Goal: Information Seeking & Learning: Learn about a topic

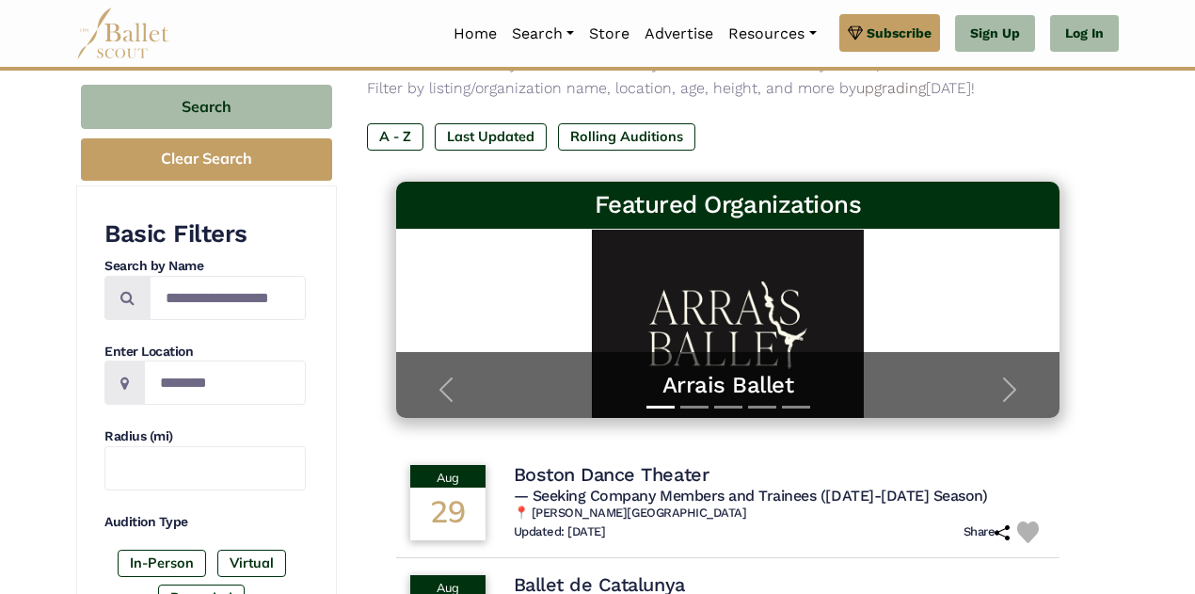
scroll to position [186, 0]
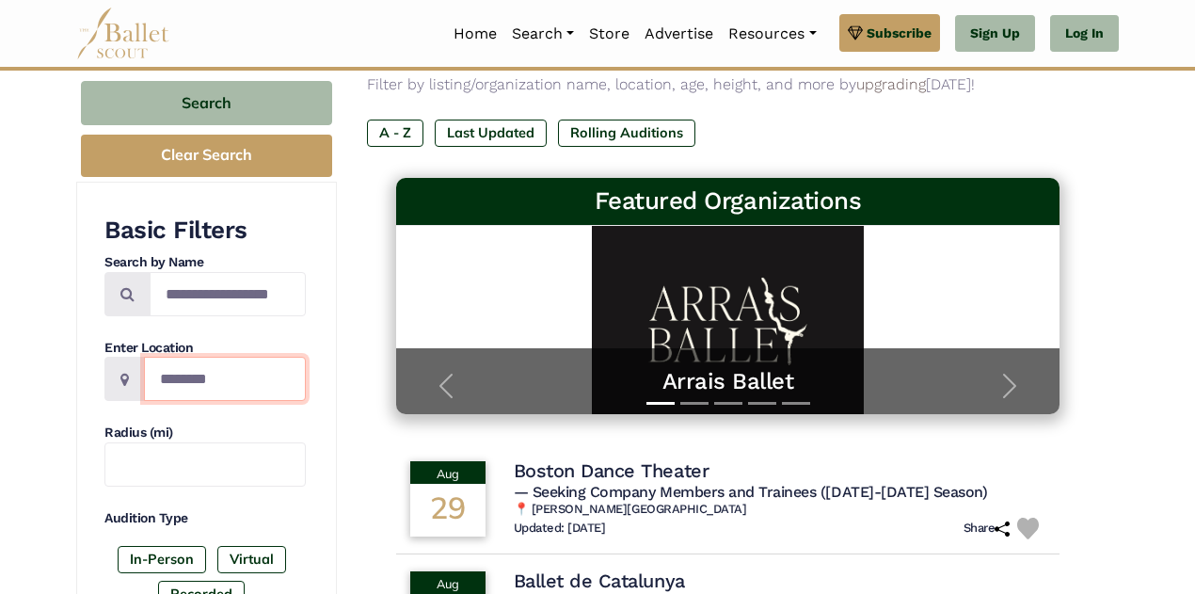
click at [189, 395] on input "Location" at bounding box center [225, 379] width 162 height 44
click at [123, 375] on icon at bounding box center [124, 379] width 8 height 15
click at [121, 377] on icon at bounding box center [124, 379] width 8 height 15
click at [244, 387] on input "*******" at bounding box center [225, 379] width 162 height 44
type input "*"
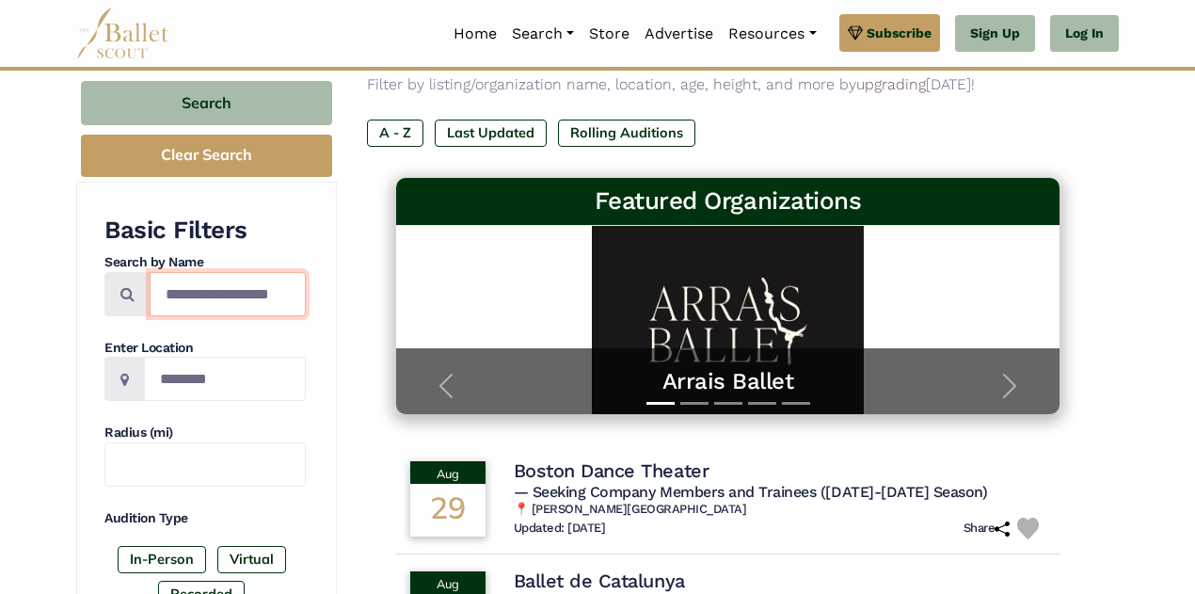
click at [231, 291] on input "Search by names..." at bounding box center [228, 294] width 156 height 44
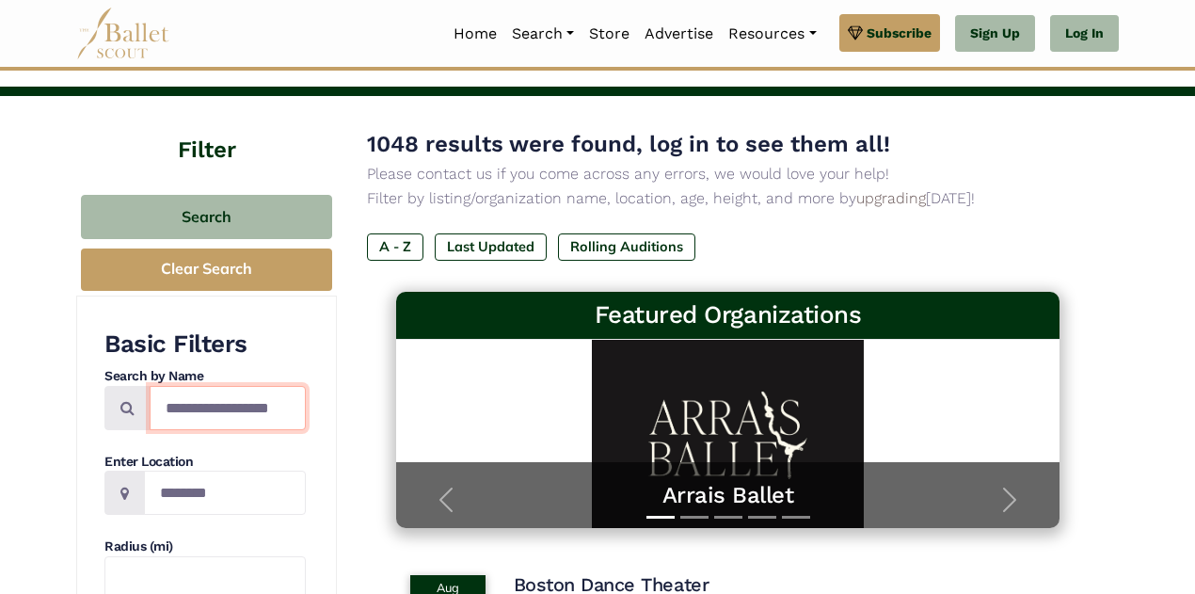
scroll to position [0, 0]
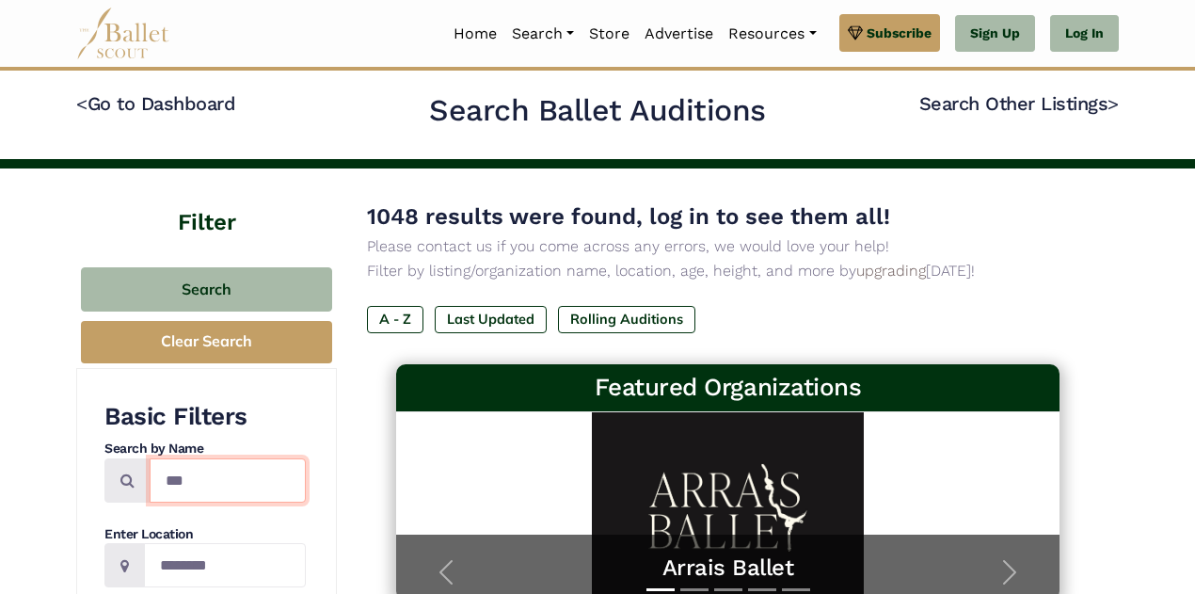
type input "***"
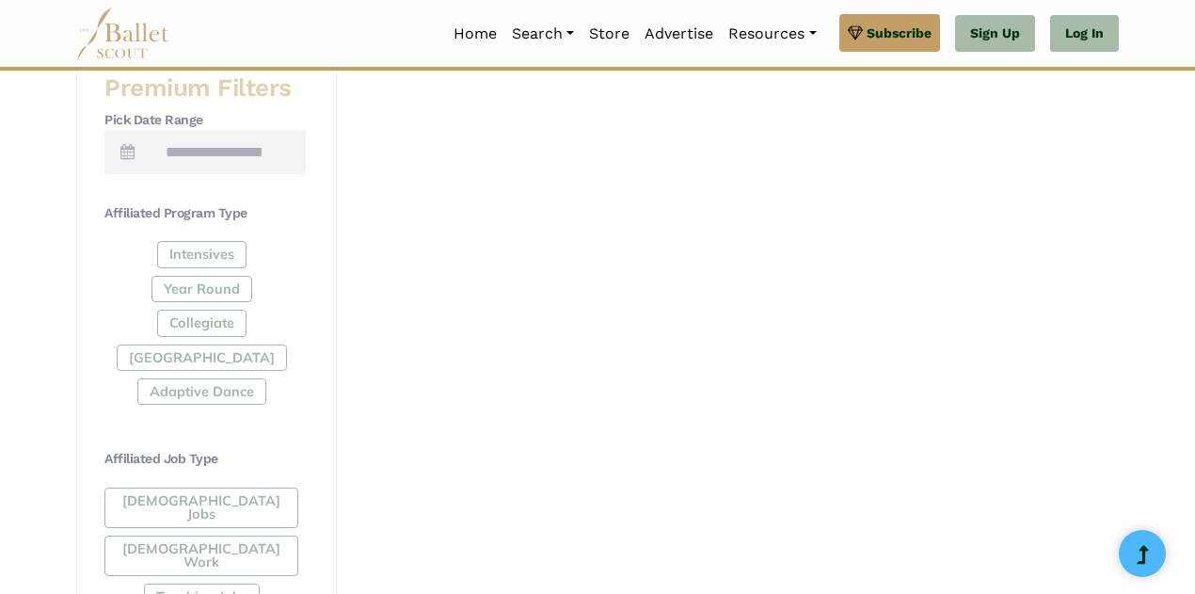
scroll to position [766, 0]
click at [220, 291] on div "Intensives Year Round Collegiate Post High School Adaptive Dance" at bounding box center [204, 328] width 201 height 171
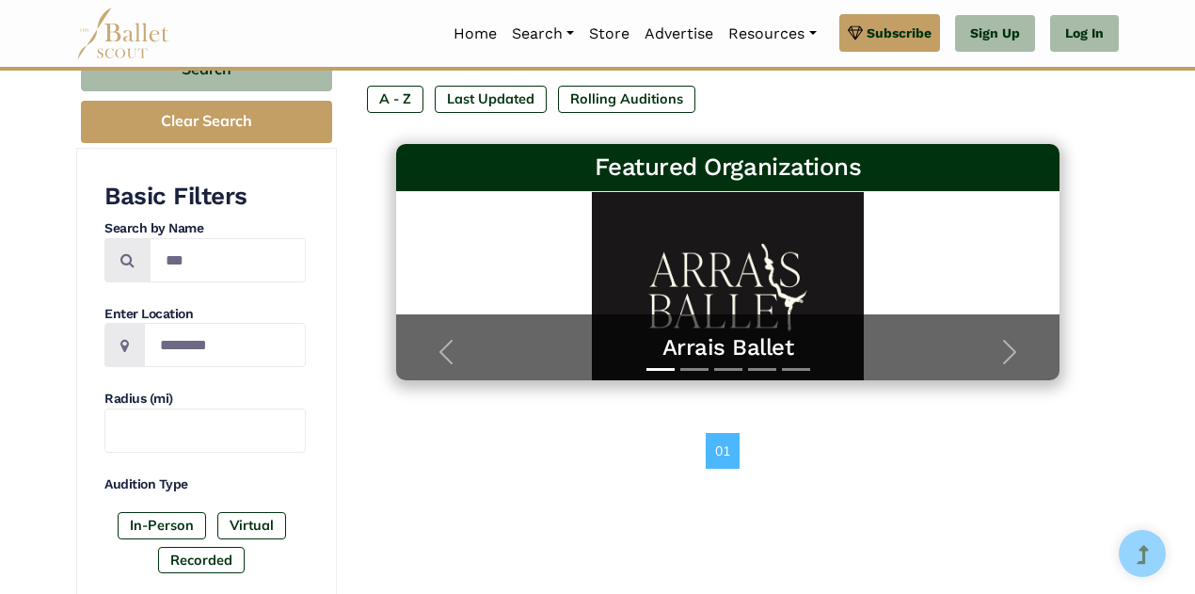
scroll to position [218, 0]
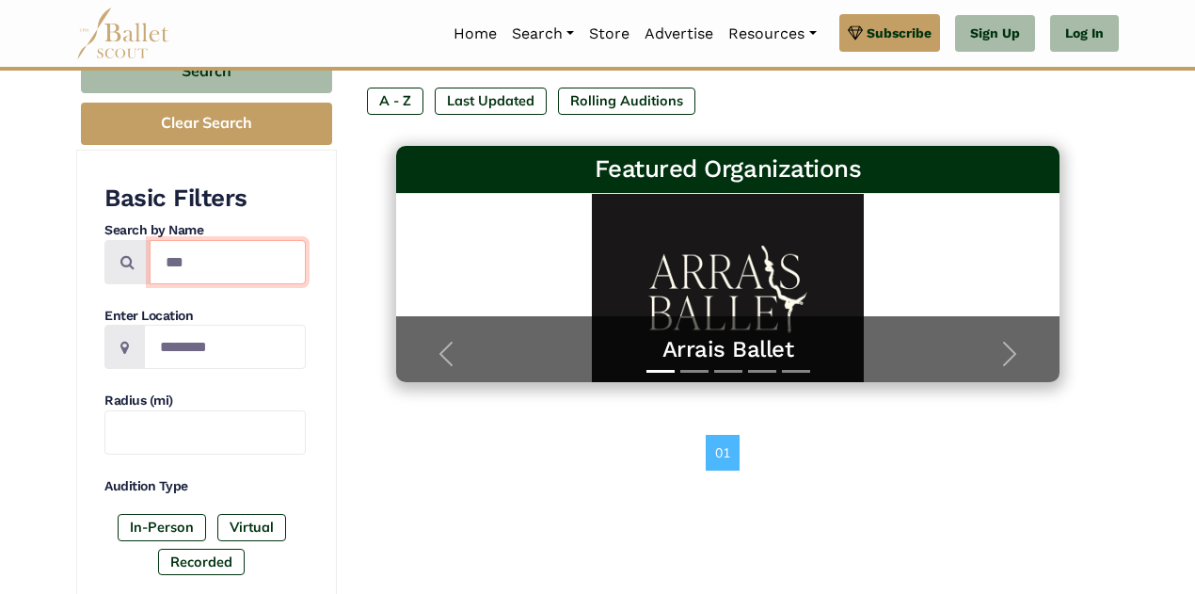
click at [264, 262] on input "***" at bounding box center [228, 262] width 156 height 44
type input "*"
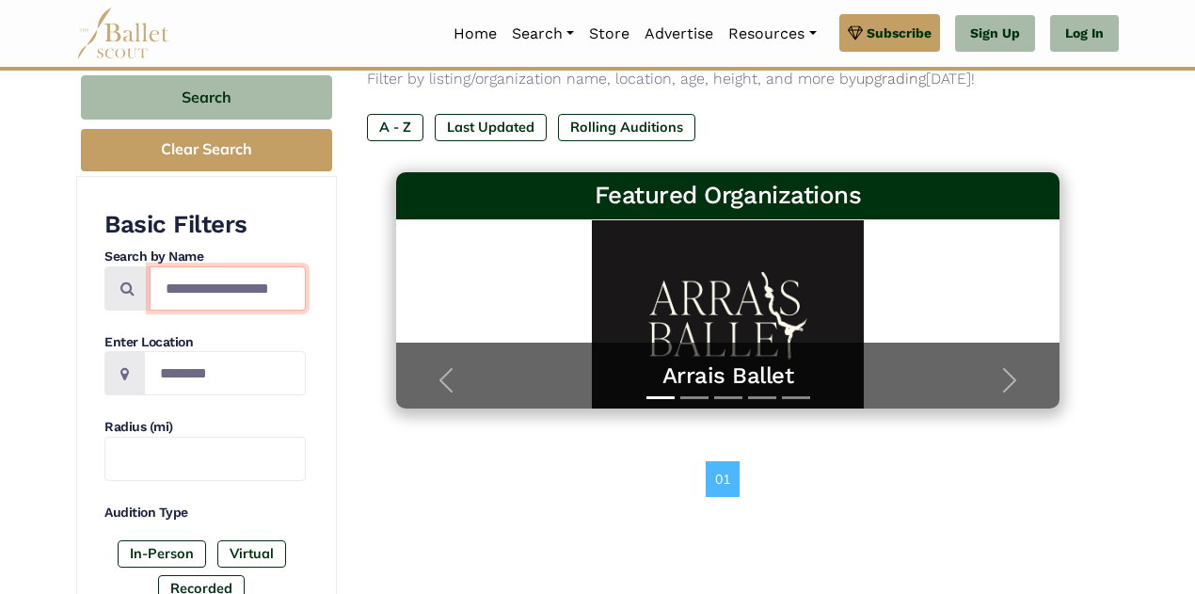
scroll to position [196, 0]
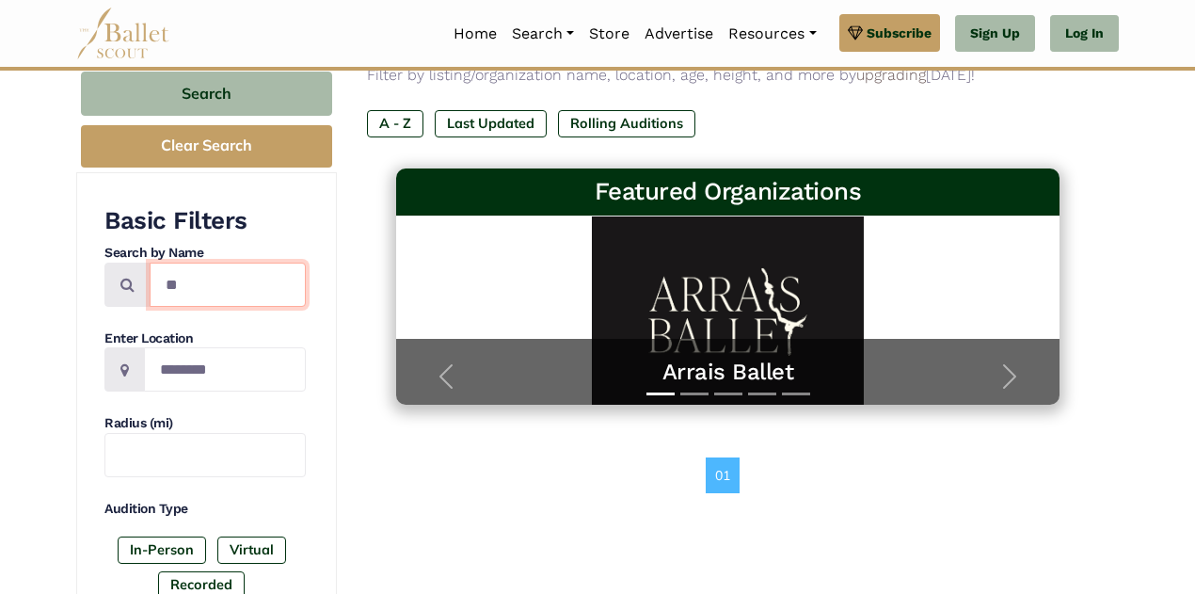
type input "***"
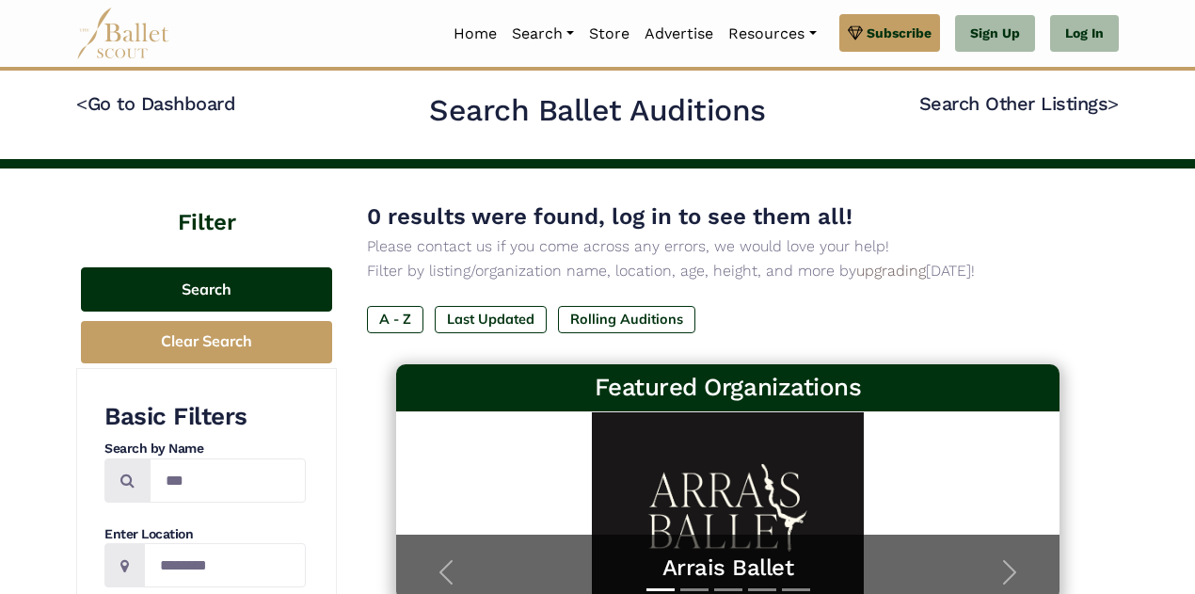
click at [256, 285] on button "Search" at bounding box center [206, 289] width 251 height 44
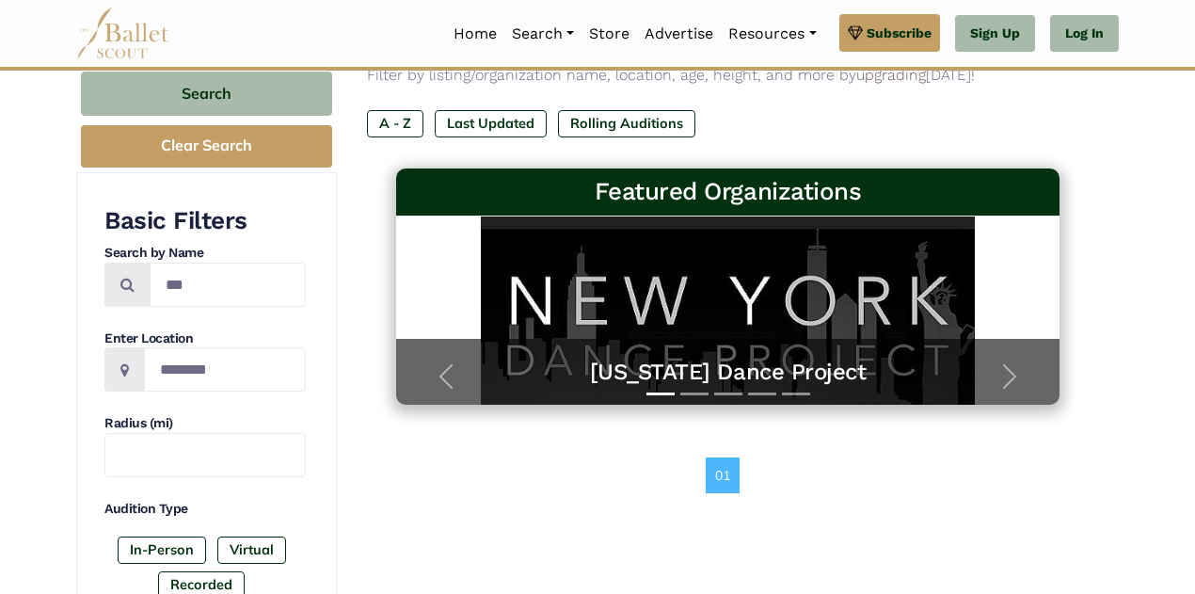
scroll to position [198, 0]
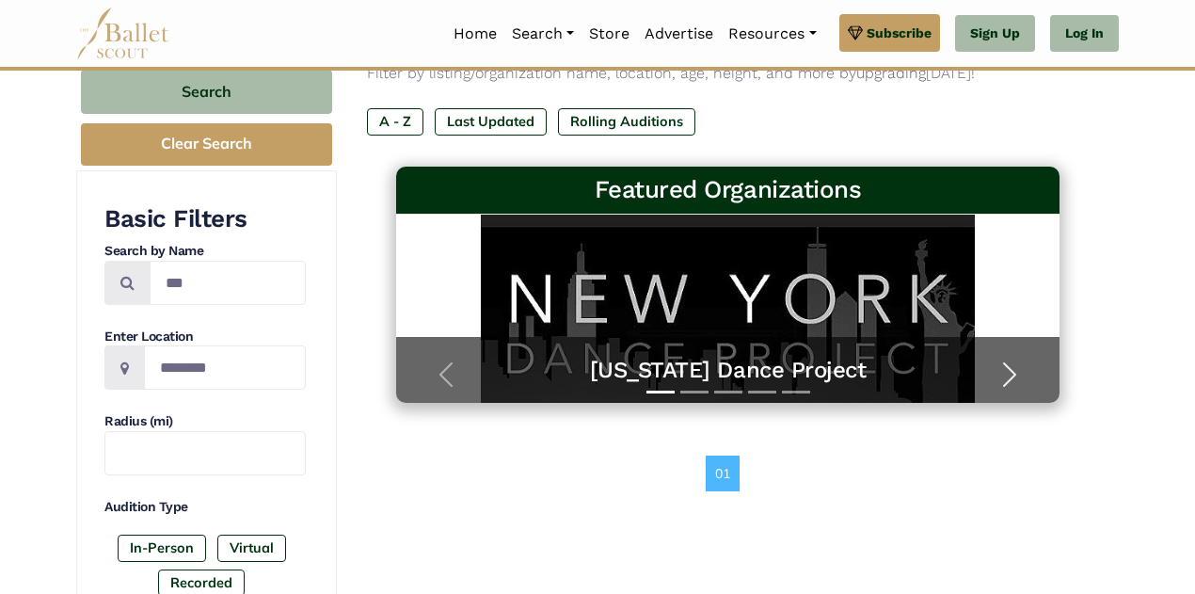
click at [1012, 376] on span "button" at bounding box center [1009, 374] width 30 height 30
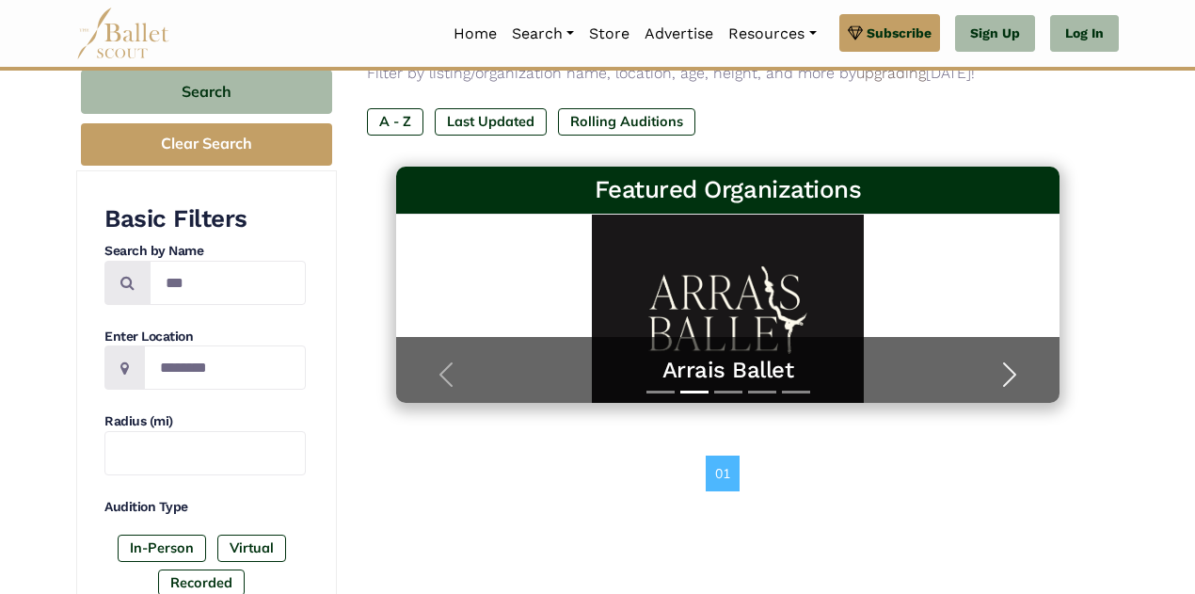
click at [1012, 376] on span "button" at bounding box center [1009, 374] width 30 height 30
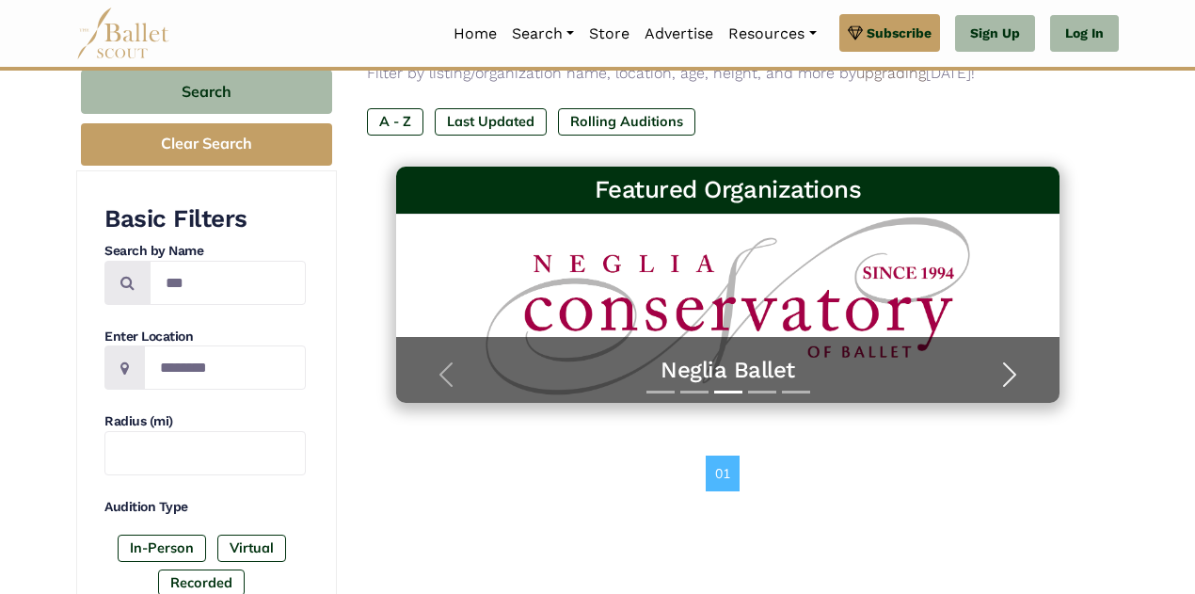
click at [1012, 376] on span "button" at bounding box center [1009, 374] width 30 height 30
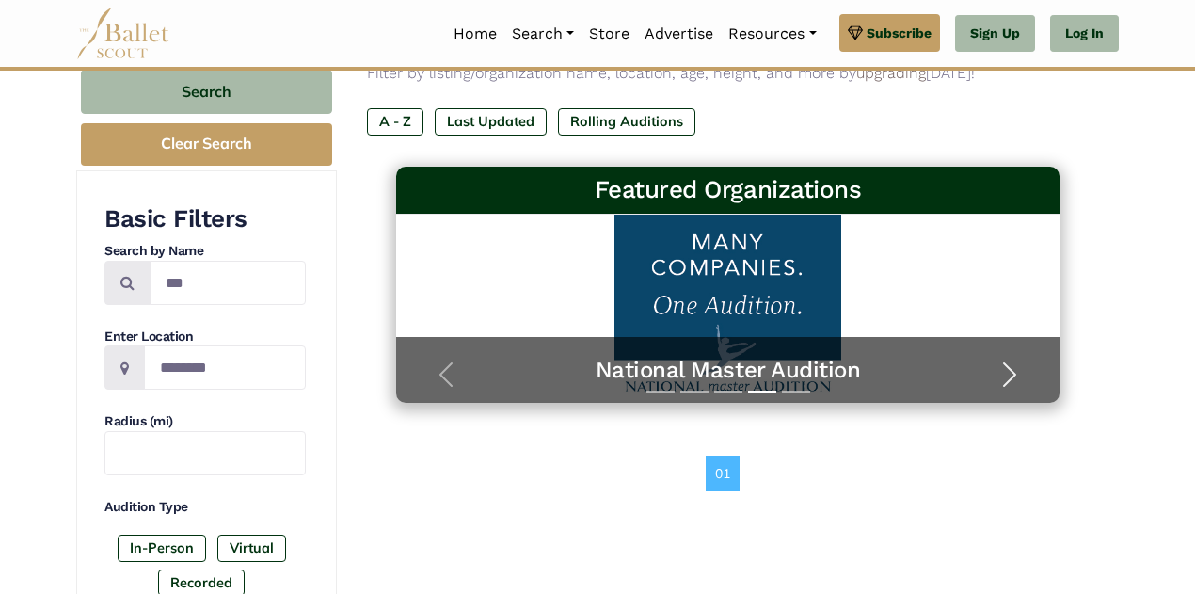
click at [1012, 376] on span "button" at bounding box center [1009, 374] width 30 height 30
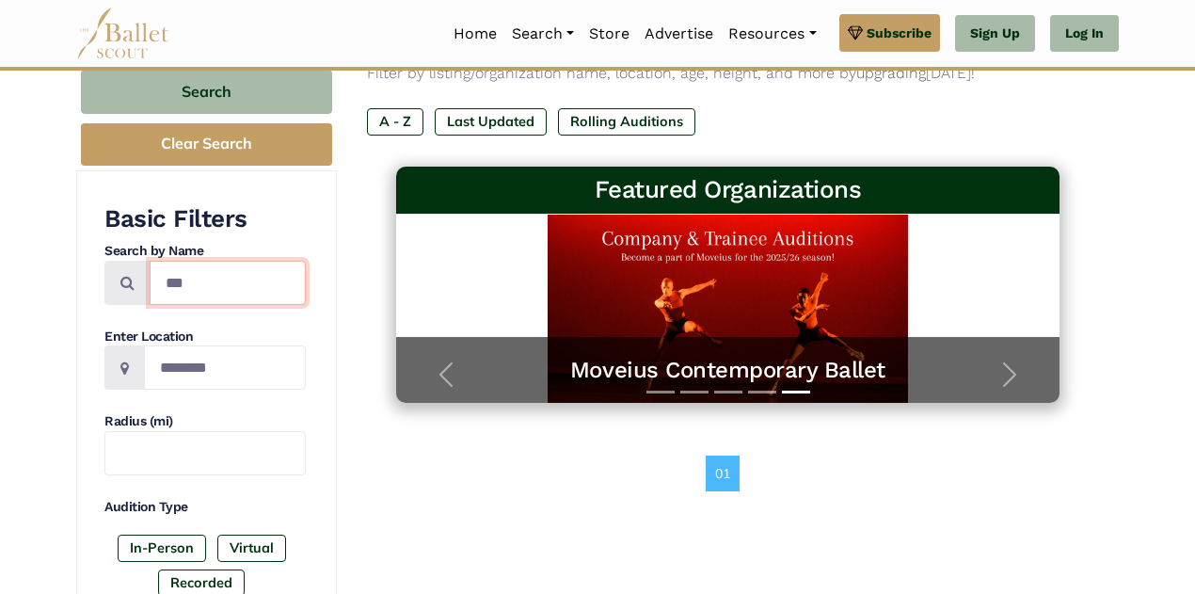
click at [214, 279] on input "***" at bounding box center [228, 283] width 156 height 44
type input "*"
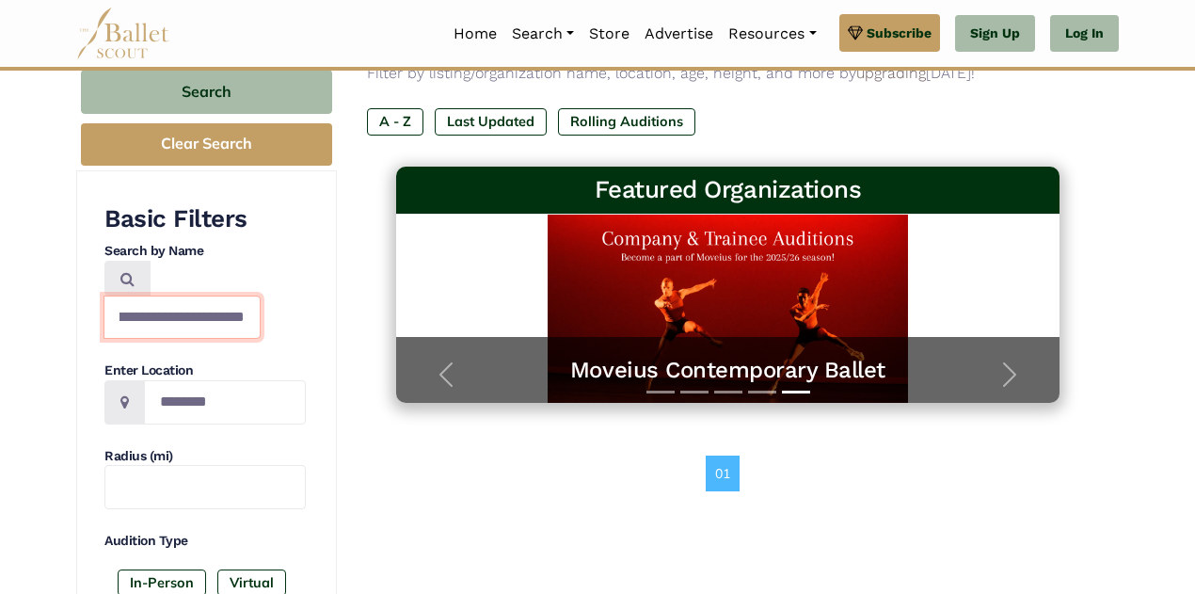
scroll to position [0, 54]
type input "**********"
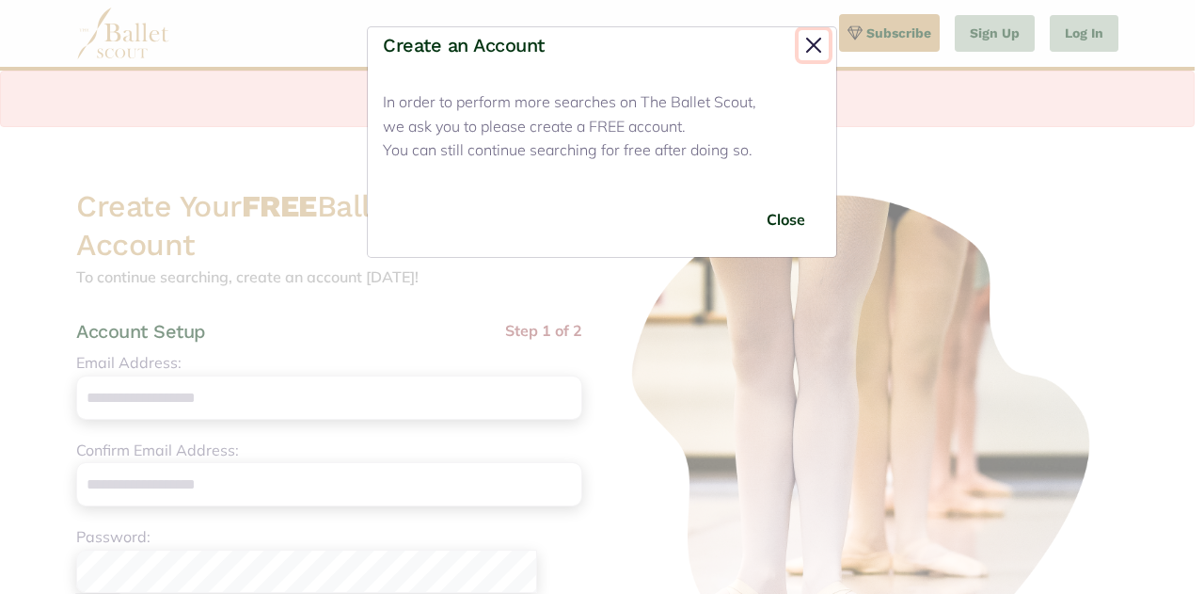
click at [812, 44] on button "Close" at bounding box center [814, 45] width 30 height 30
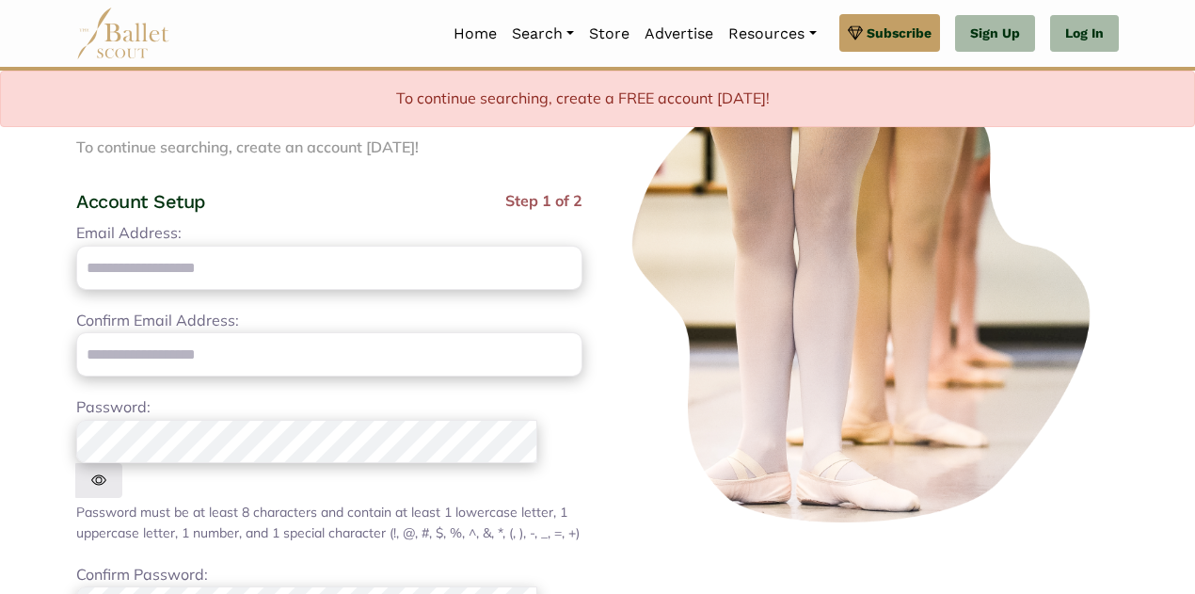
scroll to position [135, 0]
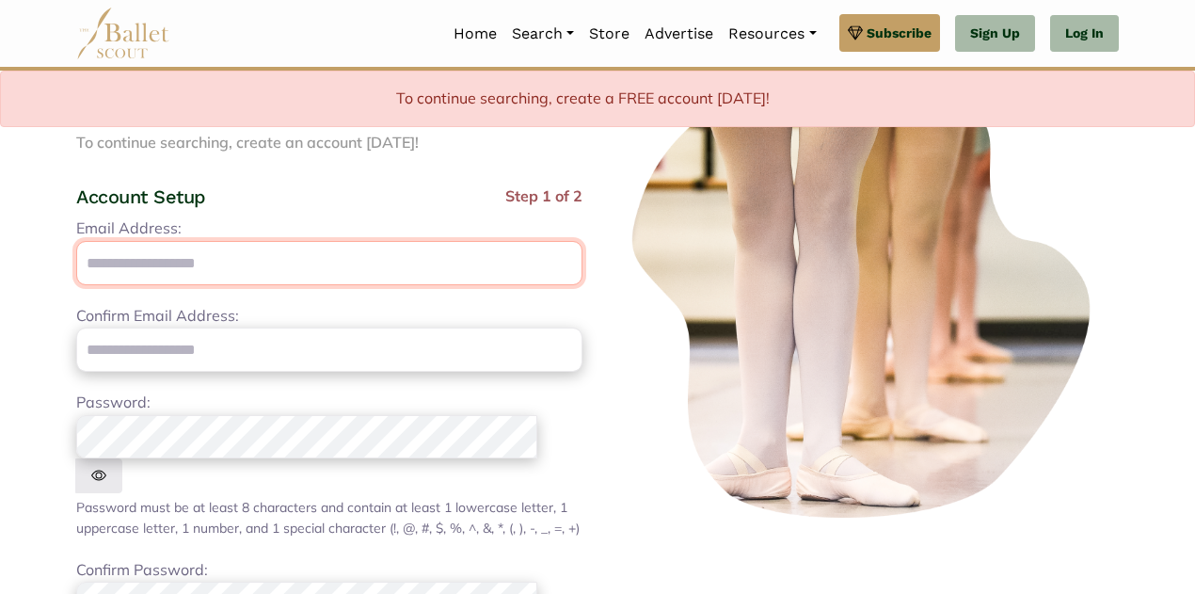
click at [274, 268] on input "Email Address:" at bounding box center [329, 263] width 506 height 44
type input "**********"
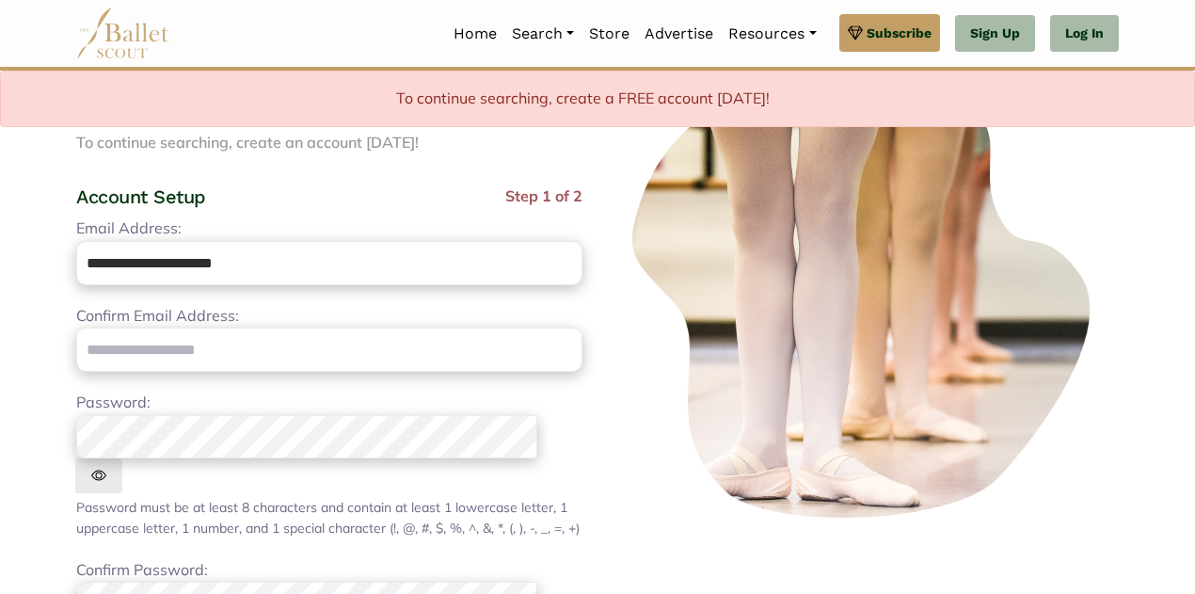
type input "**********"
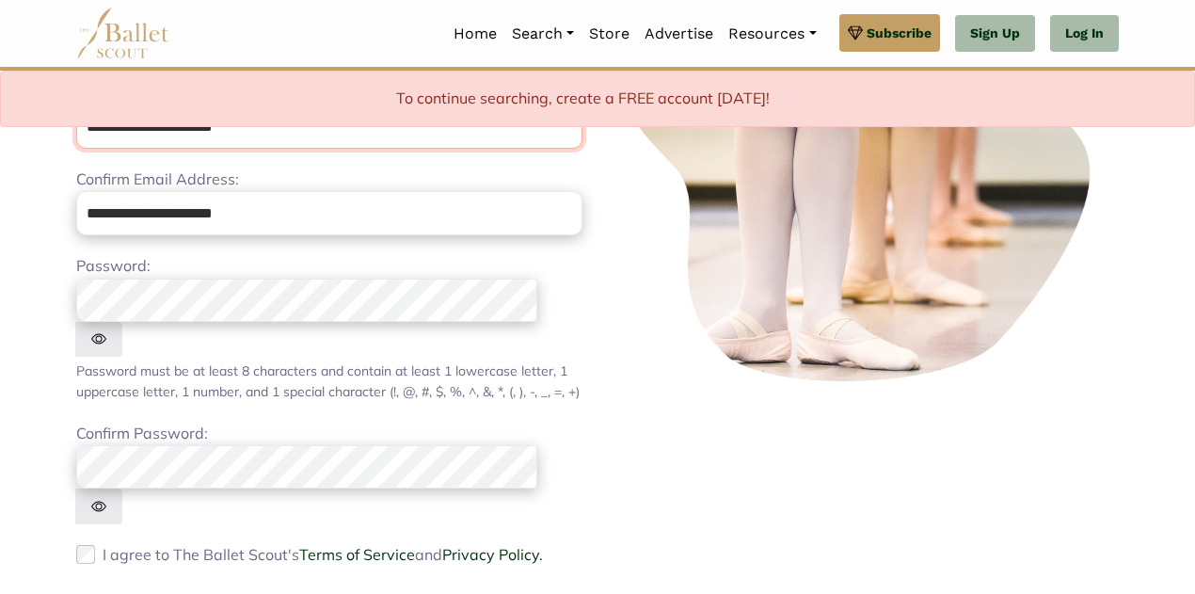
scroll to position [299, 0]
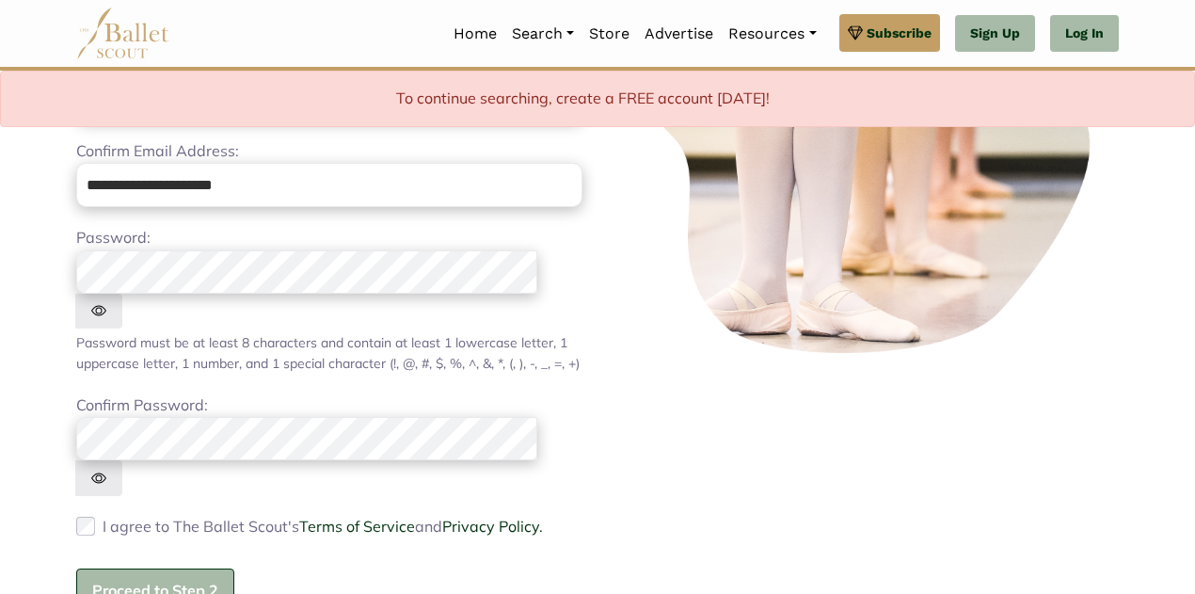
click at [182, 568] on button "Proceed to Step 2" at bounding box center [155, 590] width 158 height 44
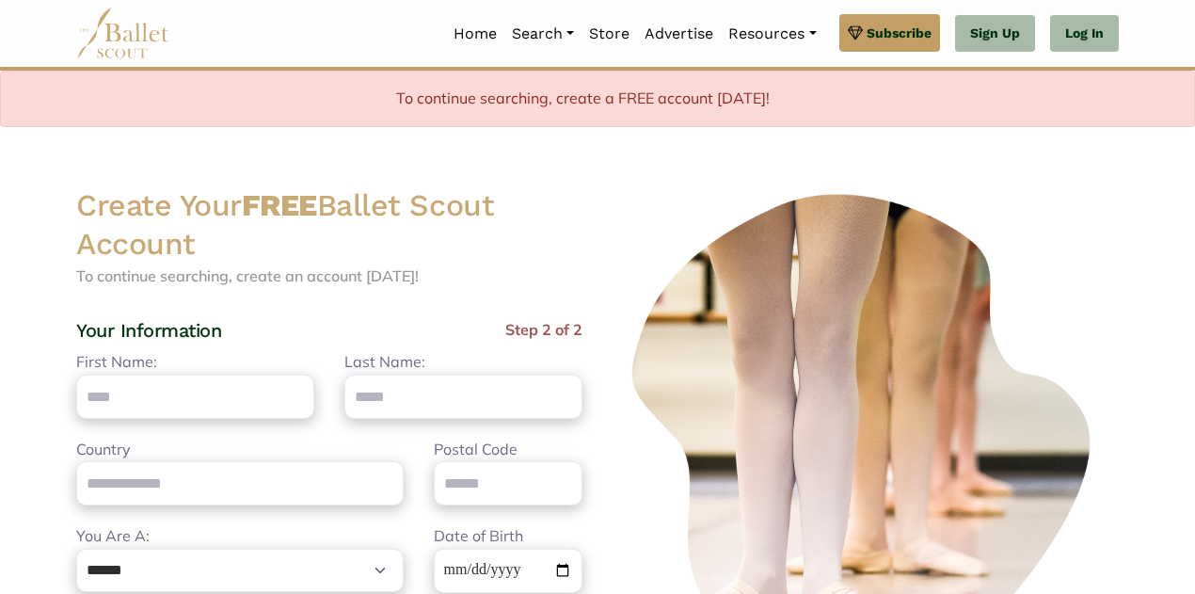
scroll to position [0, 0]
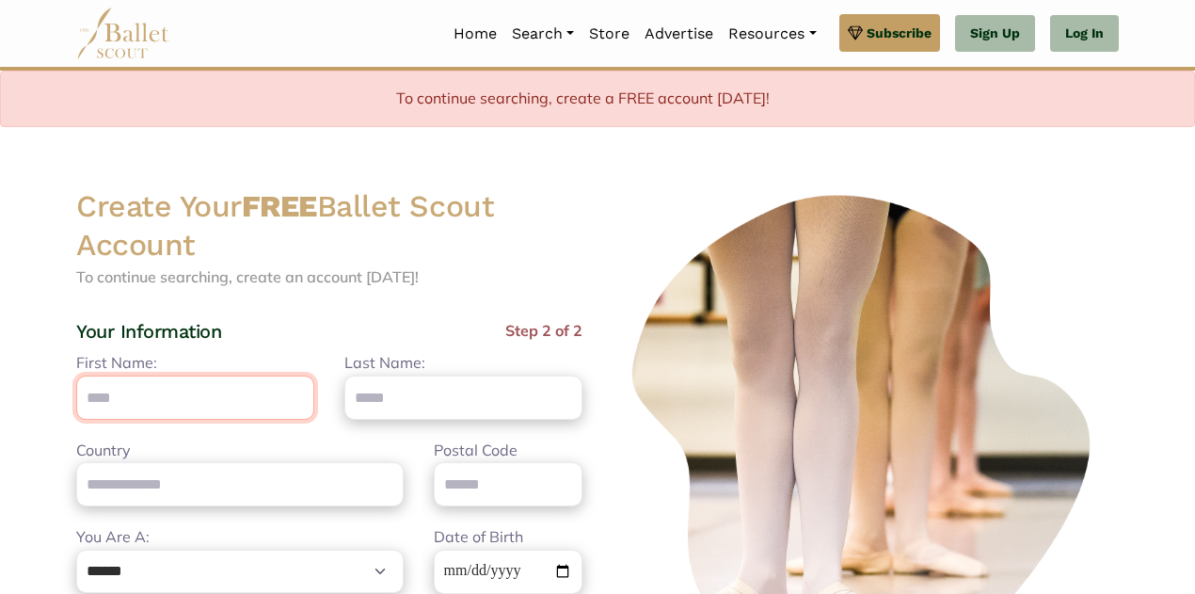
click at [176, 408] on input "First Name:" at bounding box center [195, 397] width 238 height 44
type input "******"
type input "**********"
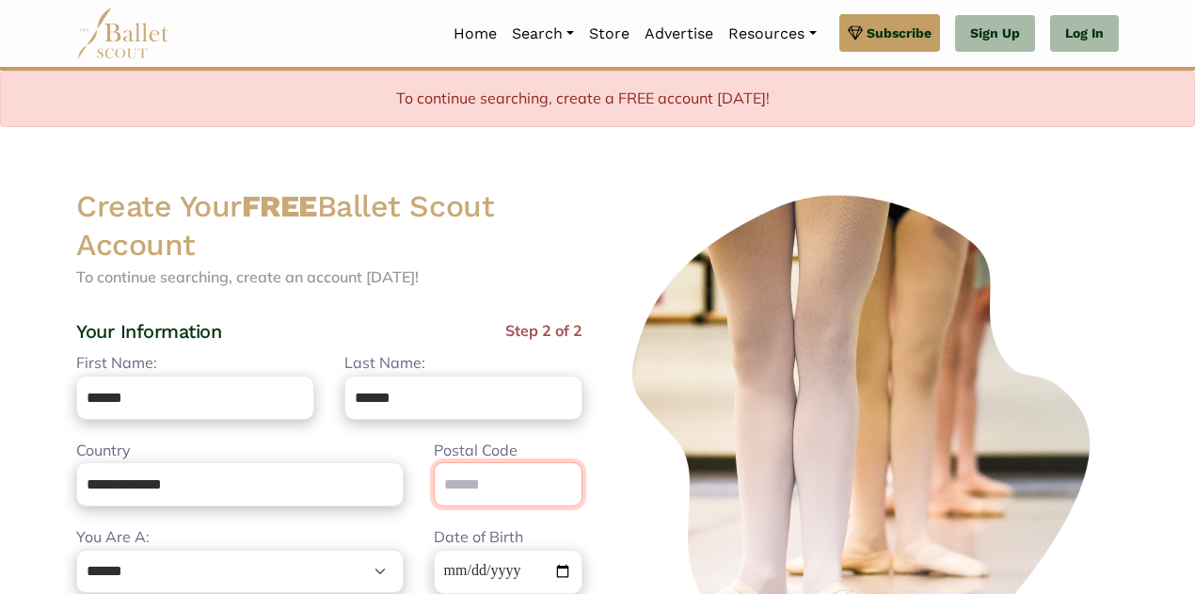
type input "*****"
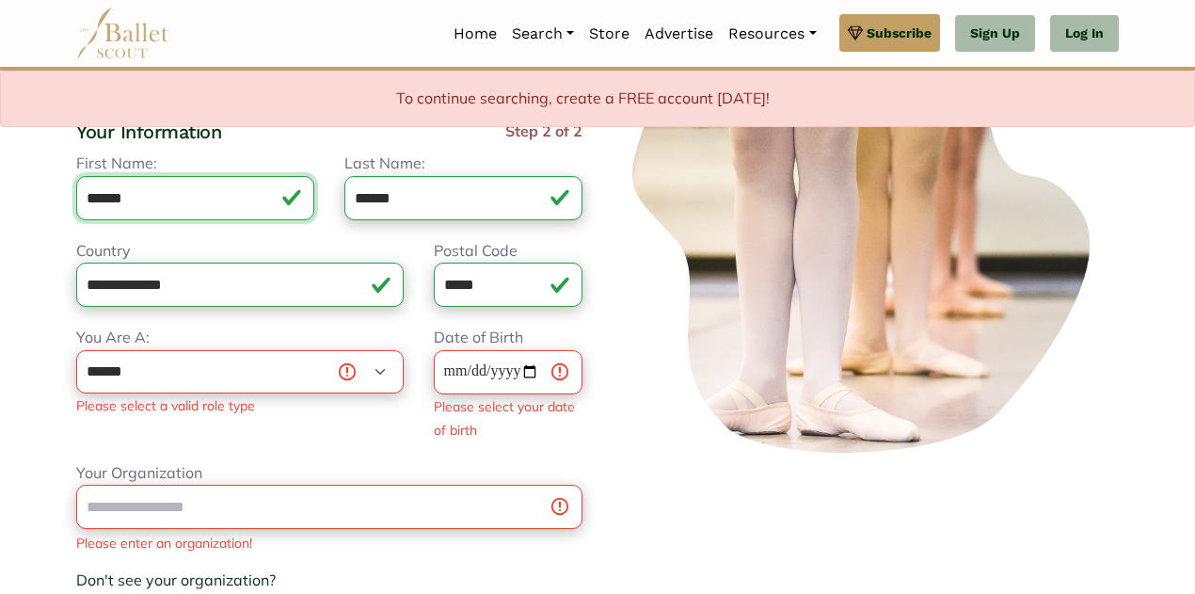
scroll to position [206, 0]
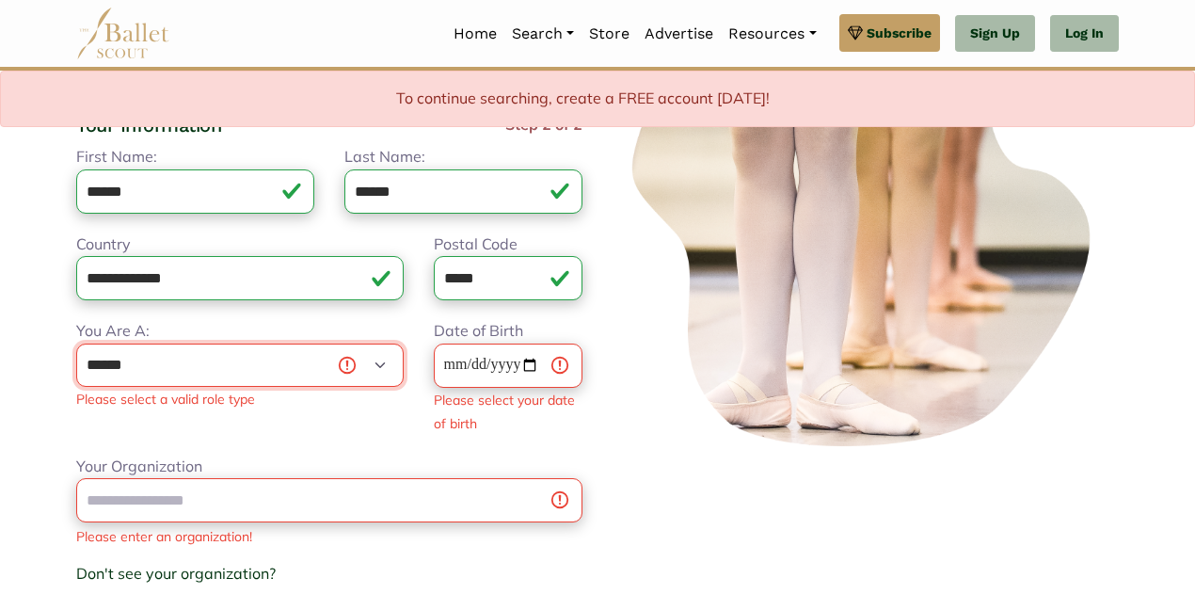
click at [369, 361] on select "**********" at bounding box center [239, 364] width 327 height 43
select select "*"
click at [76, 343] on select "**********" at bounding box center [239, 364] width 327 height 43
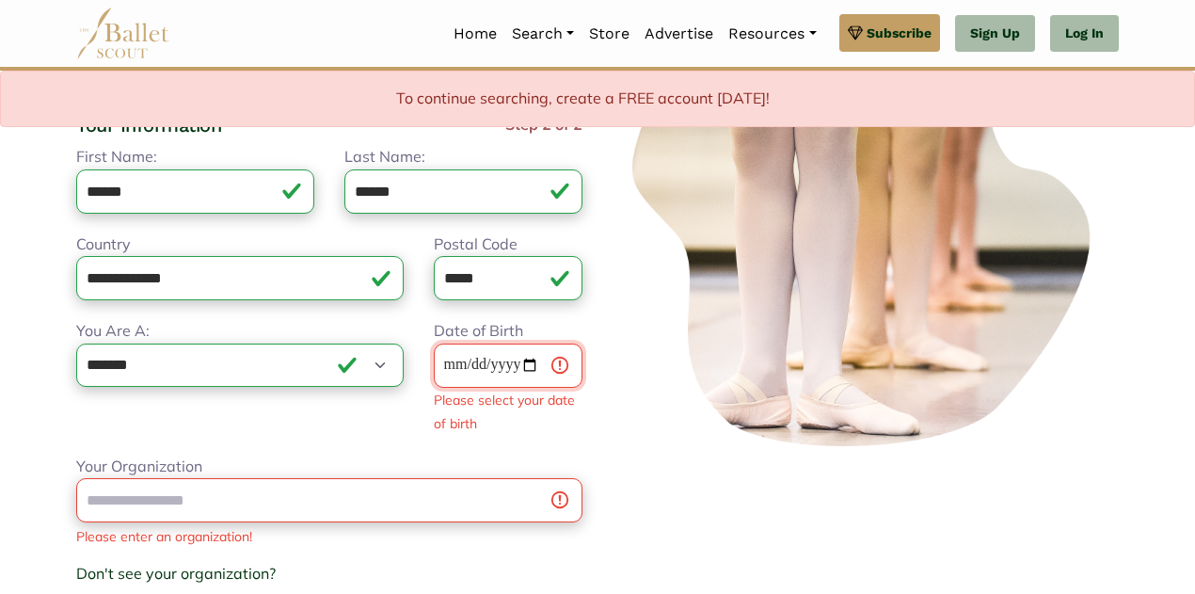
click at [518, 366] on input "Date of Birth" at bounding box center [508, 365] width 149 height 44
click at [470, 370] on input "Date of Birth" at bounding box center [508, 365] width 149 height 44
click at [452, 360] on input "Date of Birth" at bounding box center [508, 365] width 149 height 44
type input "**********"
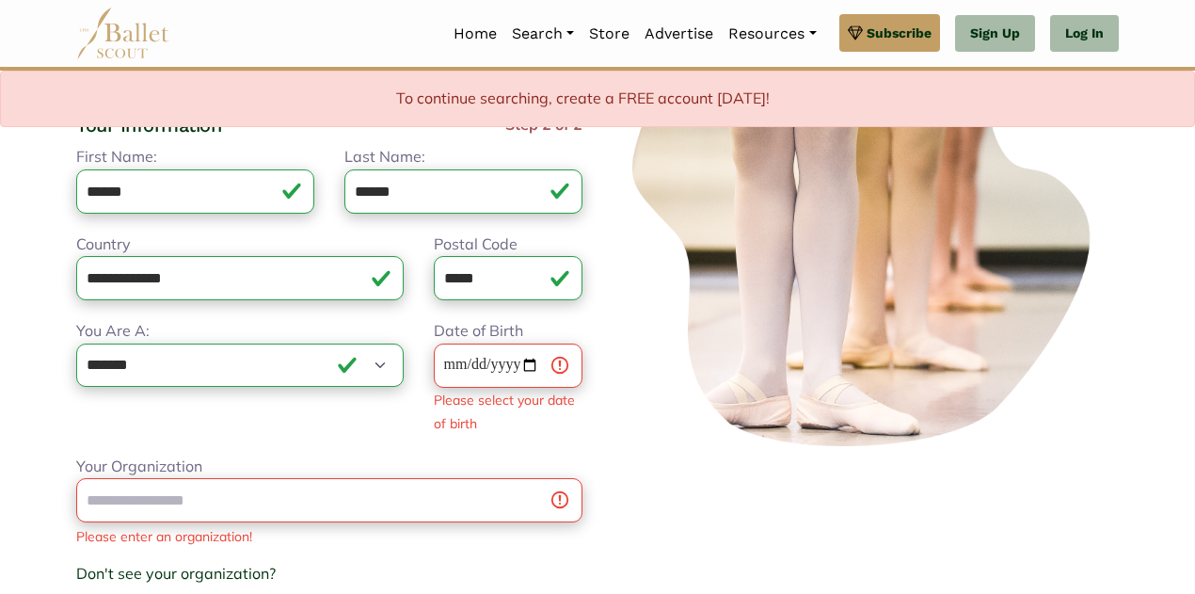
click at [630, 466] on div at bounding box center [865, 366] width 536 height 771
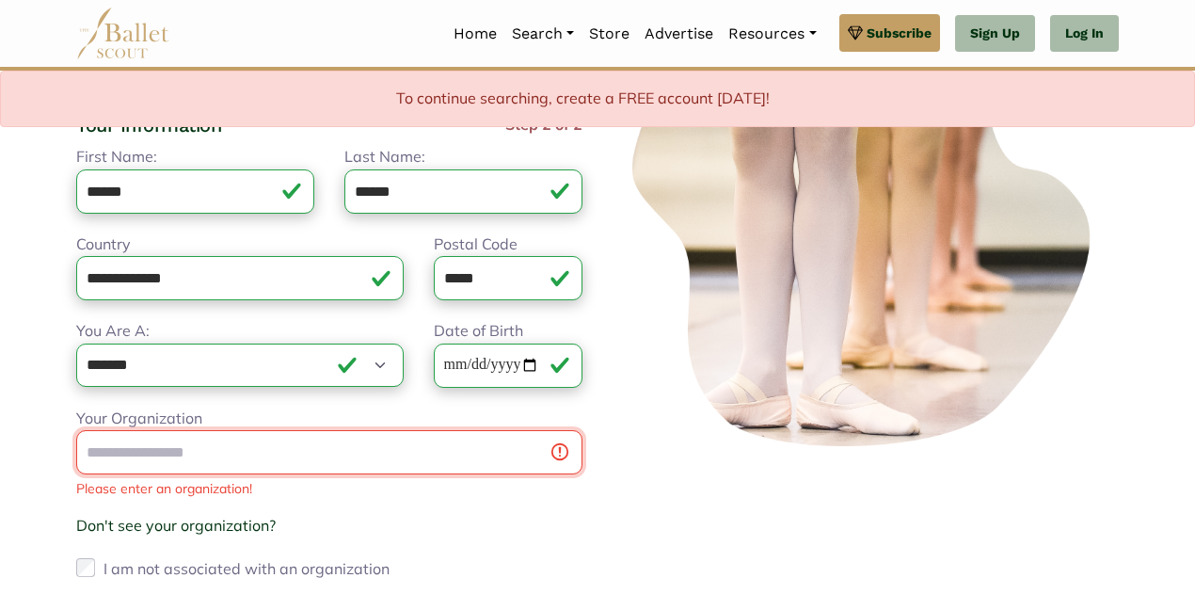
click at [258, 456] on input "Your Organization" at bounding box center [329, 452] width 506 height 44
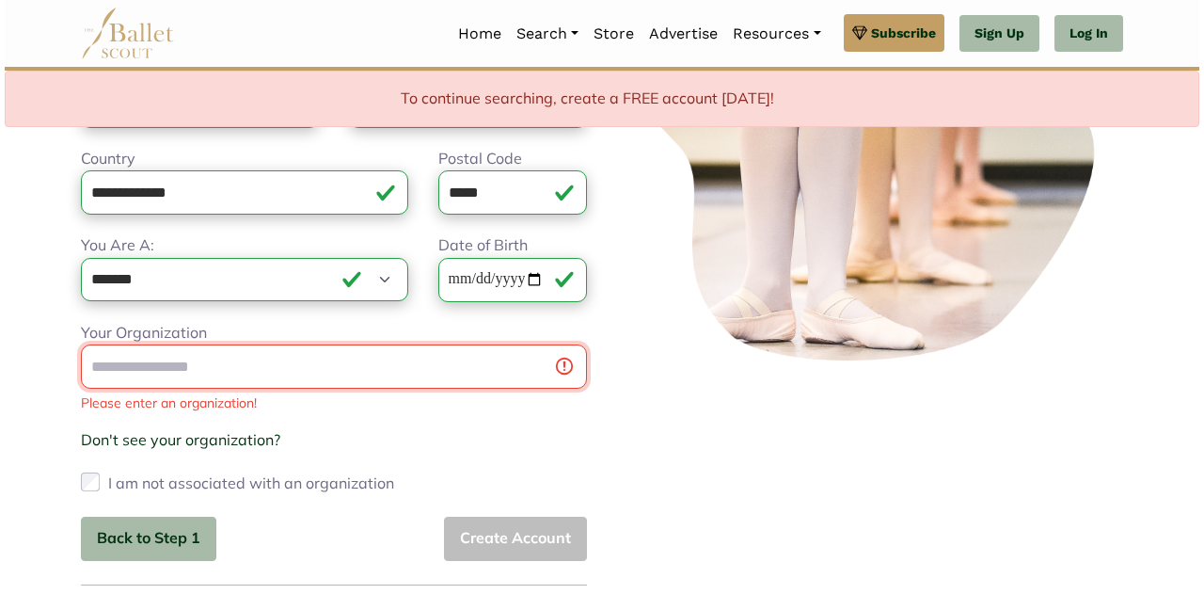
scroll to position [296, 0]
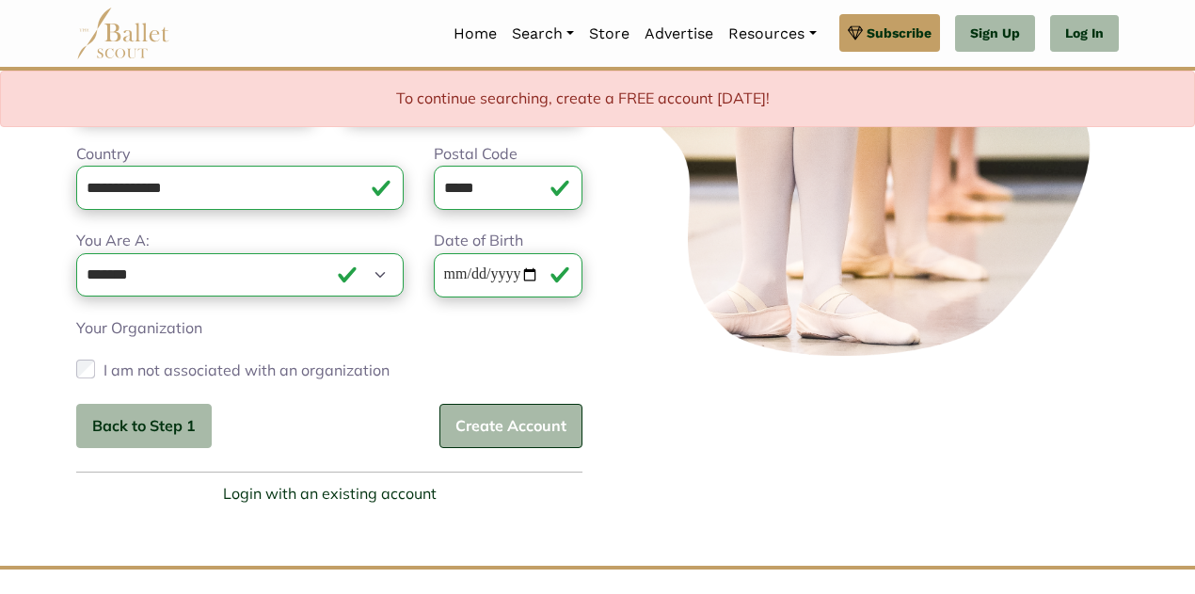
click at [515, 421] on button "Create Account" at bounding box center [510, 426] width 143 height 44
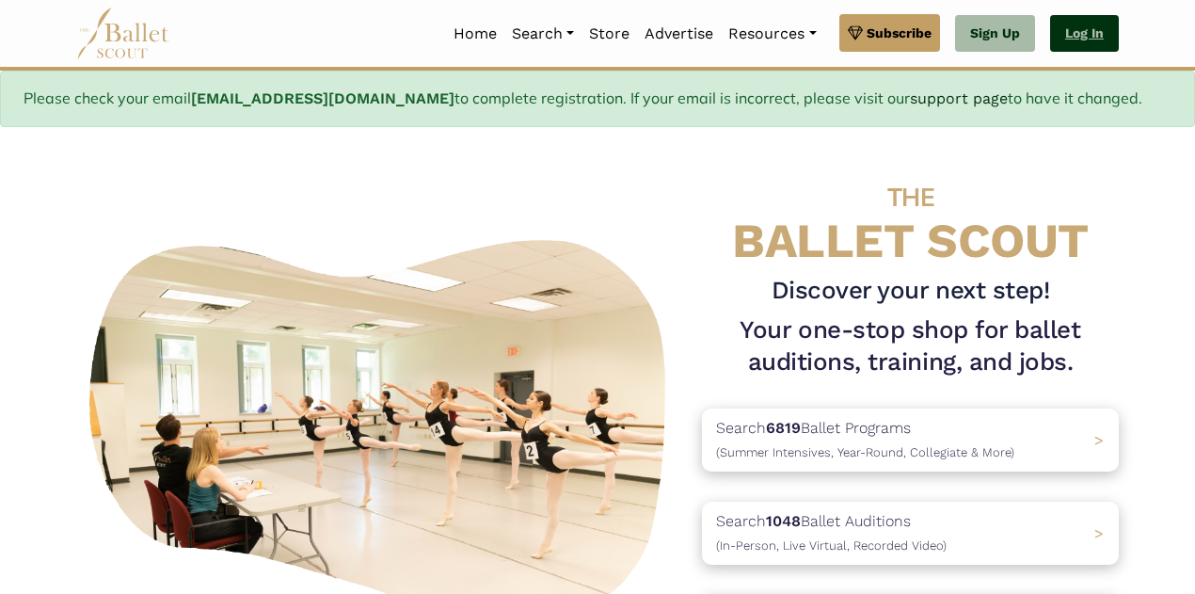
click at [1074, 43] on link "Log In" at bounding box center [1084, 34] width 69 height 38
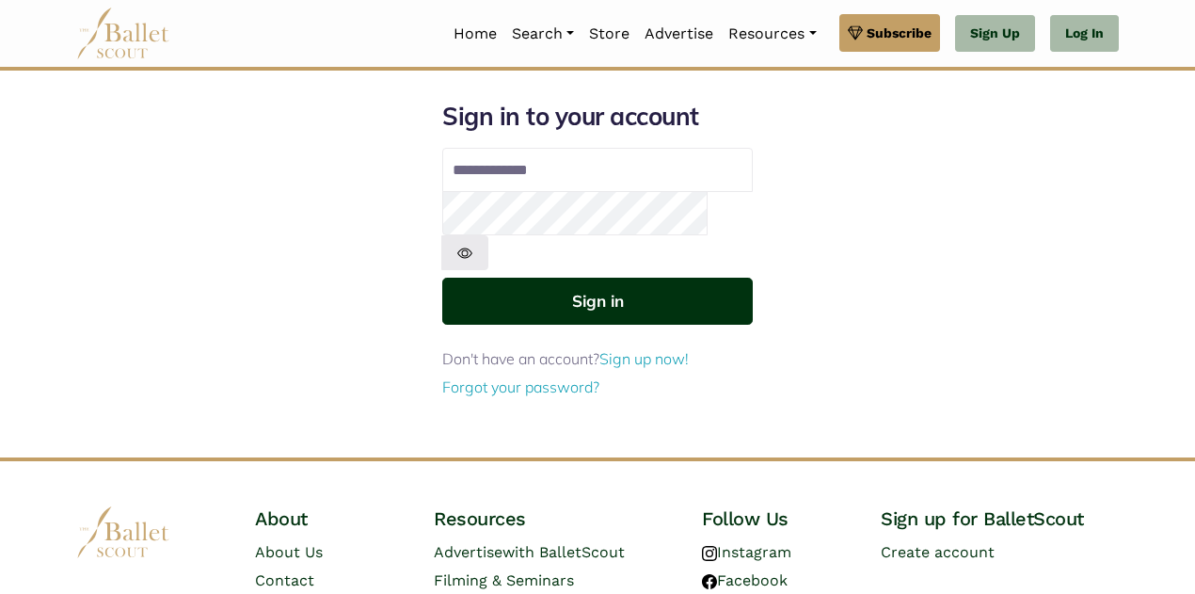
type input "**********"
click at [612, 284] on button "Sign in" at bounding box center [597, 301] width 310 height 46
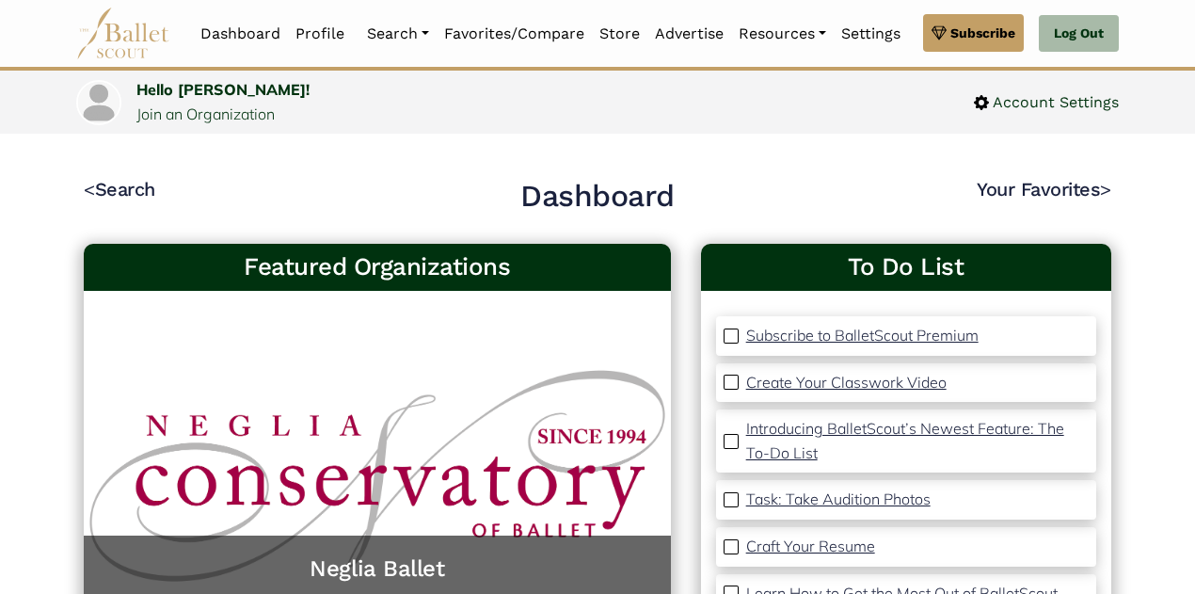
drag, startPoint x: 0, startPoint y: 0, endPoint x: 703, endPoint y: 138, distance: 716.2
drag, startPoint x: 703, startPoint y: 138, endPoint x: 588, endPoint y: 97, distance: 122.0
click at [588, 97] on div "Hello Rachel! Join an Organization" at bounding box center [336, 102] width 521 height 48
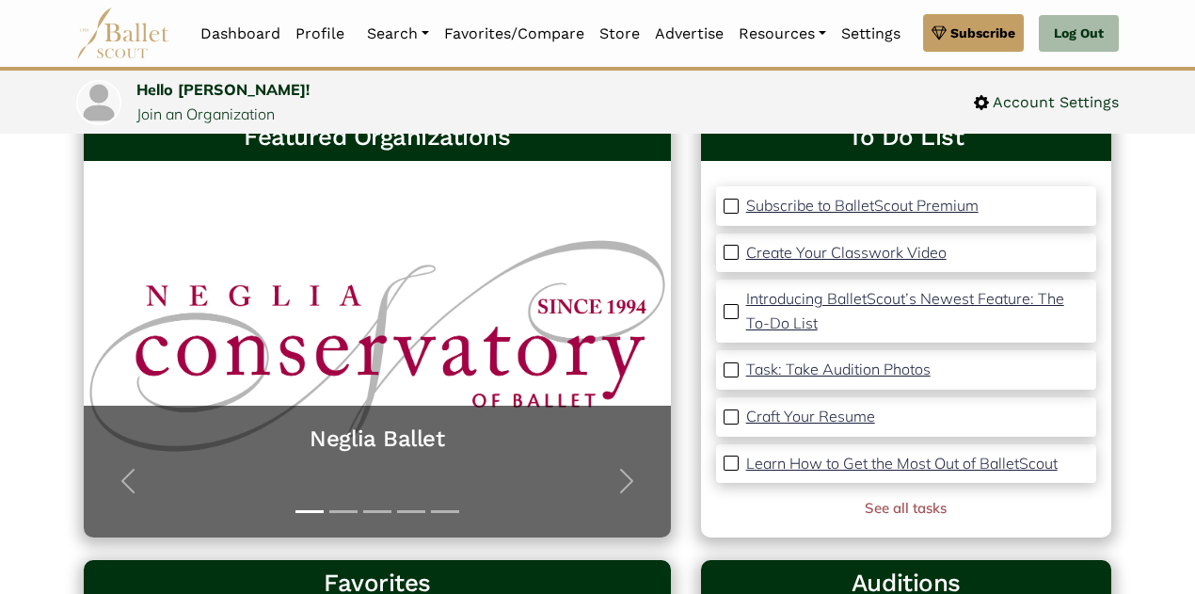
scroll to position [152, 0]
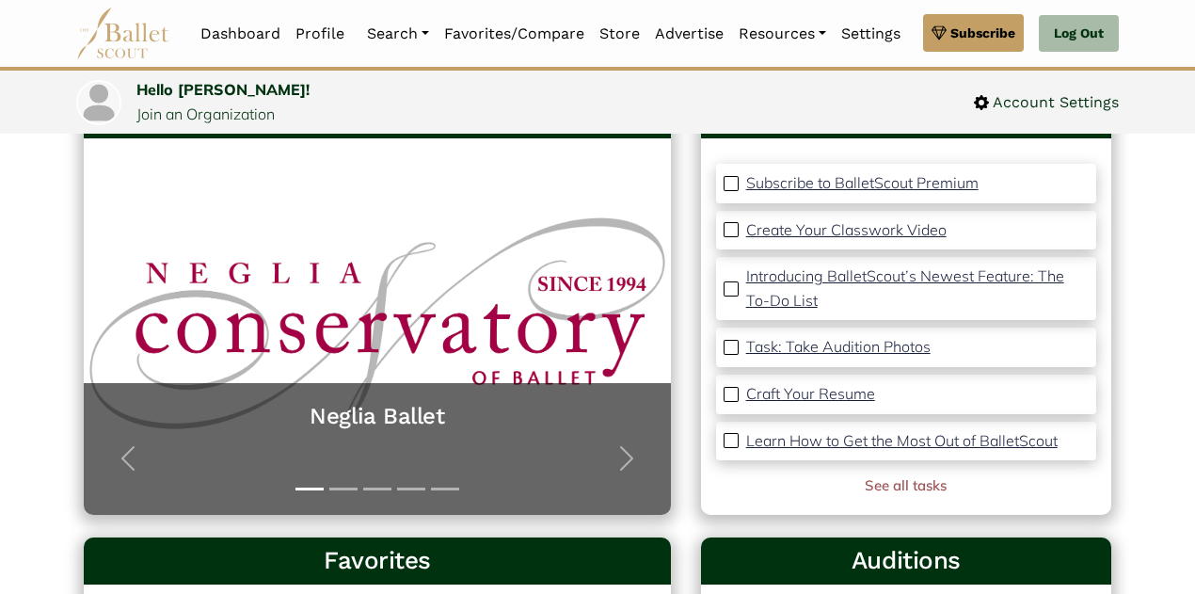
click at [775, 395] on p "Craft Your Resume" at bounding box center [810, 393] width 129 height 19
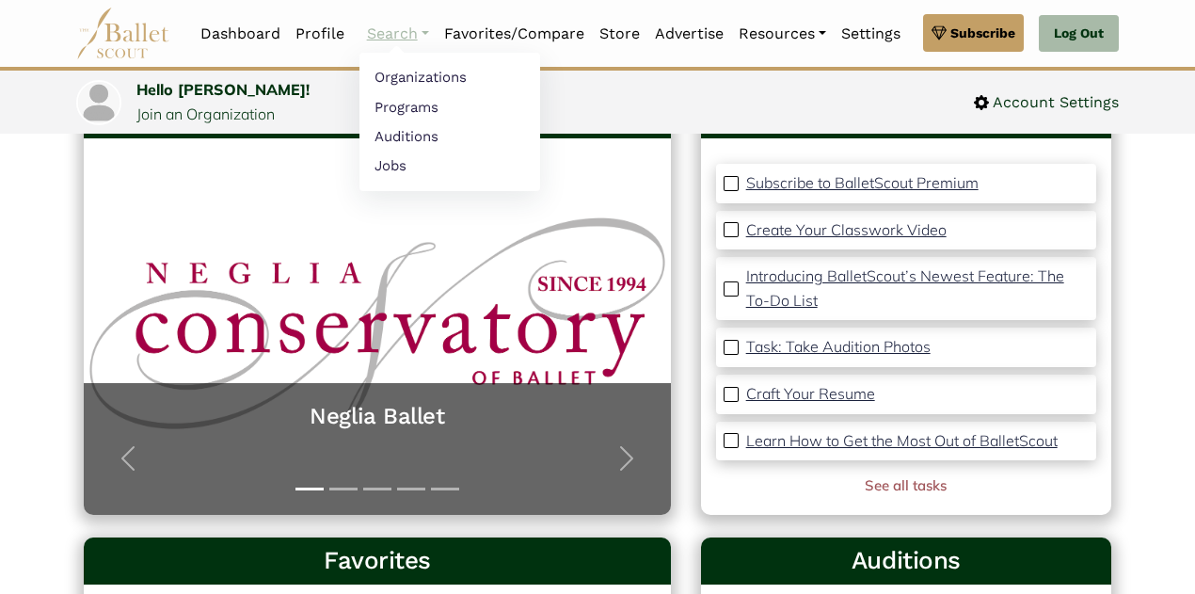
click at [391, 24] on link "Search" at bounding box center [397, 34] width 77 height 40
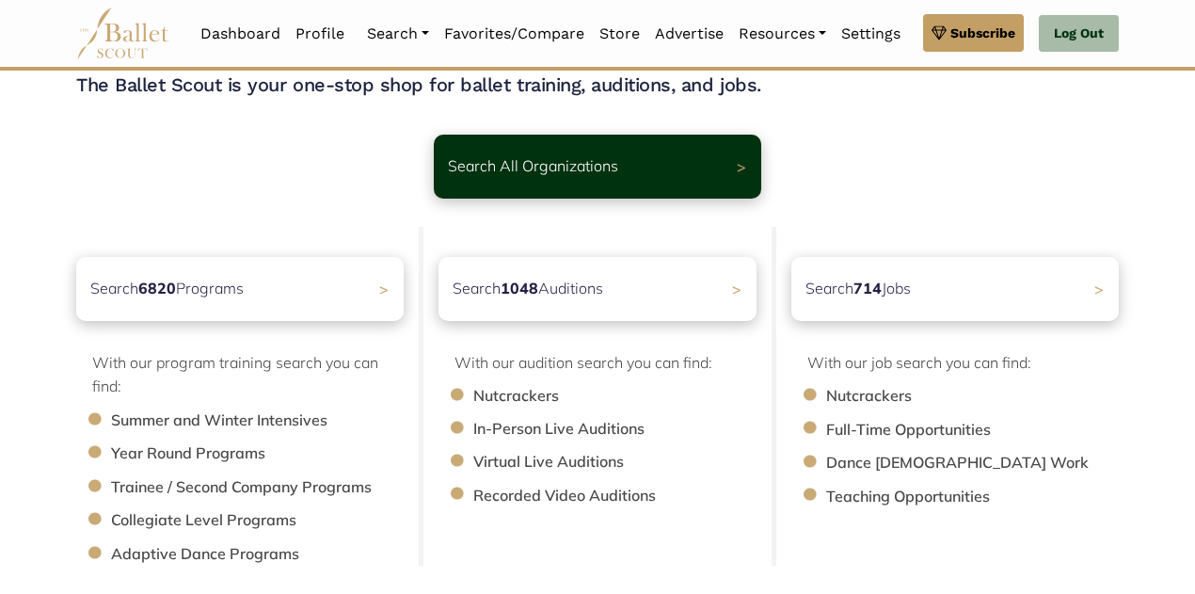
scroll to position [77, 0]
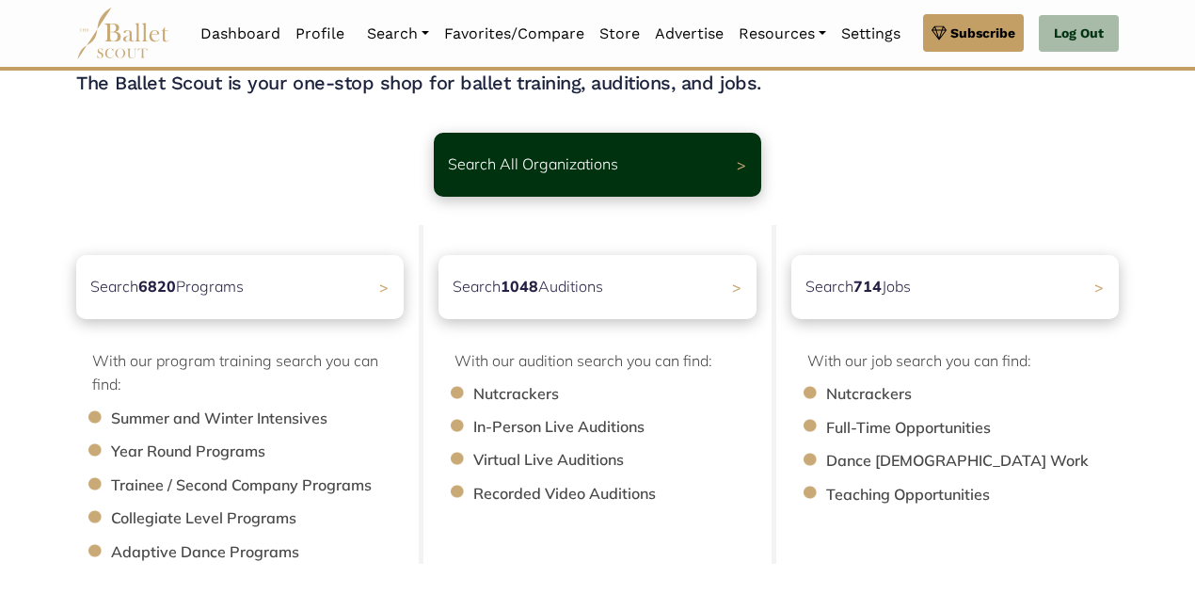
click at [345, 488] on li "Trainee / Second Company Programs" at bounding box center [266, 485] width 311 height 24
click at [387, 296] on span ">" at bounding box center [391, 287] width 10 height 20
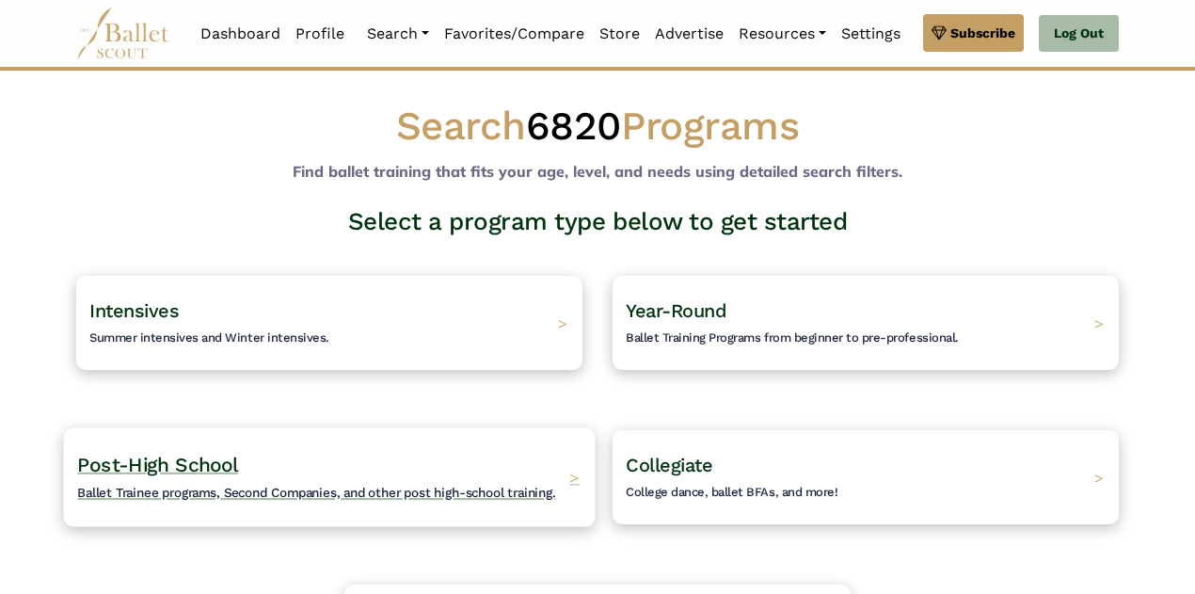
click at [365, 484] on h4 "Post-High School Ballet Trainee programs, Second Companies, and other post high…" at bounding box center [316, 478] width 478 height 52
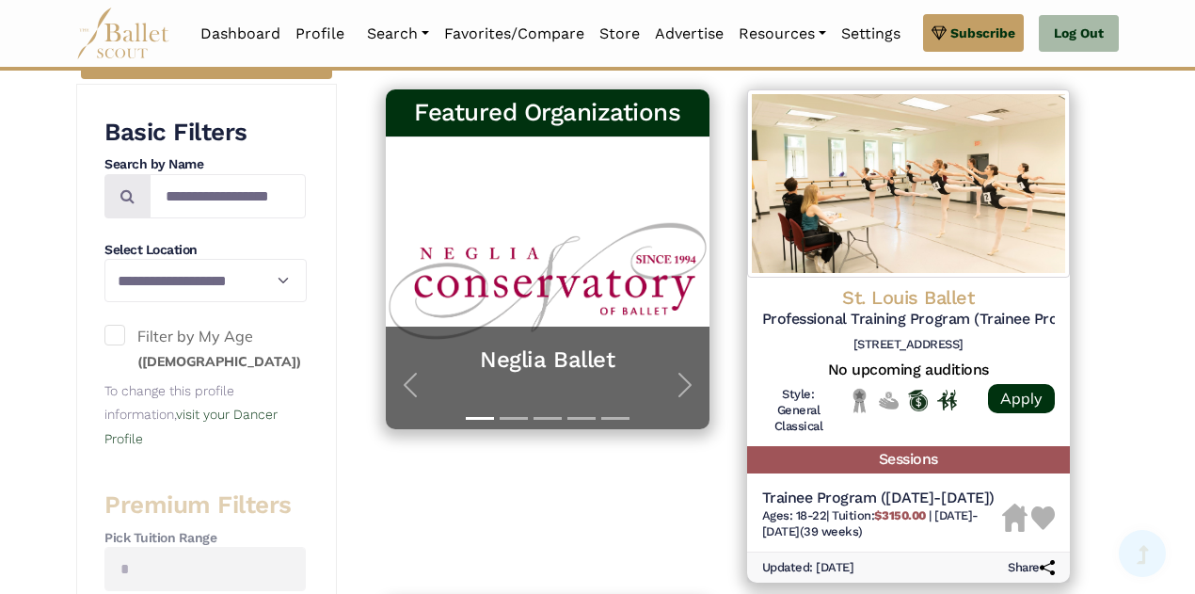
scroll to position [327, 0]
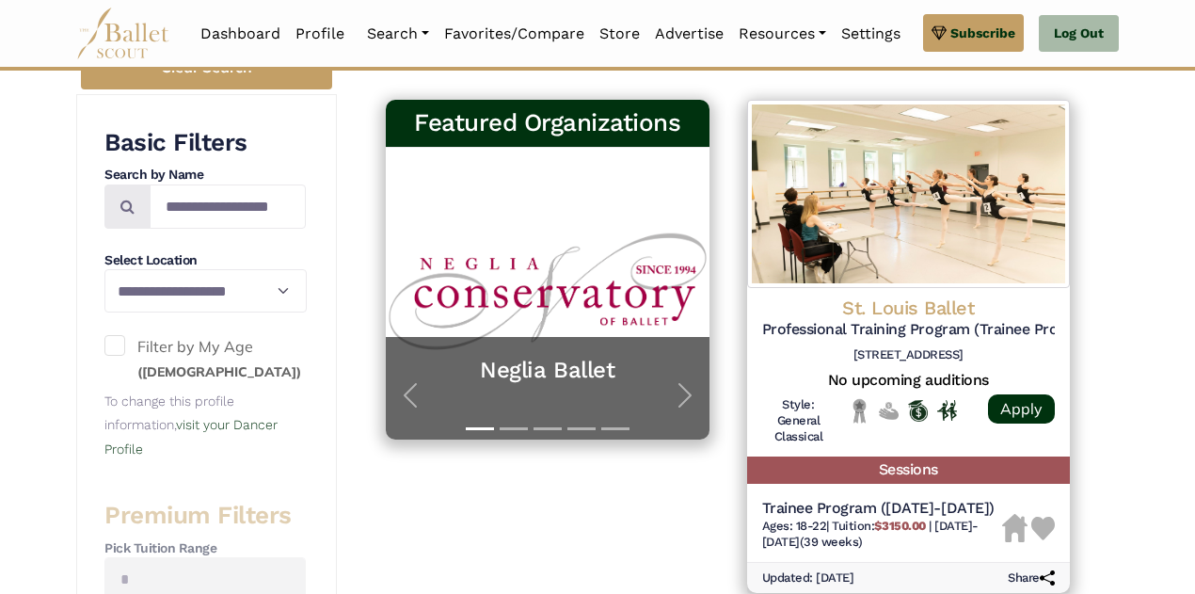
click at [119, 342] on span at bounding box center [114, 345] width 21 height 21
click at [120, 345] on span at bounding box center [114, 345] width 21 height 21
click at [216, 204] on input "Search by names..." at bounding box center [228, 206] width 156 height 44
click at [197, 206] on input "**********" at bounding box center [228, 206] width 156 height 44
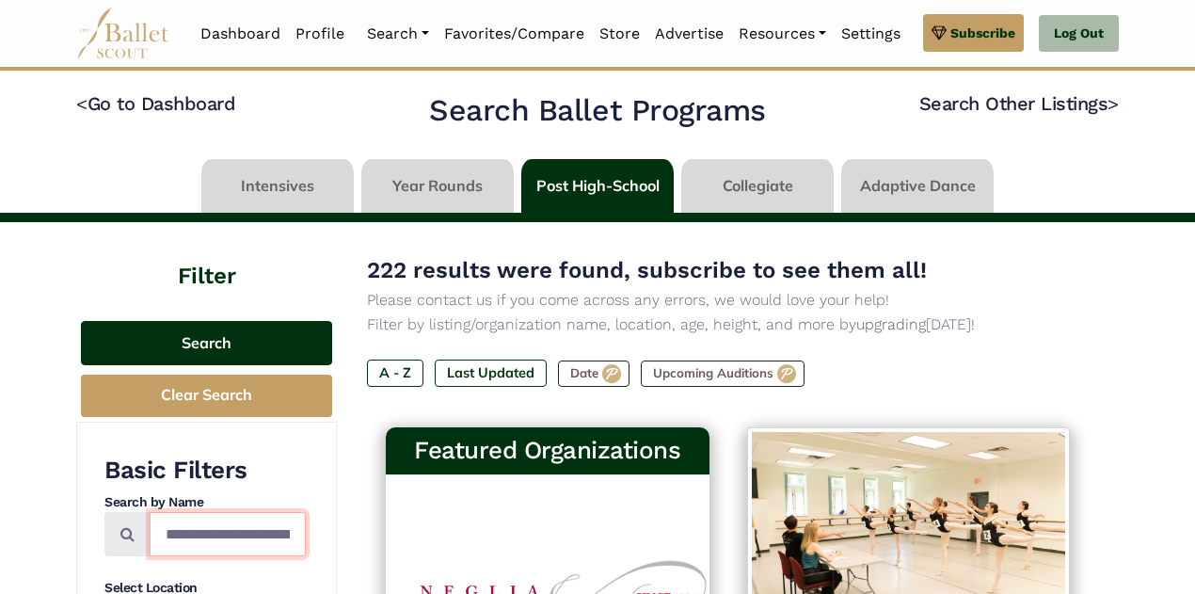
type input "**********"
click at [235, 336] on button "Search" at bounding box center [206, 343] width 251 height 44
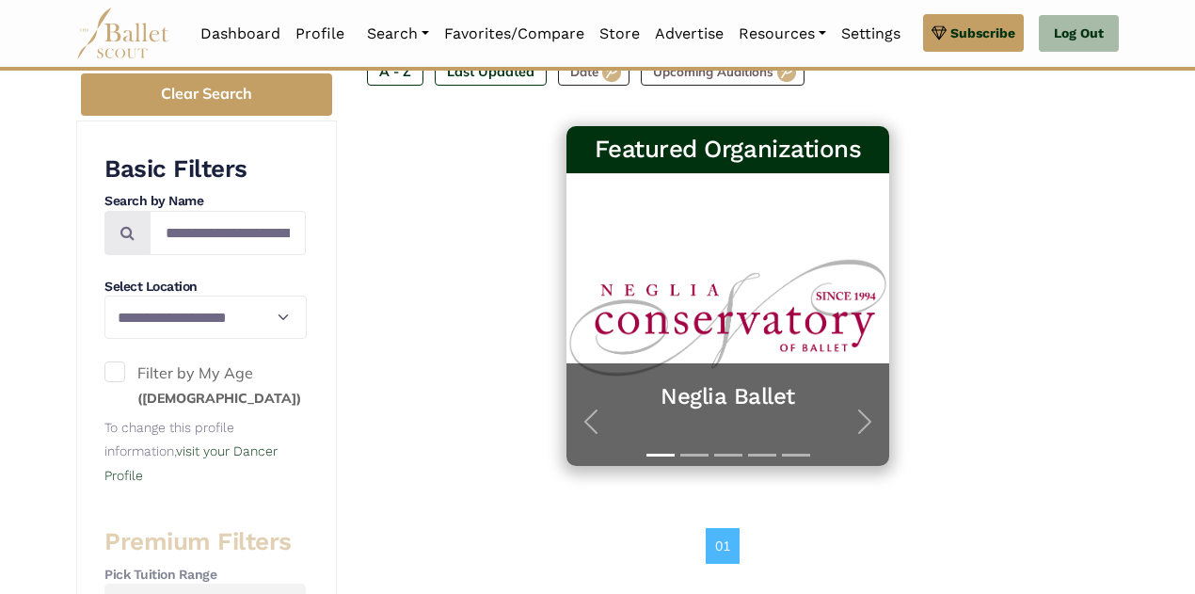
scroll to position [303, 0]
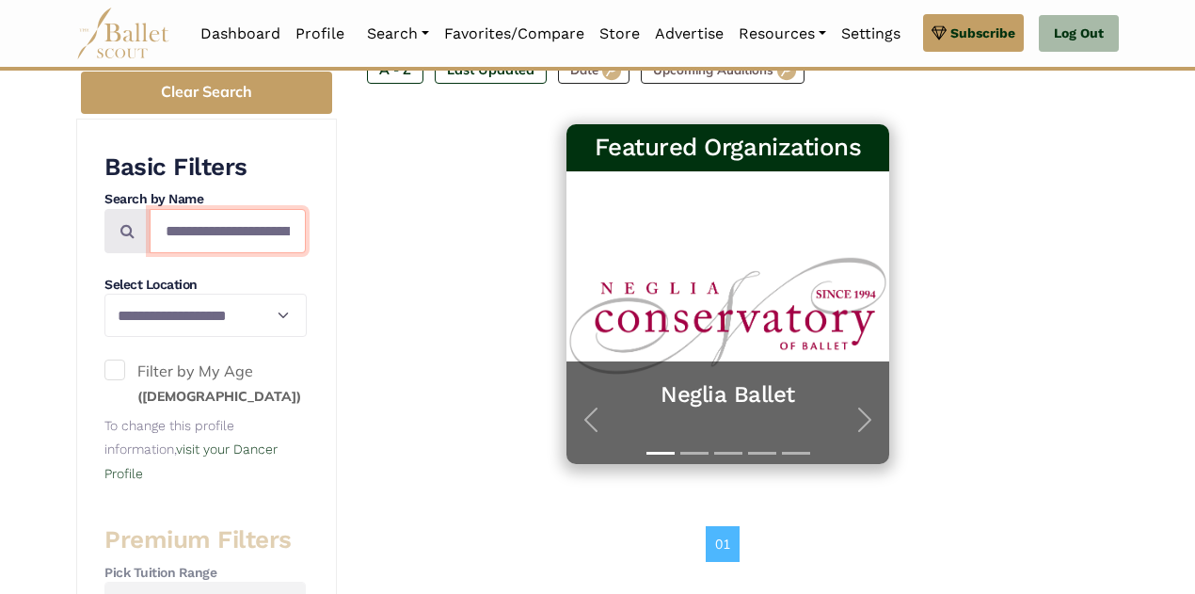
click at [286, 227] on input "**********" at bounding box center [228, 231] width 156 height 44
click at [295, 230] on input "*******" at bounding box center [228, 231] width 156 height 44
type input "*"
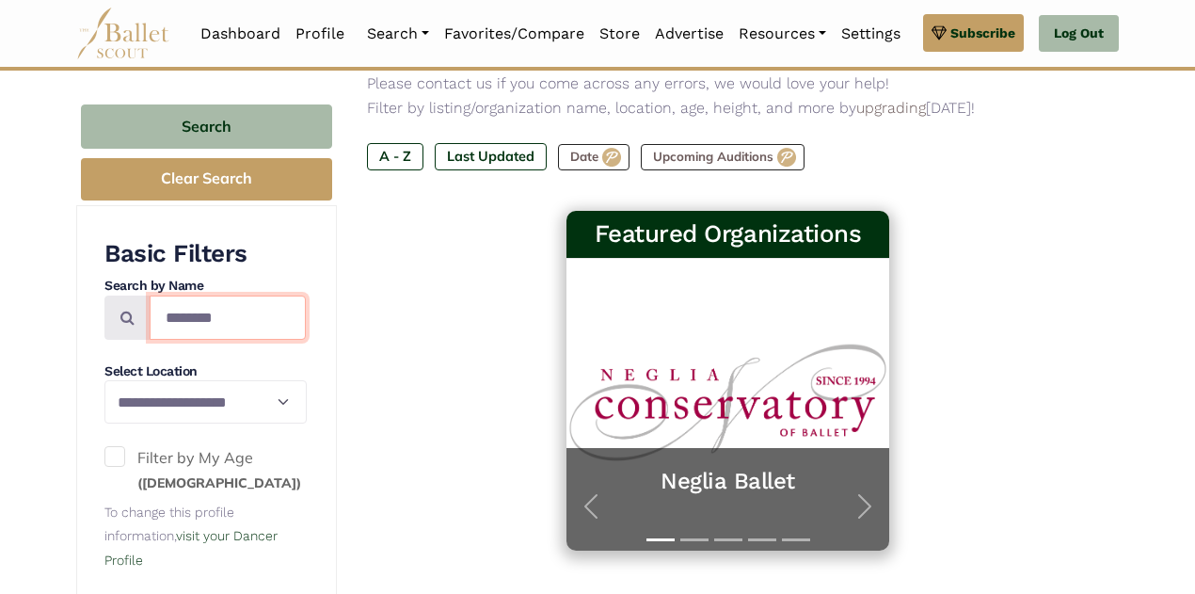
scroll to position [220, 0]
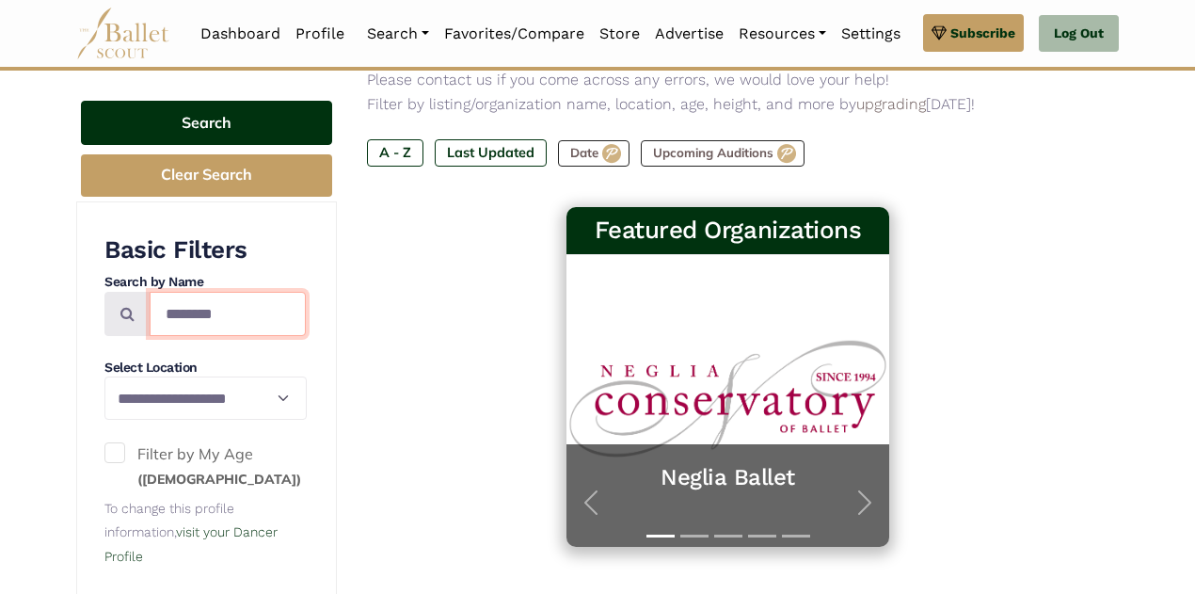
type input "********"
click at [227, 122] on button "Search" at bounding box center [206, 123] width 251 height 44
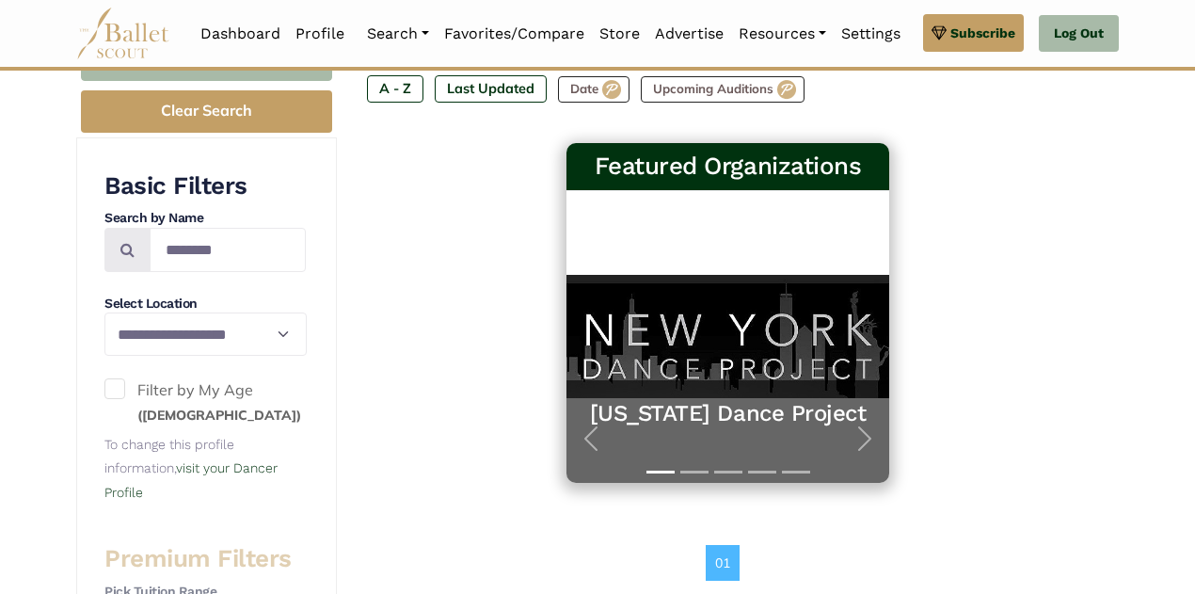
scroll to position [286, 0]
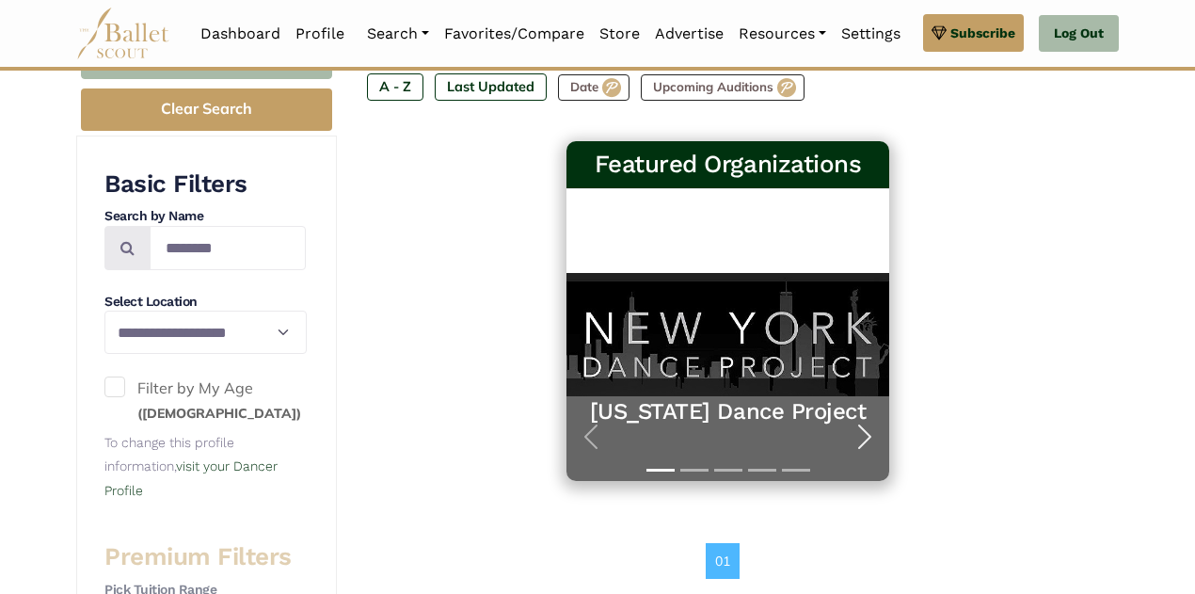
click at [873, 440] on span "button" at bounding box center [865, 436] width 30 height 30
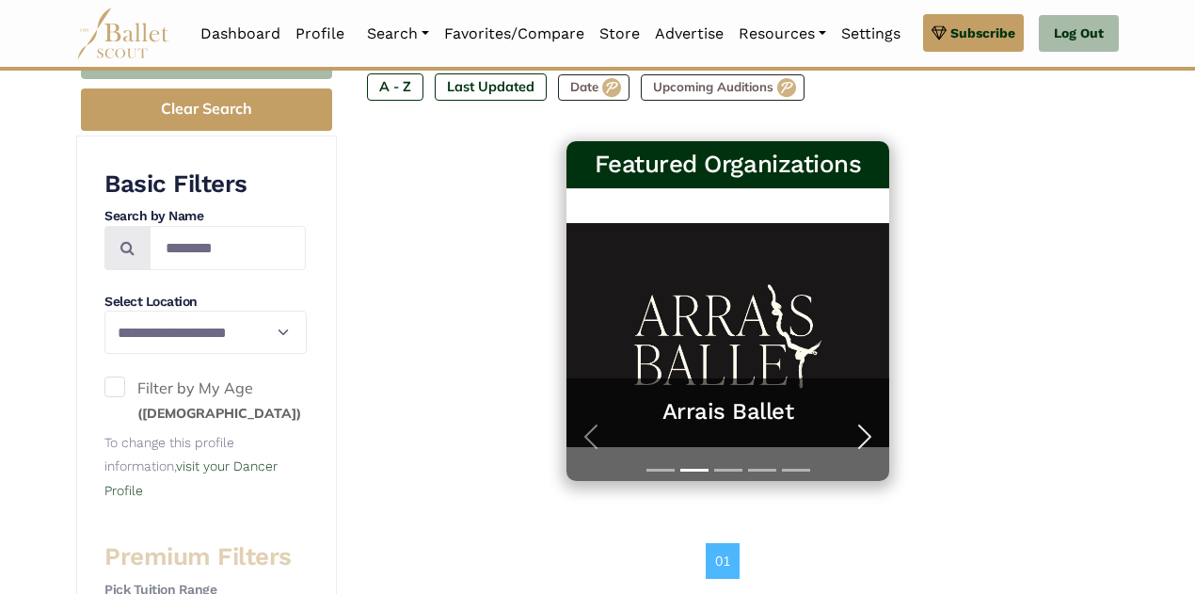
click at [873, 440] on span "button" at bounding box center [865, 436] width 30 height 30
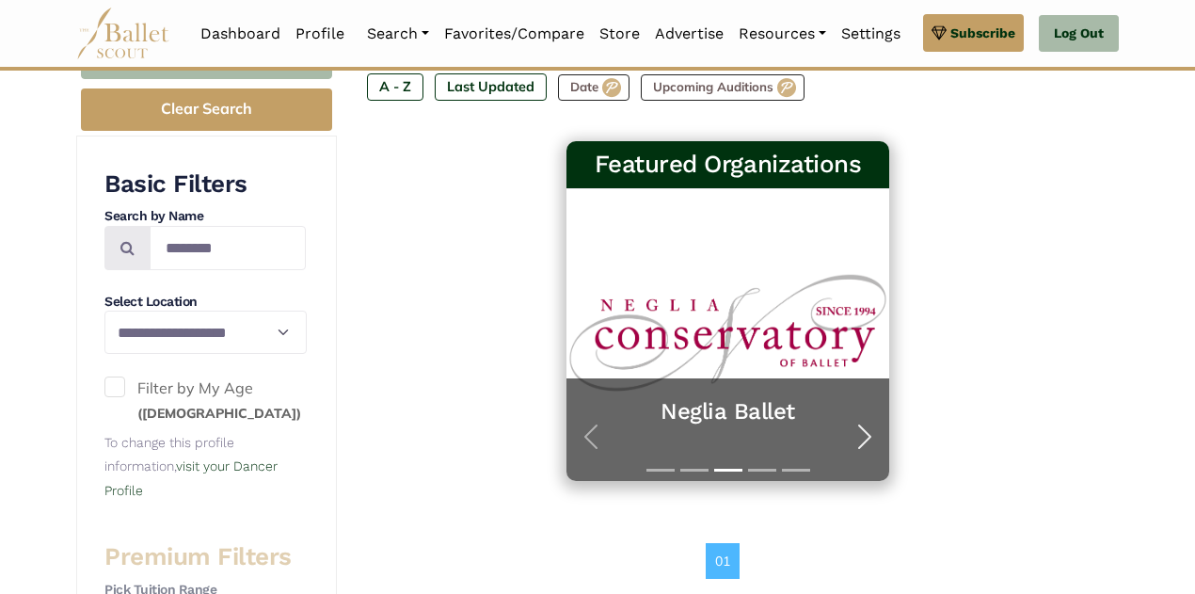
click at [873, 440] on span "button" at bounding box center [865, 436] width 30 height 30
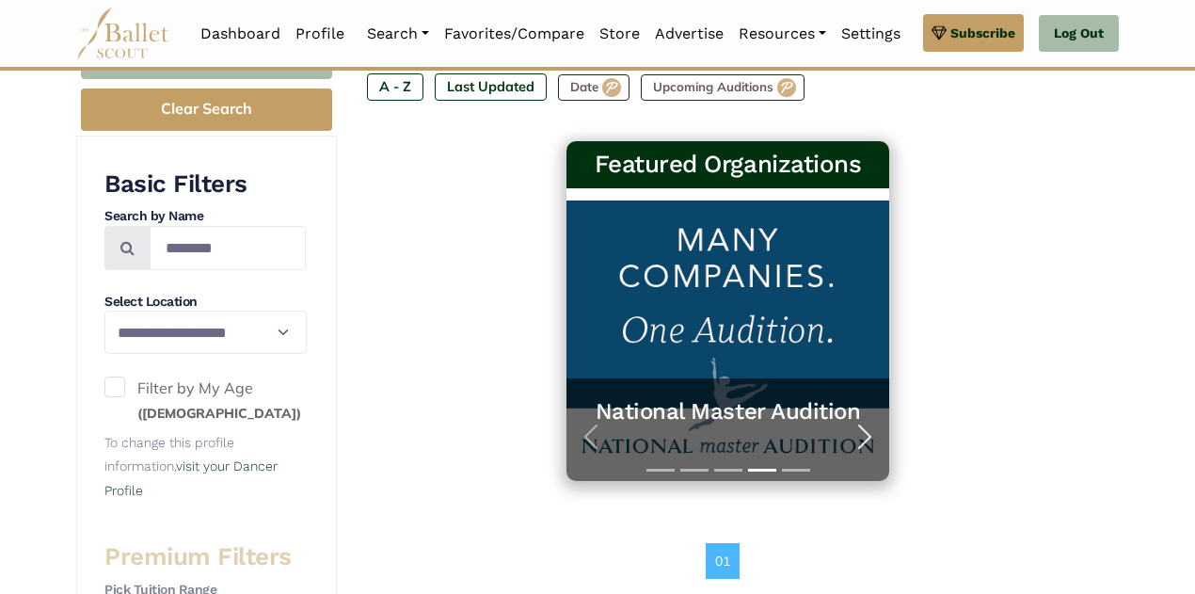
click at [873, 440] on span "button" at bounding box center [865, 436] width 30 height 30
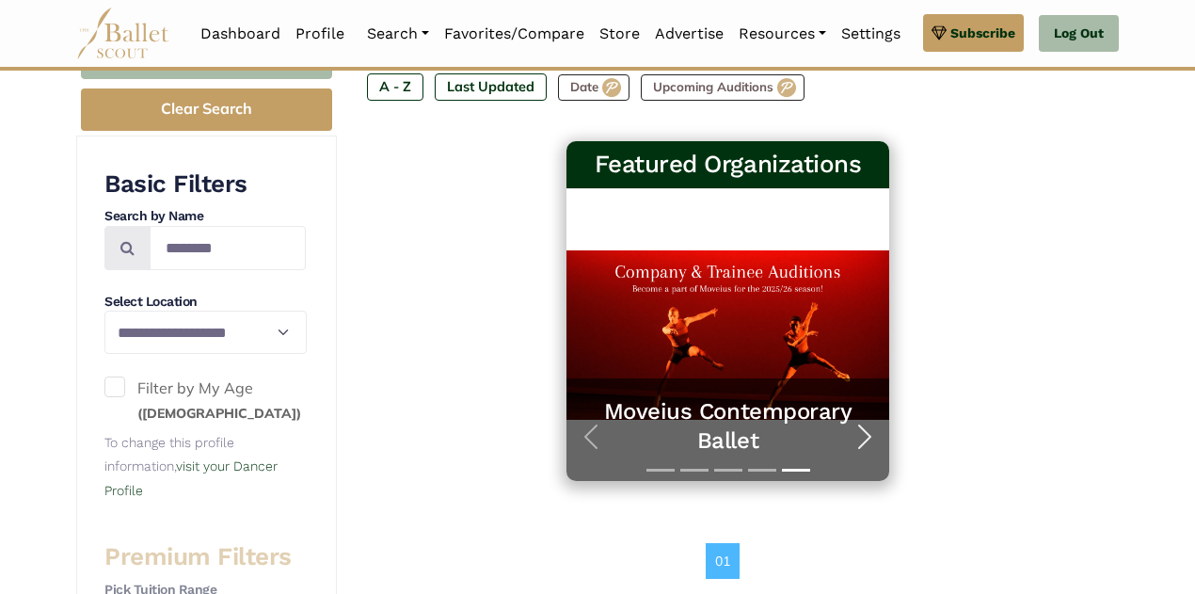
click at [873, 440] on span "button" at bounding box center [865, 436] width 30 height 30
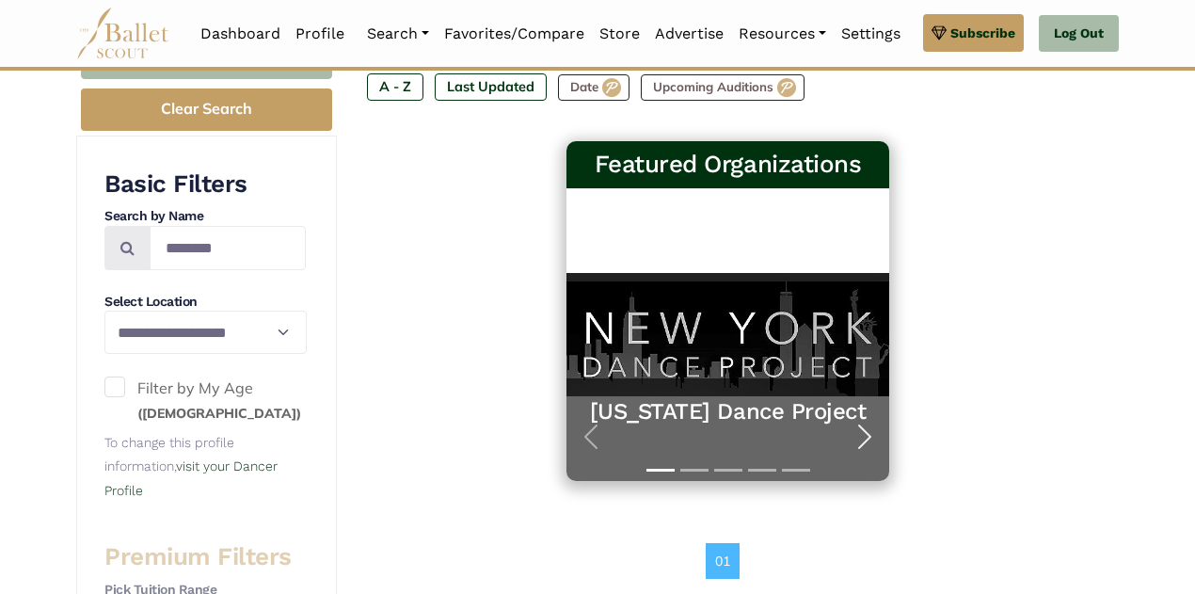
click at [873, 440] on span "button" at bounding box center [865, 436] width 30 height 30
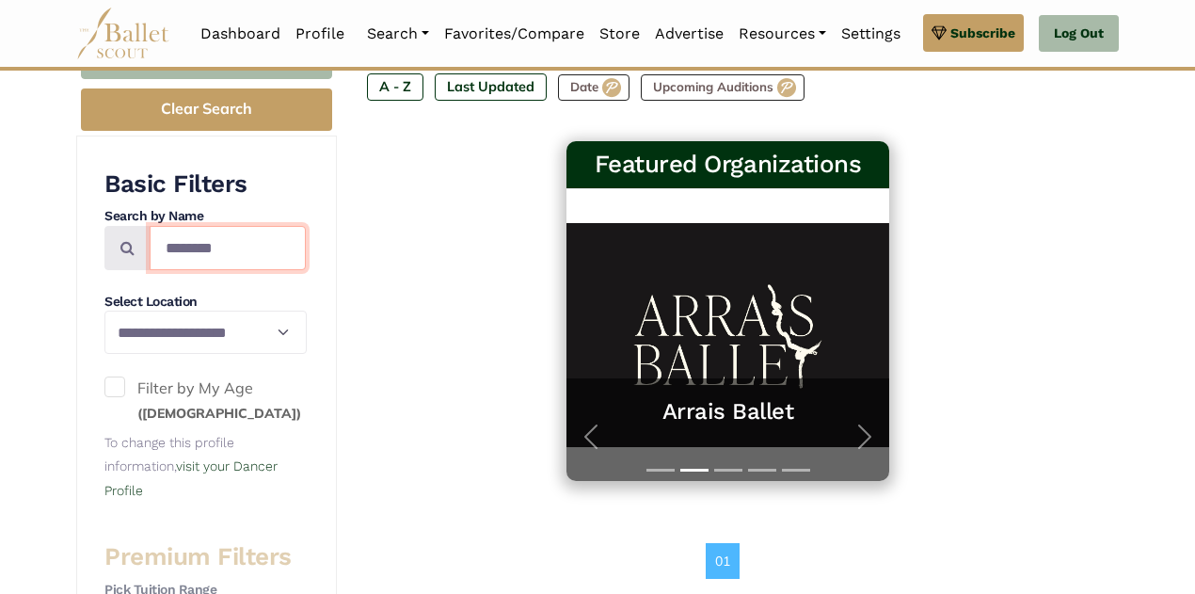
click at [246, 246] on input "********" at bounding box center [228, 248] width 156 height 44
type input "*"
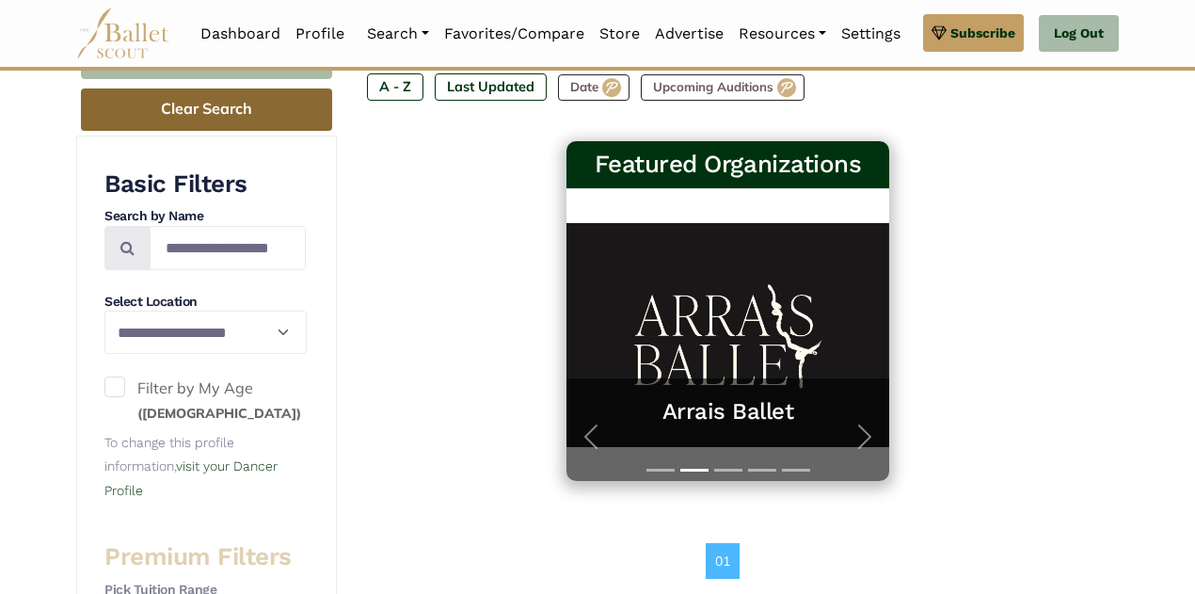
click at [248, 116] on button "Clear Search" at bounding box center [206, 109] width 251 height 42
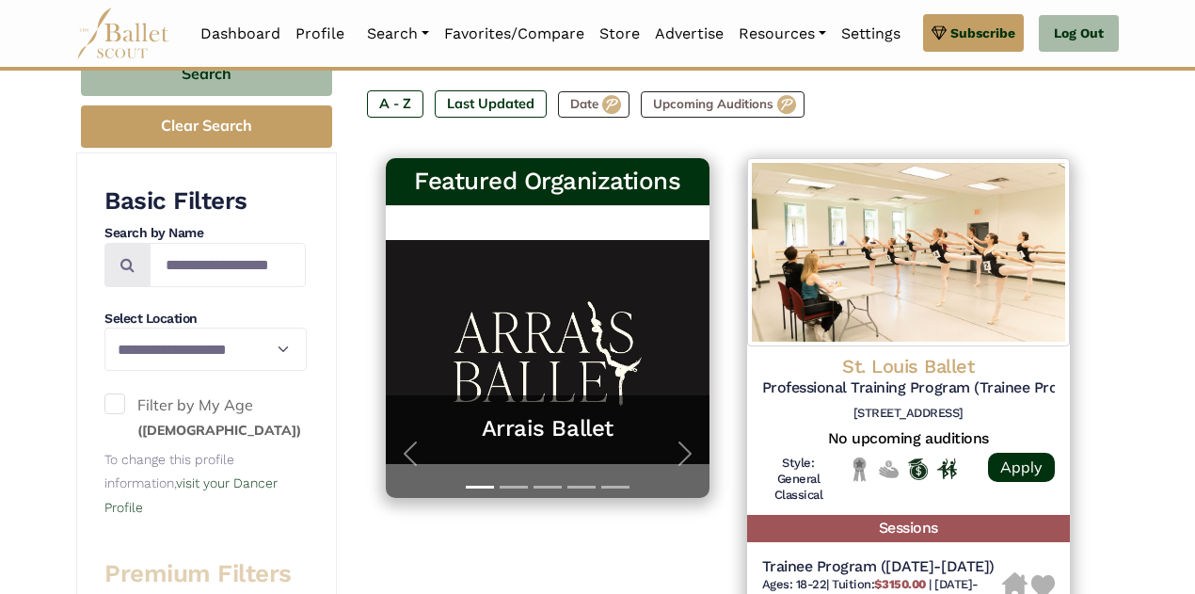
scroll to position [273, 0]
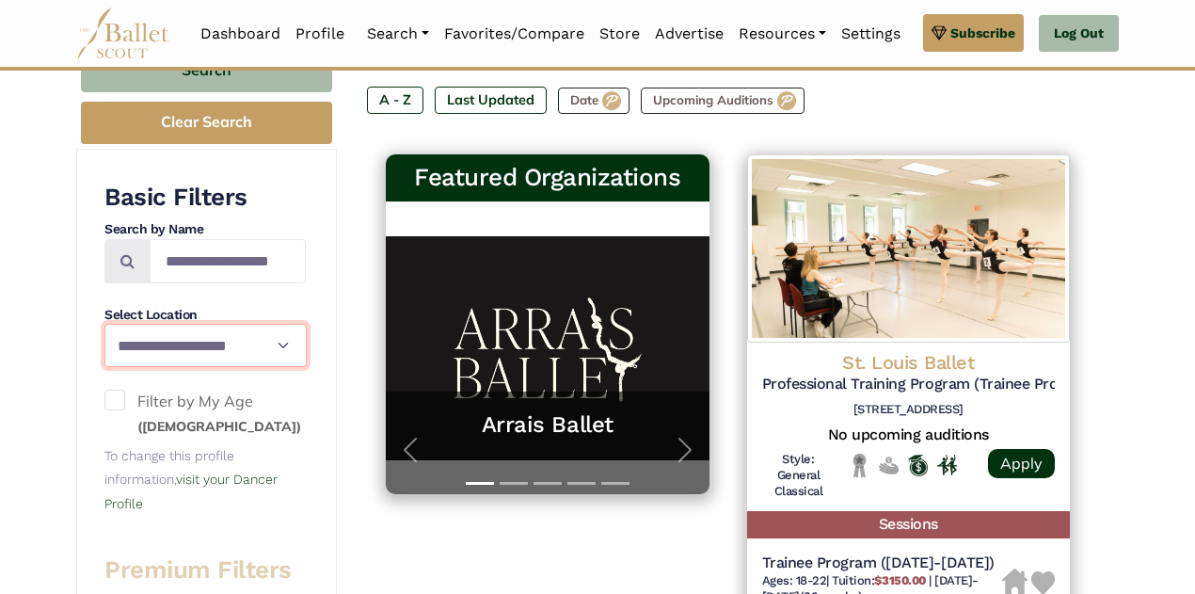
click at [173, 349] on select "**********" at bounding box center [205, 345] width 202 height 43
select select "**"
click at [104, 324] on select "**********" at bounding box center [205, 345] width 202 height 43
click at [231, 70] on div at bounding box center [597, 69] width 1195 height 4
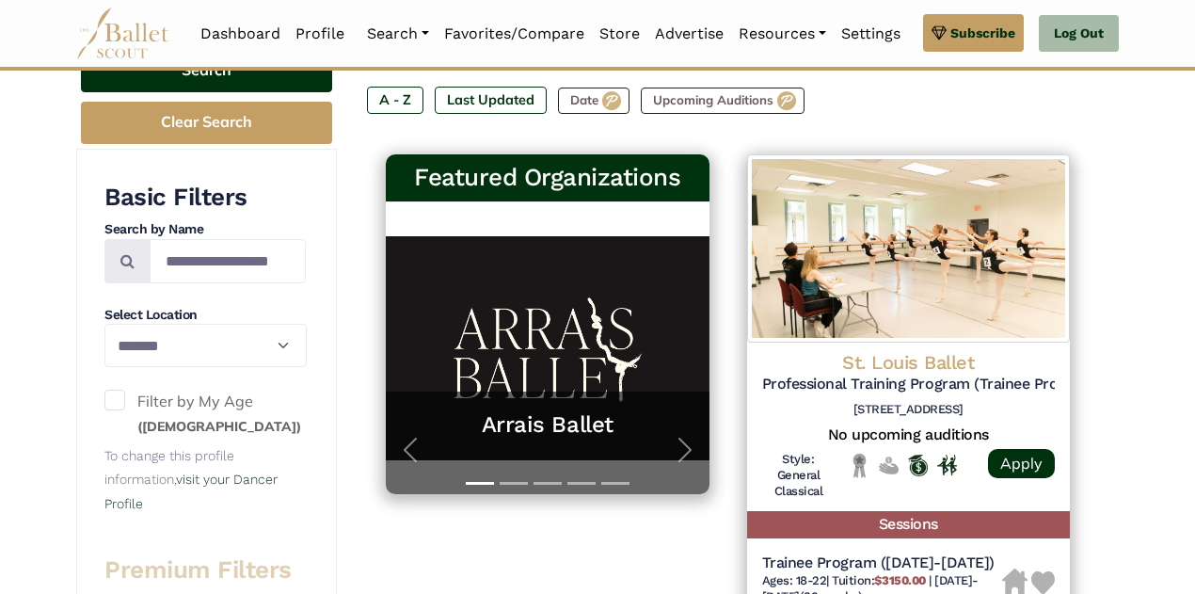
click at [231, 76] on button "Search" at bounding box center [206, 70] width 251 height 44
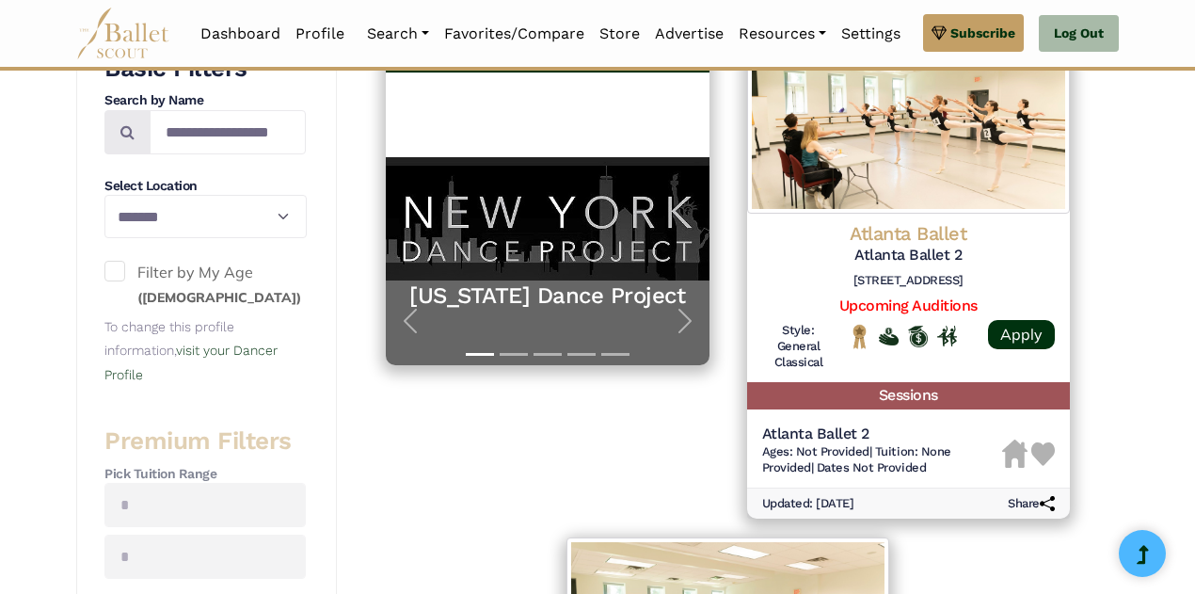
scroll to position [416, 0]
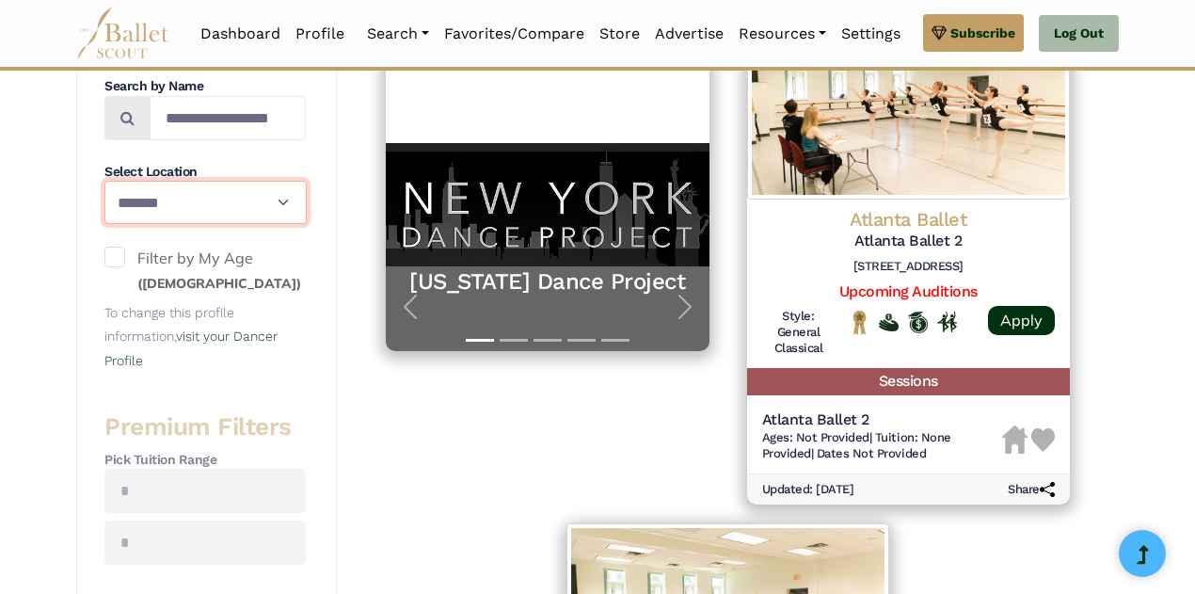
click at [282, 201] on select "**********" at bounding box center [205, 202] width 202 height 43
select select "**"
click at [104, 181] on select "**********" at bounding box center [205, 202] width 202 height 43
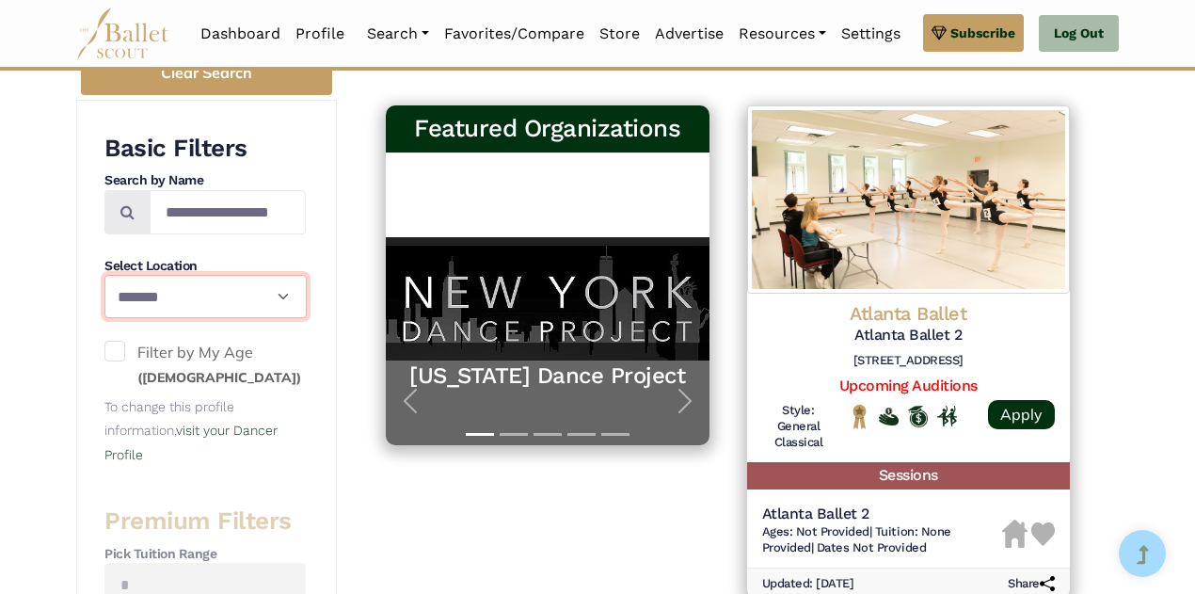
scroll to position [201, 0]
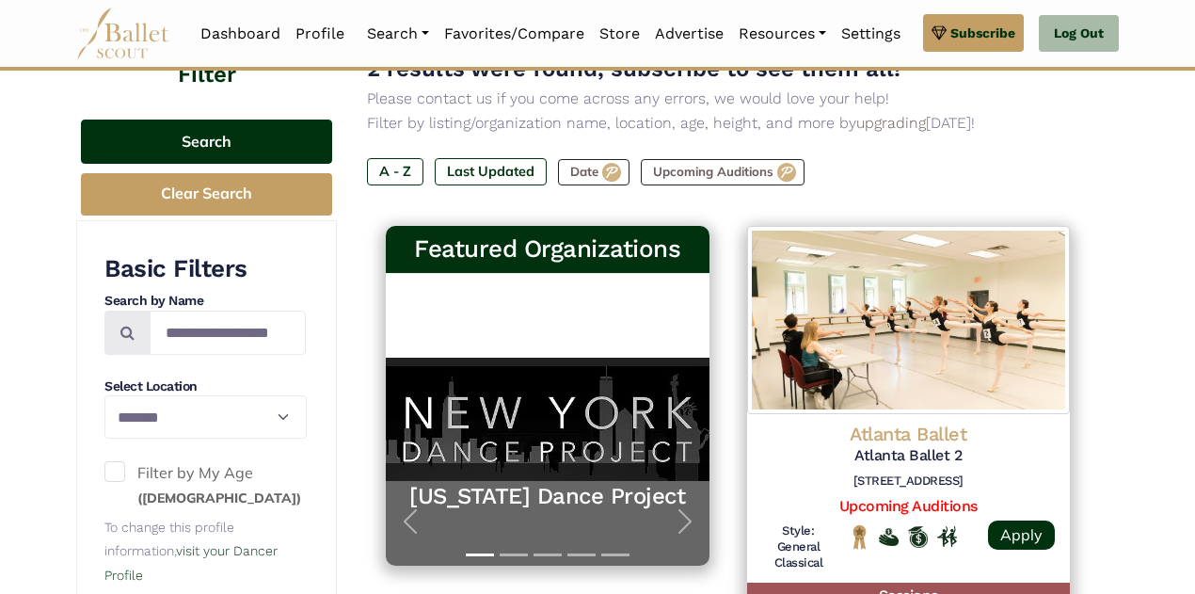
click at [298, 129] on button "Search" at bounding box center [206, 141] width 251 height 44
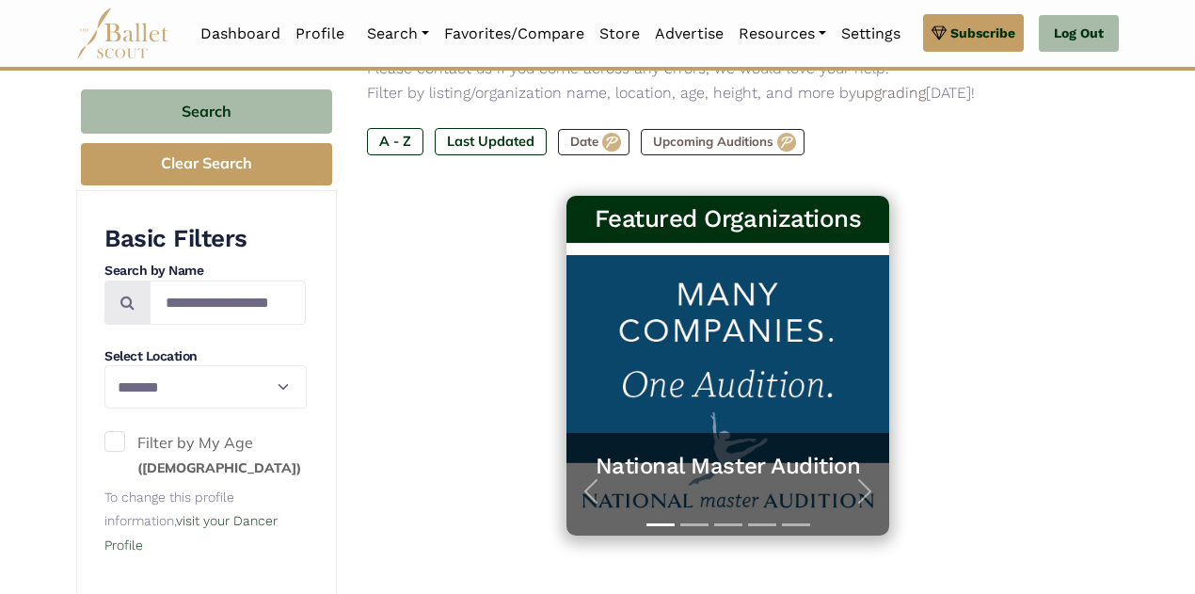
scroll to position [233, 0]
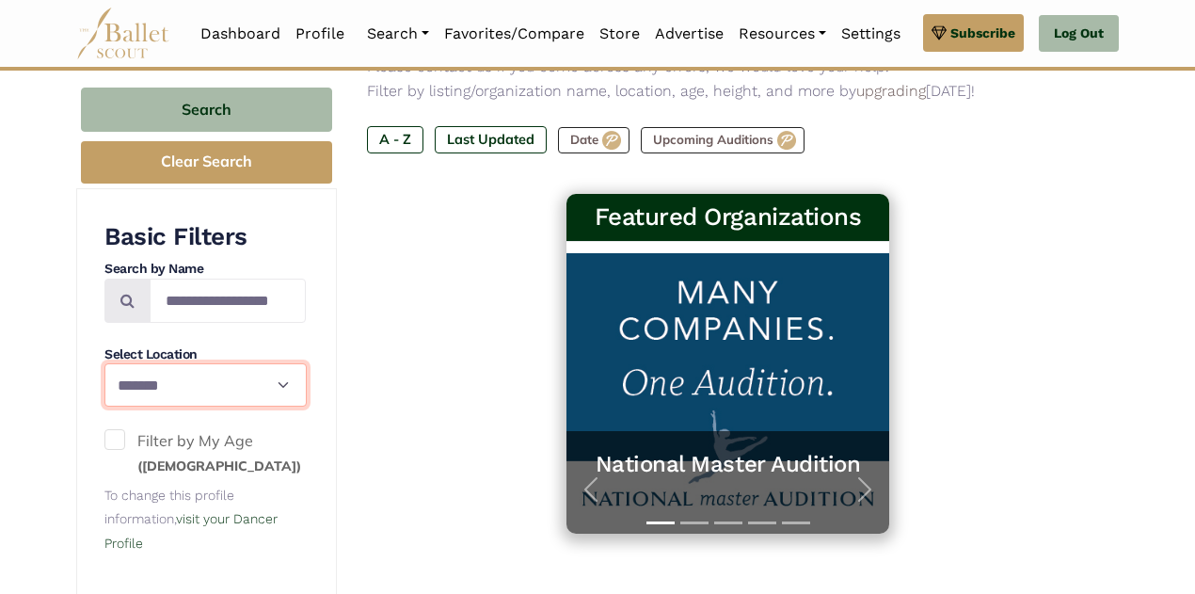
click at [280, 377] on select "**********" at bounding box center [205, 384] width 202 height 43
select select "**"
click at [104, 363] on select "**********" at bounding box center [205, 384] width 202 height 43
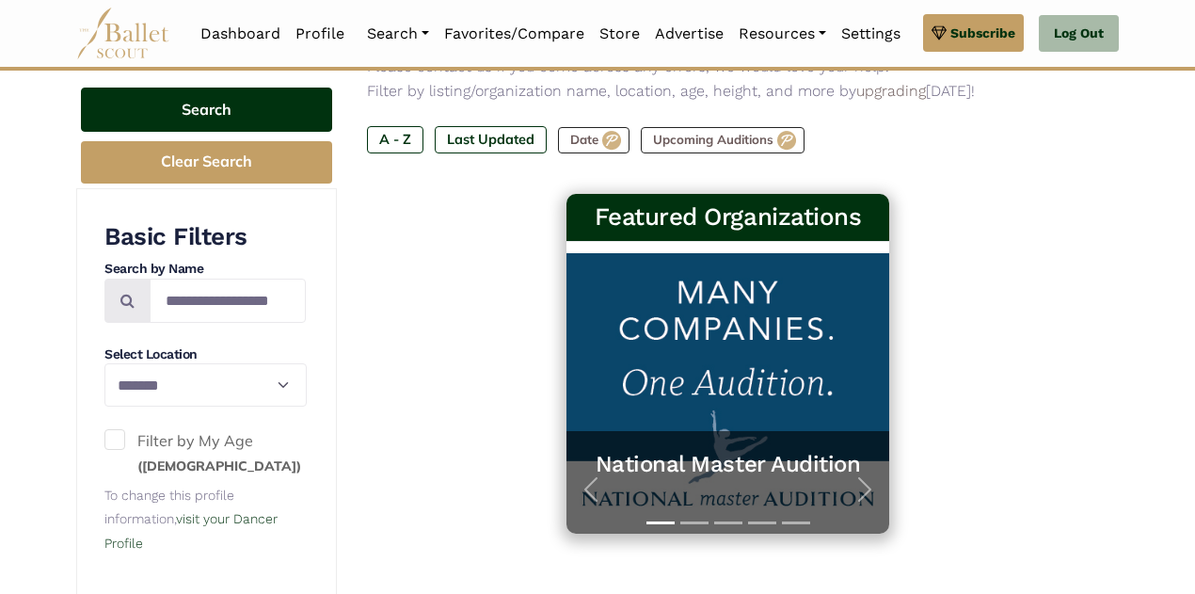
click at [247, 113] on button "Search" at bounding box center [206, 109] width 251 height 44
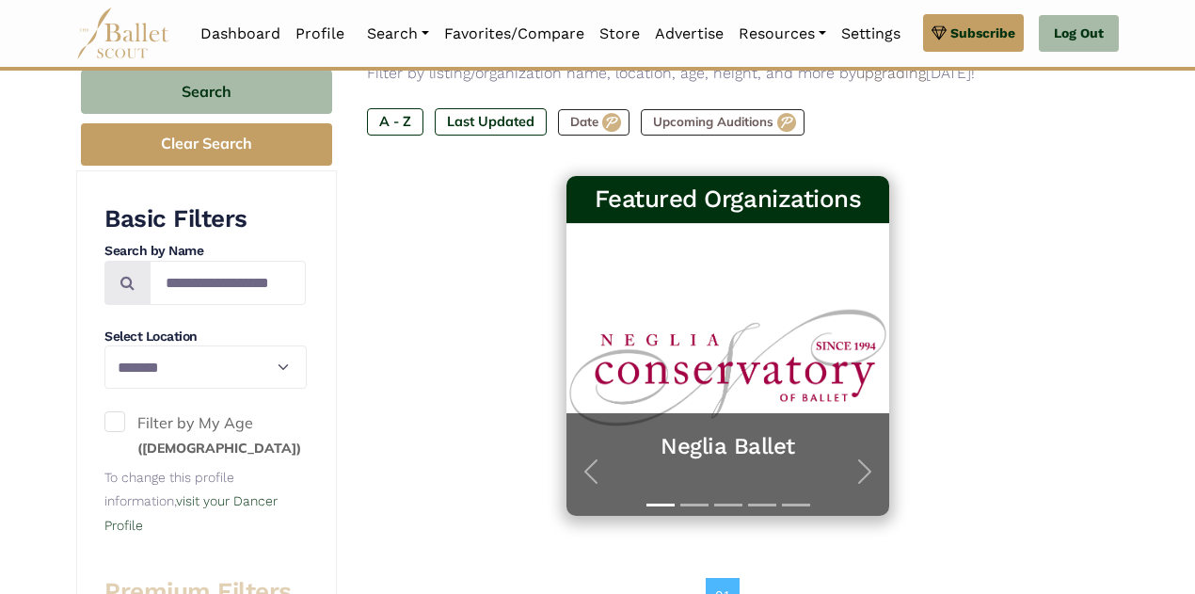
scroll to position [263, 0]
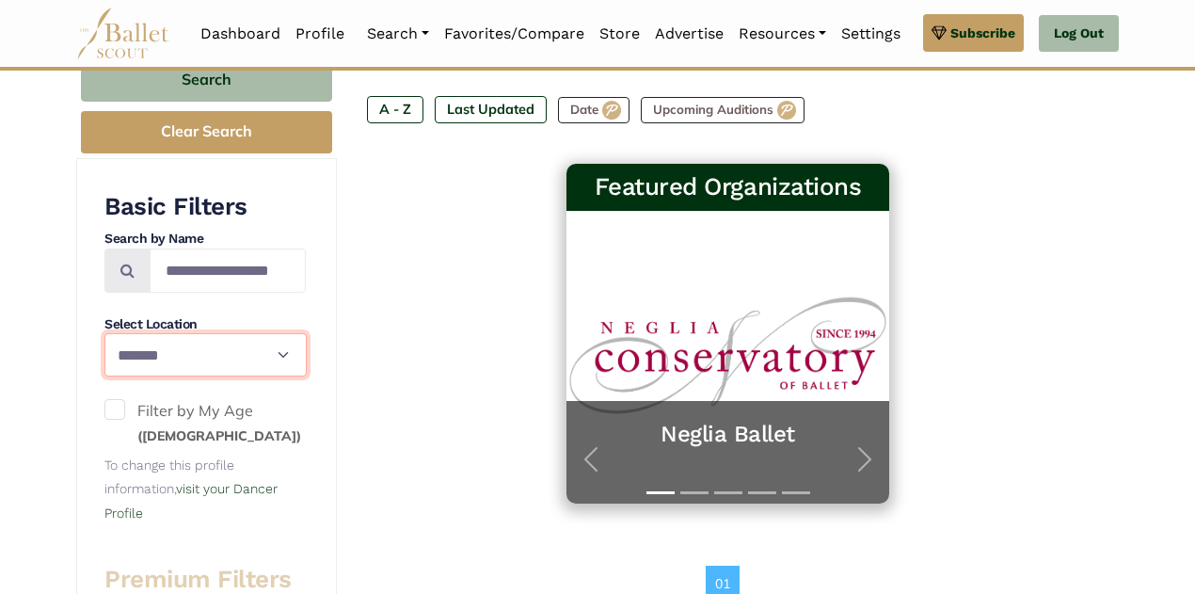
click at [278, 346] on select "**********" at bounding box center [205, 354] width 202 height 43
select select "**"
click at [104, 333] on select "**********" at bounding box center [205, 354] width 202 height 43
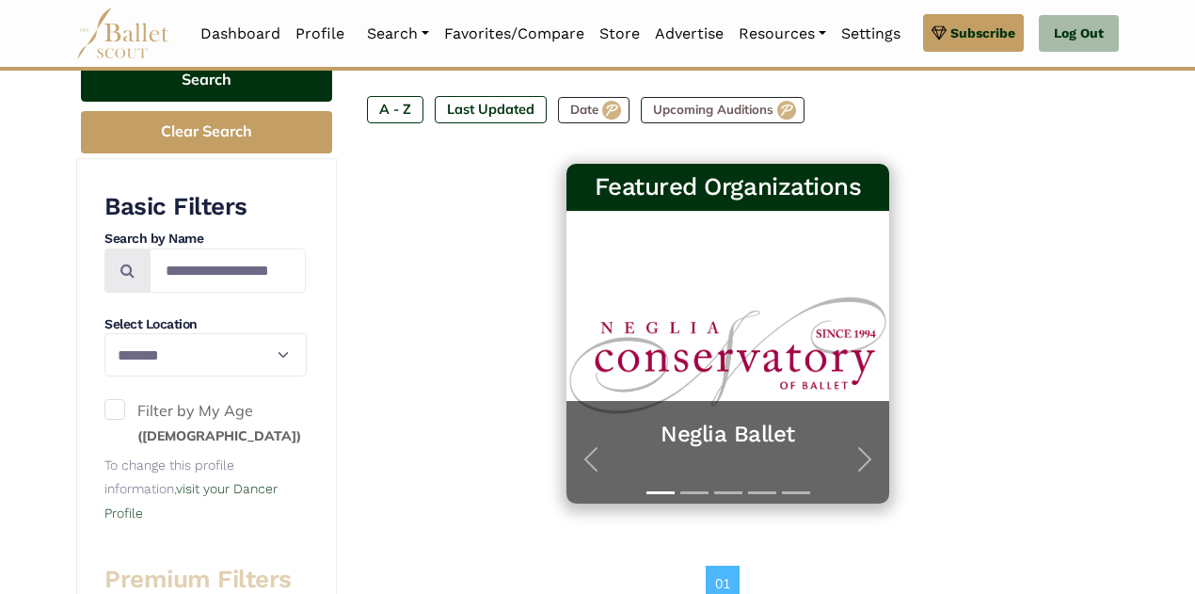
click at [280, 97] on button "Search" at bounding box center [206, 79] width 251 height 44
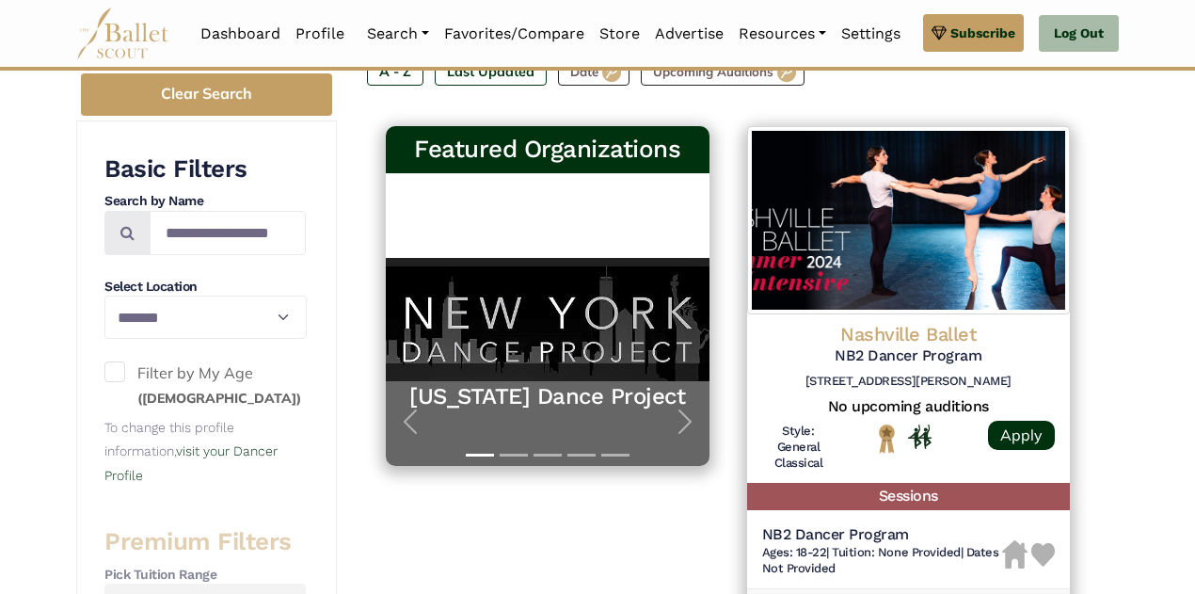
scroll to position [339, 0]
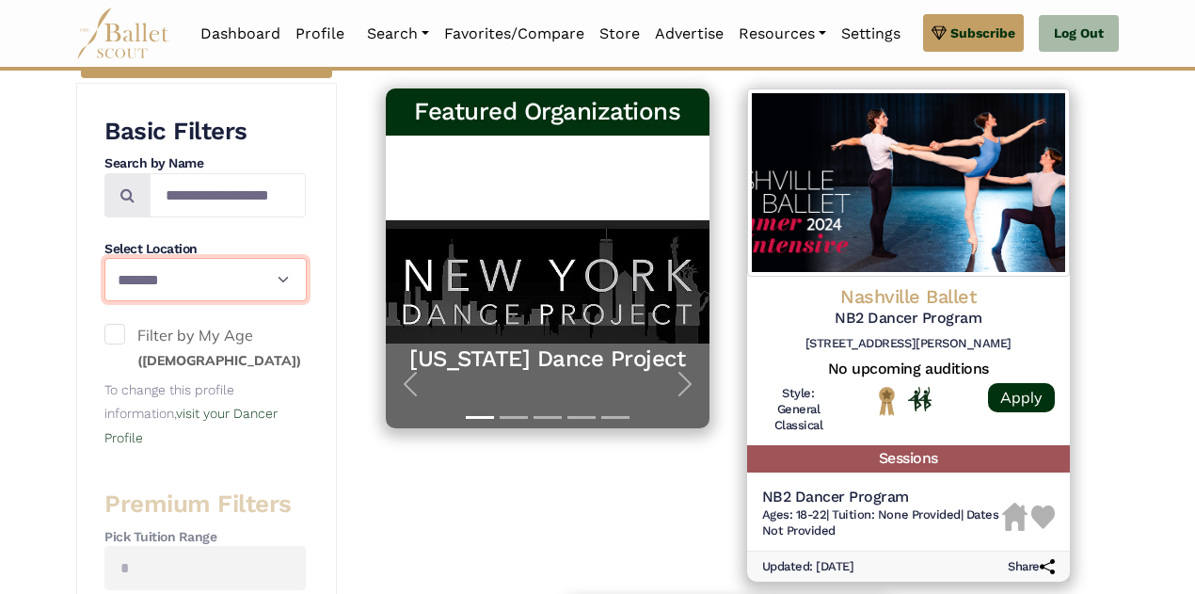
click at [280, 274] on select "**********" at bounding box center [205, 279] width 202 height 43
click at [104, 258] on select "**********" at bounding box center [205, 279] width 202 height 43
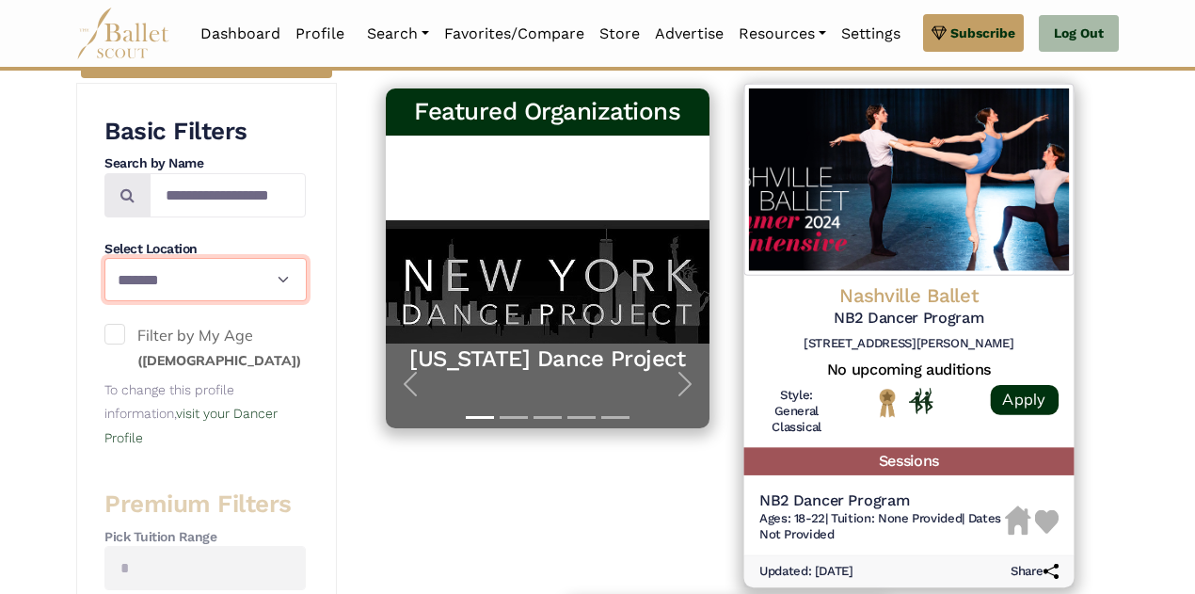
select select "**"
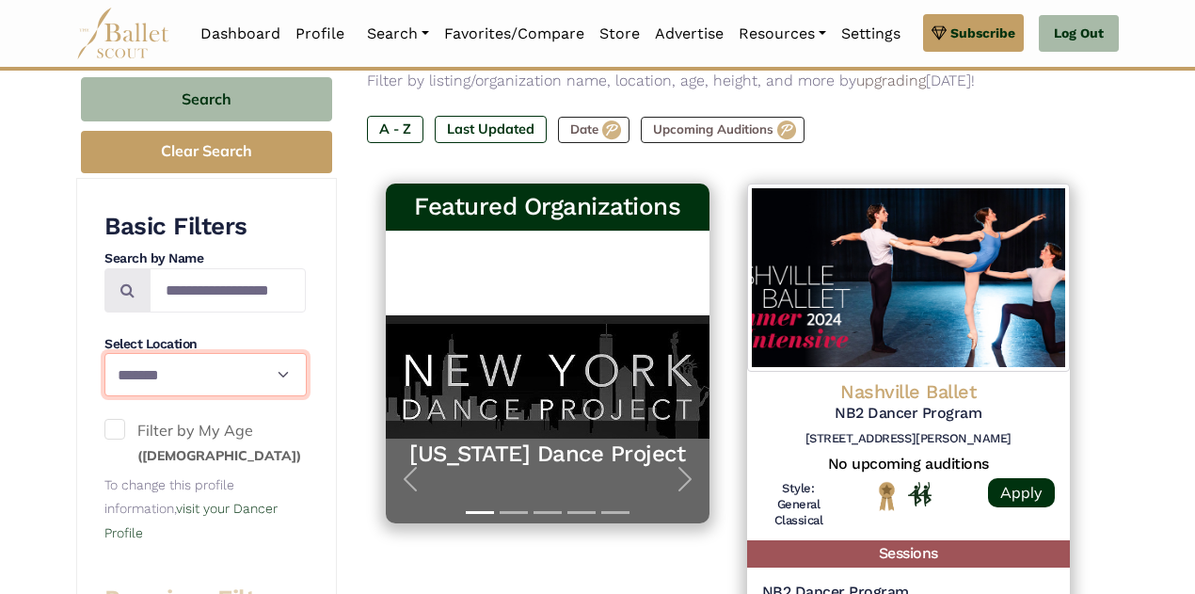
scroll to position [225, 0]
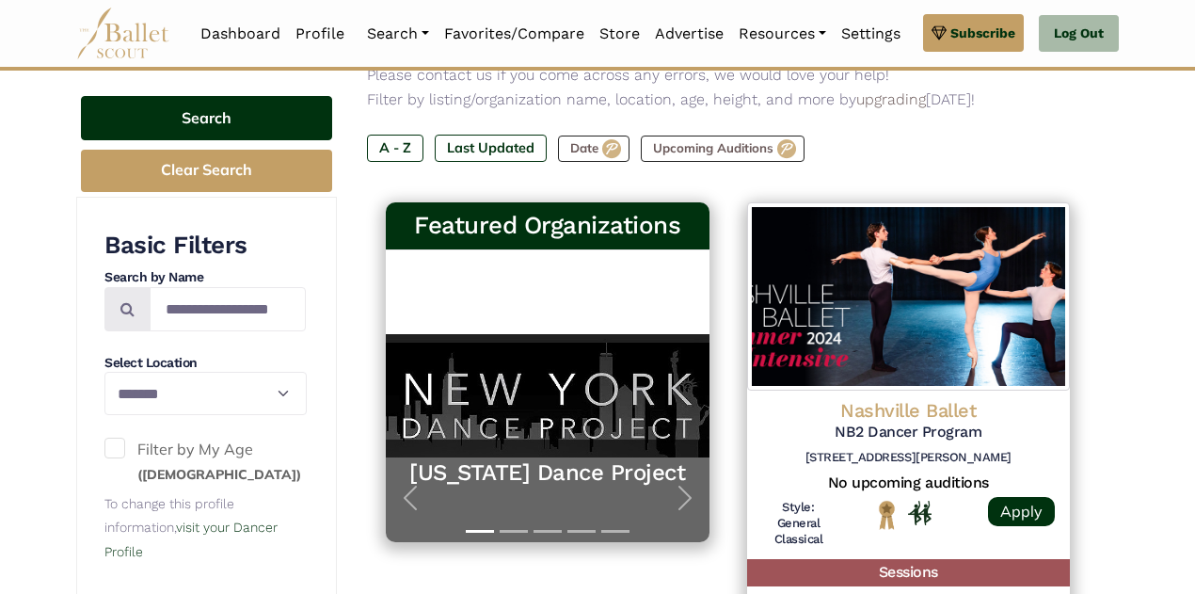
click at [286, 115] on button "Search" at bounding box center [206, 118] width 251 height 44
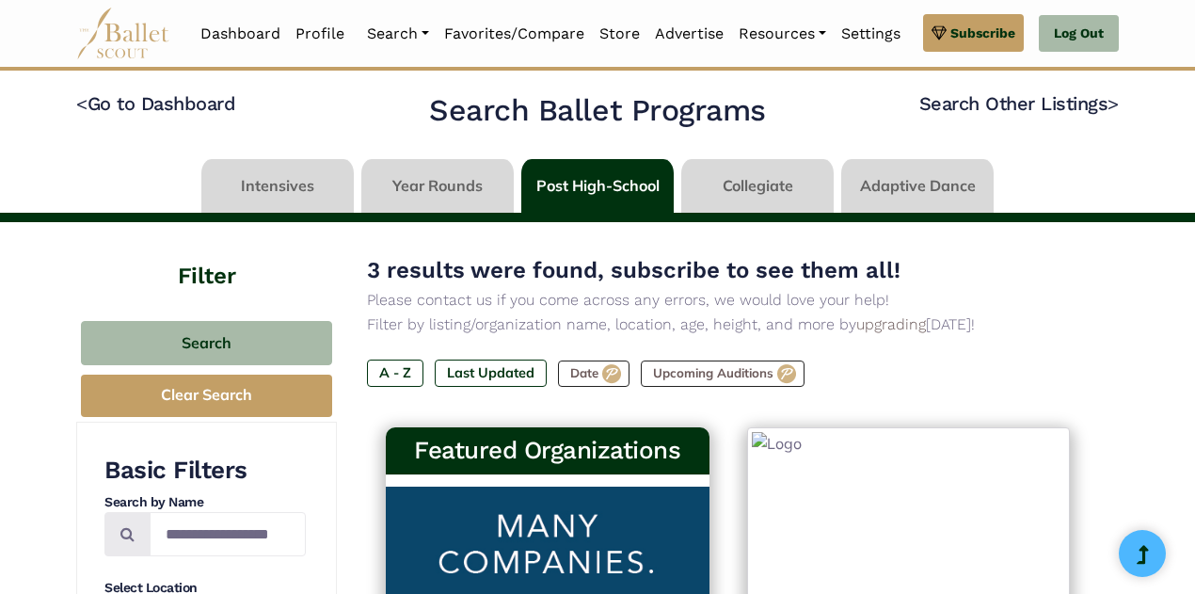
select select "**"
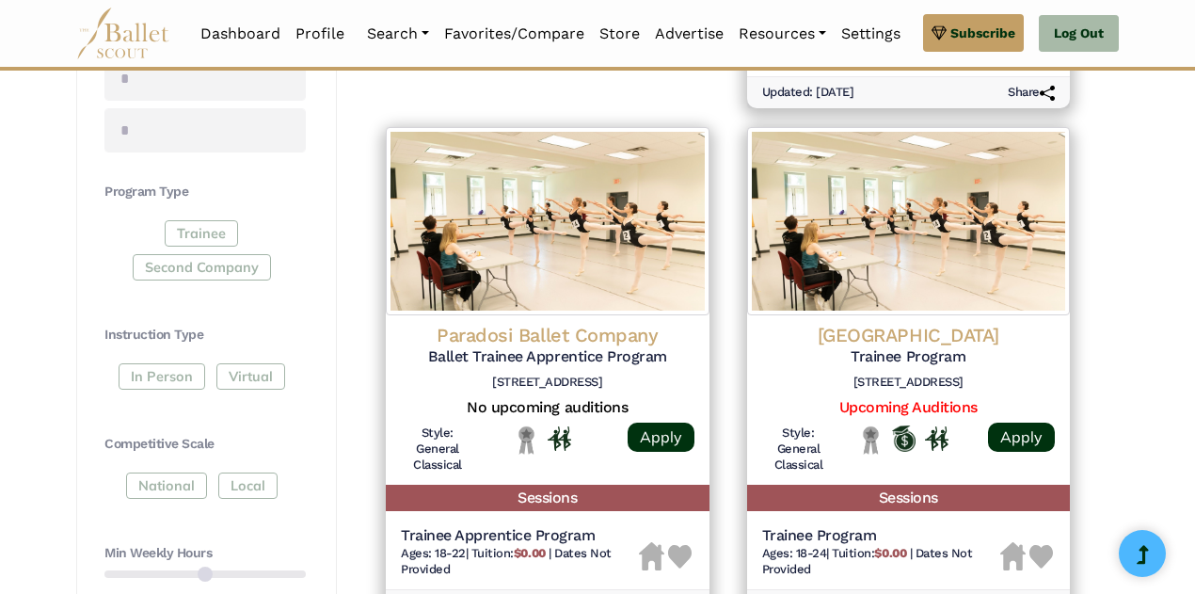
scroll to position [866, 0]
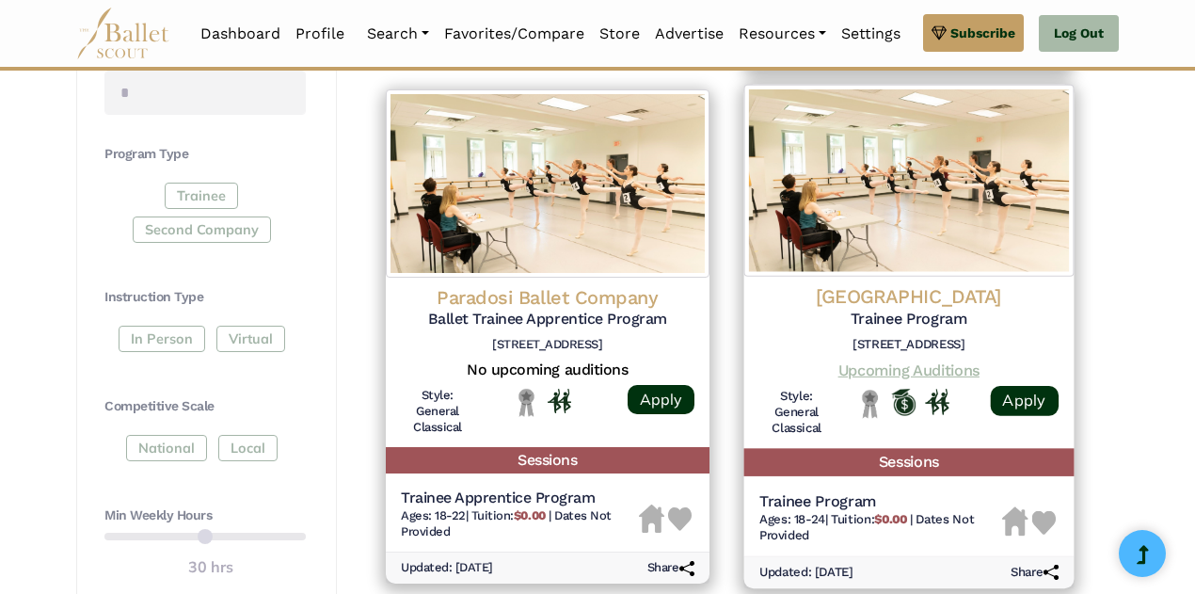
click at [938, 367] on link "Upcoming Auditions" at bounding box center [907, 370] width 141 height 18
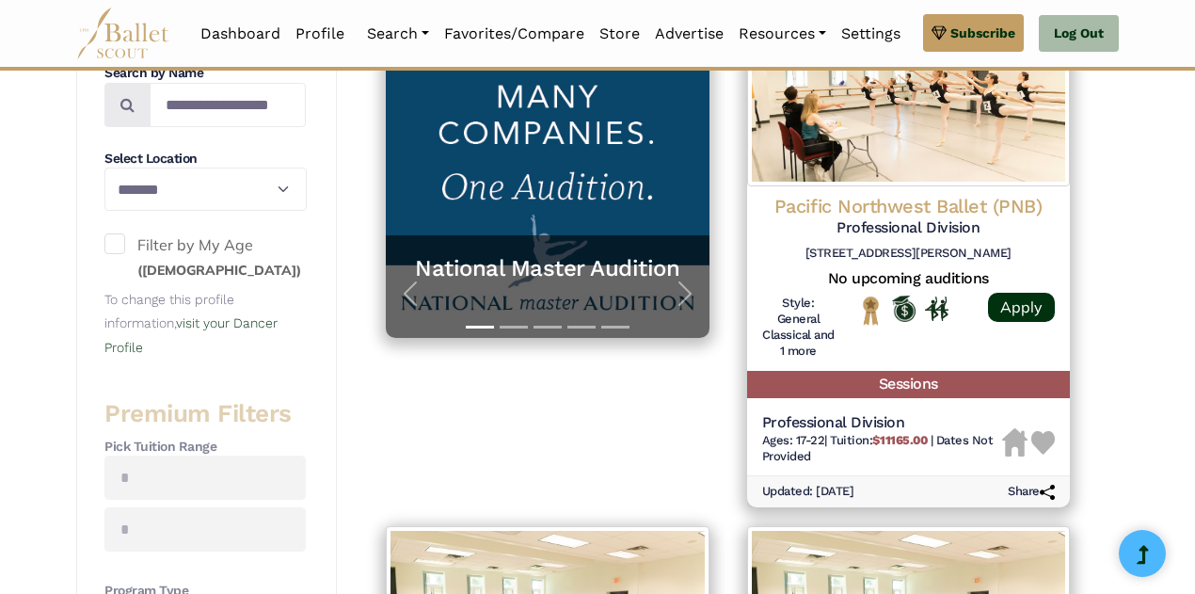
scroll to position [191, 0]
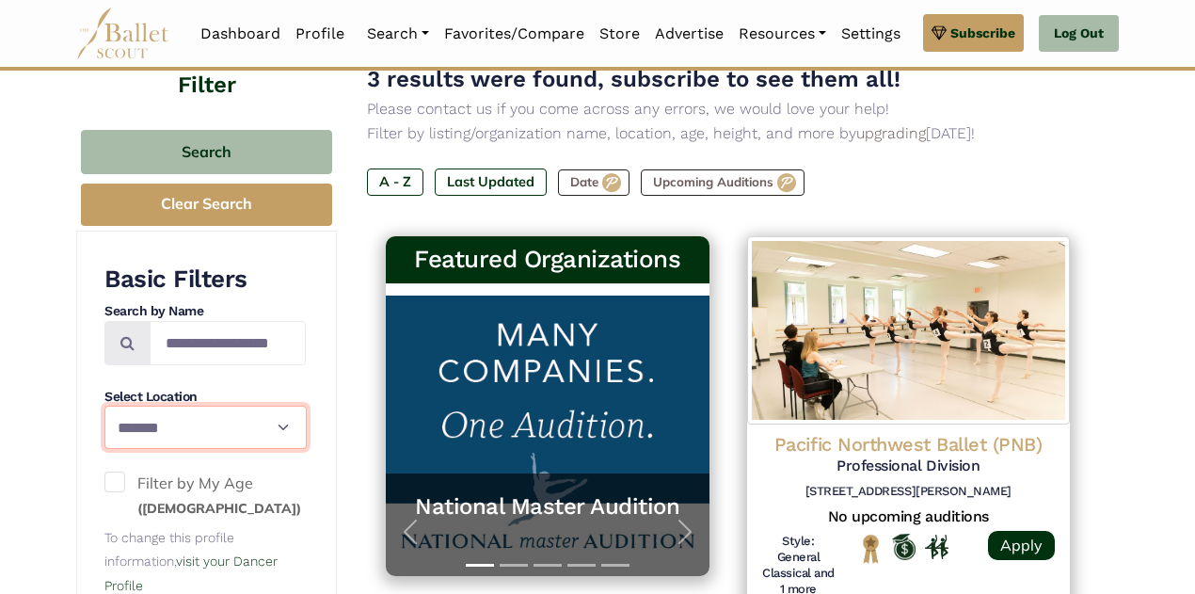
click at [281, 422] on select "**********" at bounding box center [205, 426] width 202 height 43
select select
click at [104, 405] on select "**********" at bounding box center [205, 426] width 202 height 43
click at [271, 123] on div "Filter" at bounding box center [206, 78] width 261 height 94
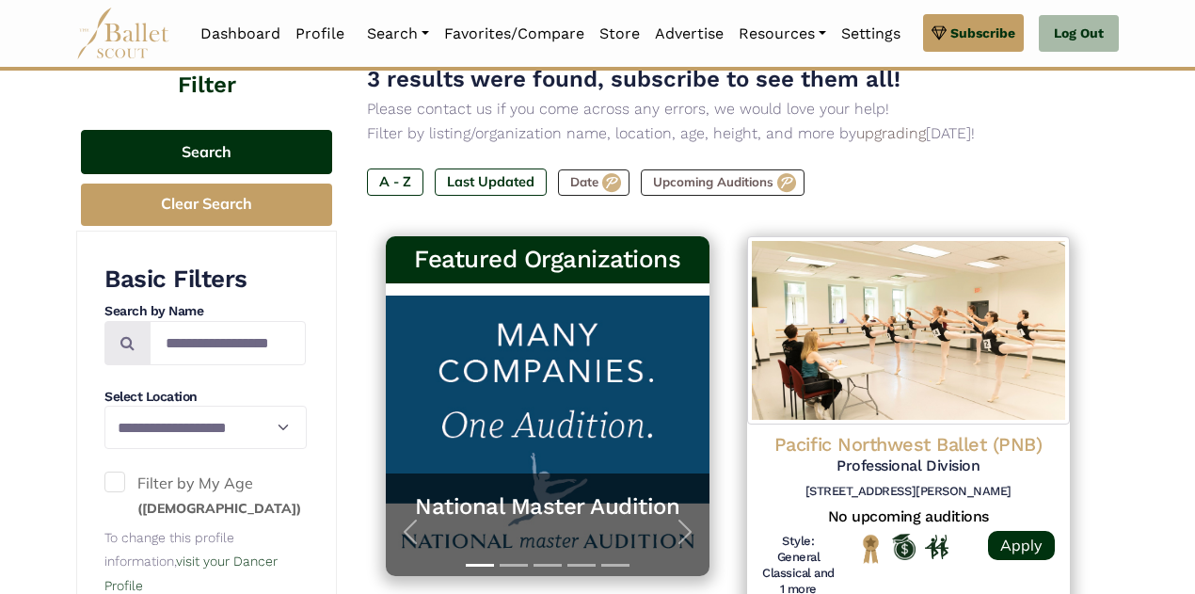
click at [278, 144] on button "Search" at bounding box center [206, 152] width 251 height 44
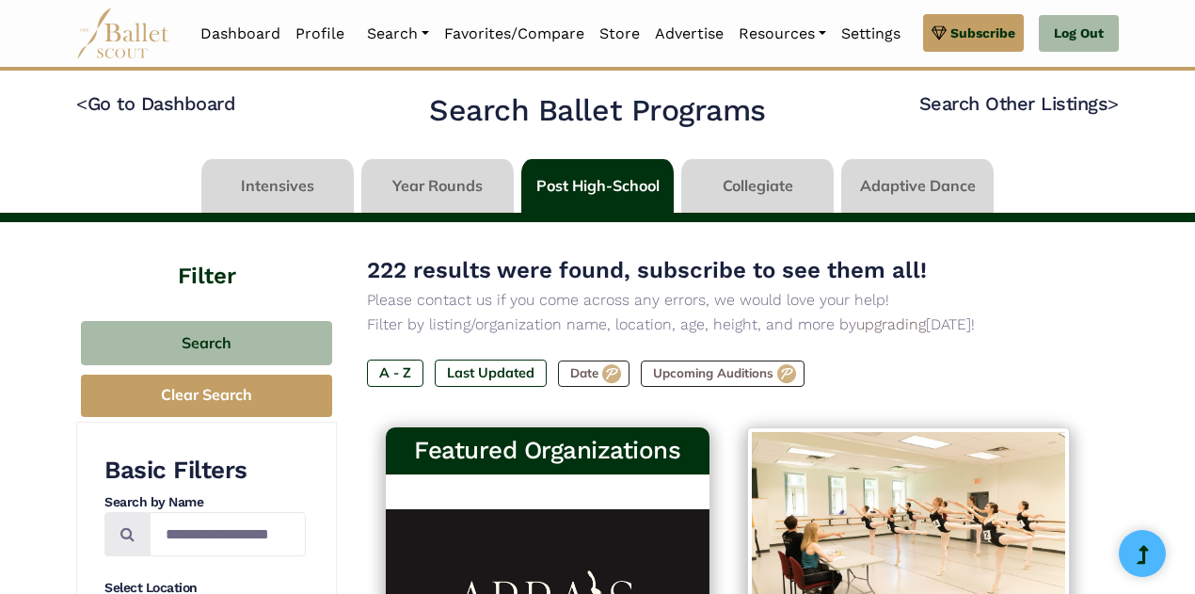
click at [905, 185] on link at bounding box center [917, 186] width 152 height 54
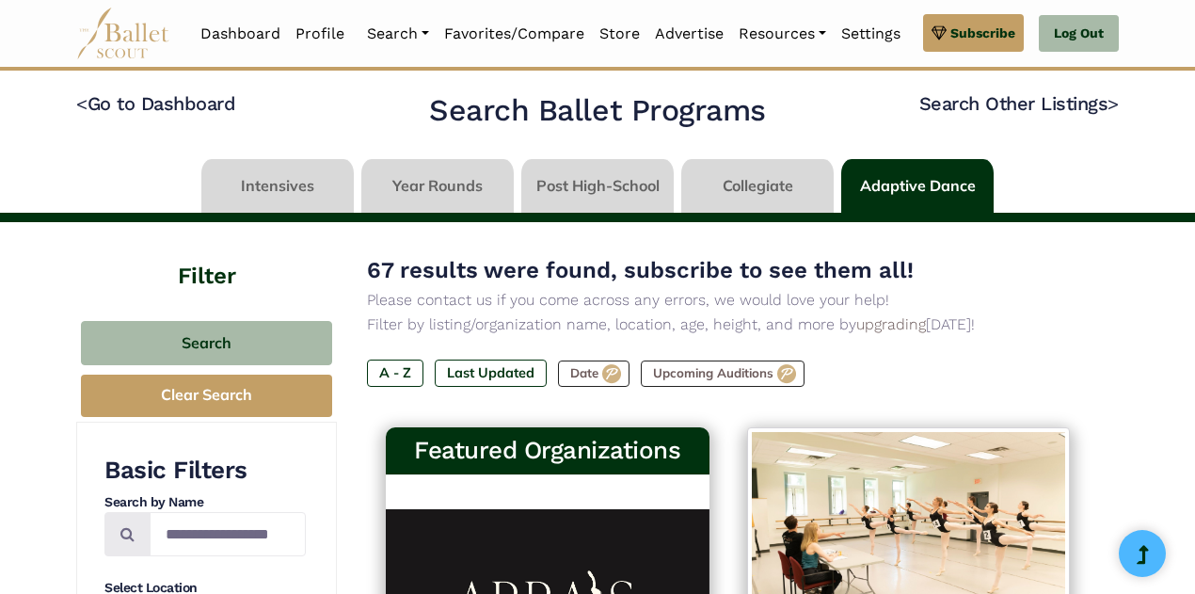
click at [613, 174] on link at bounding box center [597, 186] width 152 height 54
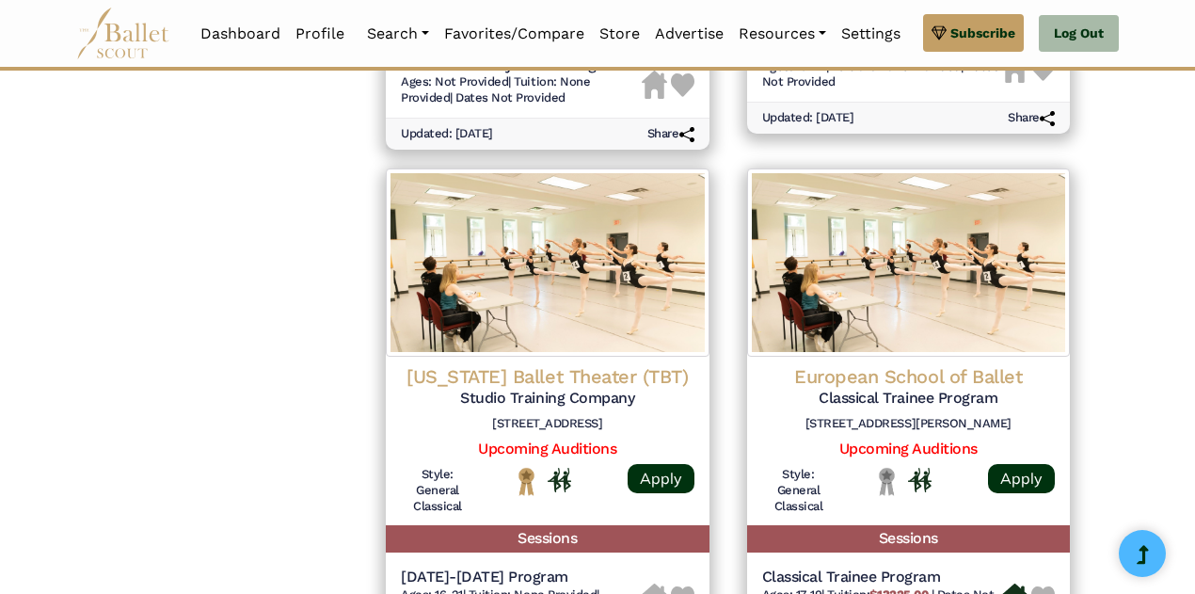
scroll to position [1841, 0]
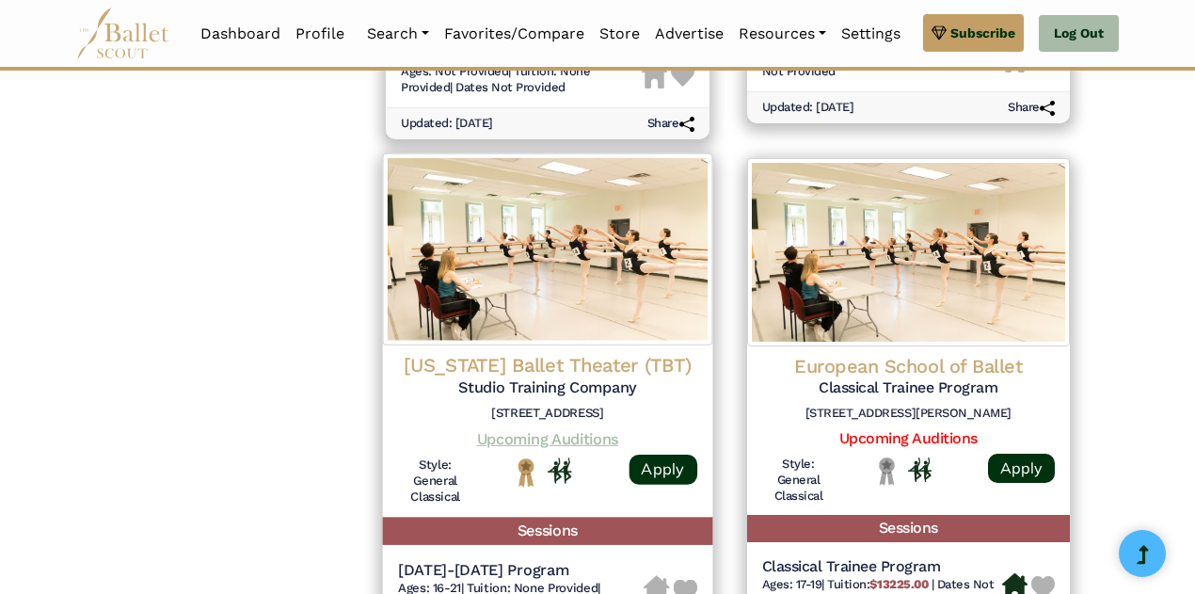
click at [589, 440] on link "Upcoming Auditions" at bounding box center [547, 438] width 141 height 18
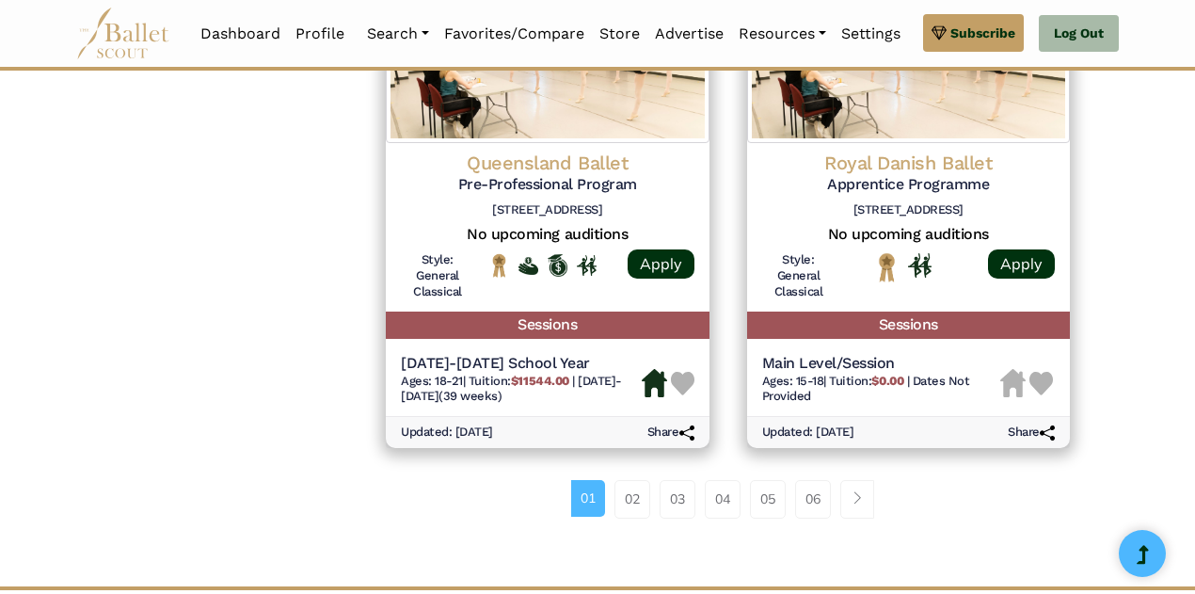
scroll to position [2597, 0]
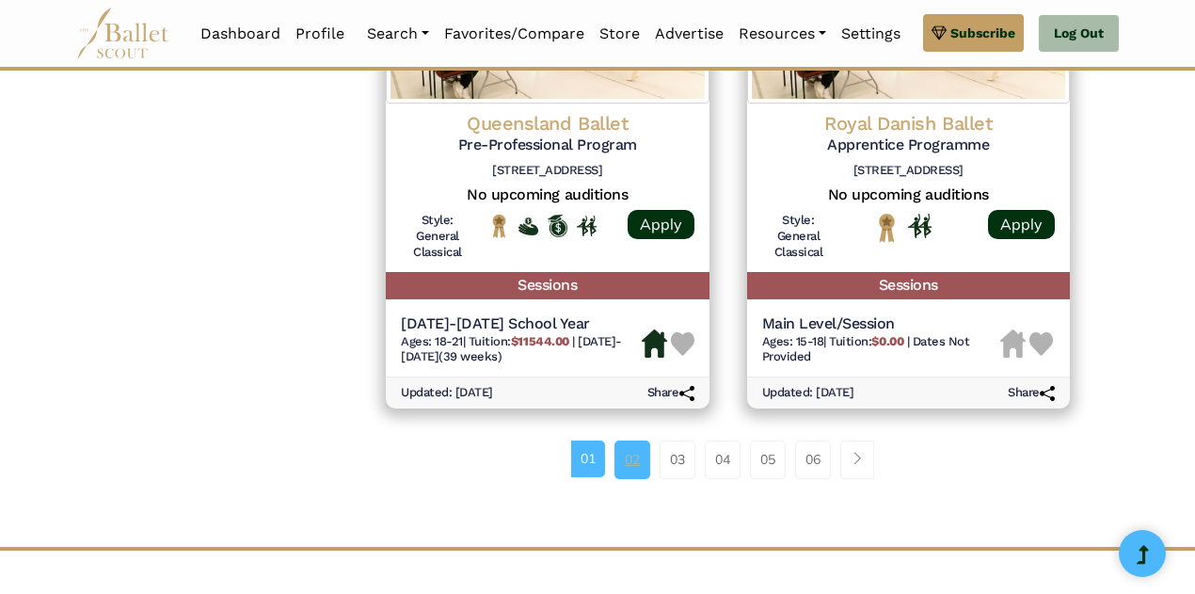
click at [643, 455] on link "02" at bounding box center [632, 459] width 36 height 38
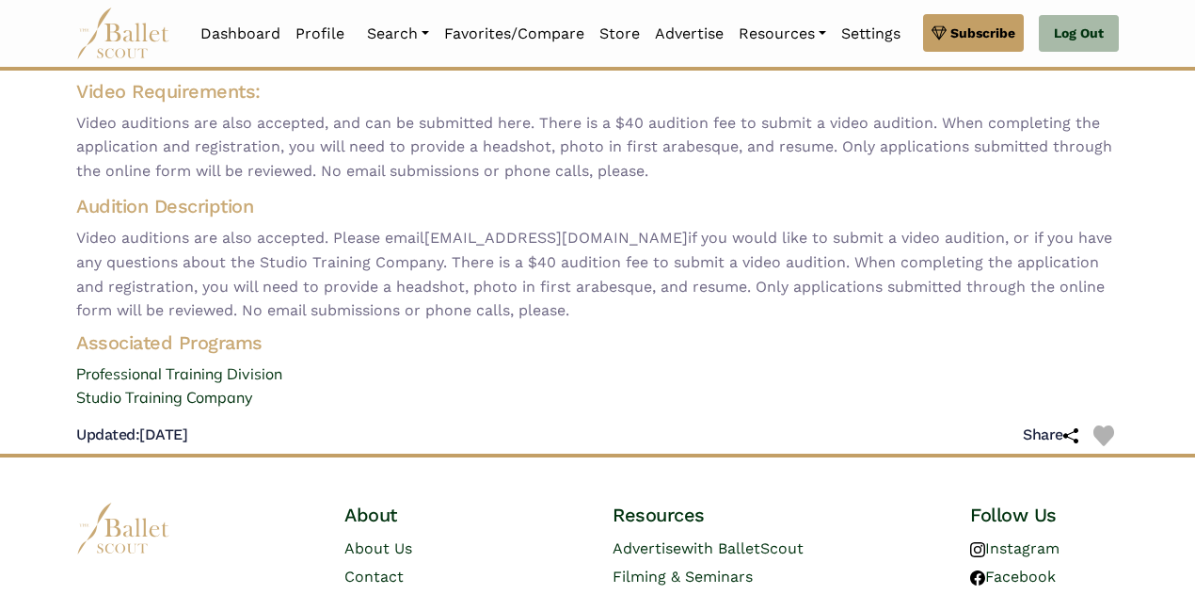
scroll to position [168, 0]
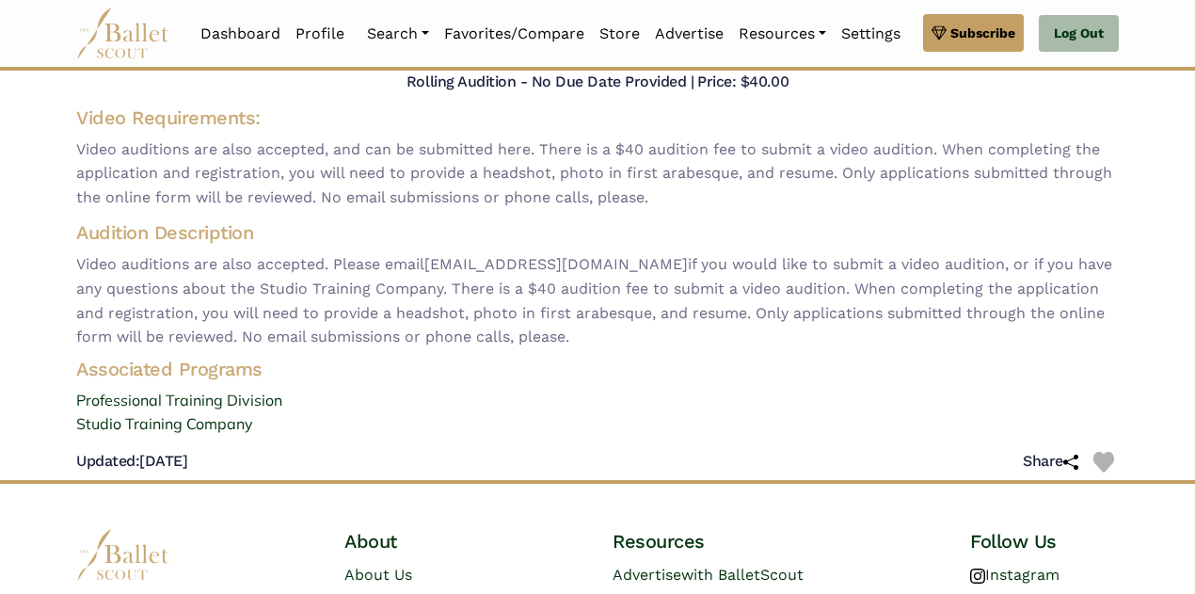
click at [1180, 211] on body "Premium Feature Make this audition season count. Upgrade to premium for access …" at bounding box center [597, 292] width 1195 height 920
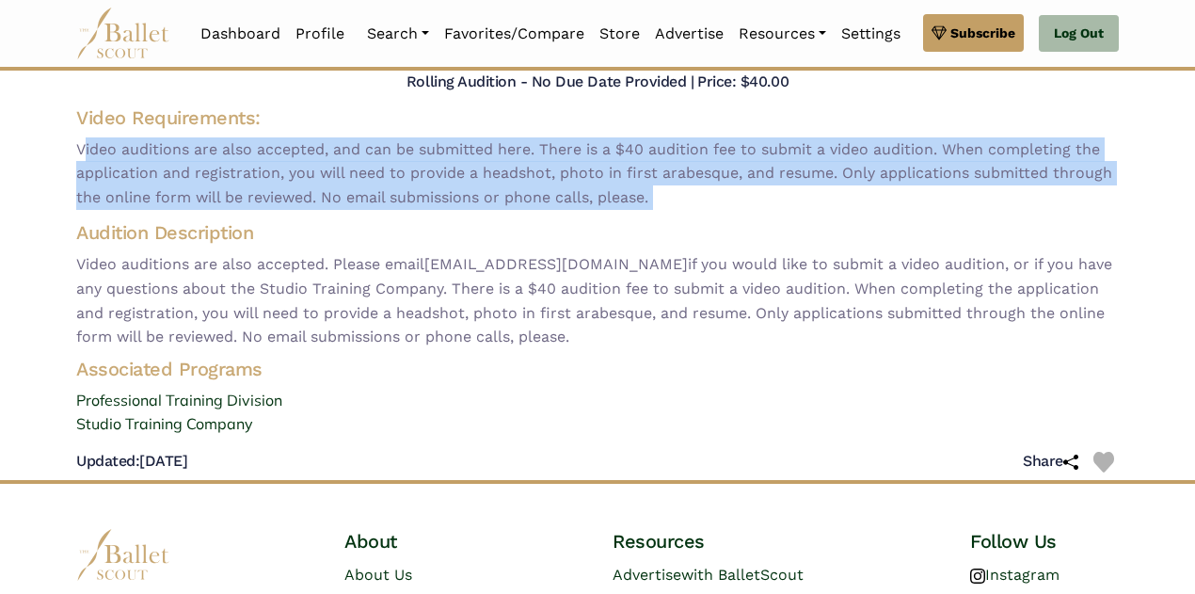
click at [1180, 211] on body "Premium Feature Make this audition season count. Upgrade to premium for access …" at bounding box center [597, 292] width 1195 height 920
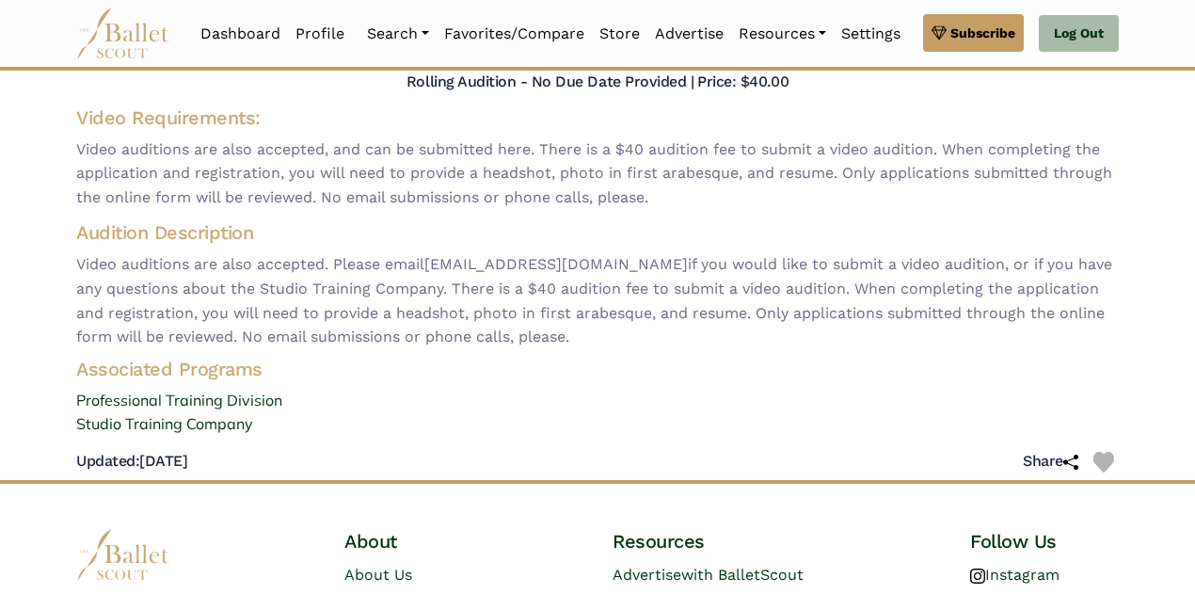
click at [1134, 223] on body "Premium Feature Make this audition season count. Upgrade to premium for access …" at bounding box center [597, 292] width 1195 height 920
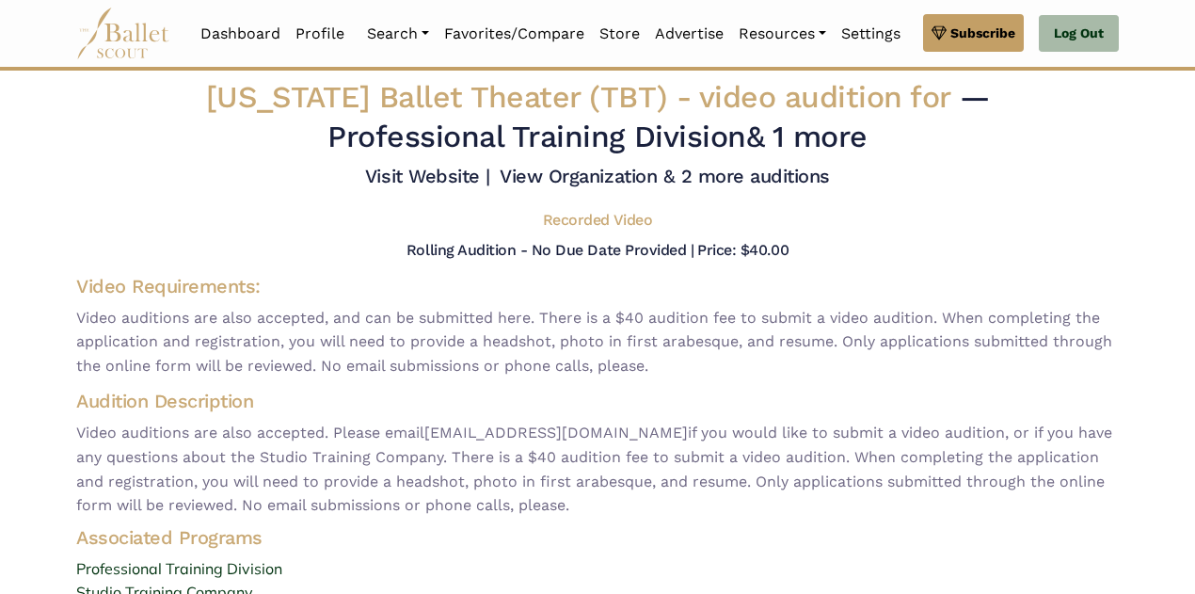
scroll to position [0, 0]
click at [805, 175] on link "View Organization & 2 more auditions" at bounding box center [665, 176] width 330 height 23
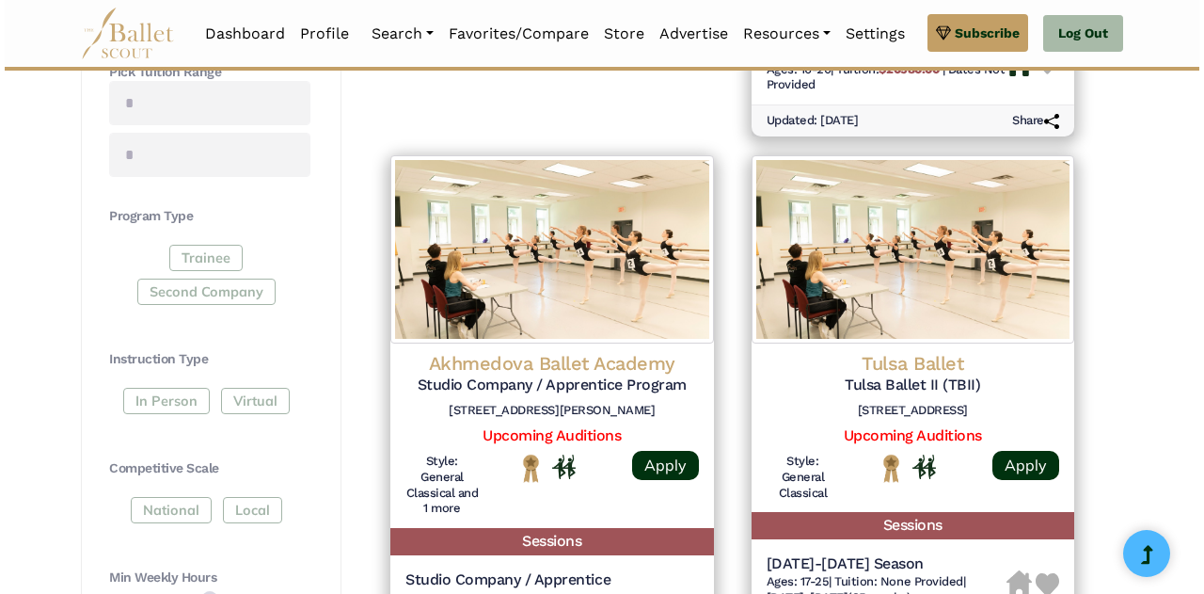
scroll to position [825, 0]
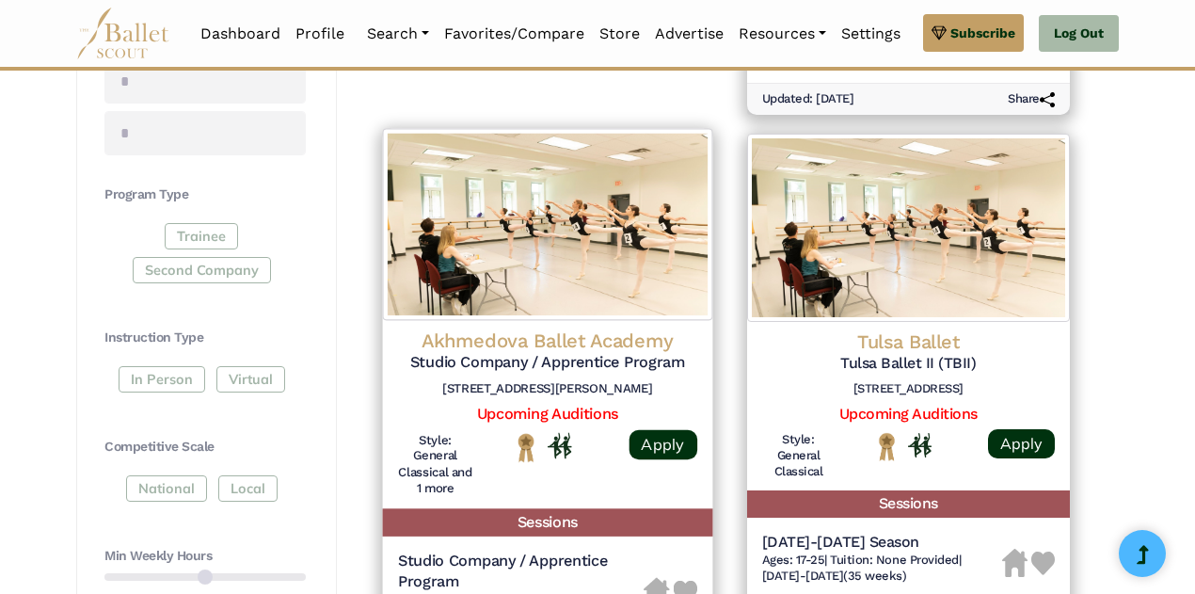
click at [625, 384] on h6 "[STREET_ADDRESS][PERSON_NAME]" at bounding box center [547, 389] width 299 height 16
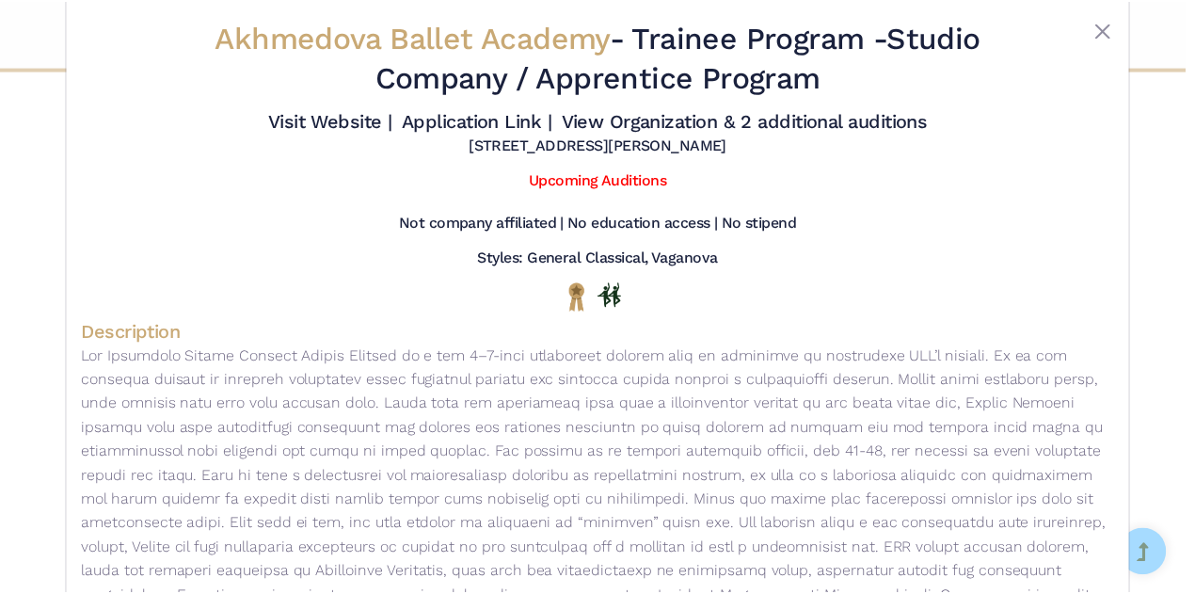
scroll to position [0, 0]
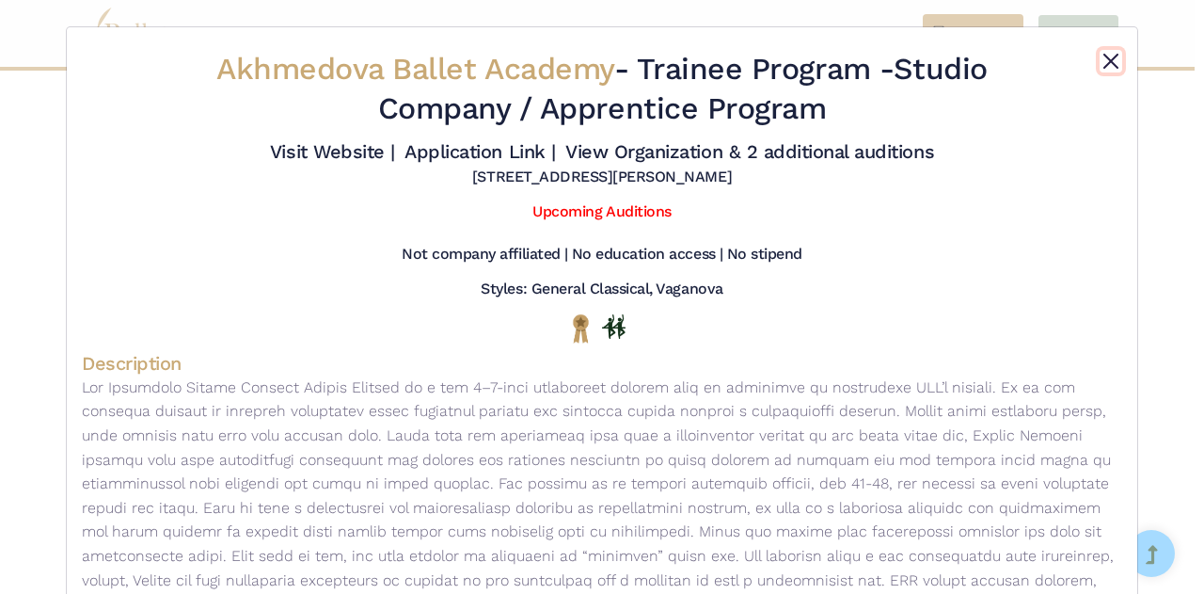
click at [1111, 57] on button "Close" at bounding box center [1111, 61] width 23 height 23
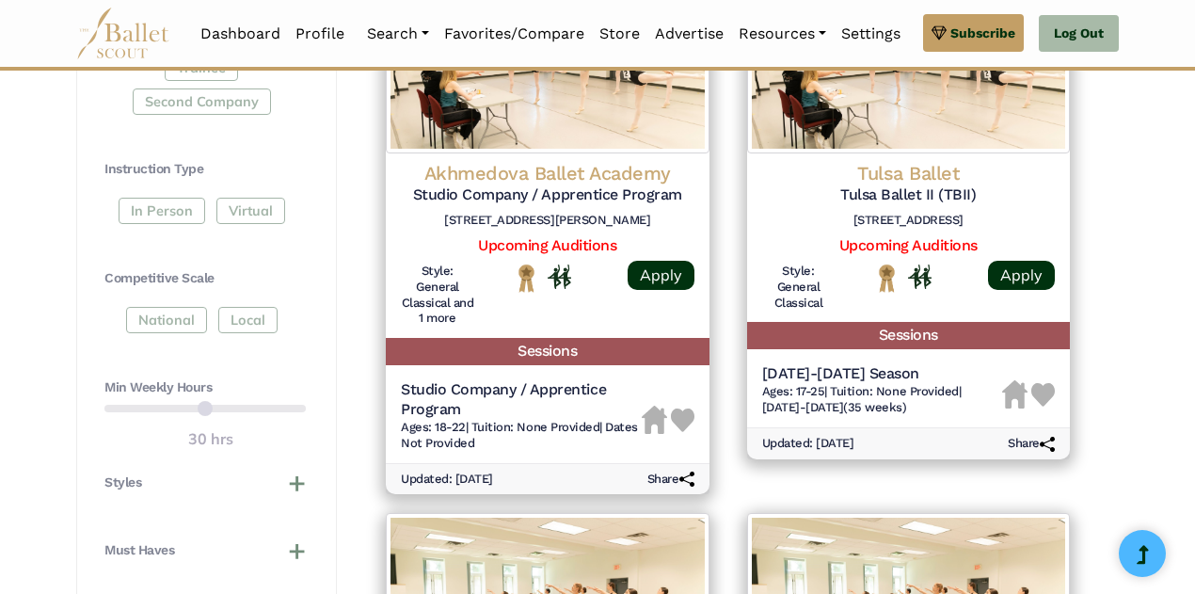
scroll to position [898, 0]
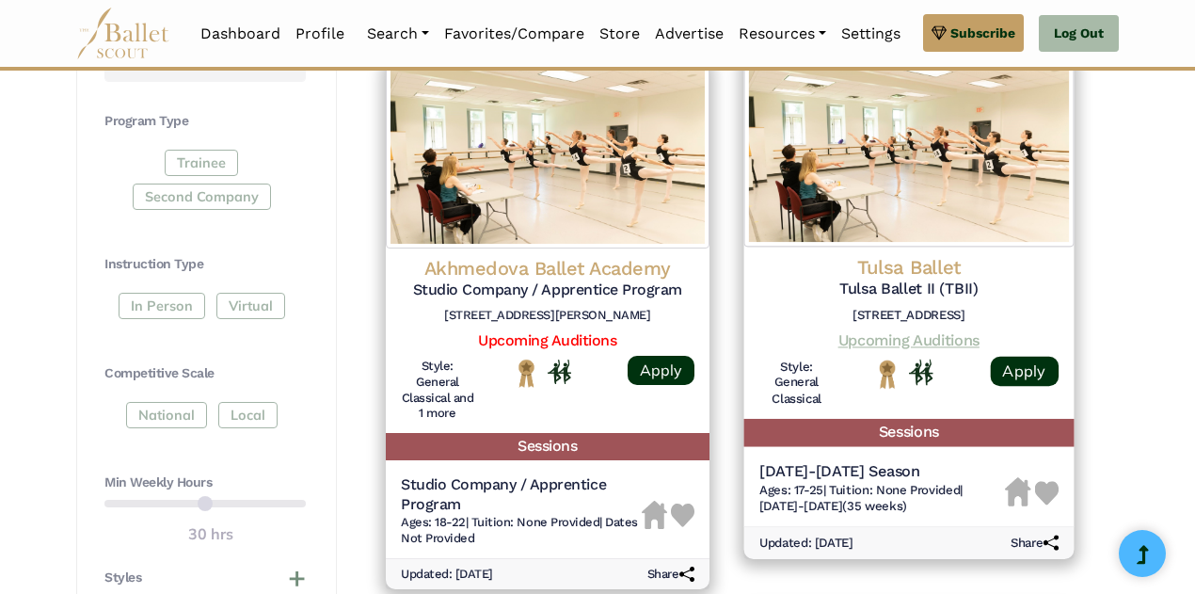
click at [945, 336] on link "Upcoming Auditions" at bounding box center [907, 340] width 141 height 18
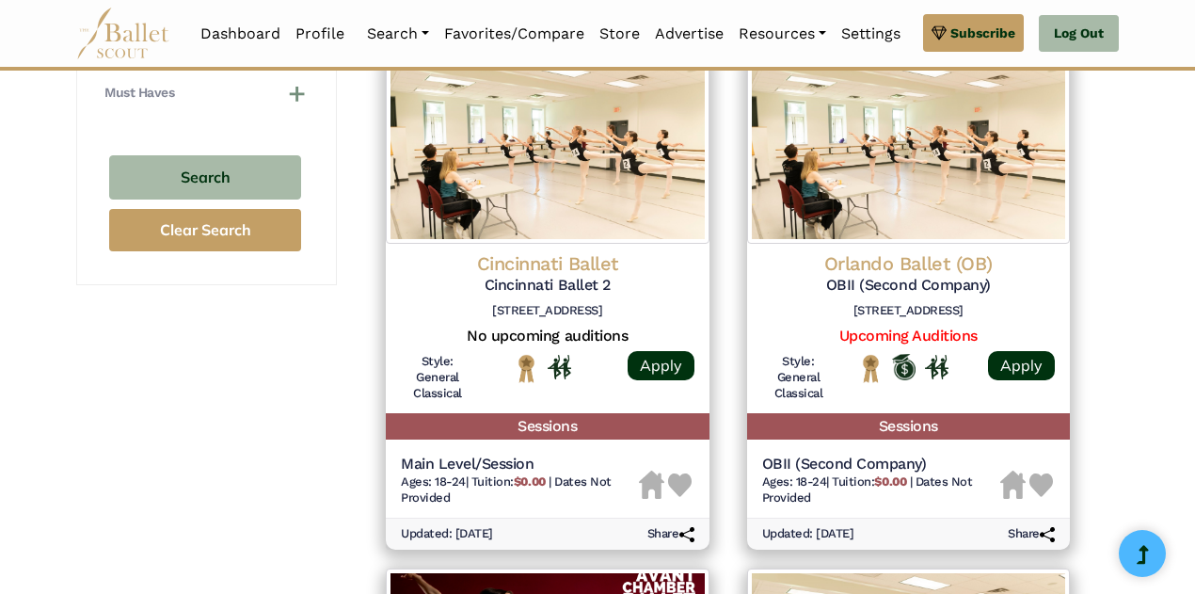
scroll to position [1463, 0]
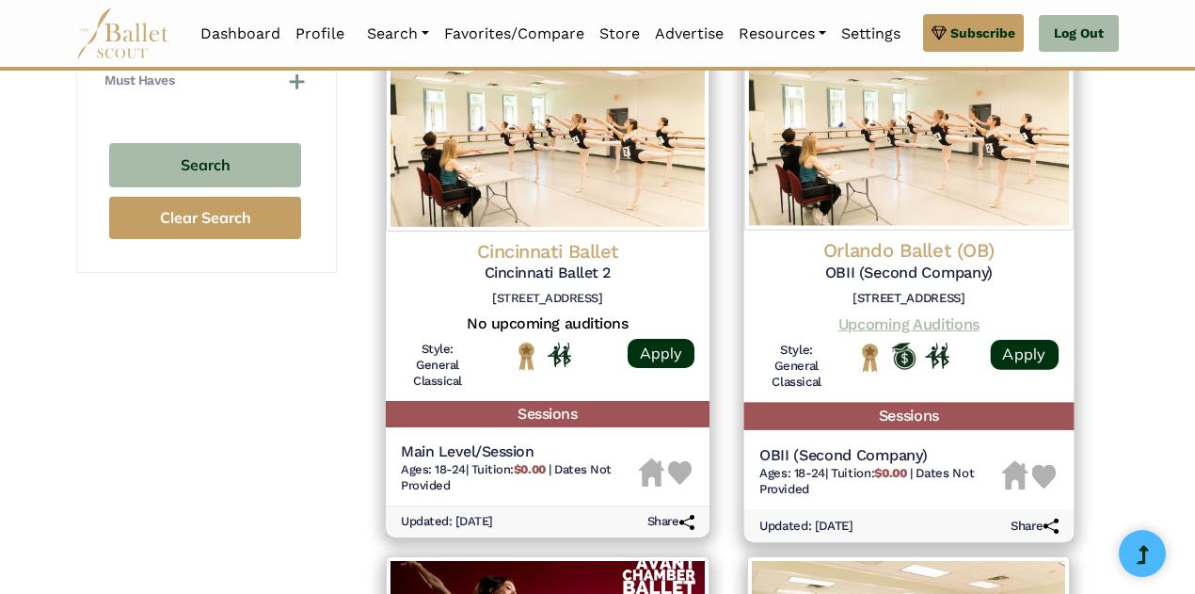
click at [958, 321] on link "Upcoming Auditions" at bounding box center [907, 324] width 141 height 18
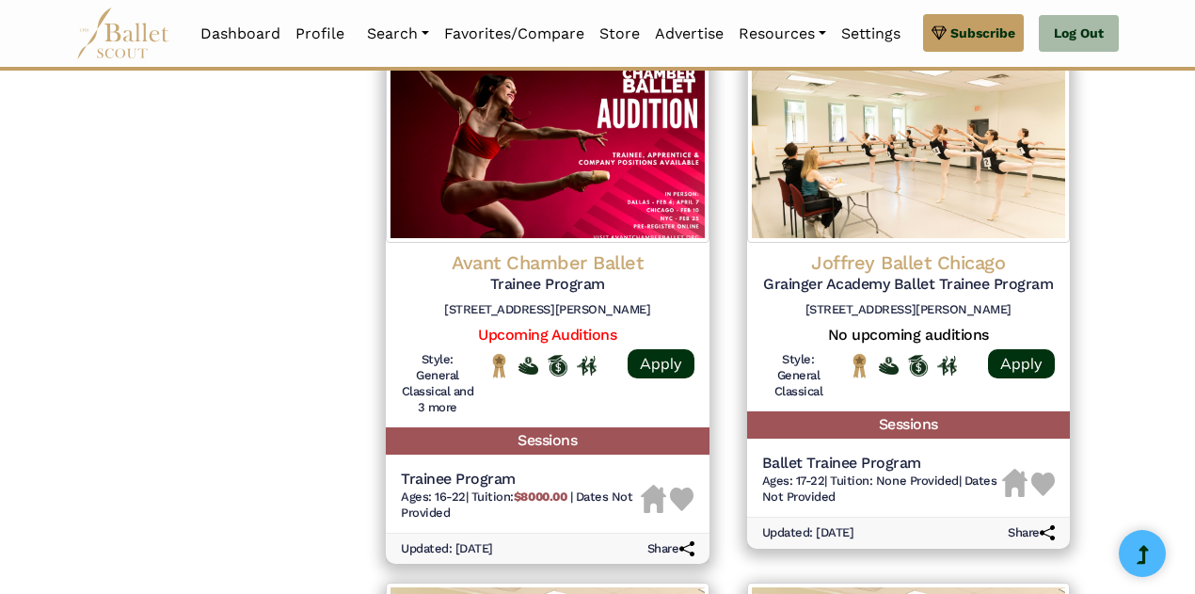
scroll to position [1952, 0]
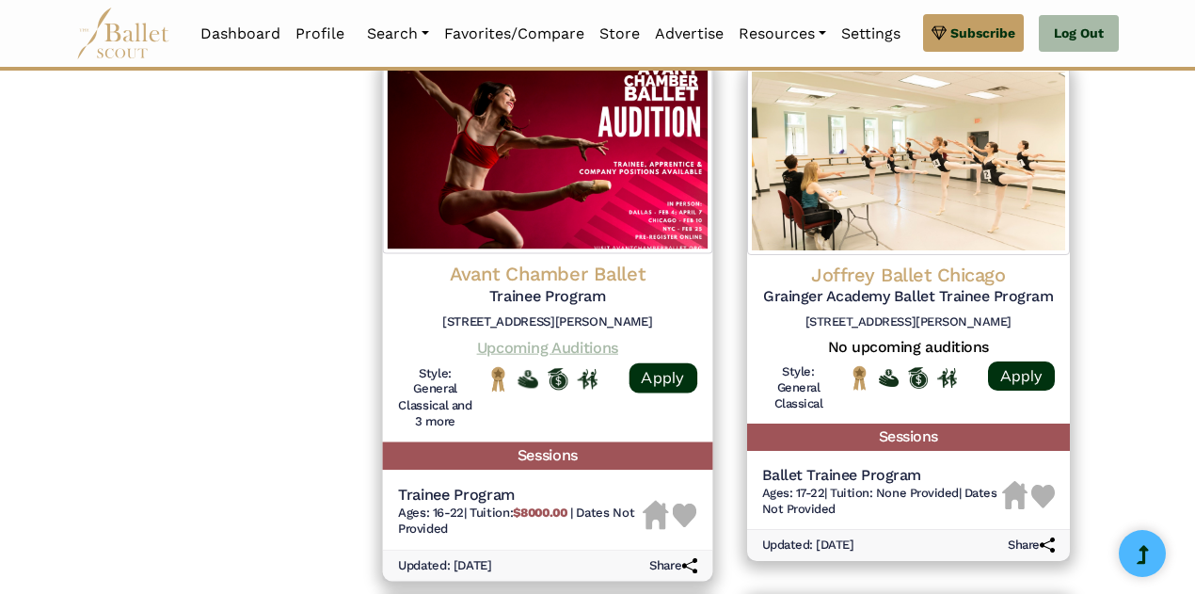
click at [529, 346] on link "Upcoming Auditions" at bounding box center [547, 347] width 141 height 18
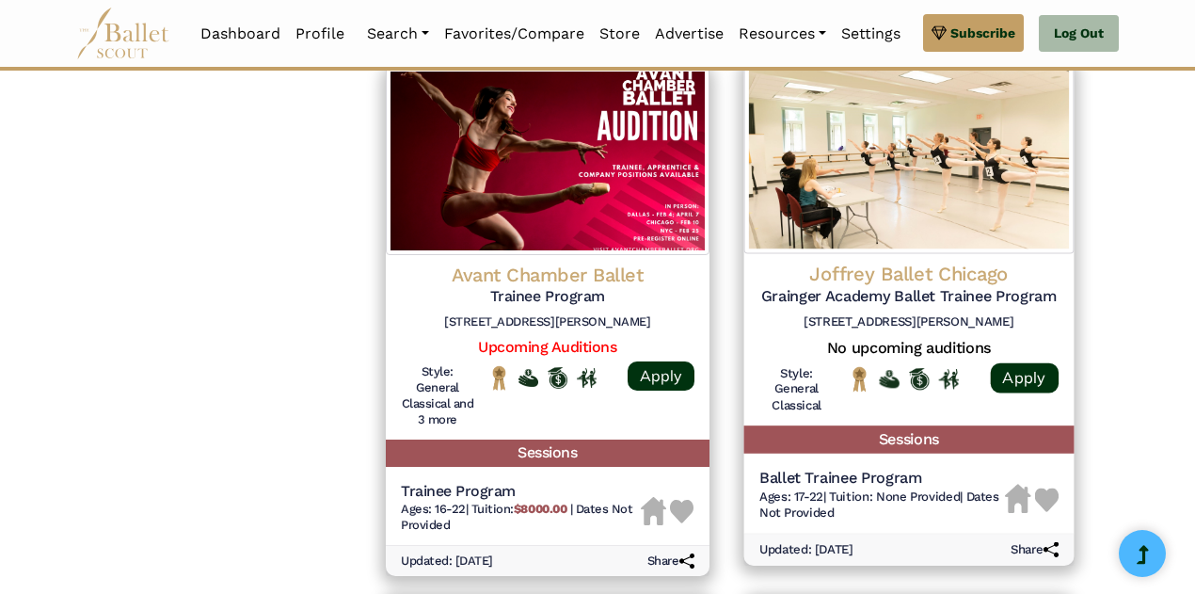
click at [764, 248] on img at bounding box center [907, 158] width 329 height 192
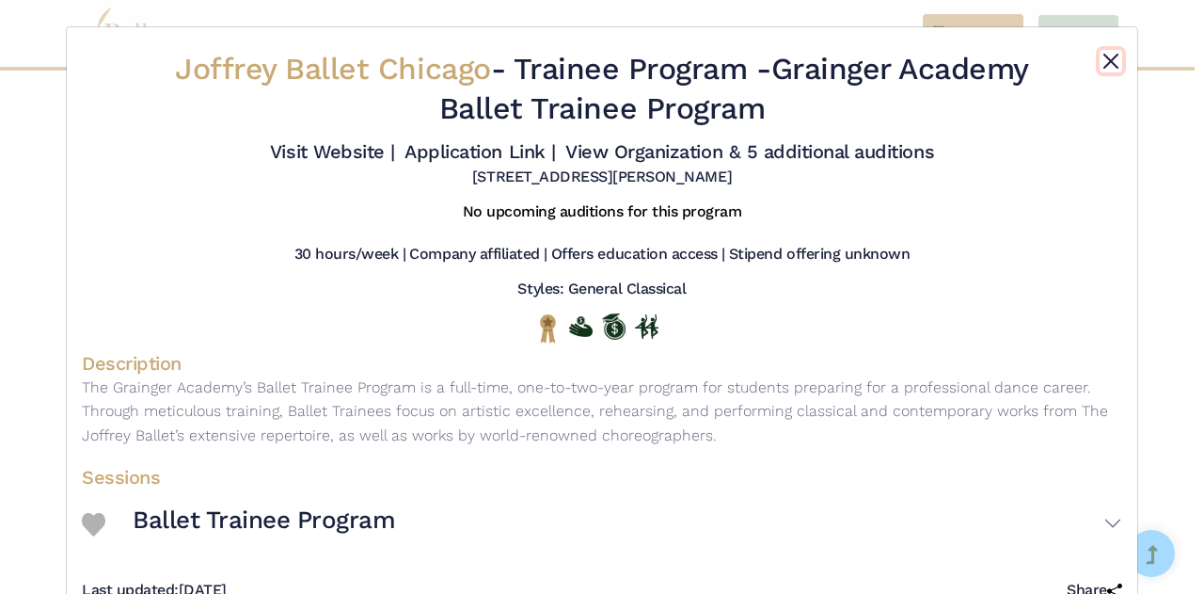
click at [1105, 66] on button "Close" at bounding box center [1111, 61] width 23 height 23
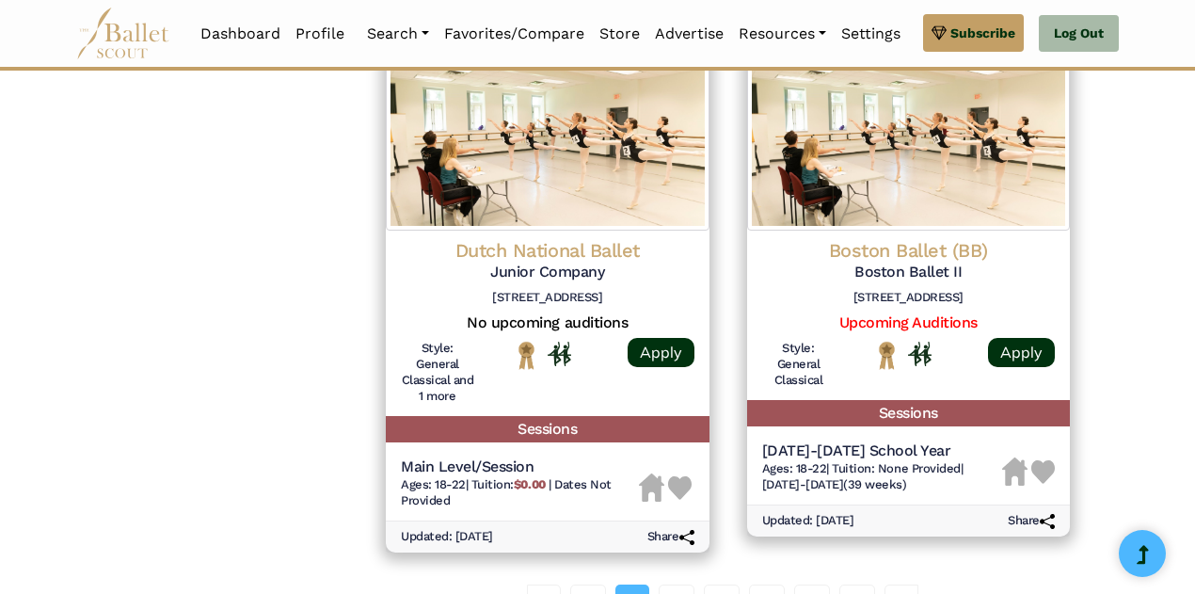
scroll to position [2517, 0]
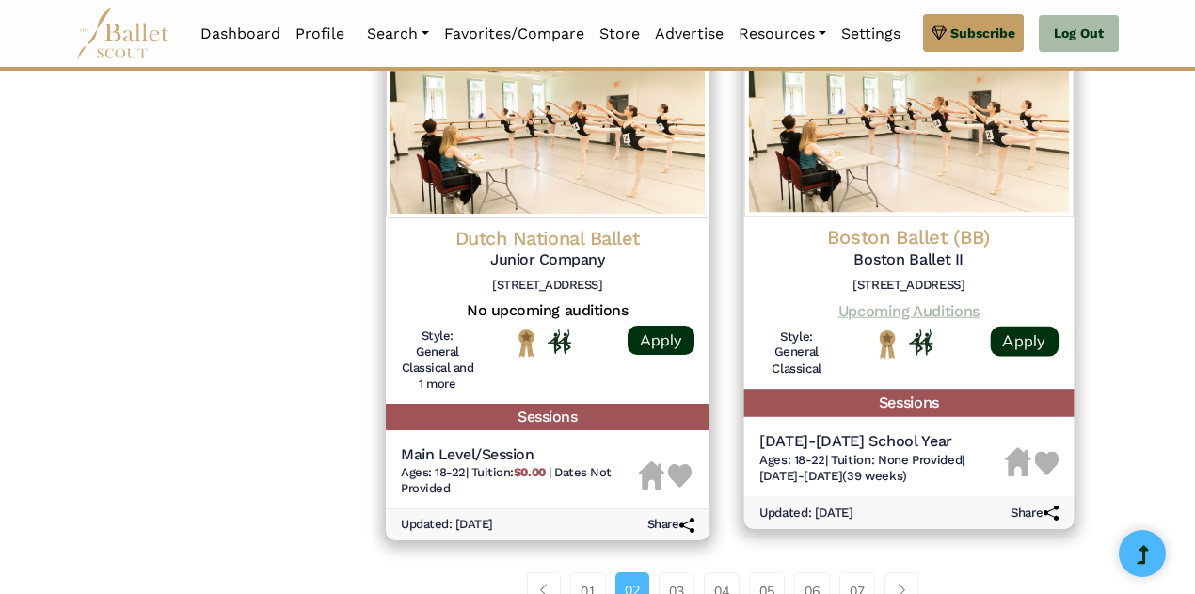
click at [933, 311] on link "Upcoming Auditions" at bounding box center [907, 310] width 141 height 18
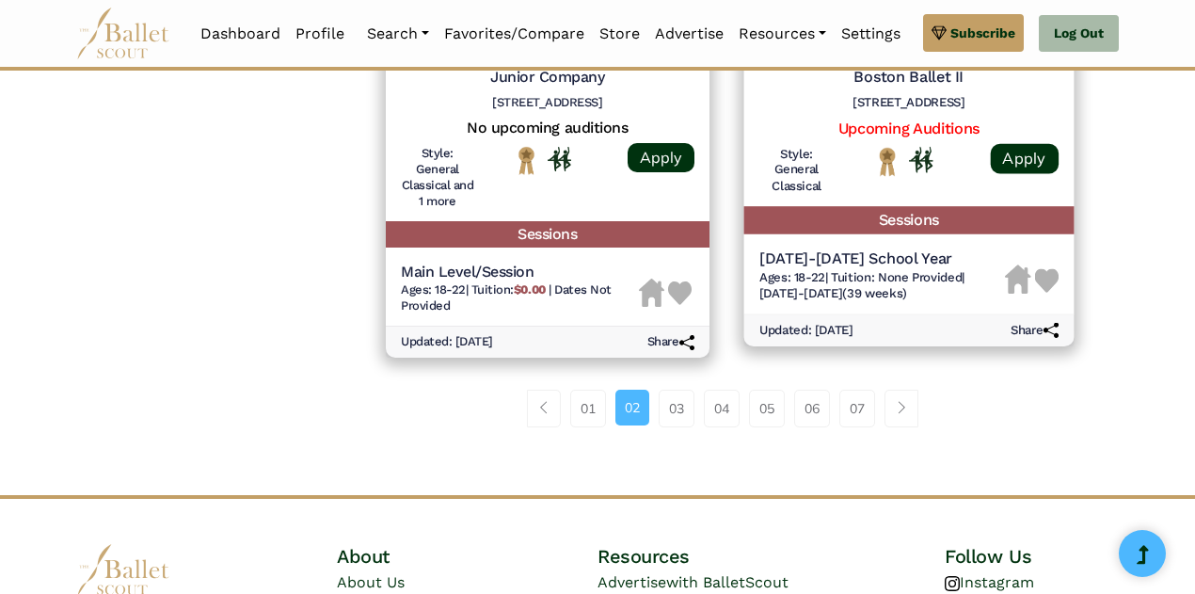
scroll to position [2705, 0]
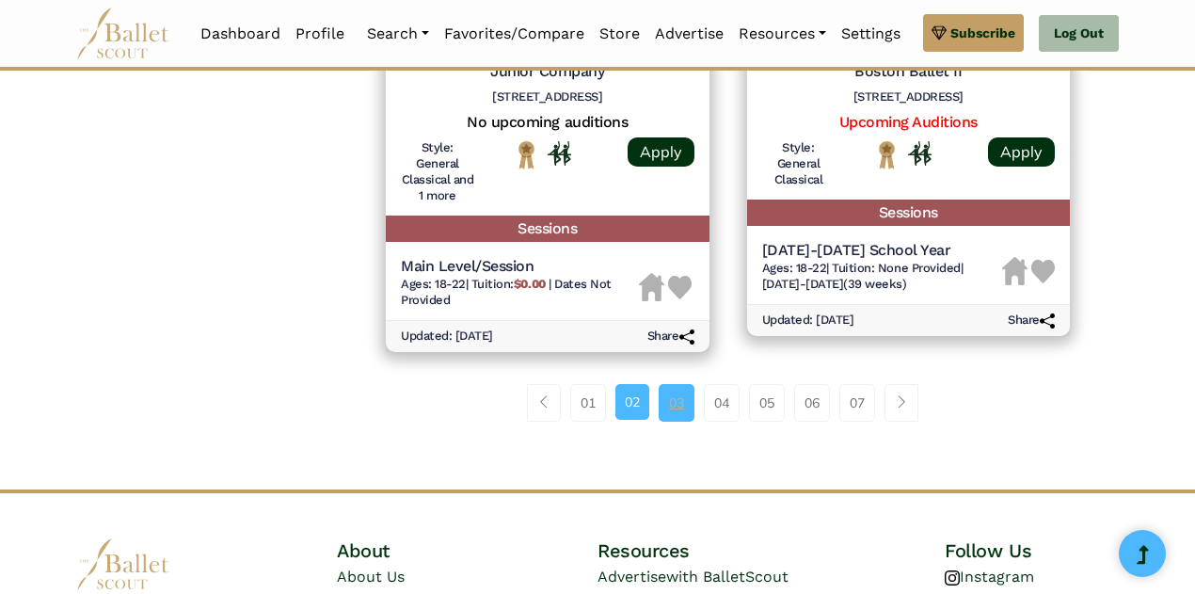
click at [684, 406] on link "03" at bounding box center [677, 403] width 36 height 38
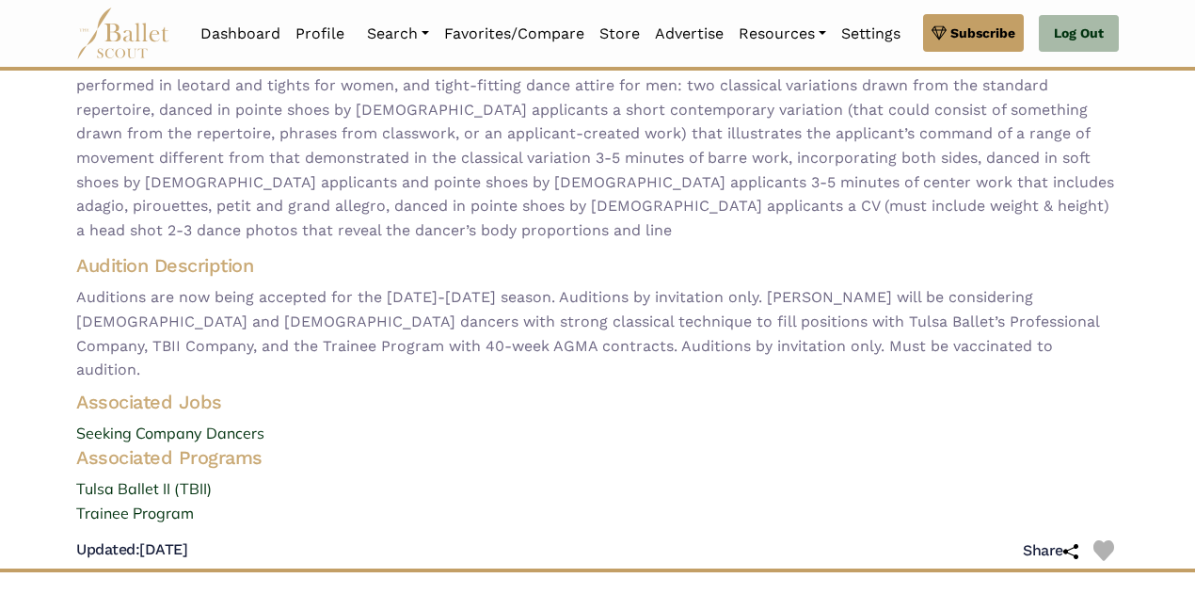
scroll to position [259, 0]
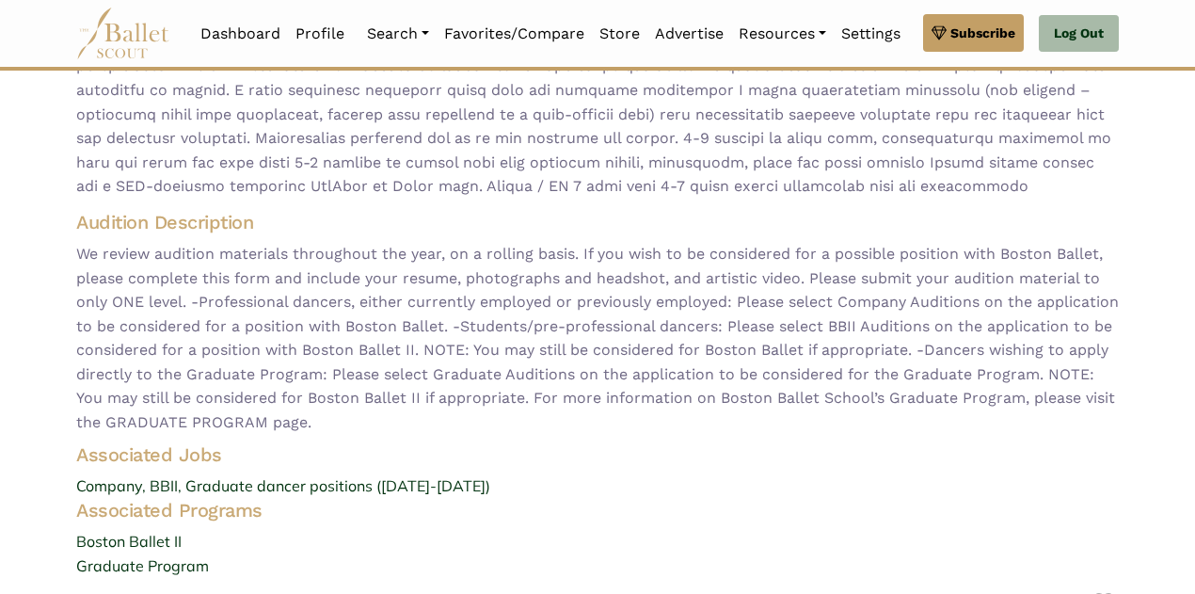
scroll to position [376, 0]
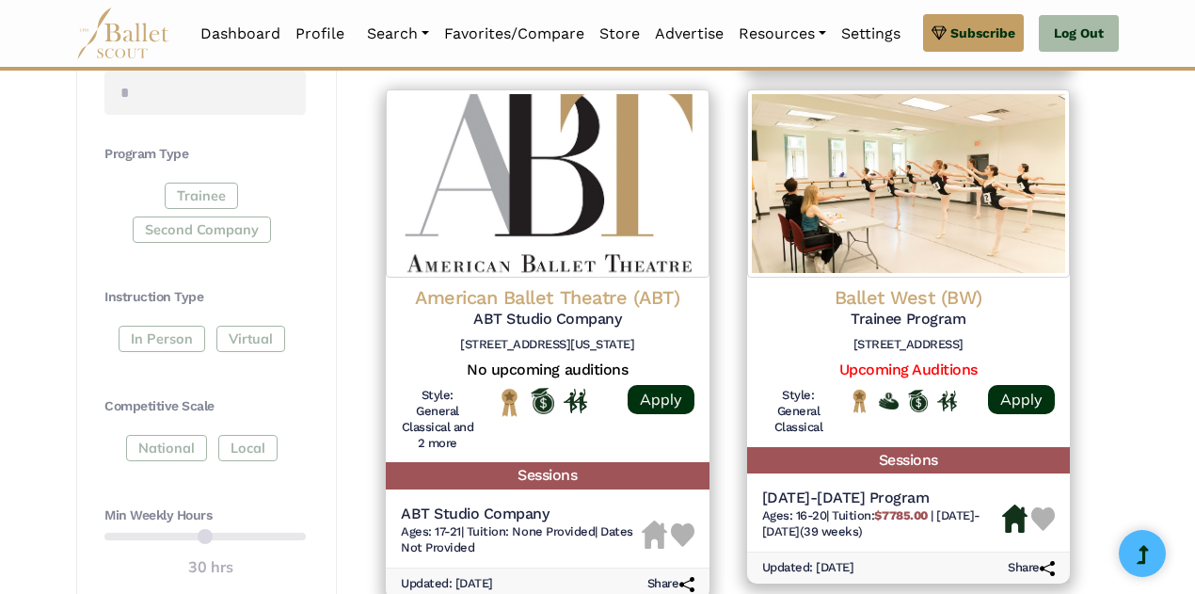
scroll to position [903, 0]
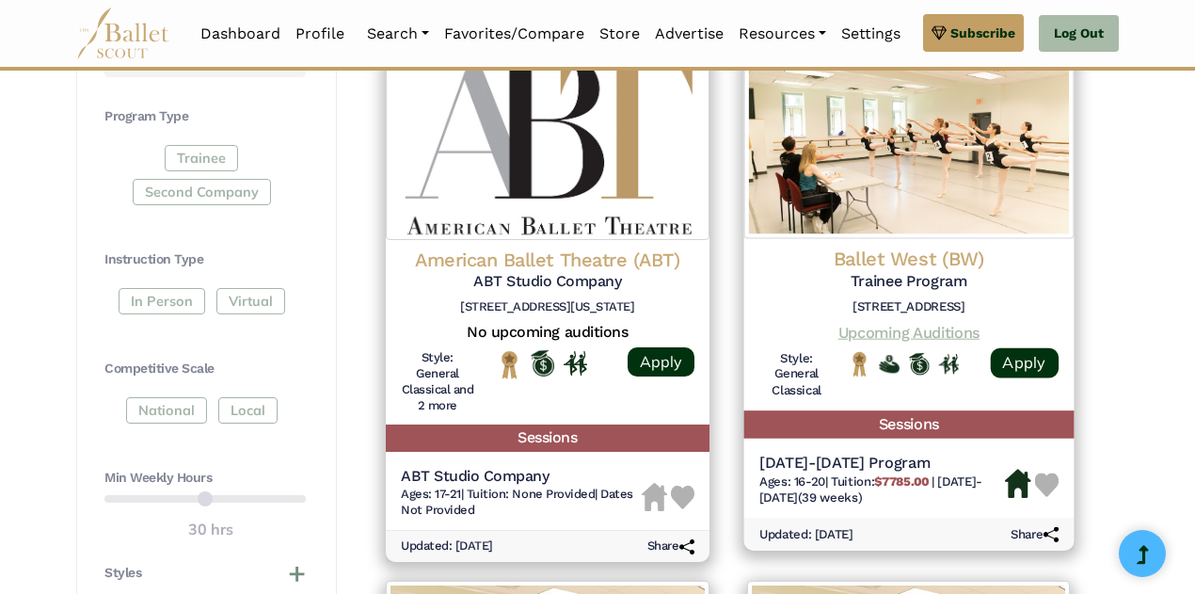
click at [914, 334] on link "Upcoming Auditions" at bounding box center [907, 332] width 141 height 18
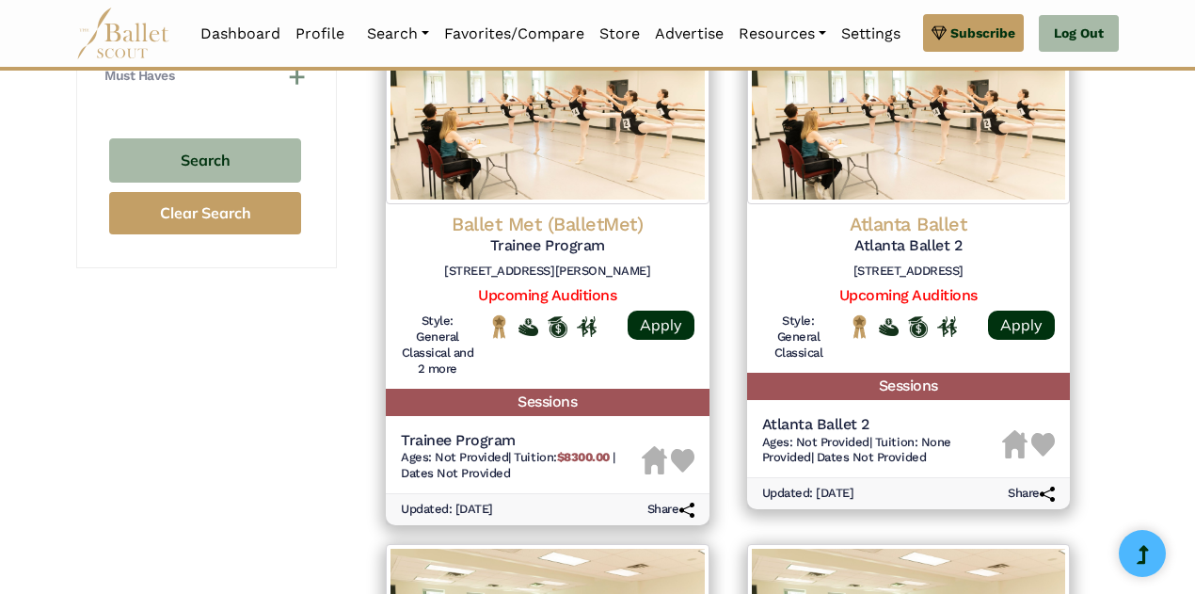
scroll to position [1505, 0]
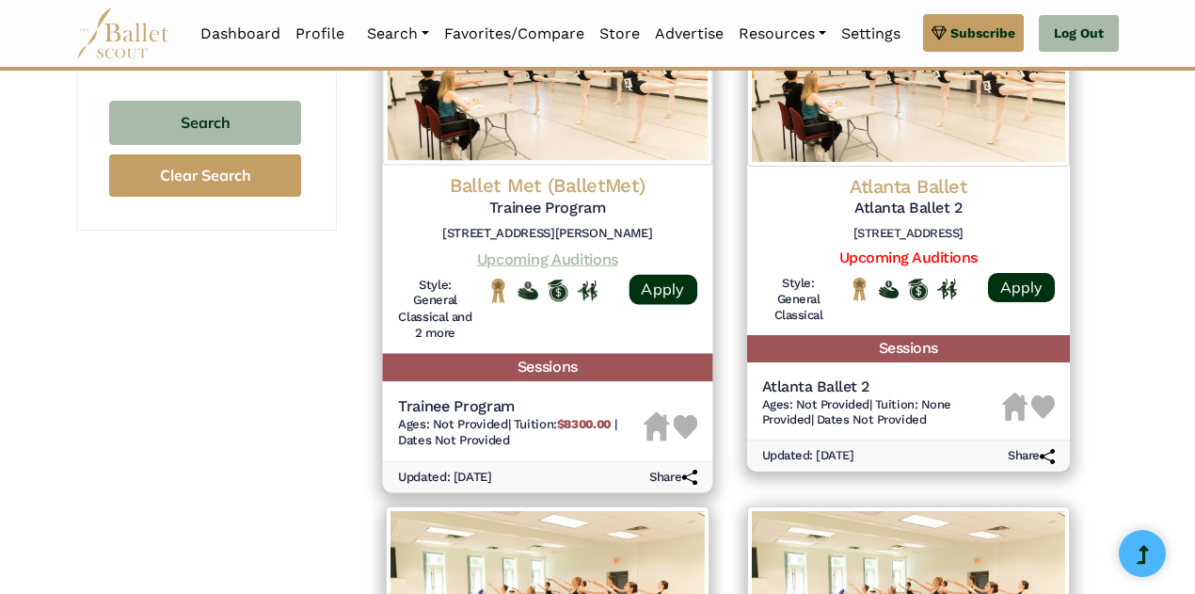
click at [580, 252] on link "Upcoming Auditions" at bounding box center [547, 258] width 141 height 18
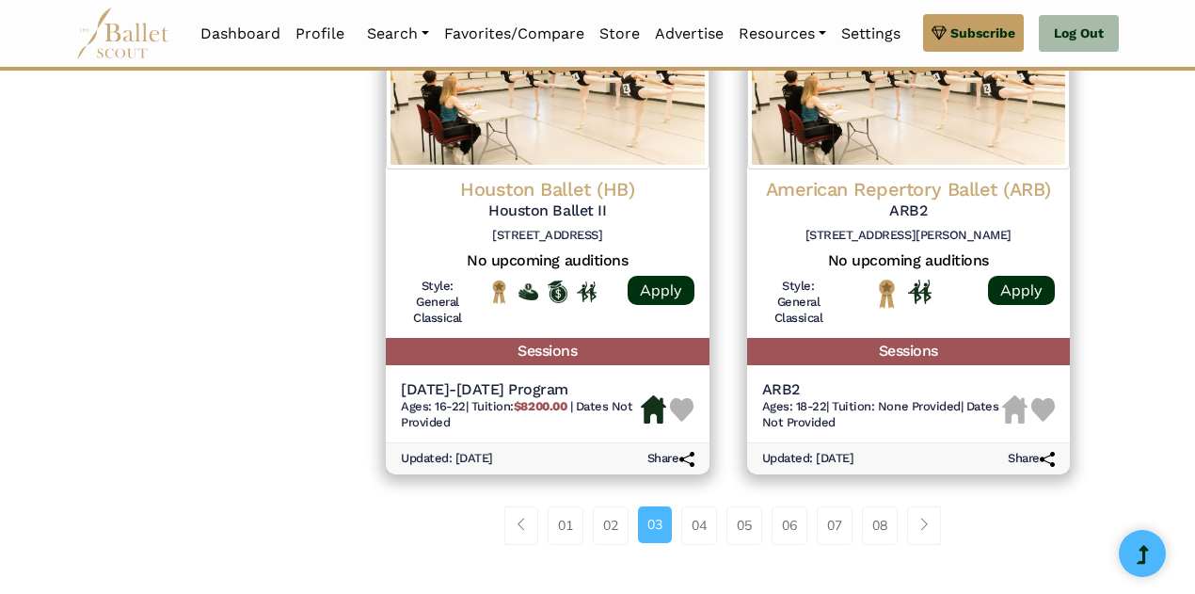
scroll to position [2597, 0]
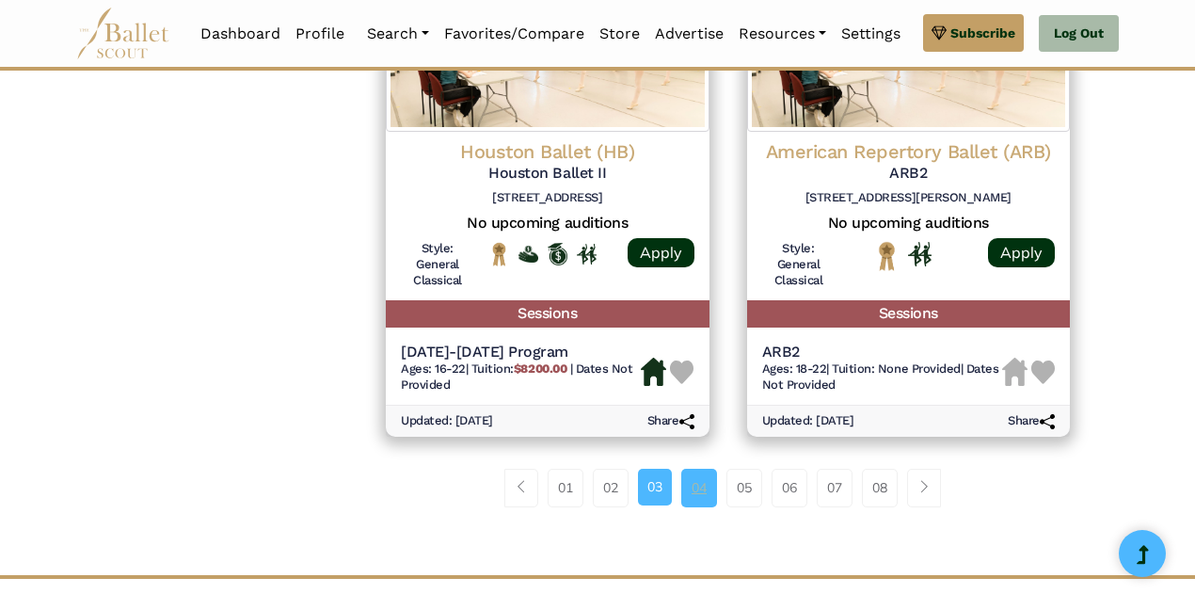
click at [709, 481] on link "04" at bounding box center [699, 488] width 36 height 38
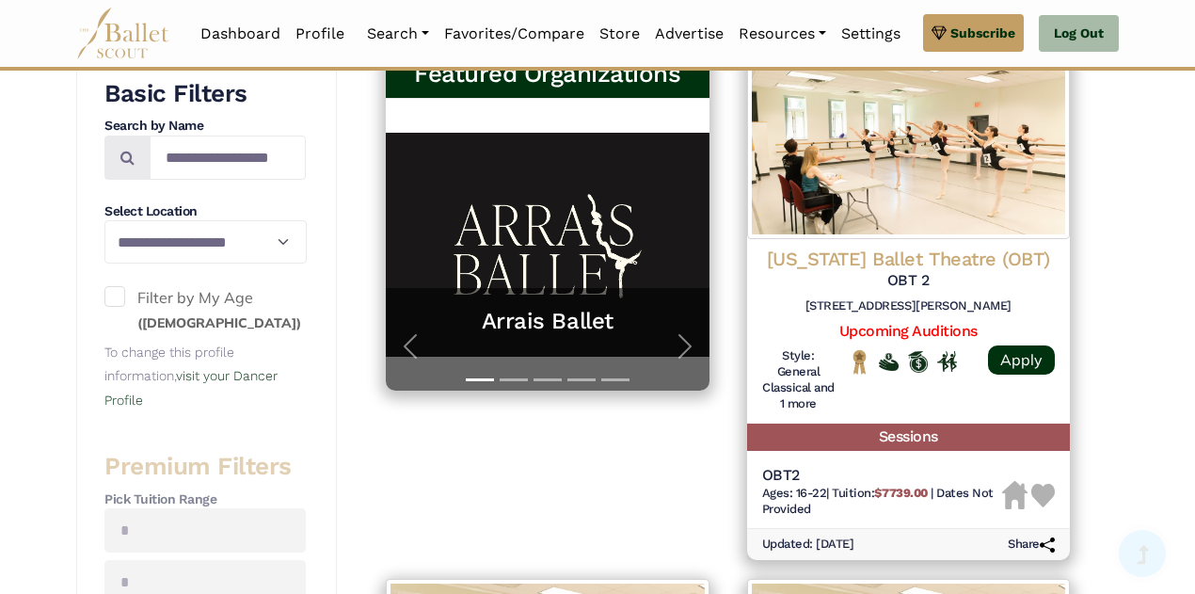
scroll to position [414, 0]
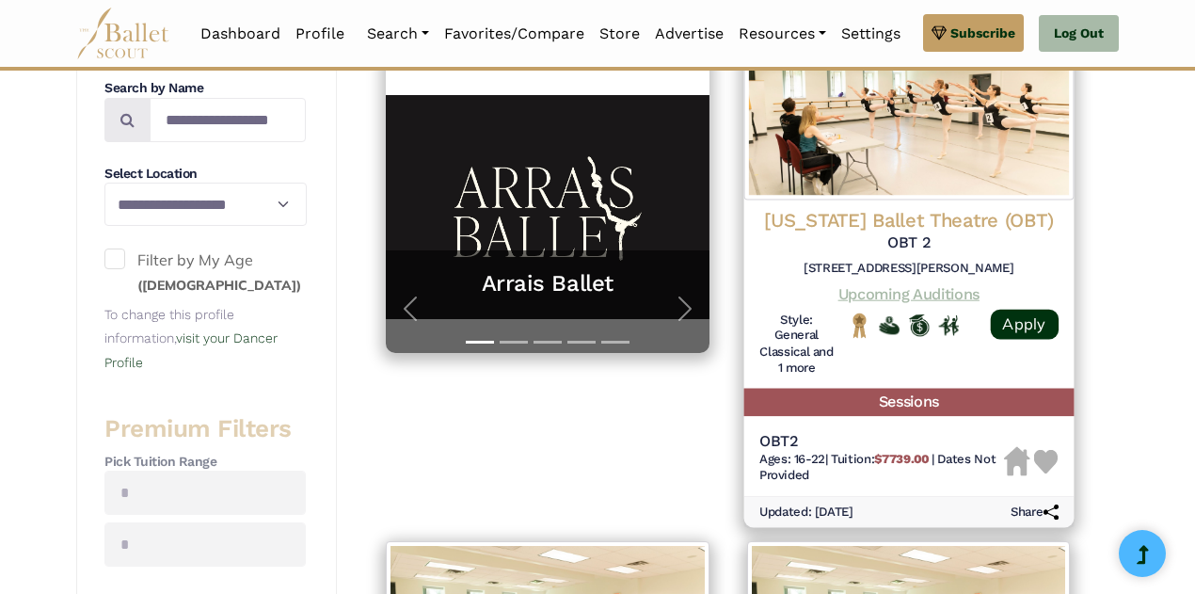
click at [879, 296] on link "Upcoming Auditions" at bounding box center [907, 293] width 141 height 18
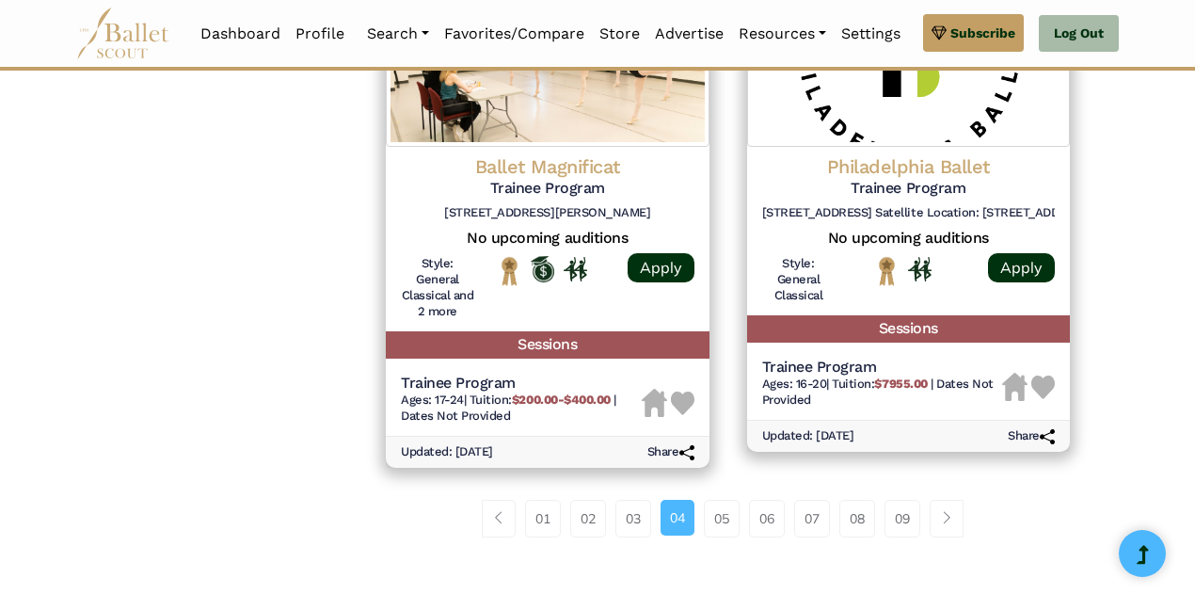
scroll to position [2597, 0]
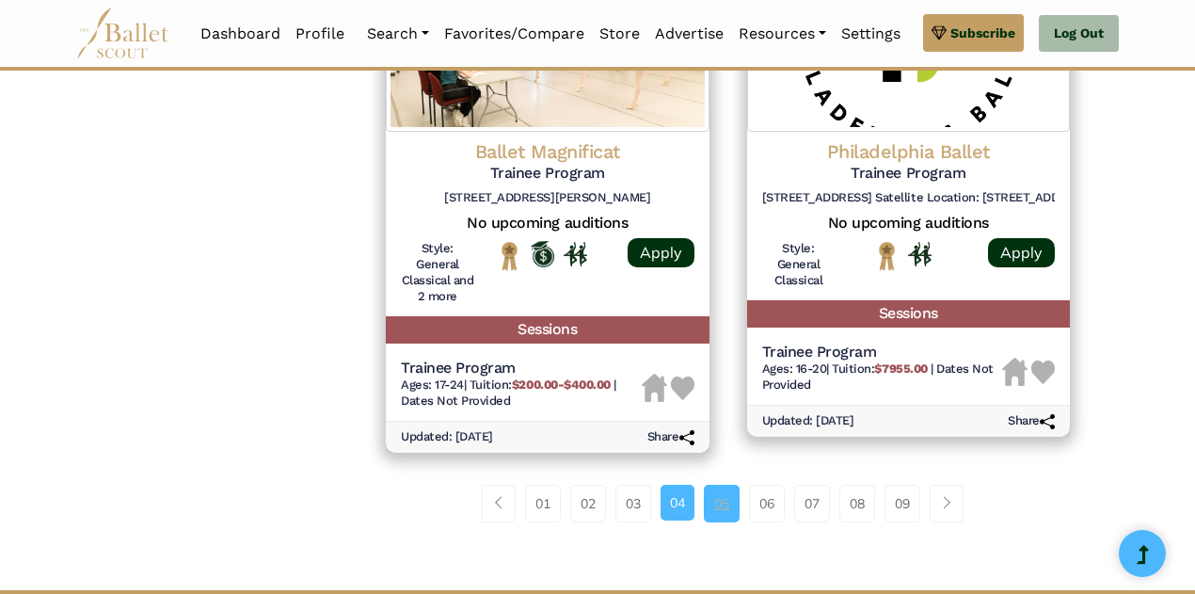
click at [723, 502] on link "05" at bounding box center [722, 503] width 36 height 38
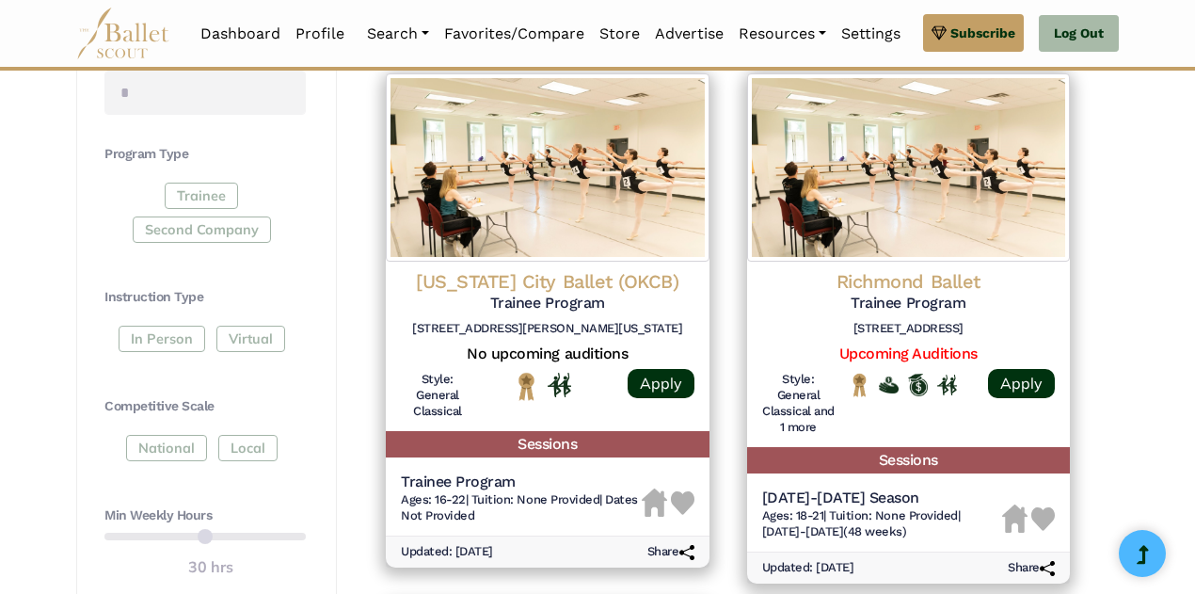
scroll to position [903, 0]
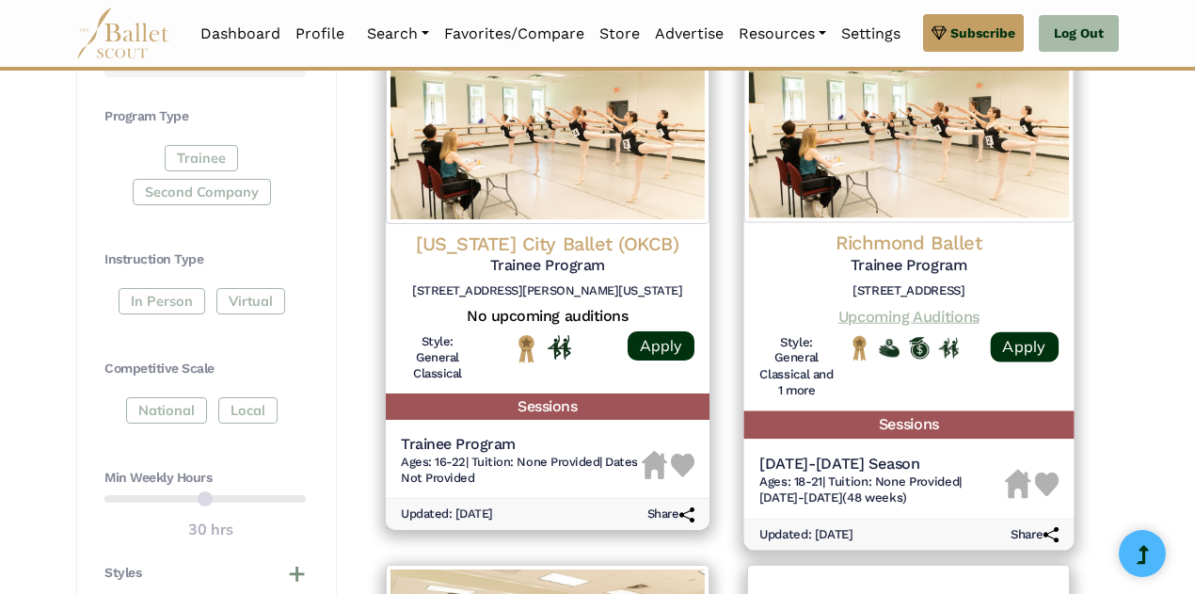
click at [943, 311] on link "Upcoming Auditions" at bounding box center [907, 316] width 141 height 18
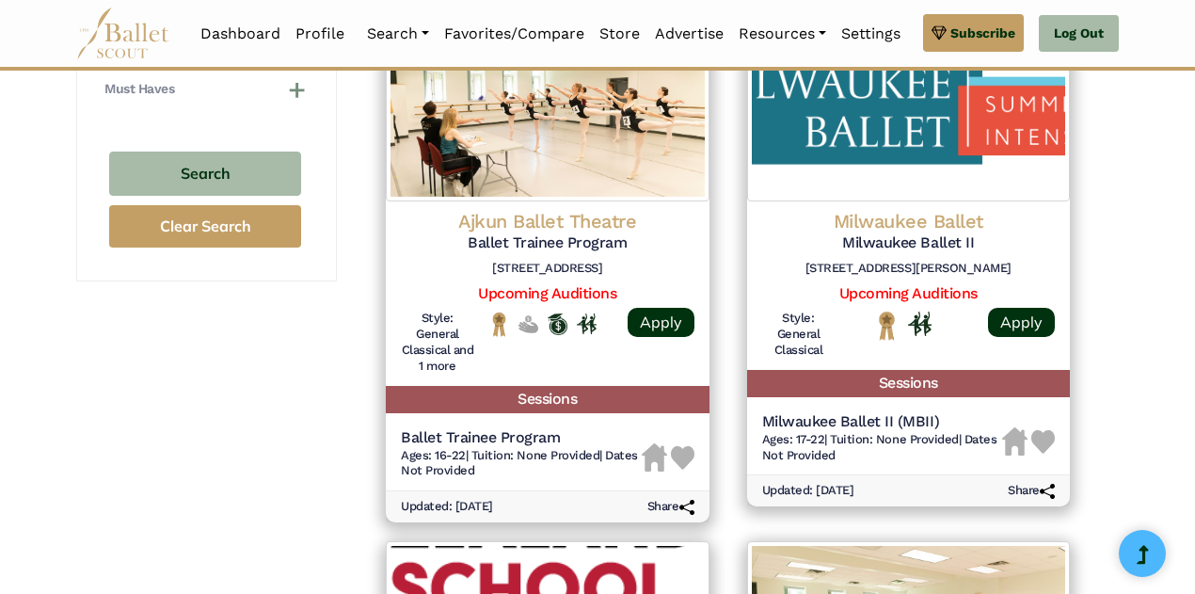
scroll to position [1468, 0]
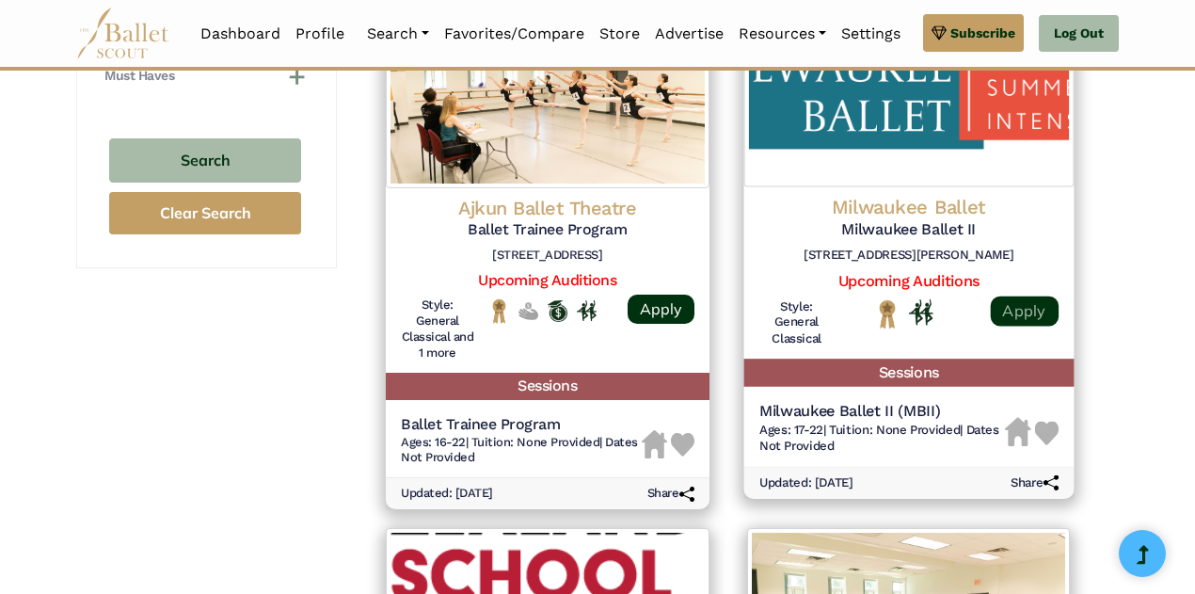
click at [1037, 310] on link "Apply" at bounding box center [1024, 310] width 68 height 30
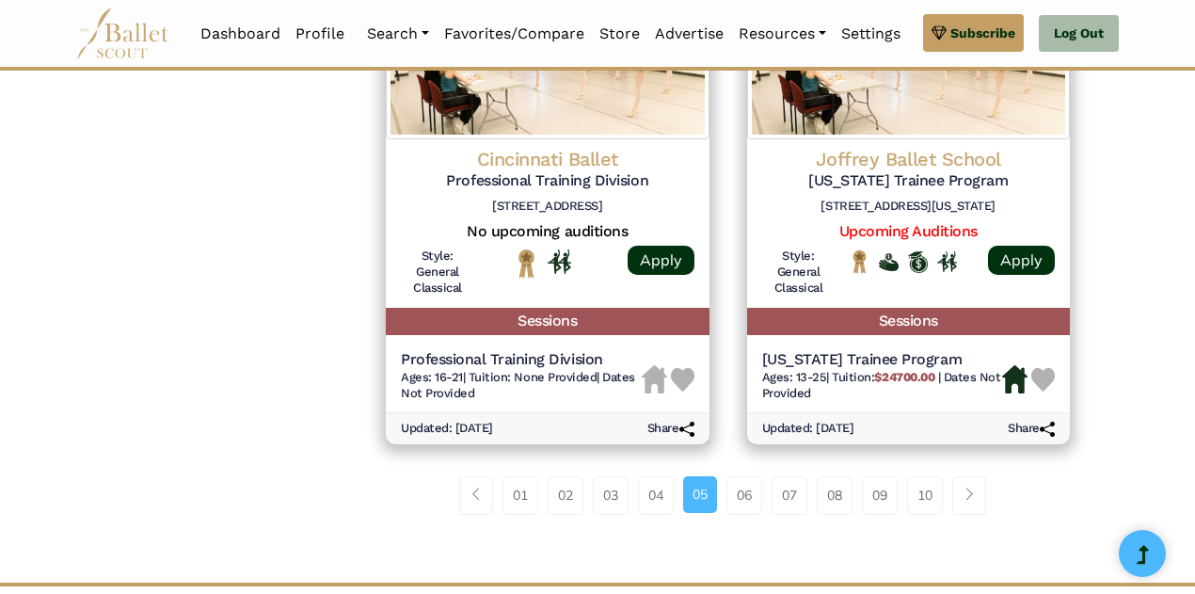
scroll to position [2559, 0]
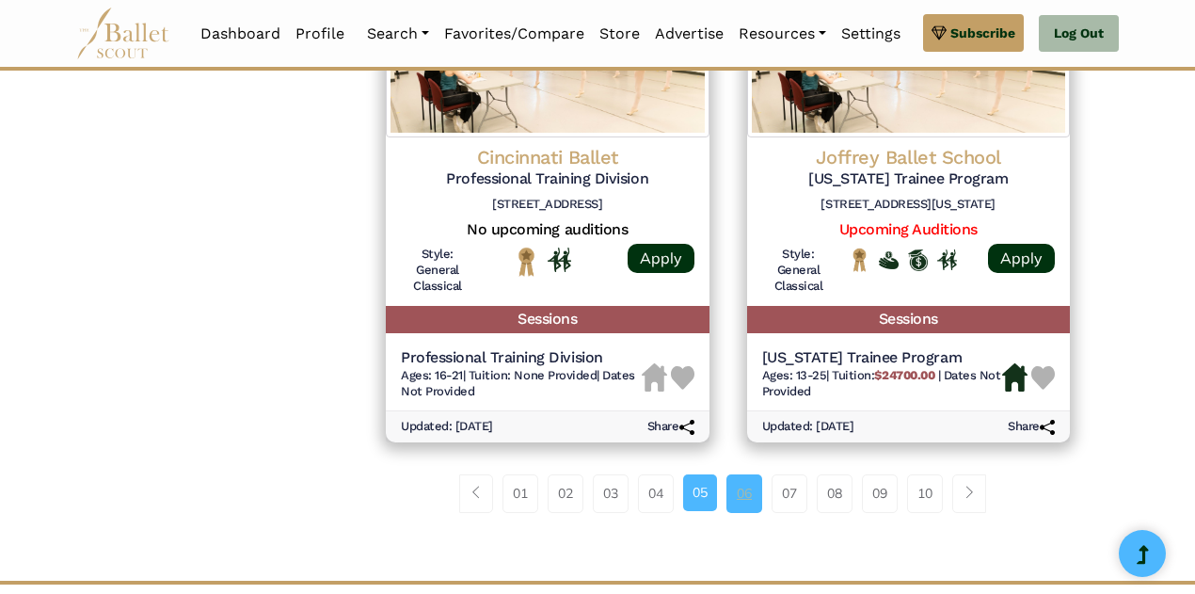
click at [749, 497] on link "06" at bounding box center [744, 493] width 36 height 38
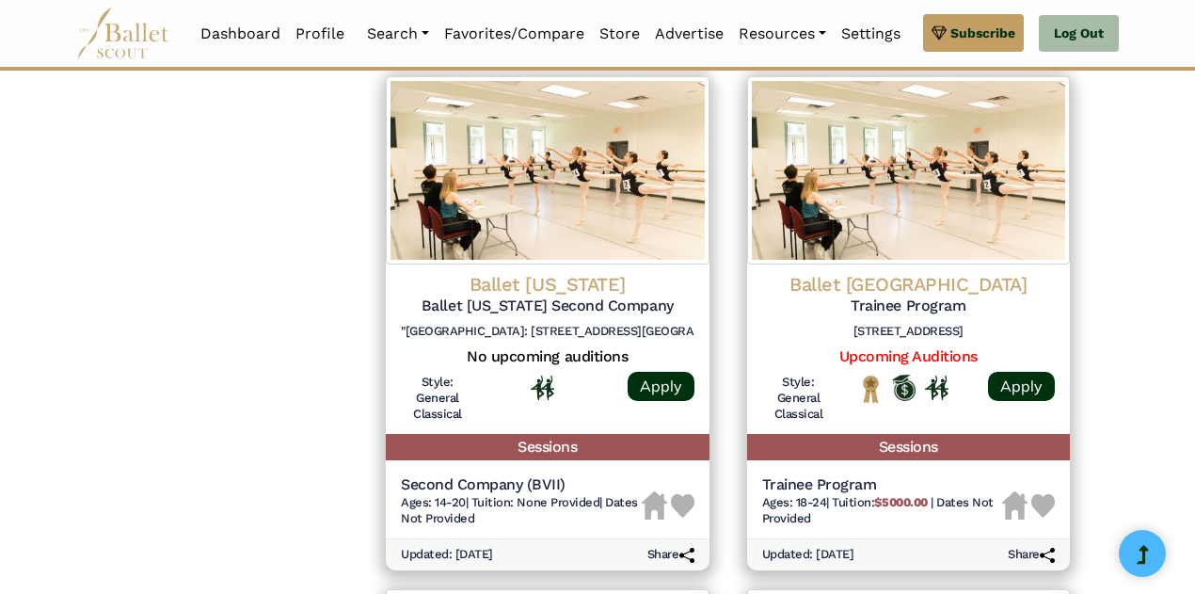
scroll to position [1957, 0]
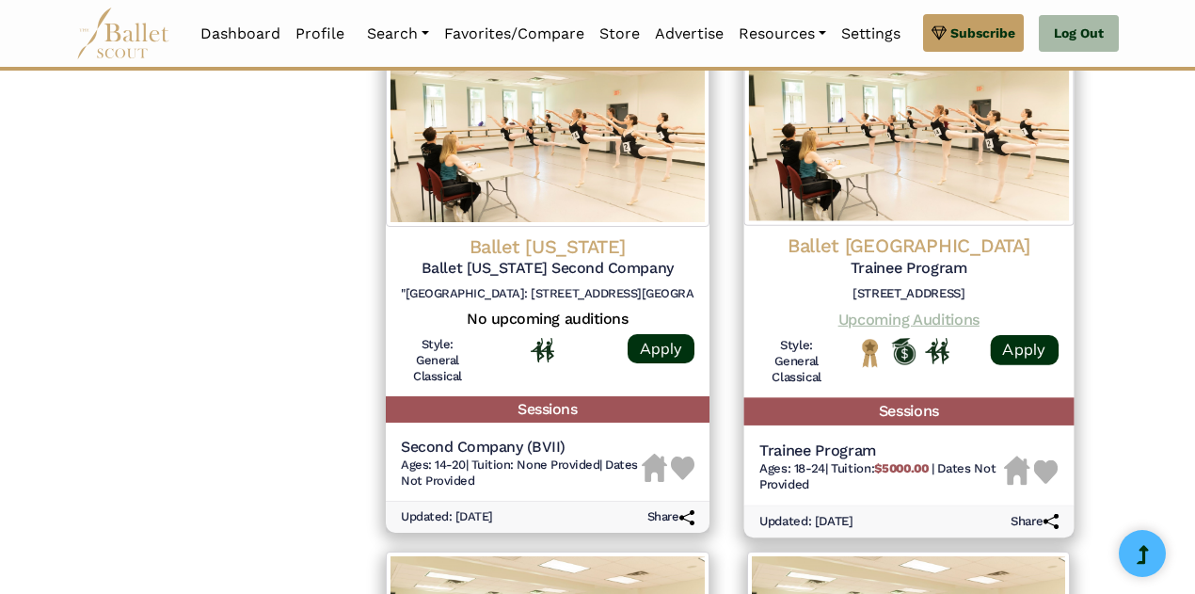
click at [945, 317] on link "Upcoming Auditions" at bounding box center [907, 319] width 141 height 18
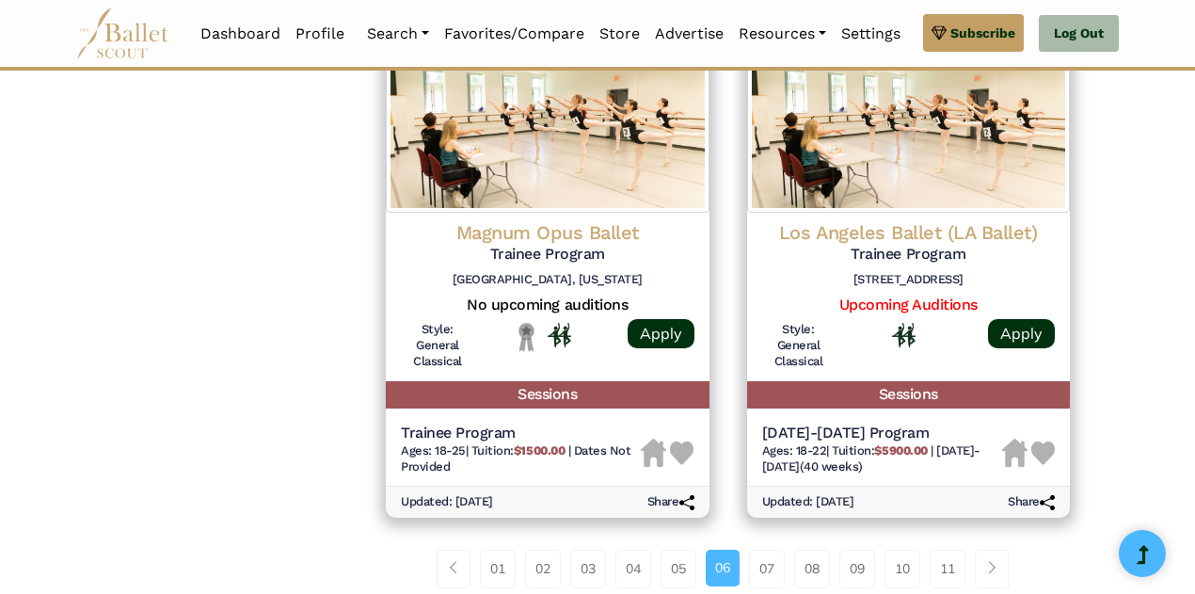
scroll to position [2521, 0]
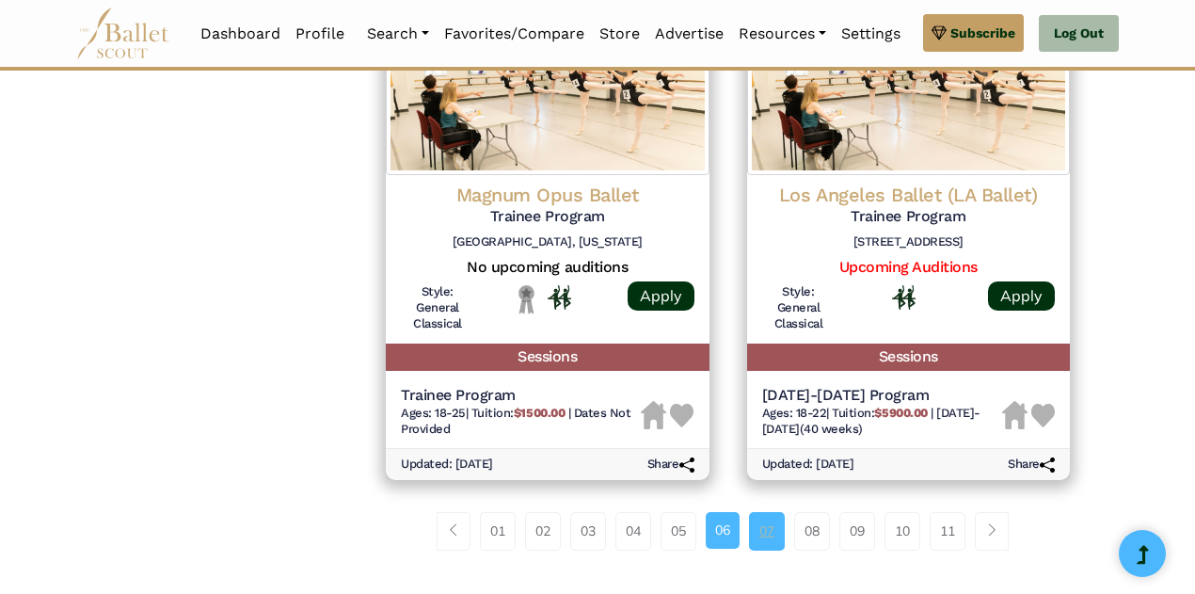
click at [773, 522] on link "07" at bounding box center [767, 531] width 36 height 38
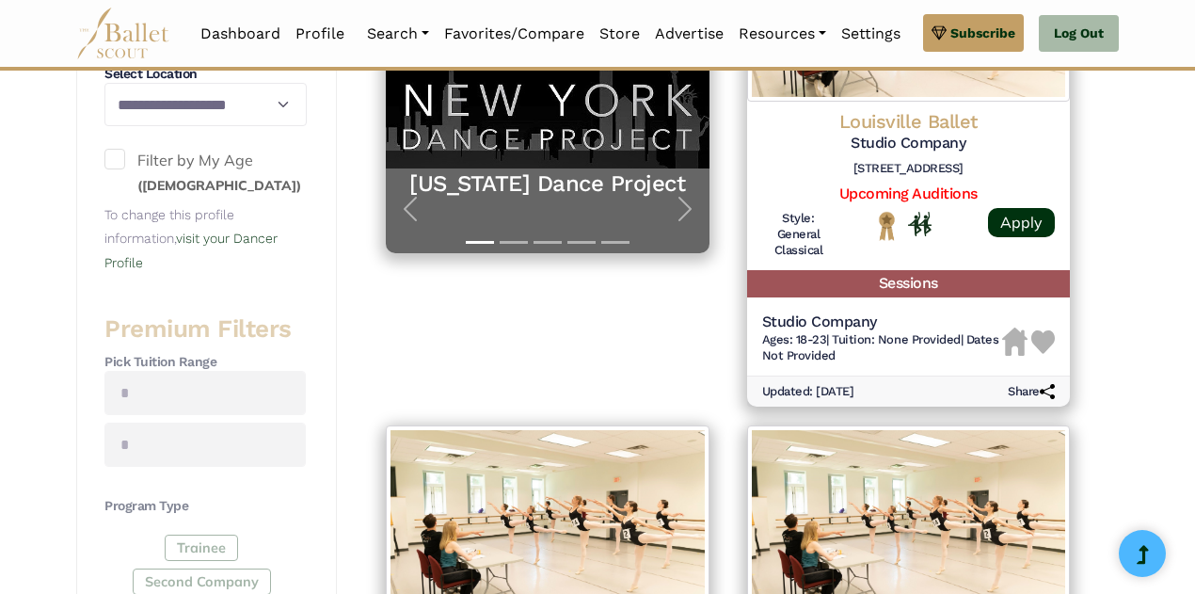
scroll to position [527, 0]
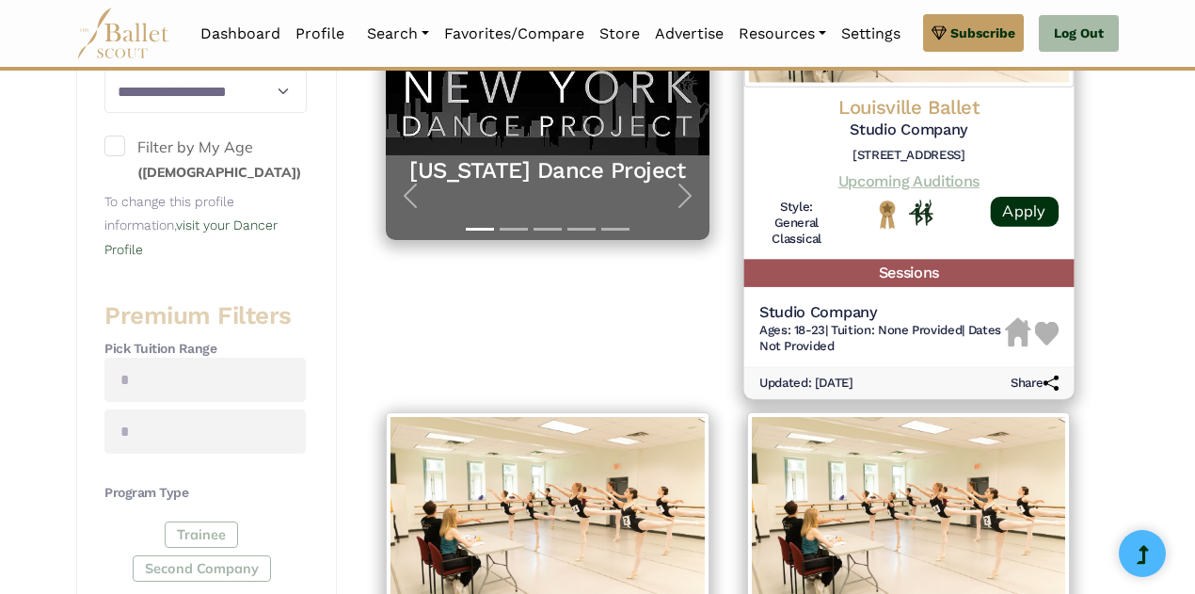
click at [954, 172] on link "Upcoming Auditions" at bounding box center [907, 180] width 141 height 18
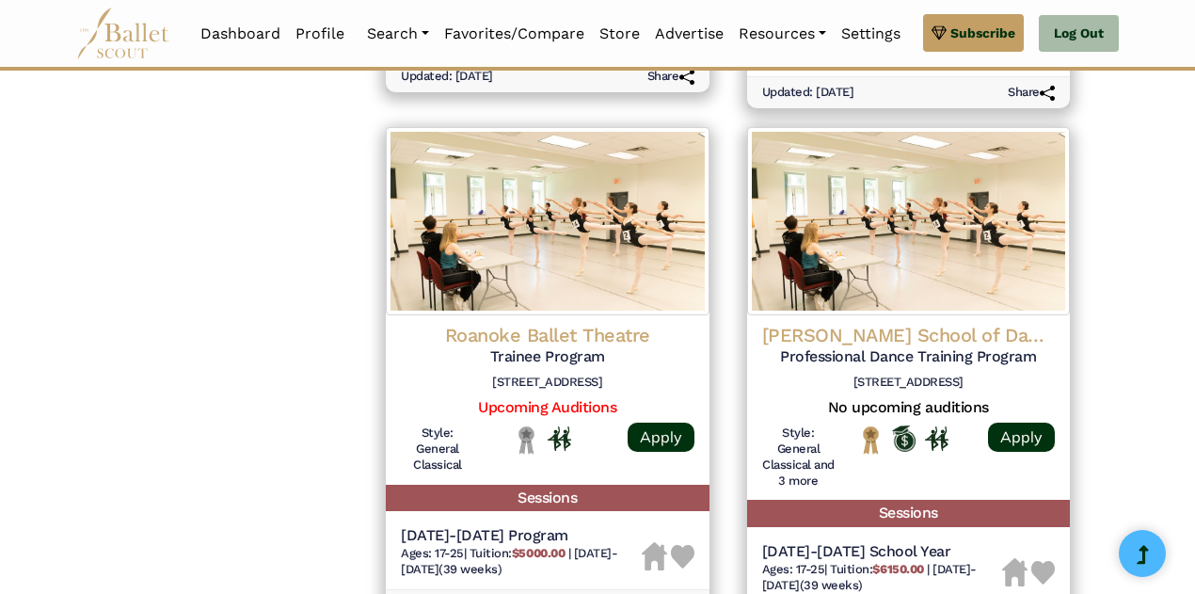
scroll to position [1882, 0]
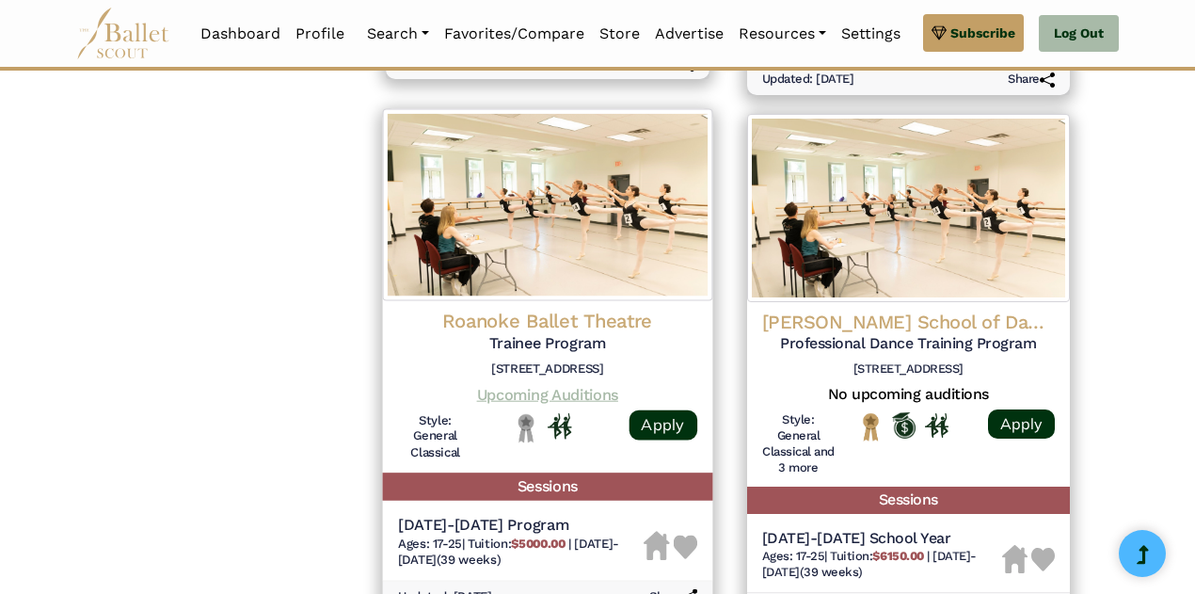
click at [520, 390] on link "Upcoming Auditions" at bounding box center [547, 394] width 141 height 18
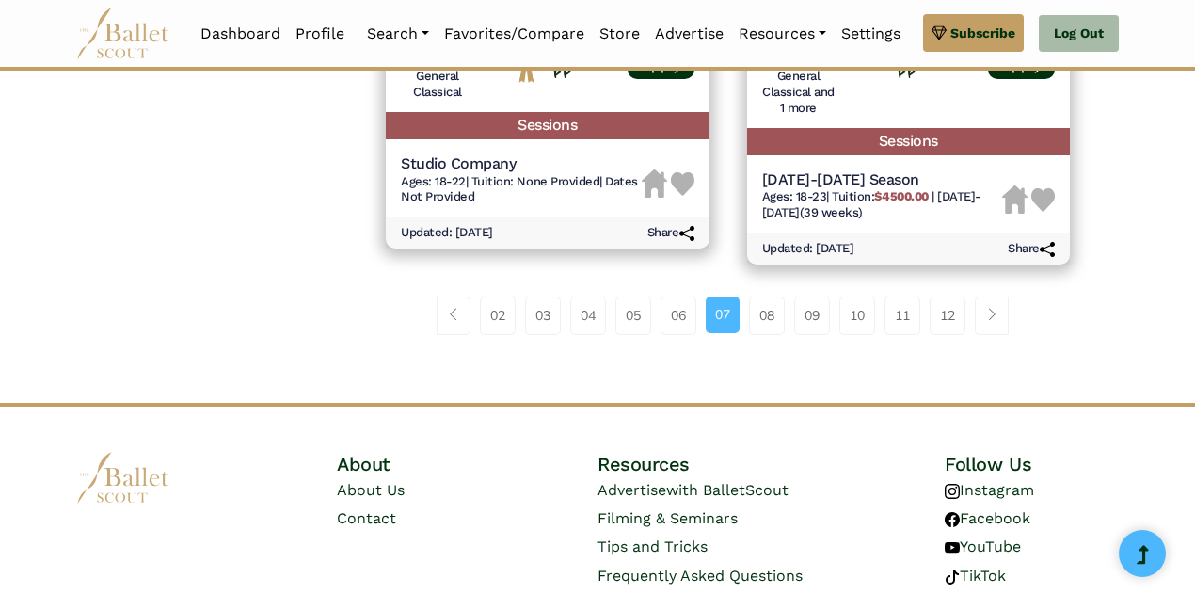
scroll to position [2785, 0]
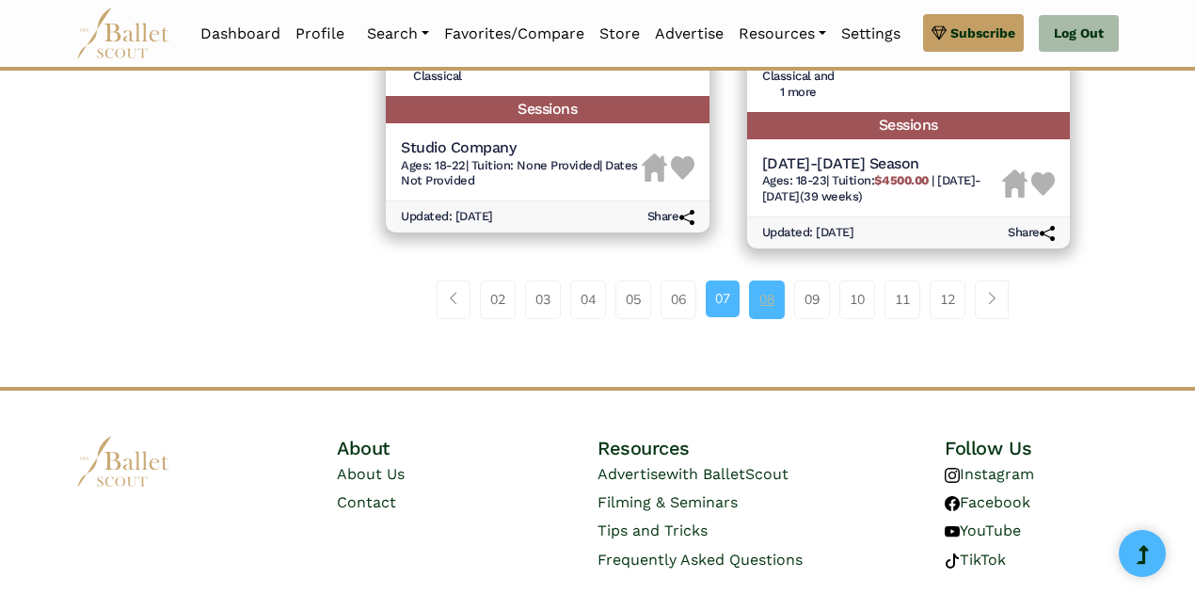
click at [777, 290] on link "08" at bounding box center [767, 299] width 36 height 38
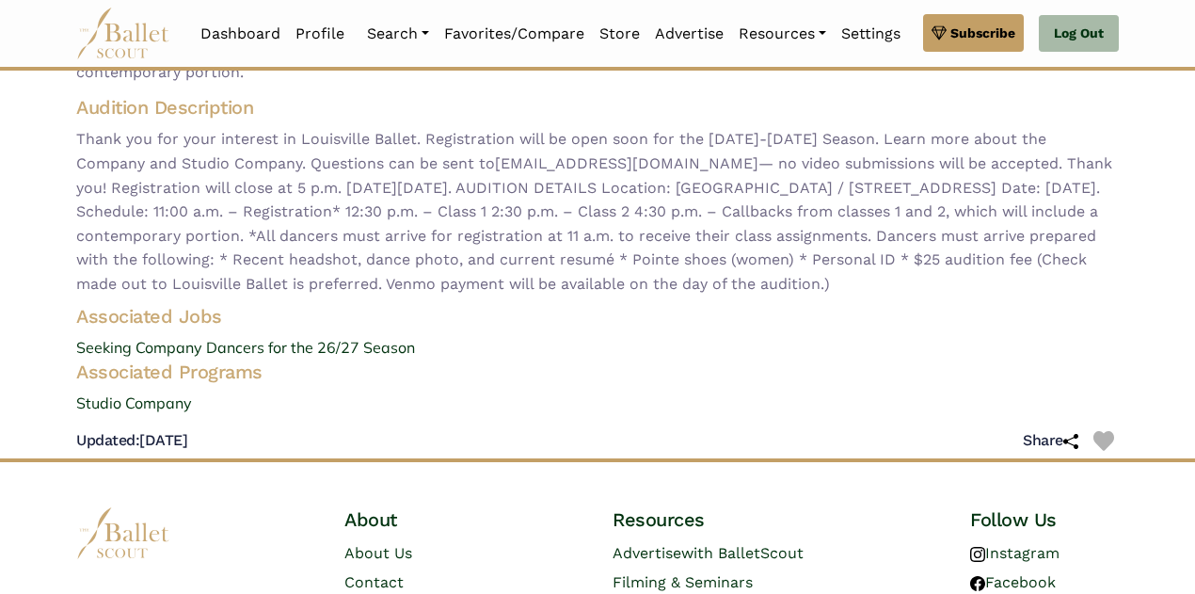
scroll to position [226, 0]
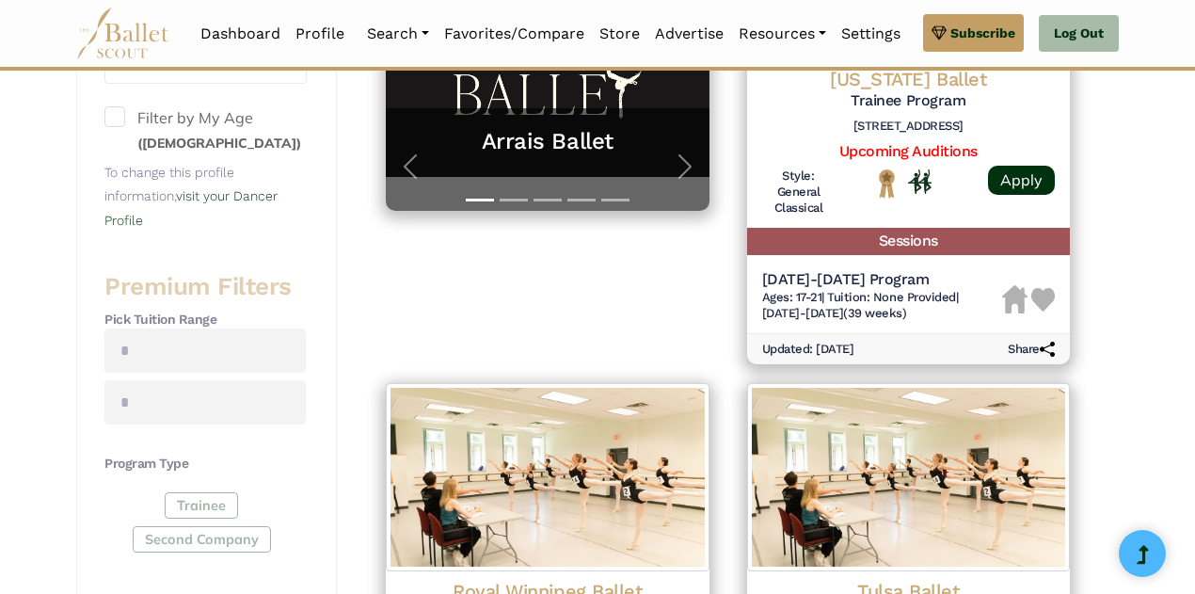
scroll to position [564, 0]
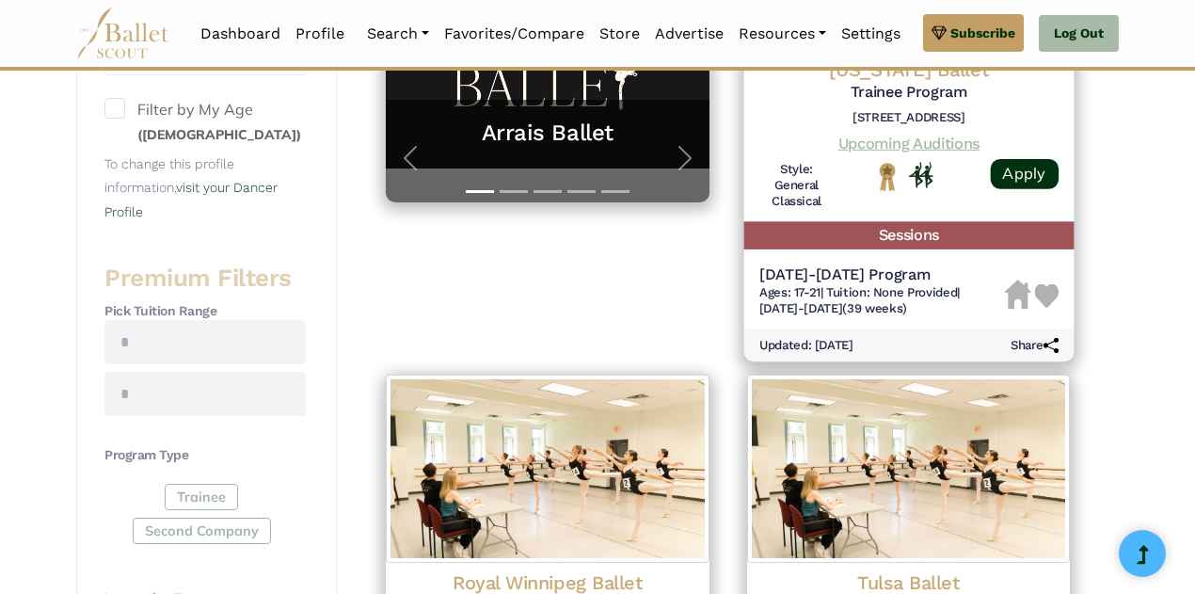
click at [930, 135] on link "Upcoming Auditions" at bounding box center [907, 143] width 141 height 18
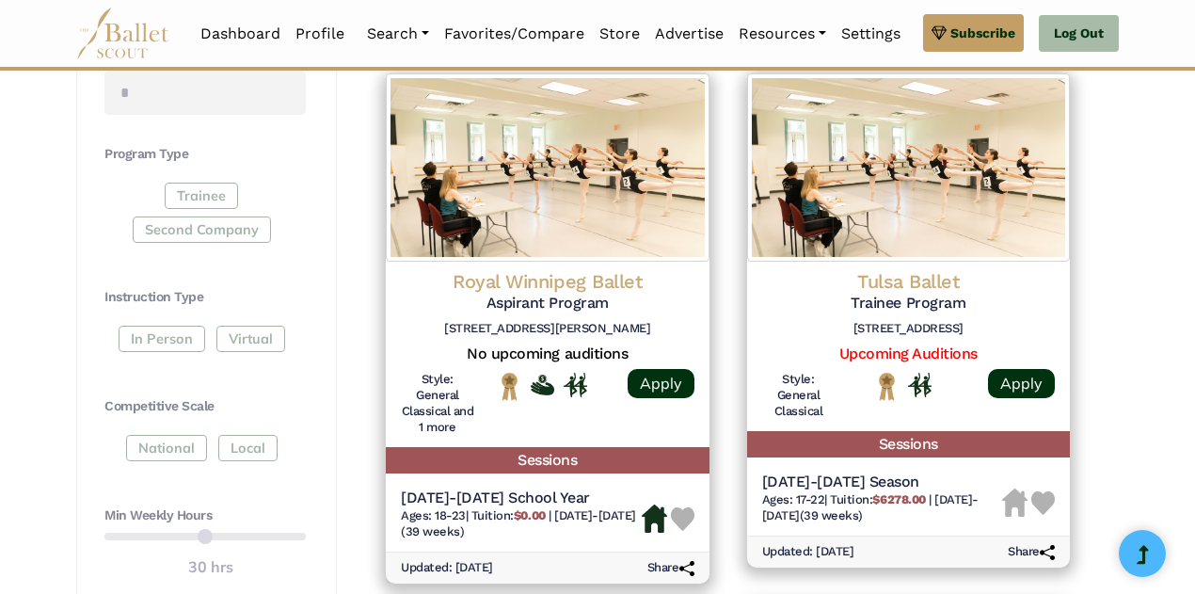
scroll to position [903, 0]
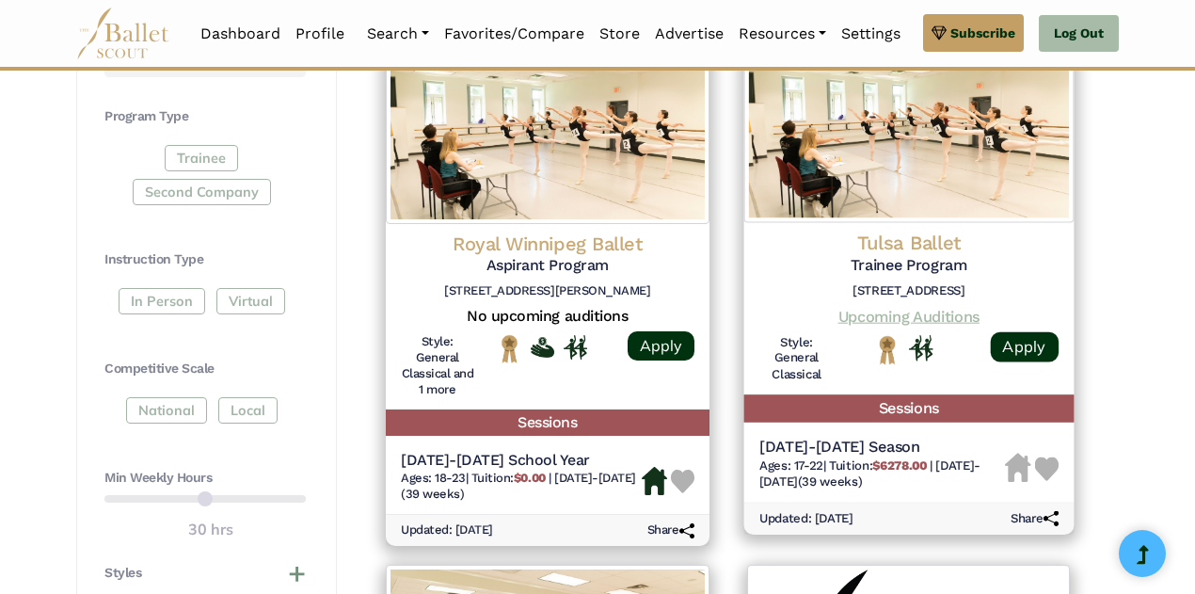
click at [946, 316] on link "Upcoming Auditions" at bounding box center [907, 316] width 141 height 18
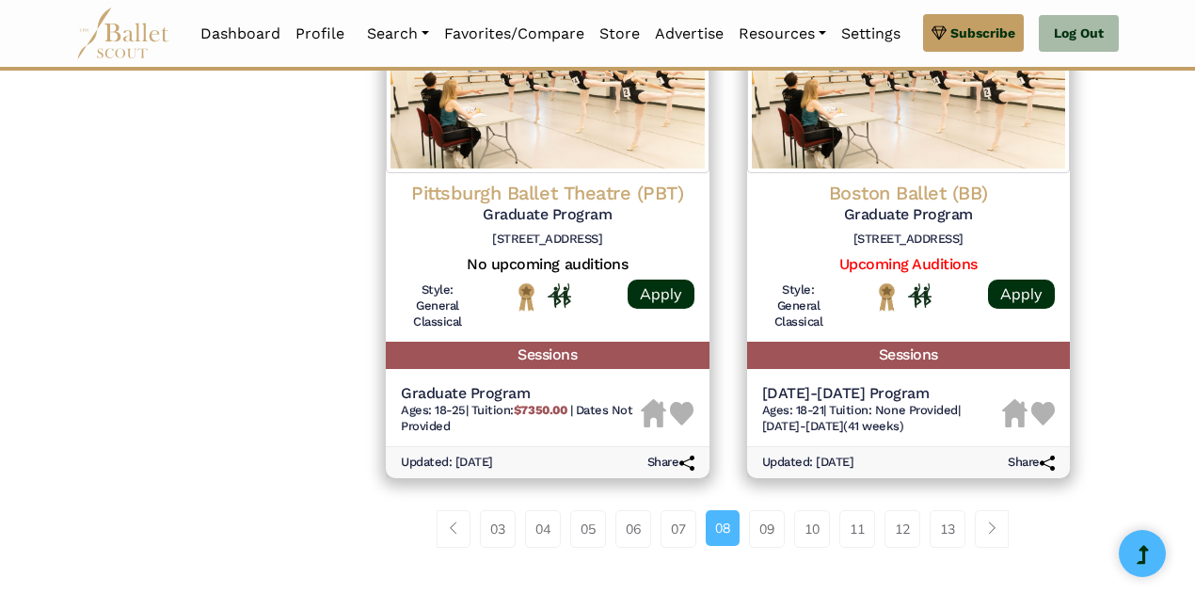
scroll to position [2597, 0]
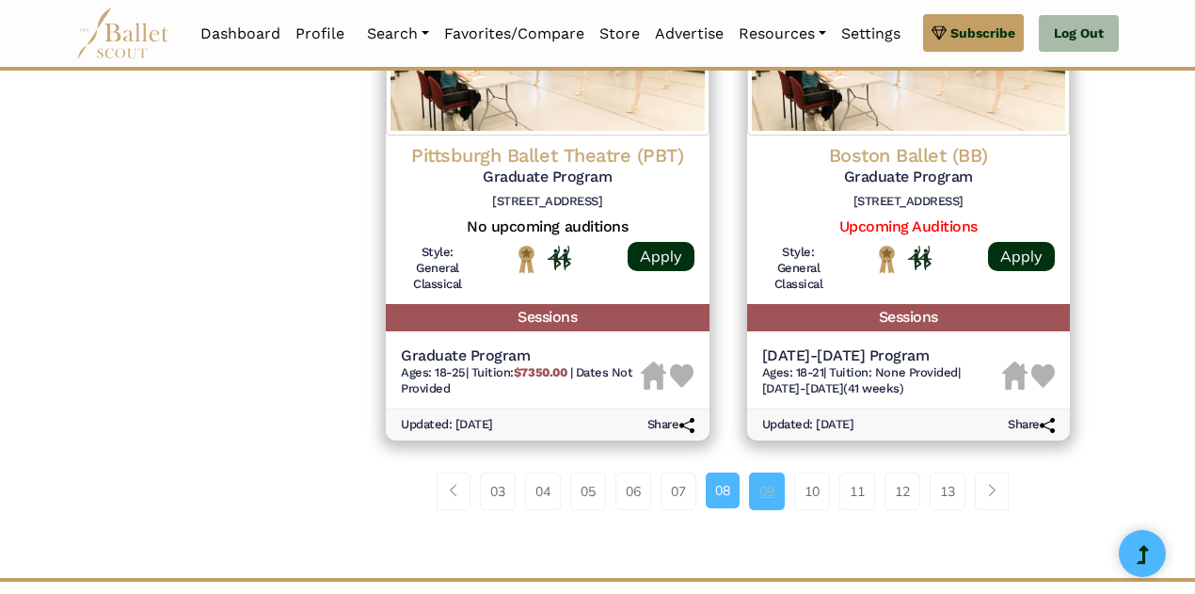
click at [766, 482] on link "09" at bounding box center [767, 491] width 36 height 38
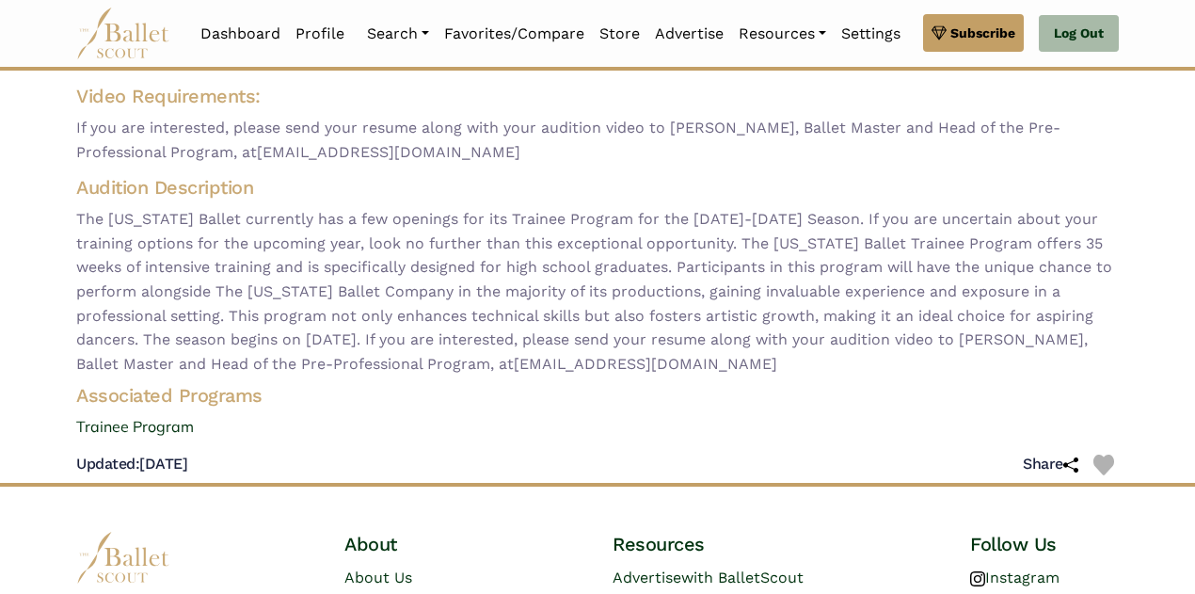
scroll to position [188, 0]
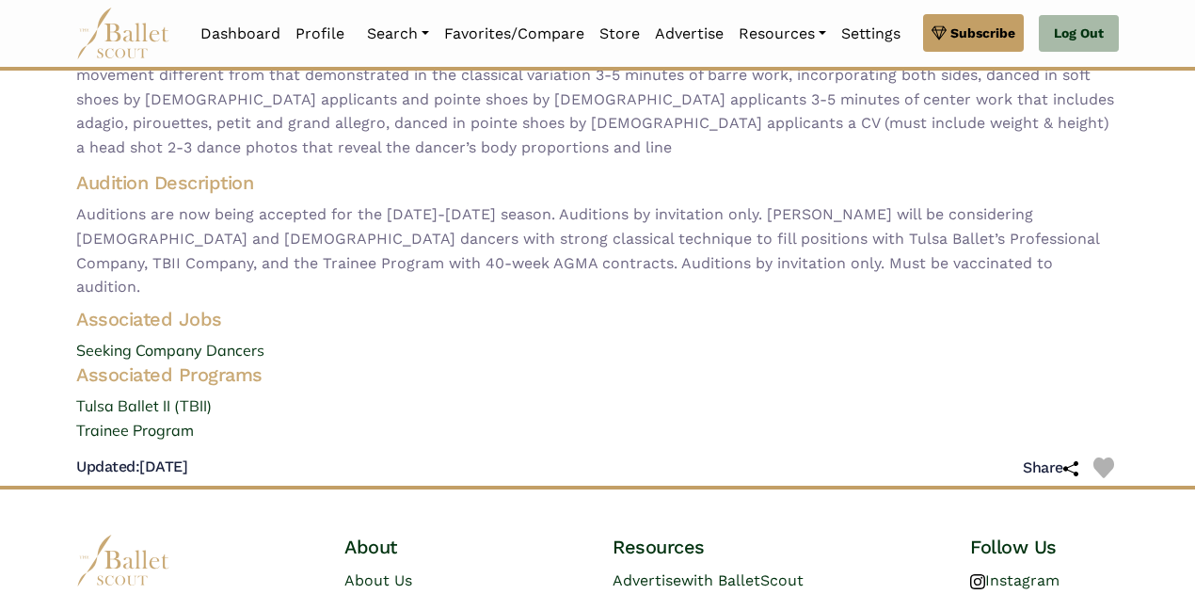
scroll to position [376, 0]
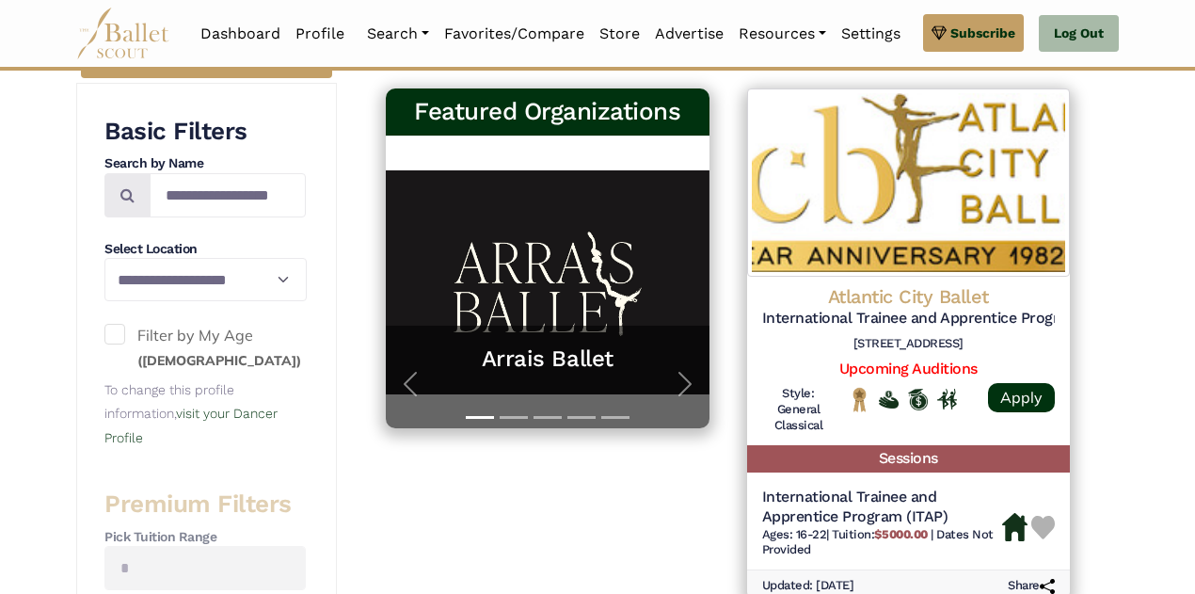
scroll to position [376, 0]
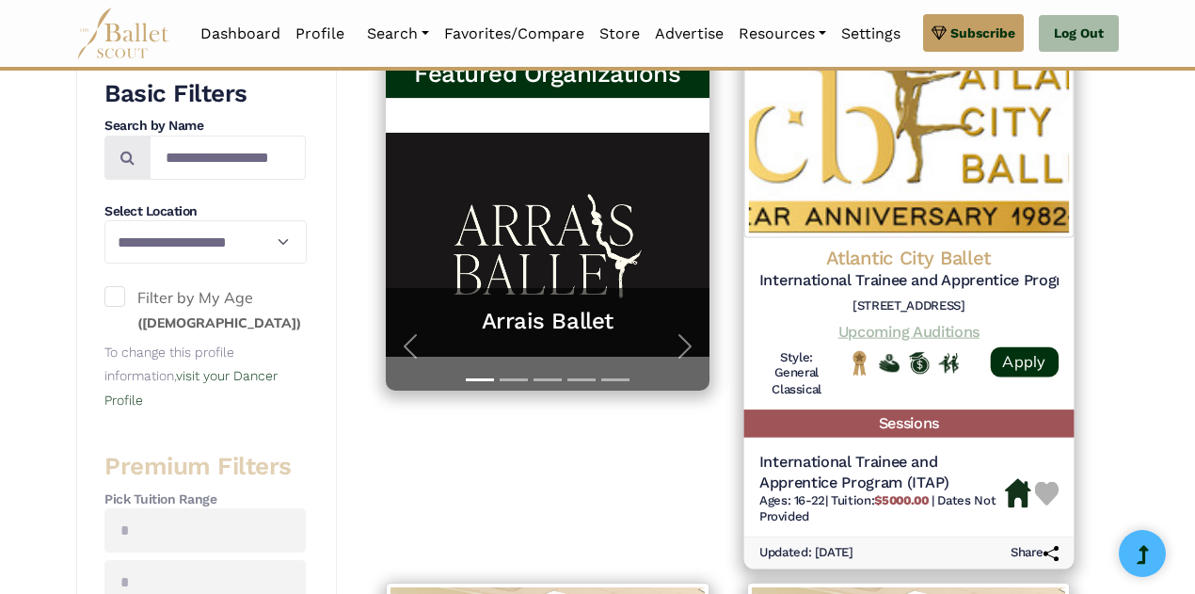
click at [971, 332] on link "Upcoming Auditions" at bounding box center [907, 331] width 141 height 18
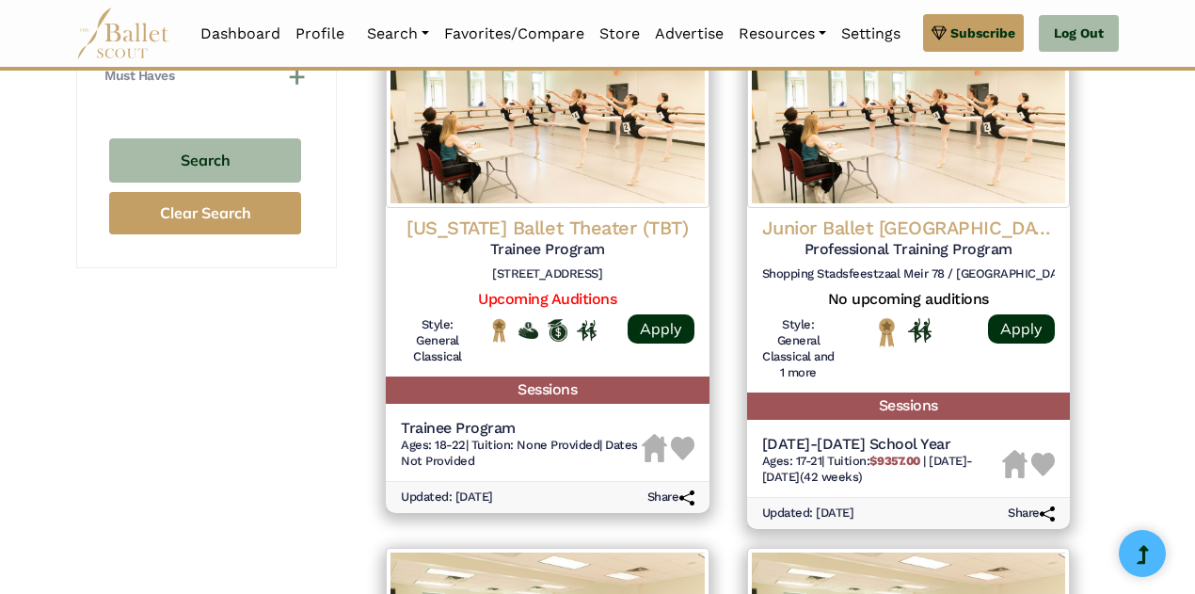
scroll to position [1505, 0]
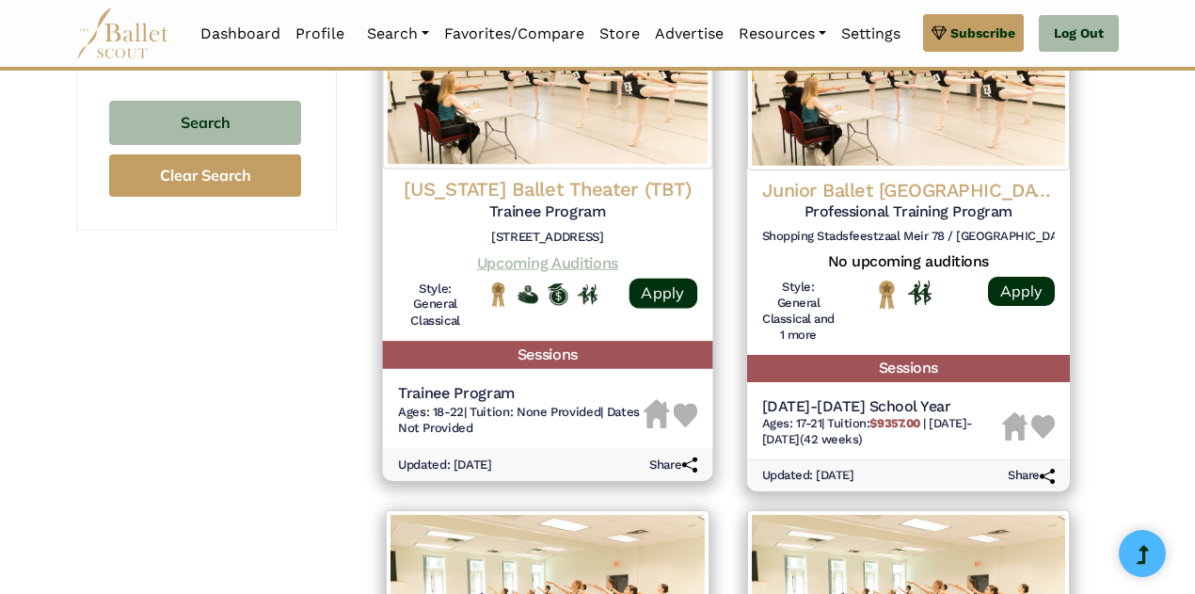
click at [600, 258] on link "Upcoming Auditions" at bounding box center [547, 262] width 141 height 18
click at [555, 259] on link "Upcoming Auditions" at bounding box center [547, 262] width 141 height 18
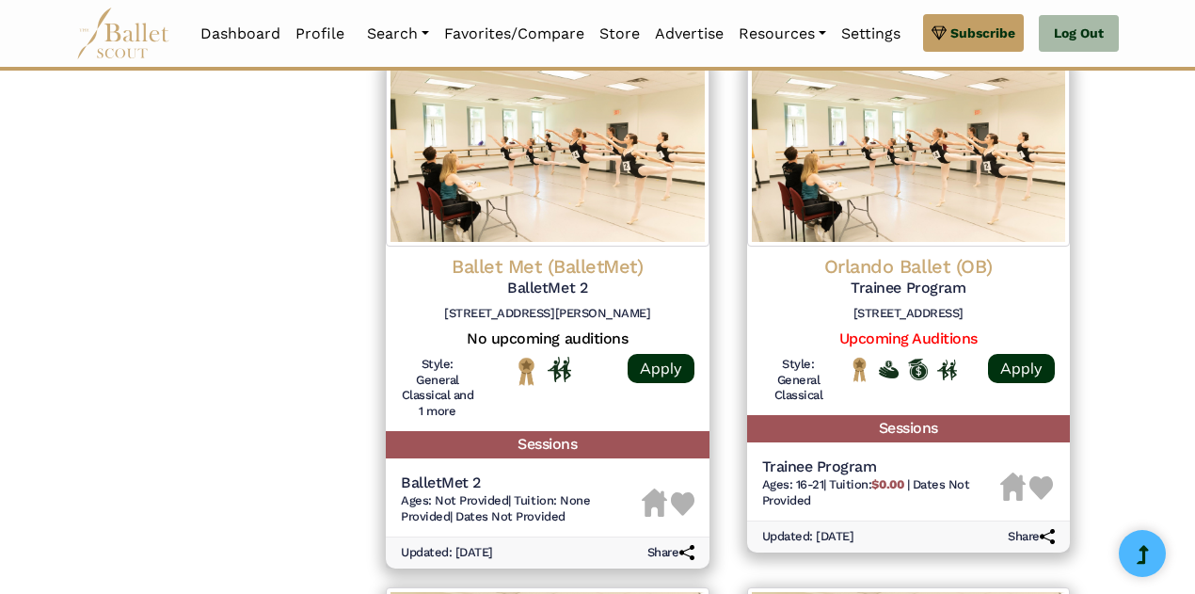
scroll to position [1994, 0]
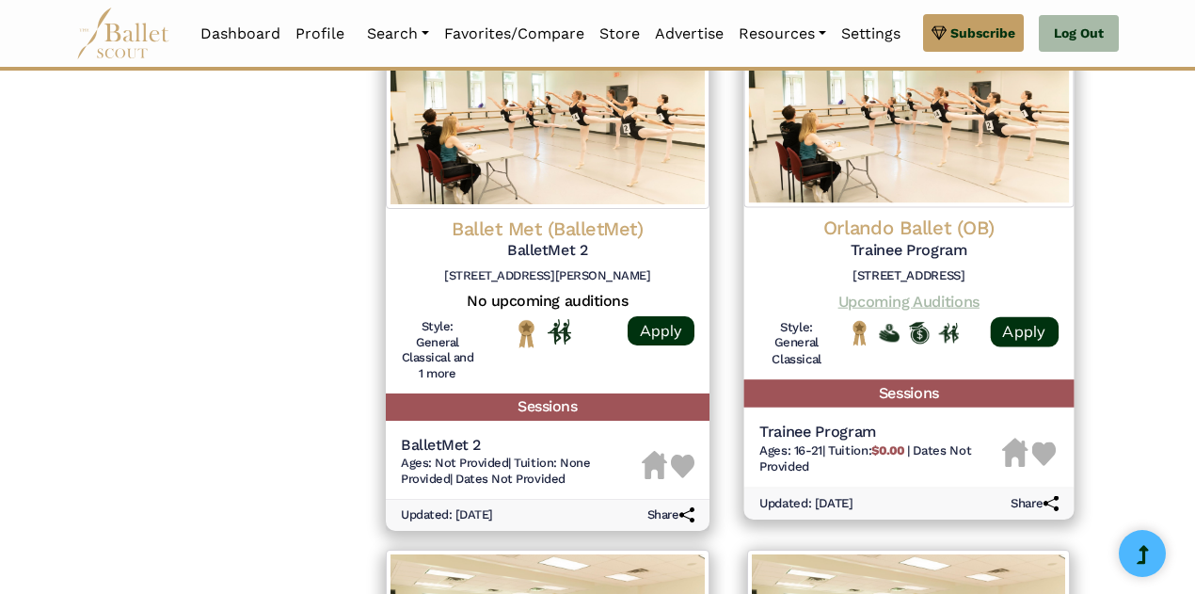
click at [950, 296] on link "Upcoming Auditions" at bounding box center [907, 301] width 141 height 18
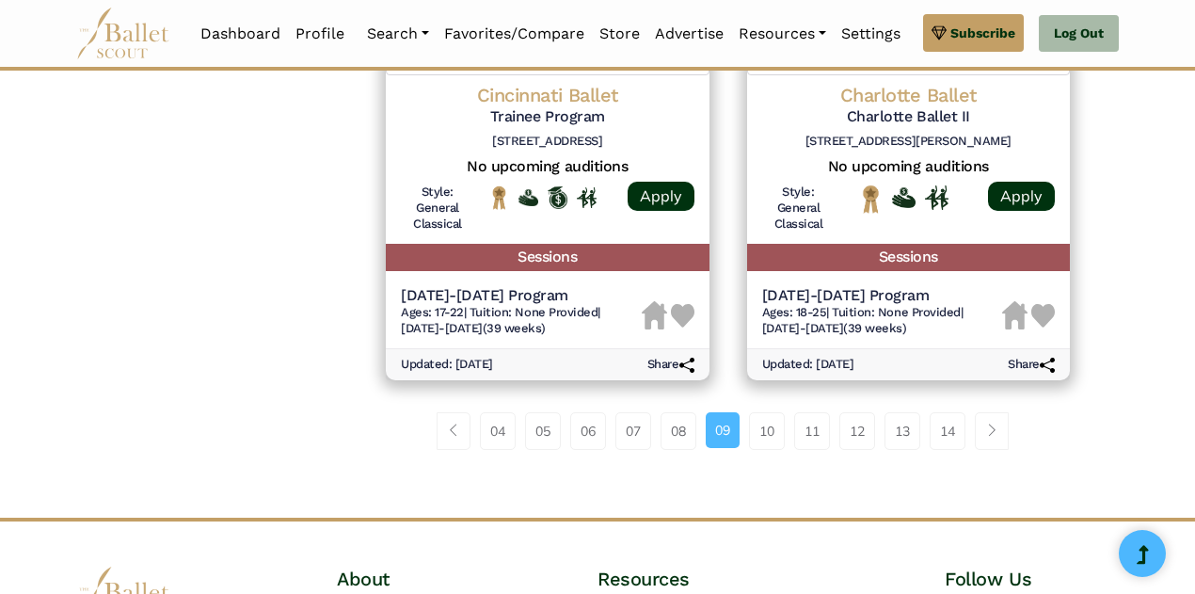
scroll to position [2672, 0]
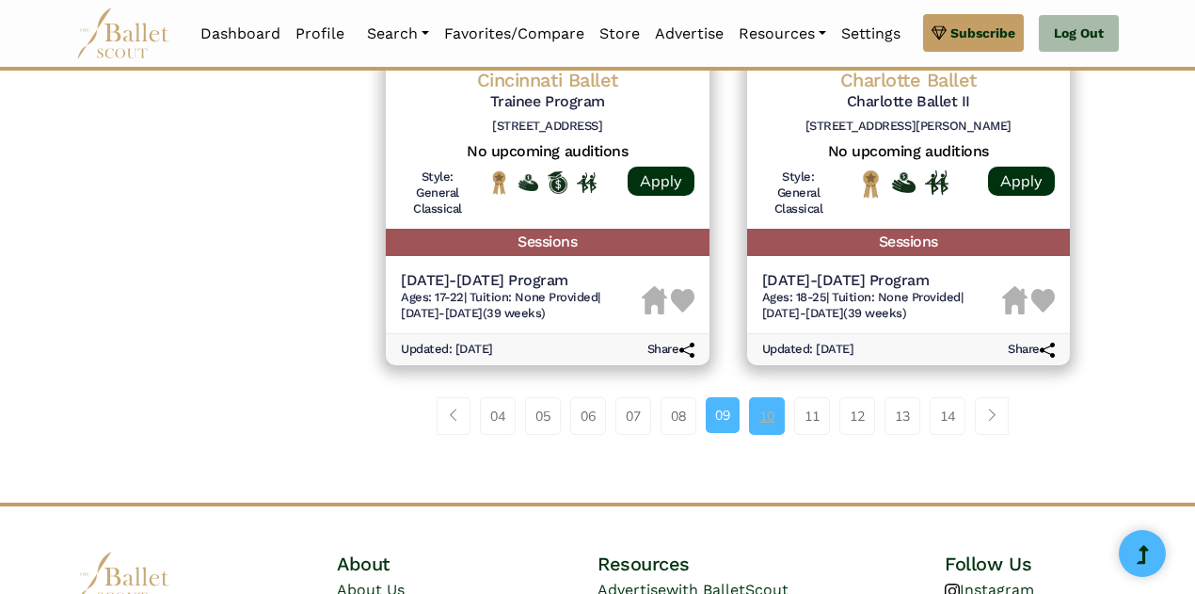
click at [763, 415] on link "10" at bounding box center [767, 416] width 36 height 38
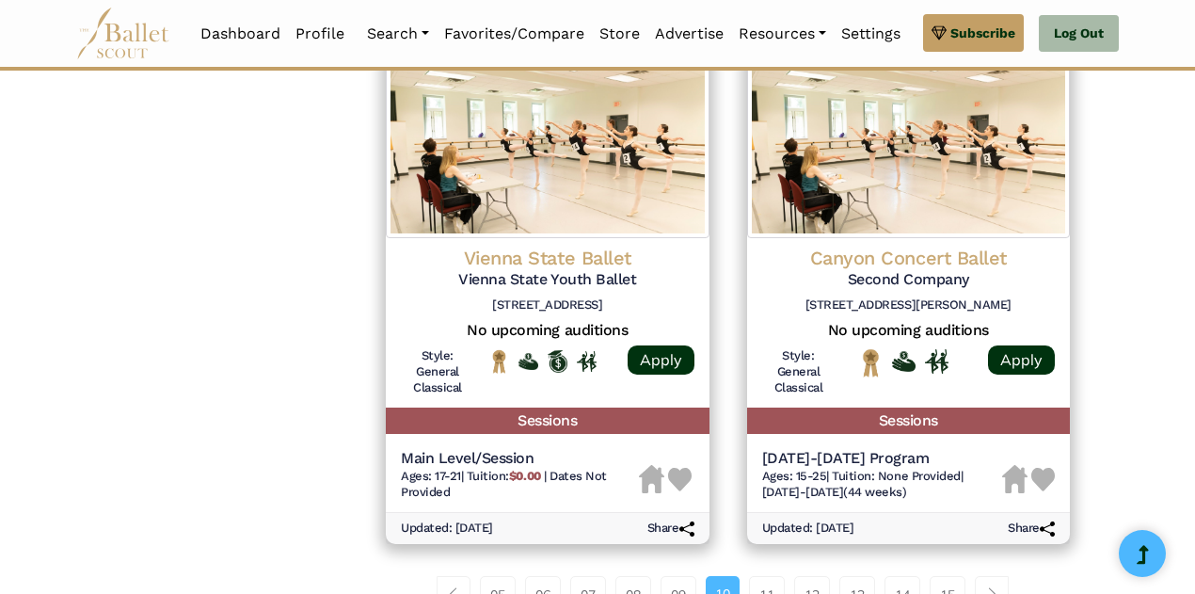
scroll to position [2559, 0]
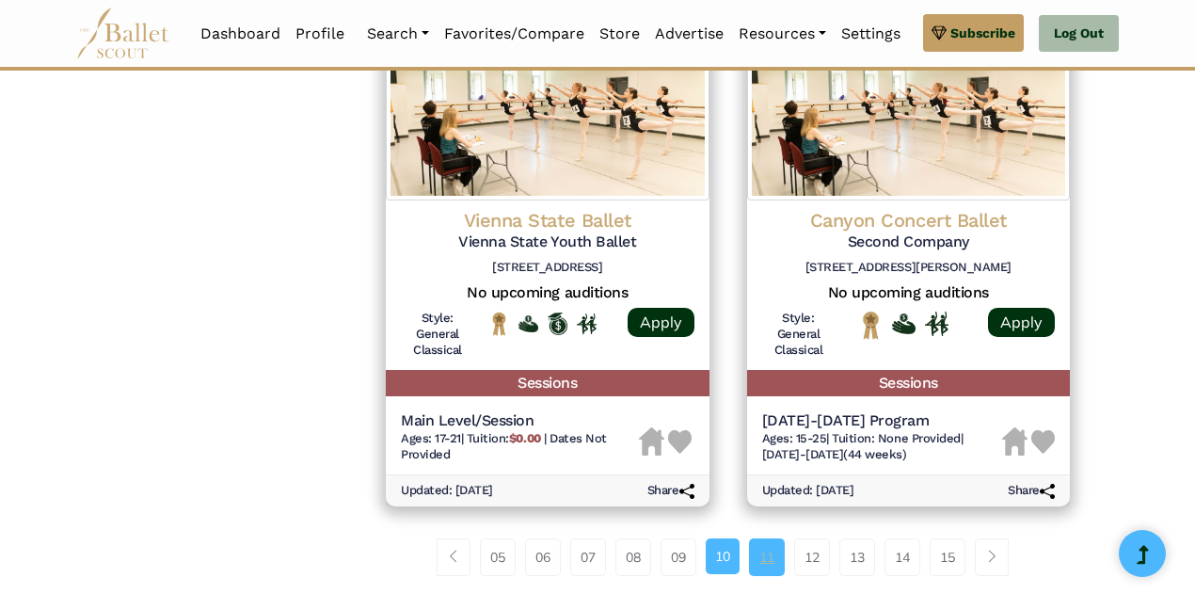
click at [771, 560] on link "11" at bounding box center [767, 557] width 36 height 38
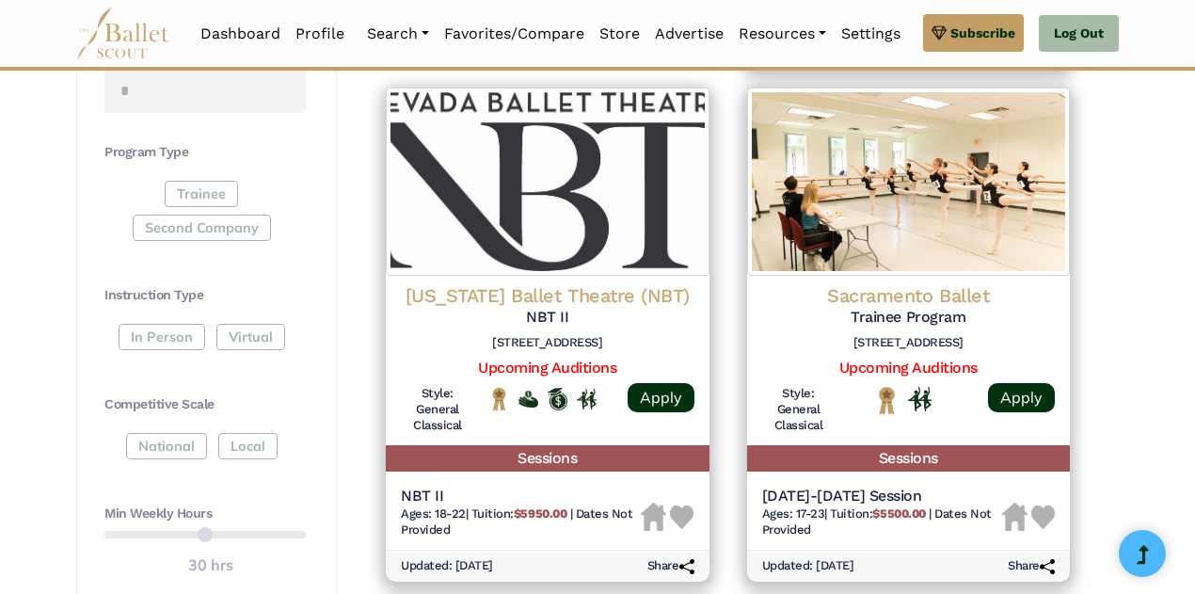
scroll to position [899, 0]
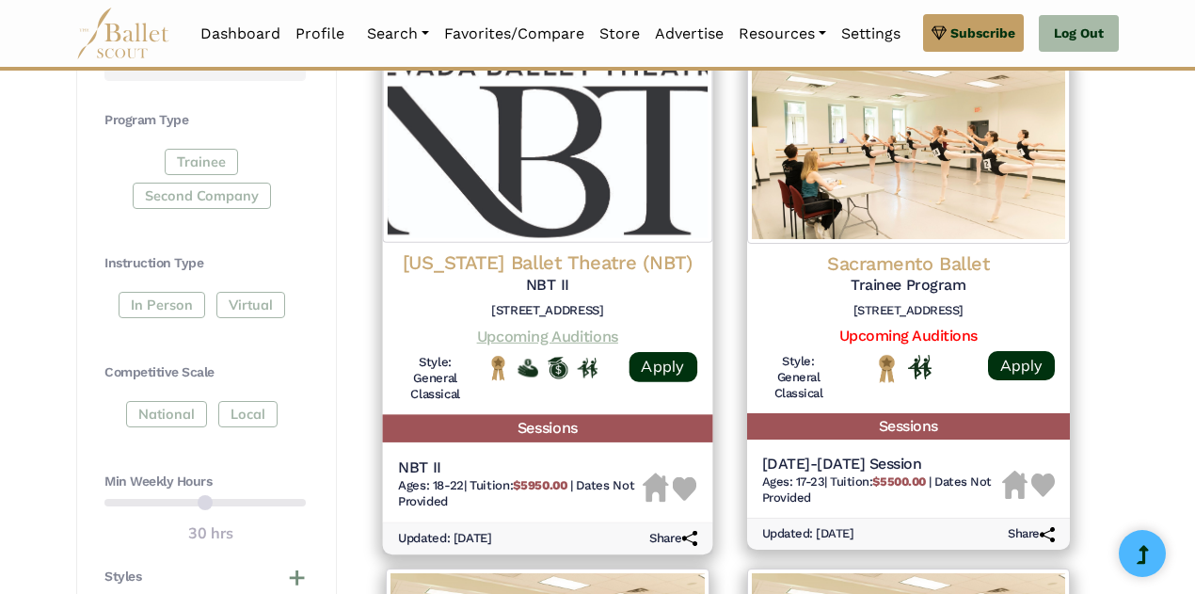
click at [608, 328] on link "Upcoming Auditions" at bounding box center [547, 336] width 141 height 18
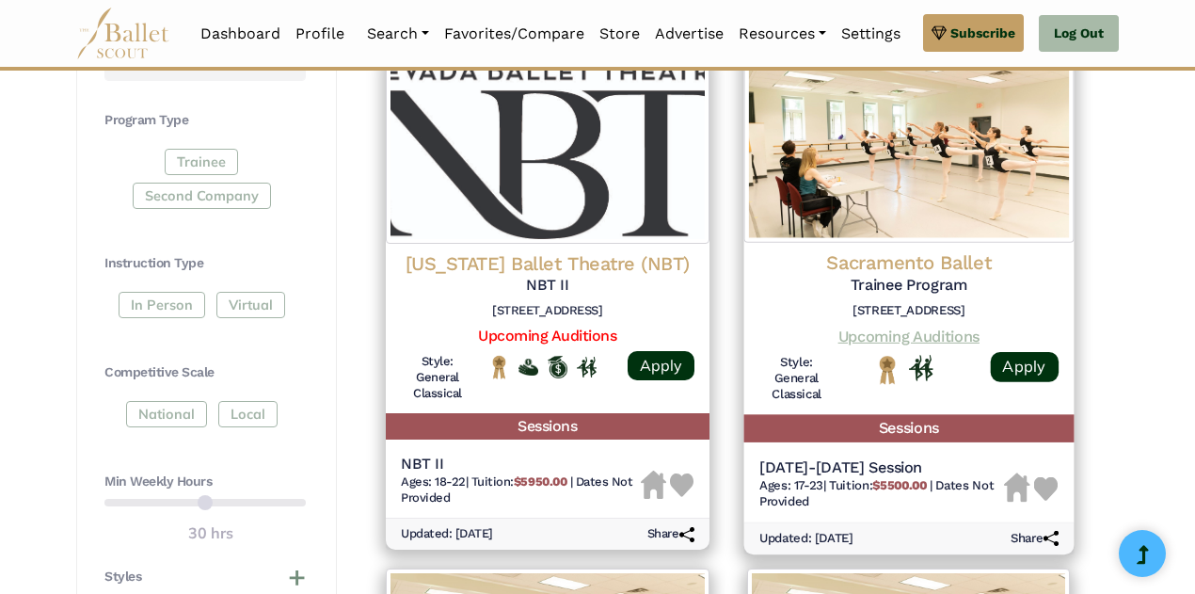
click at [943, 334] on link "Upcoming Auditions" at bounding box center [907, 336] width 141 height 18
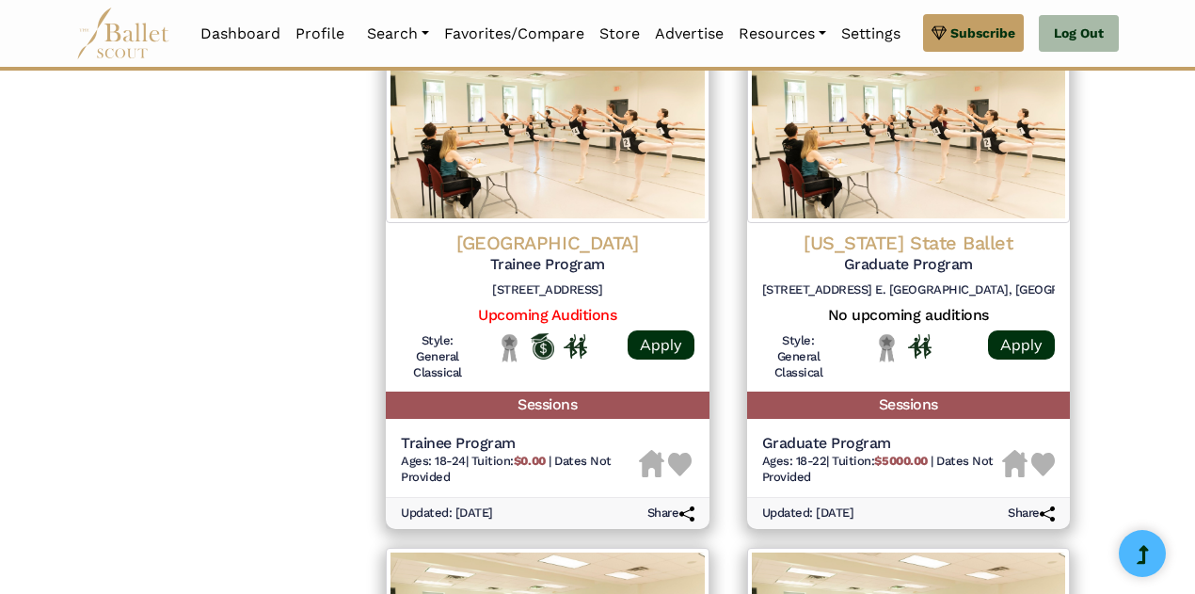
scroll to position [1991, 0]
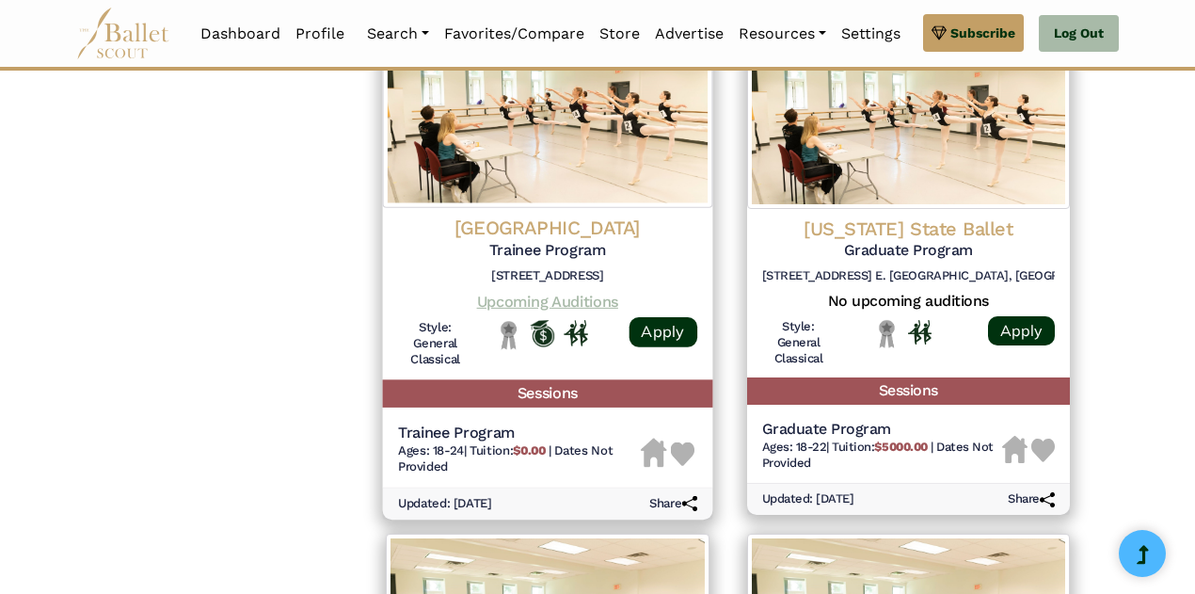
click at [582, 295] on link "Upcoming Auditions" at bounding box center [547, 301] width 141 height 18
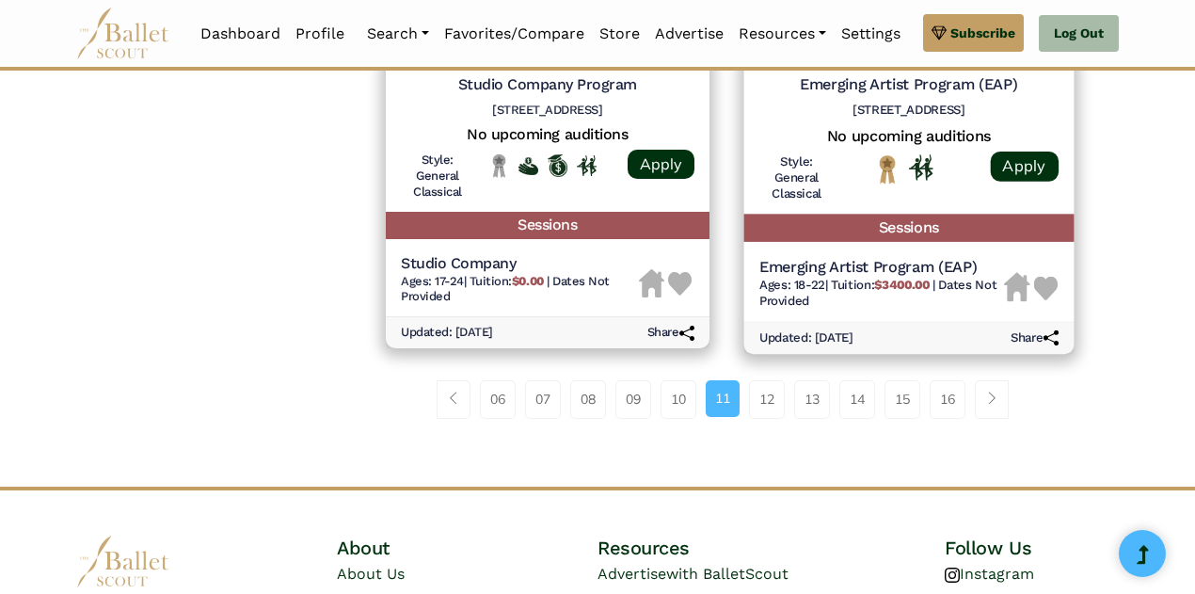
scroll to position [2706, 0]
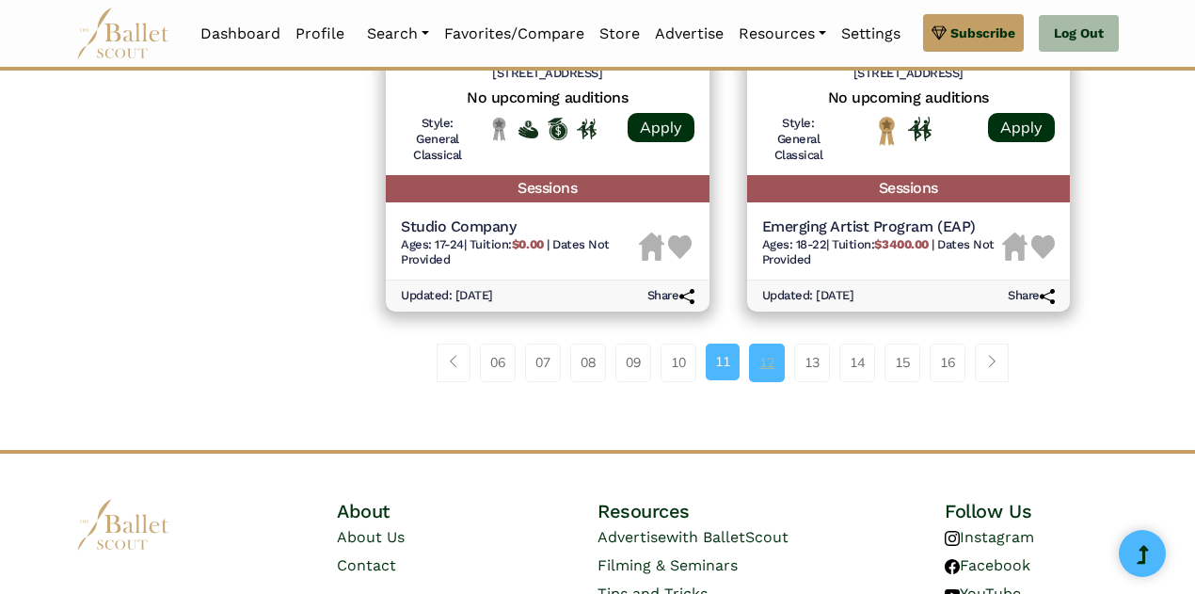
click at [784, 368] on link "12" at bounding box center [767, 362] width 36 height 38
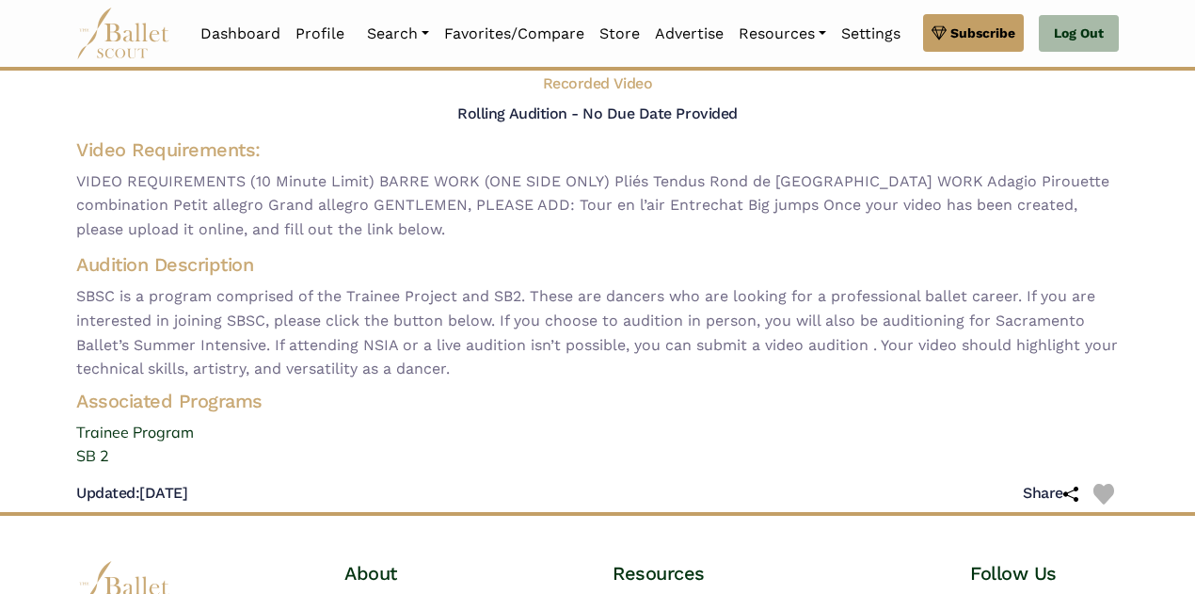
scroll to position [151, 0]
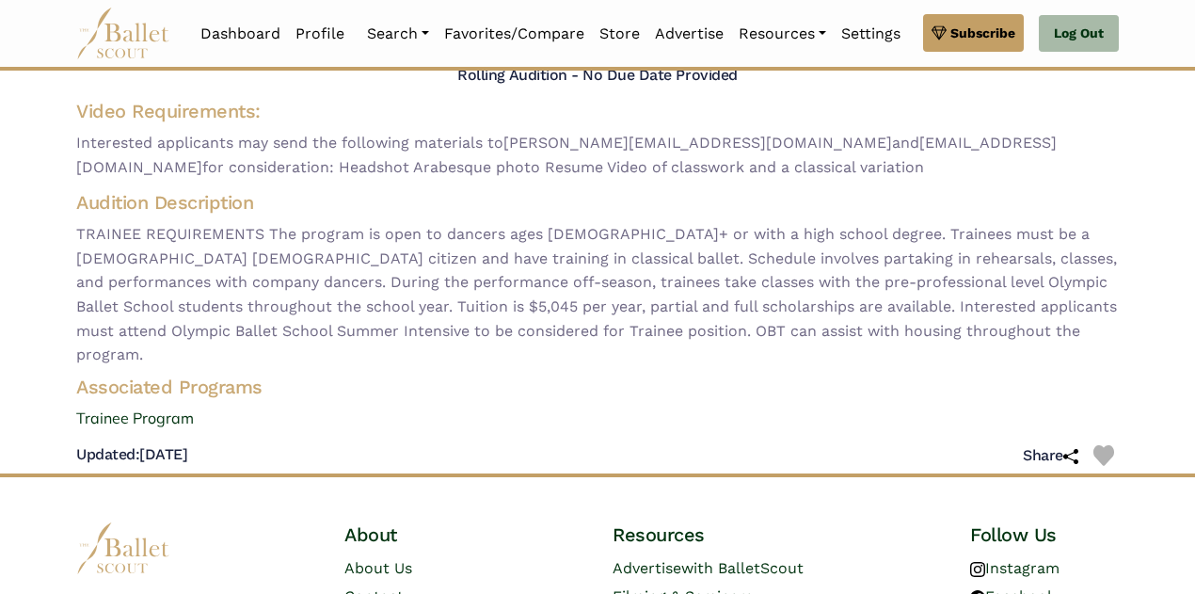
scroll to position [151, 0]
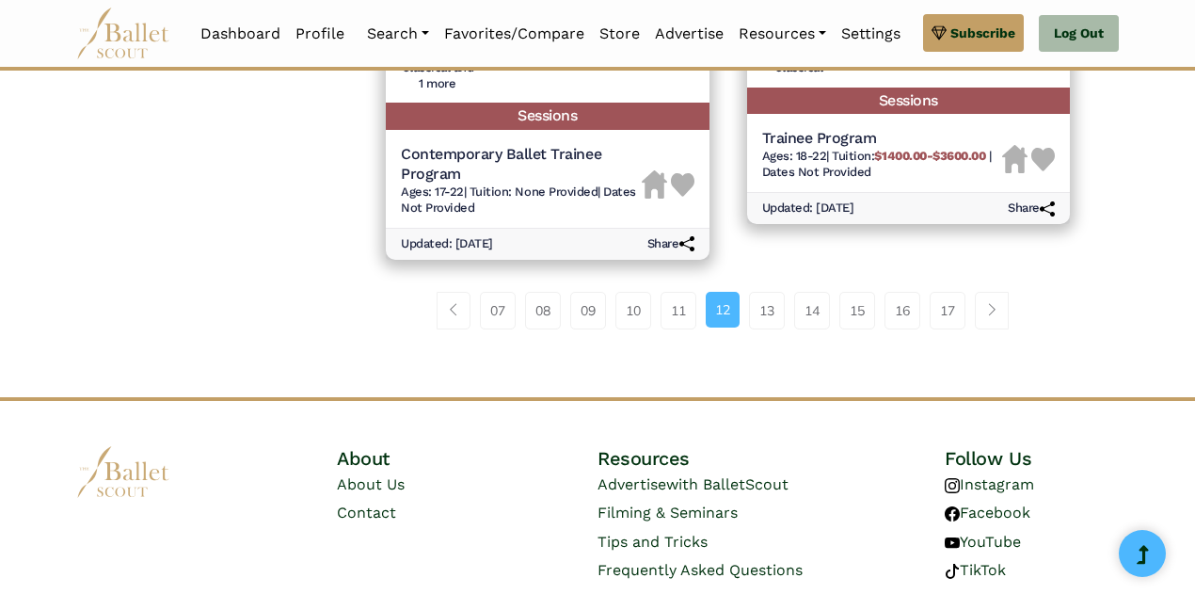
scroll to position [2860, 0]
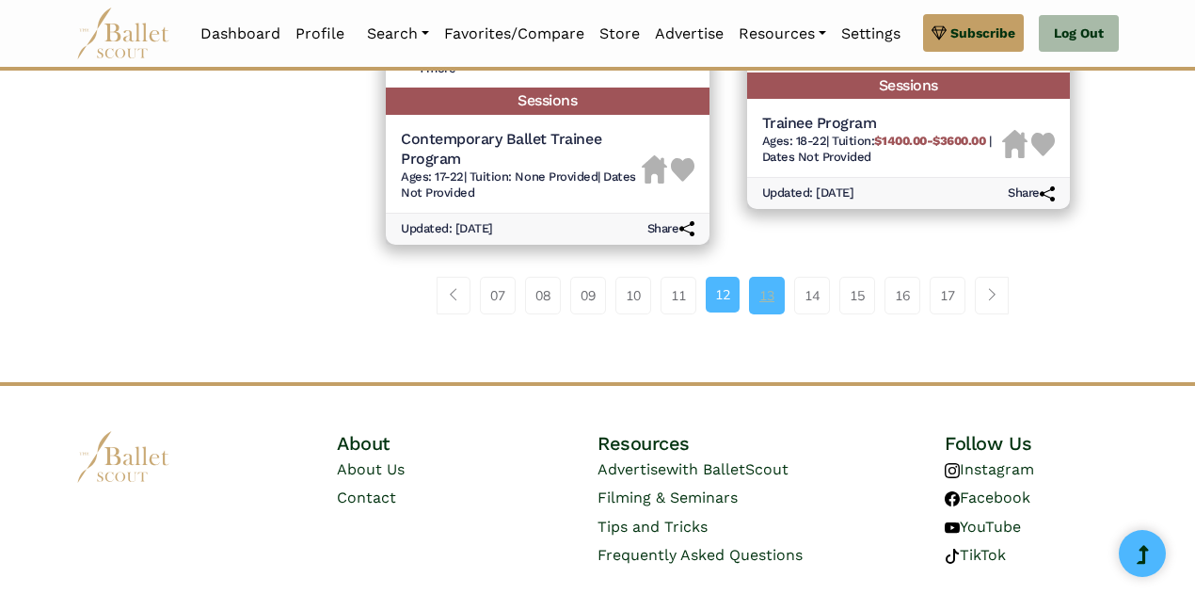
click at [770, 288] on link "13" at bounding box center [767, 296] width 36 height 38
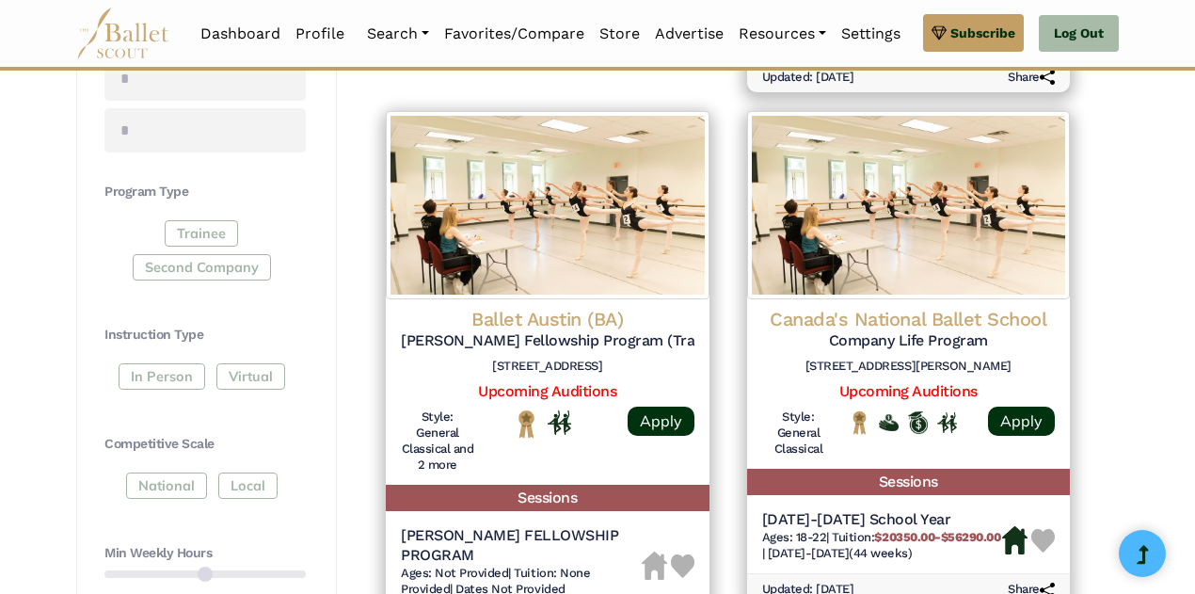
scroll to position [866, 0]
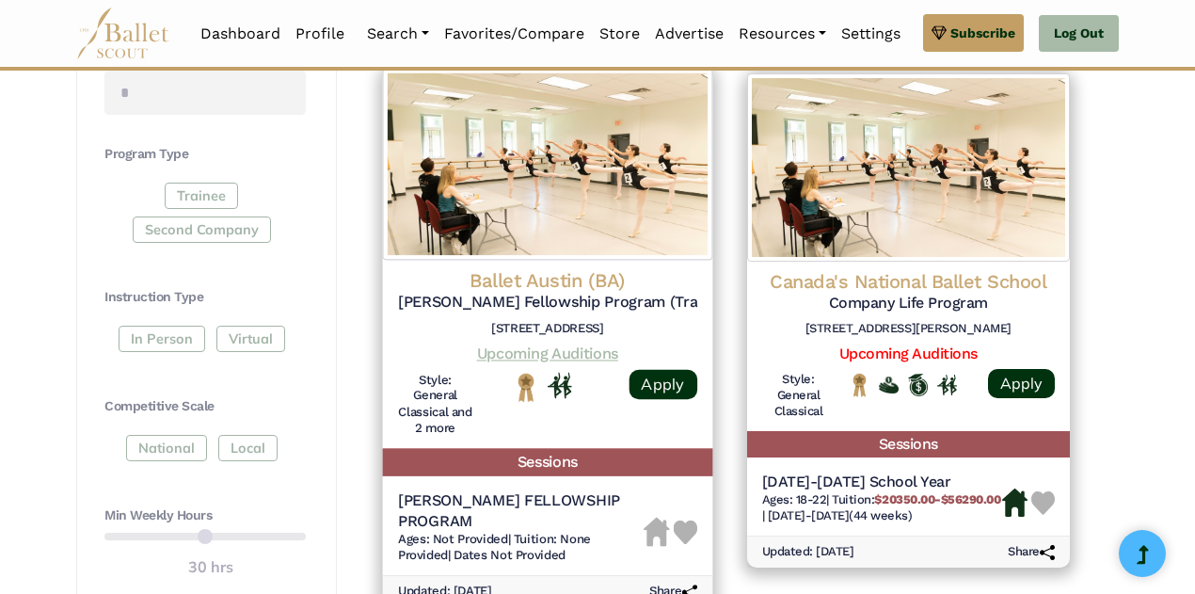
click at [588, 353] on link "Upcoming Auditions" at bounding box center [547, 353] width 141 height 18
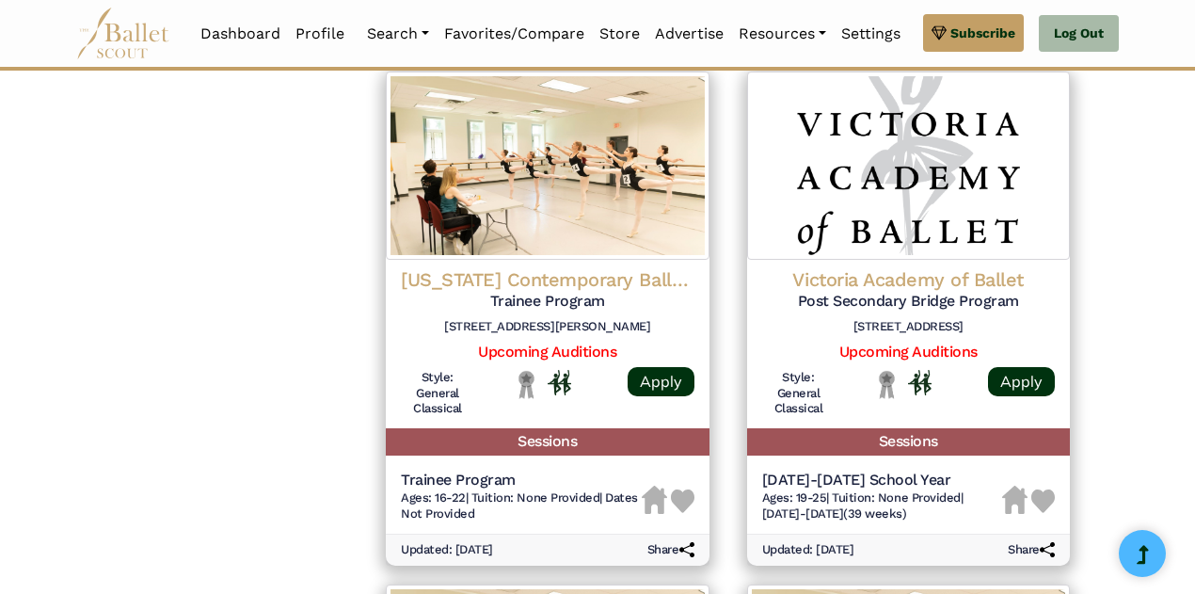
scroll to position [1957, 0]
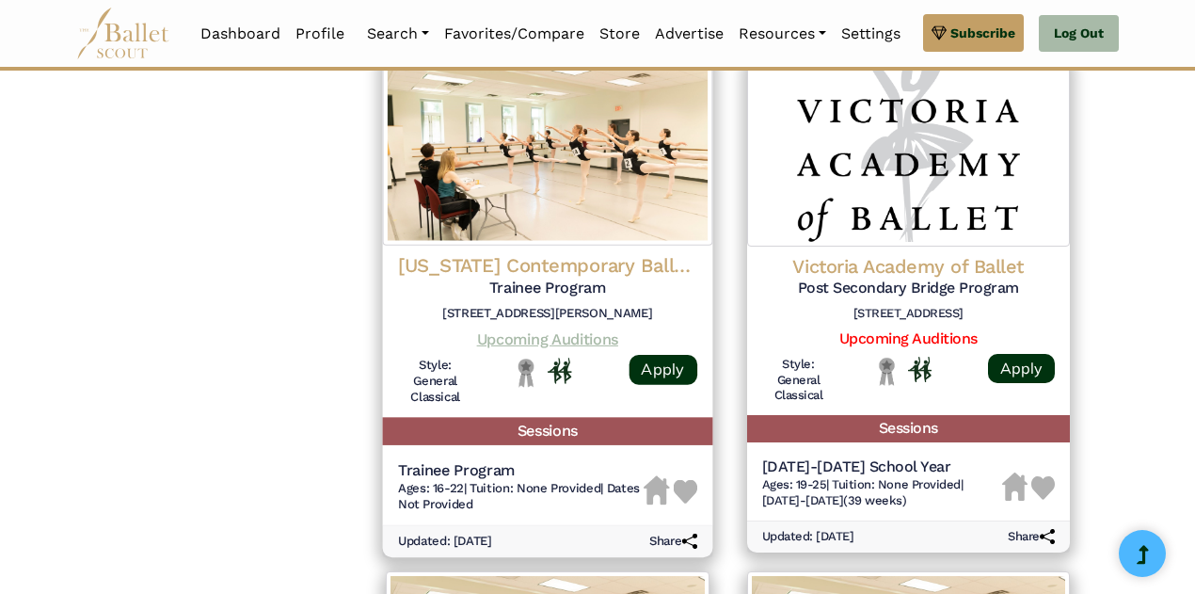
click at [586, 329] on link "Upcoming Auditions" at bounding box center [547, 338] width 141 height 18
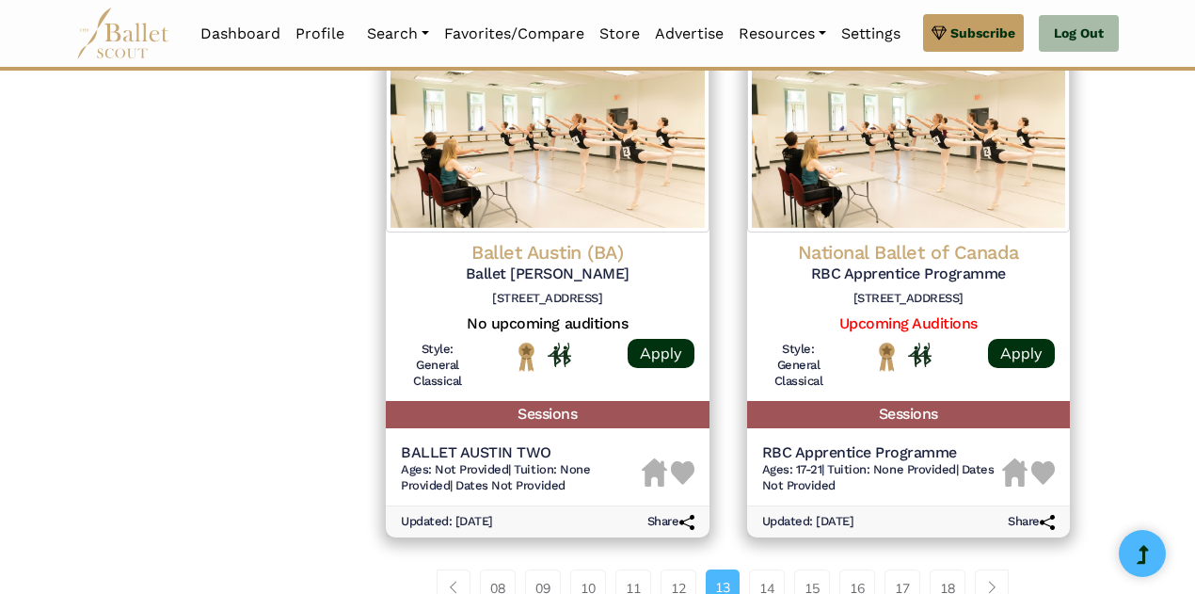
scroll to position [2521, 0]
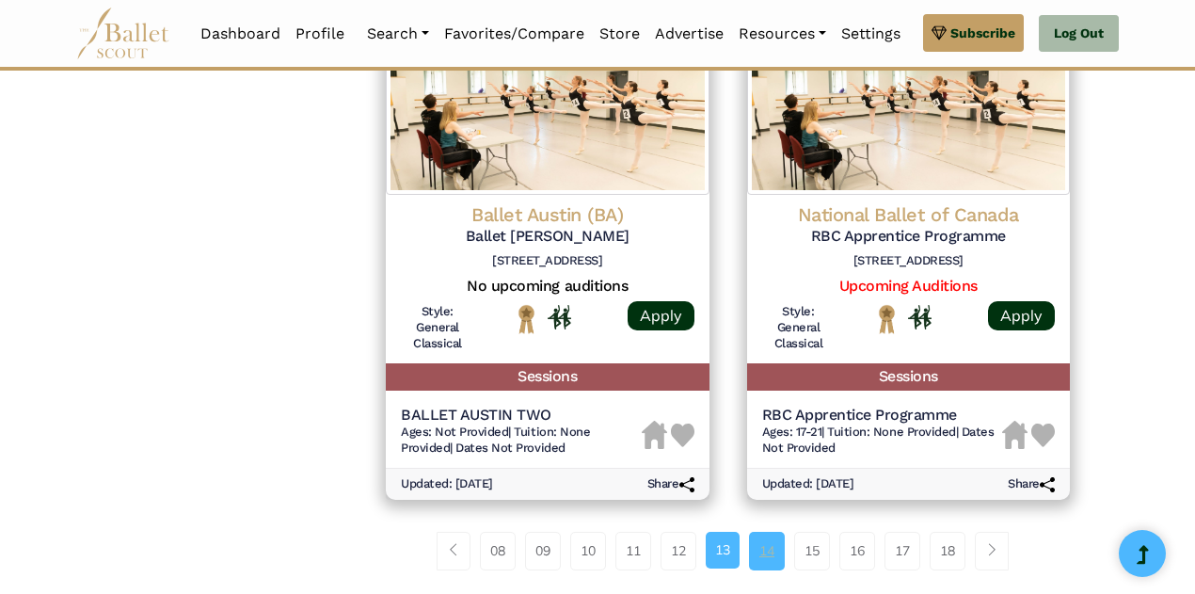
click at [779, 532] on link "14" at bounding box center [767, 551] width 36 height 38
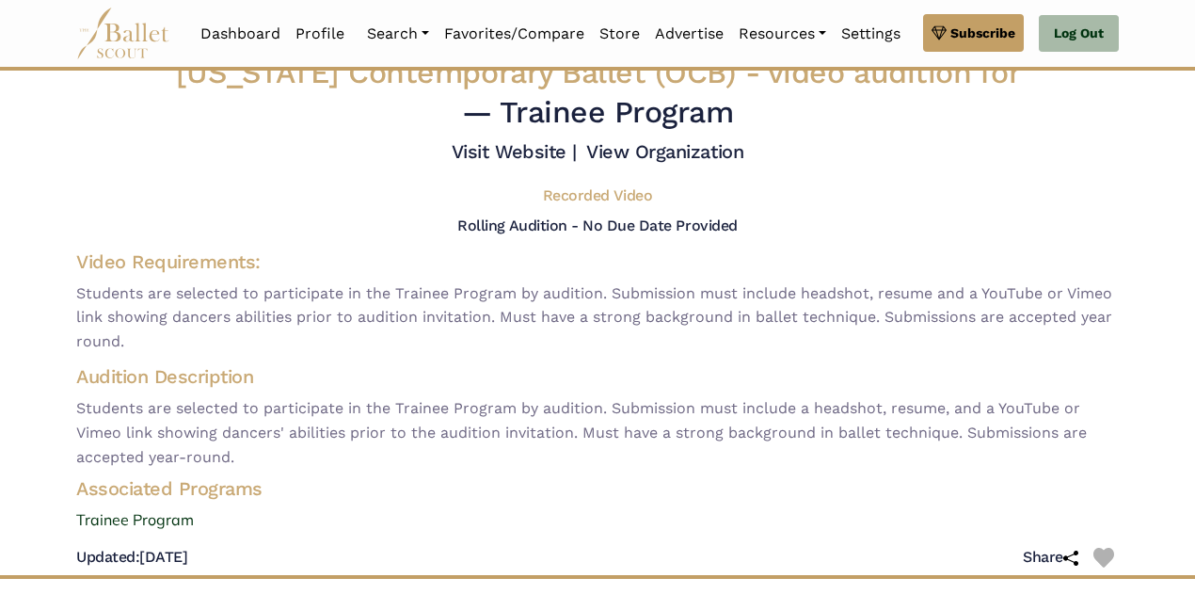
scroll to position [38, 0]
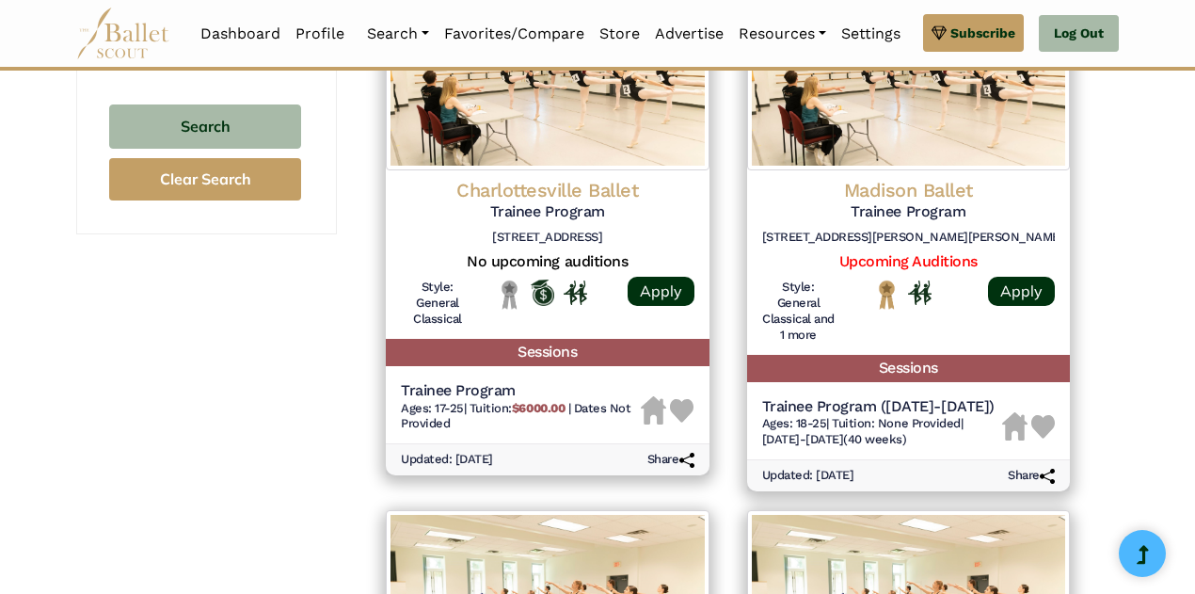
scroll to position [1543, 0]
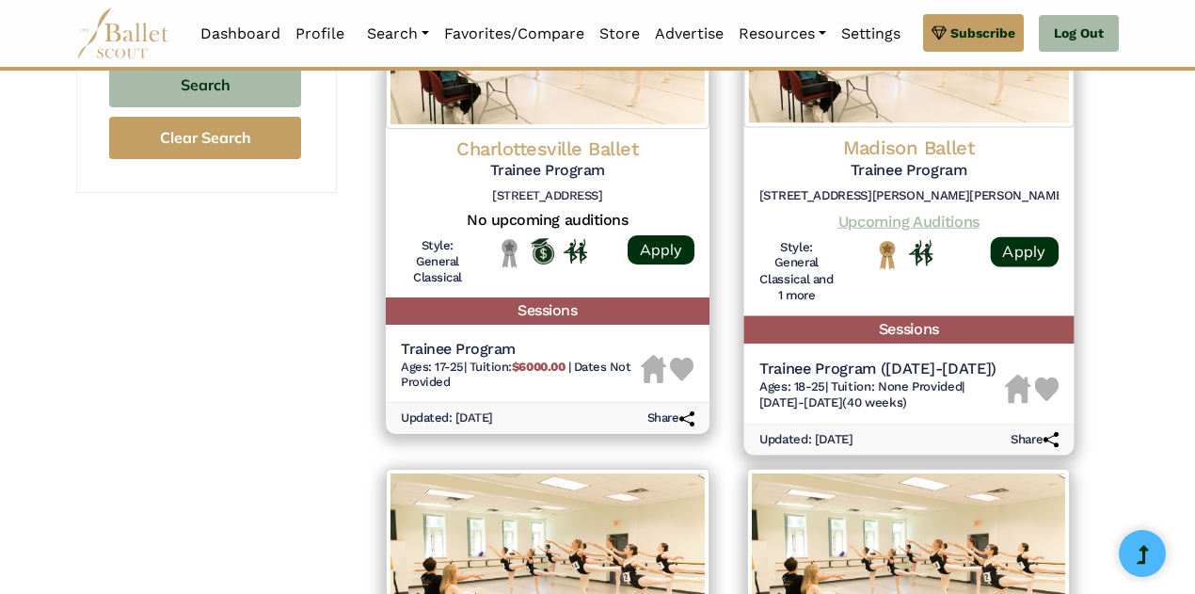
click at [927, 215] on link "Upcoming Auditions" at bounding box center [907, 221] width 141 height 18
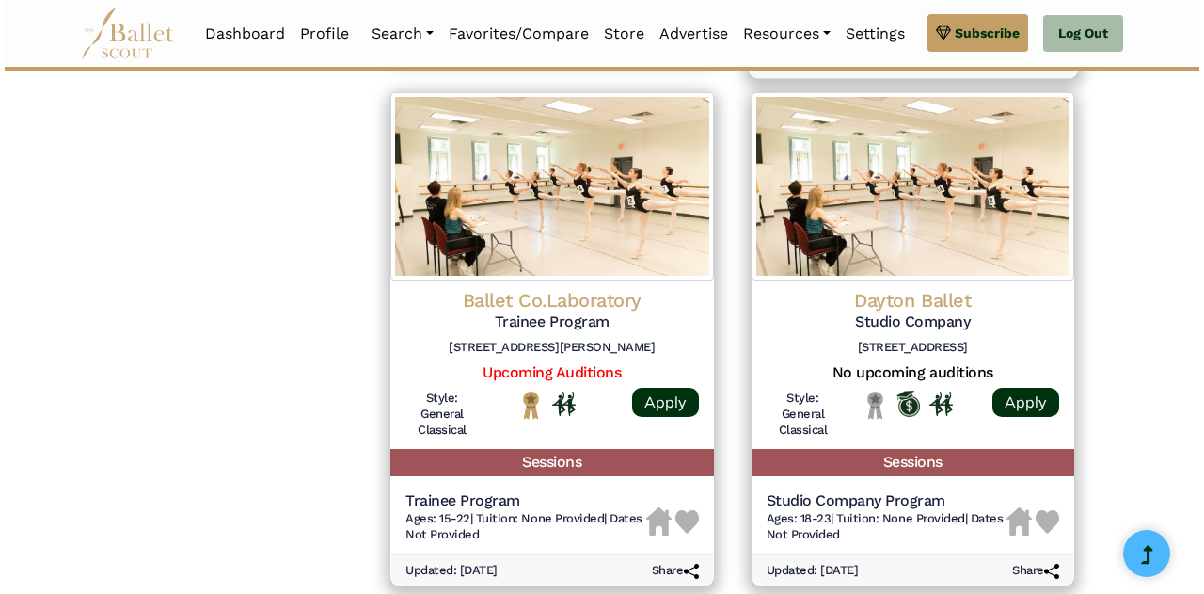
scroll to position [1957, 0]
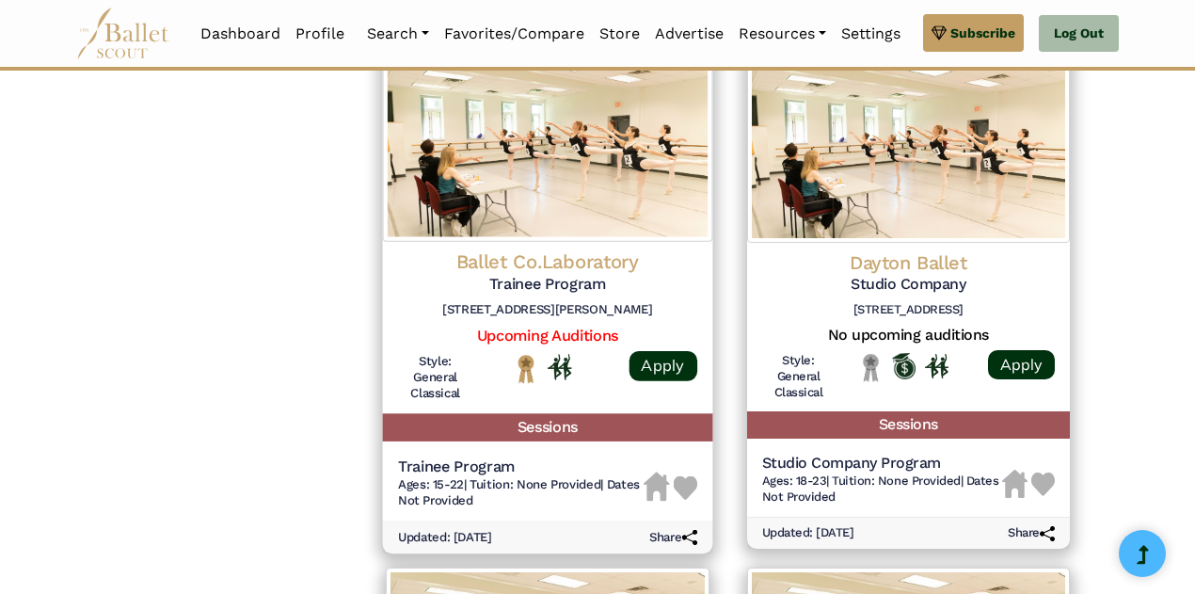
click at [544, 229] on img at bounding box center [547, 146] width 329 height 192
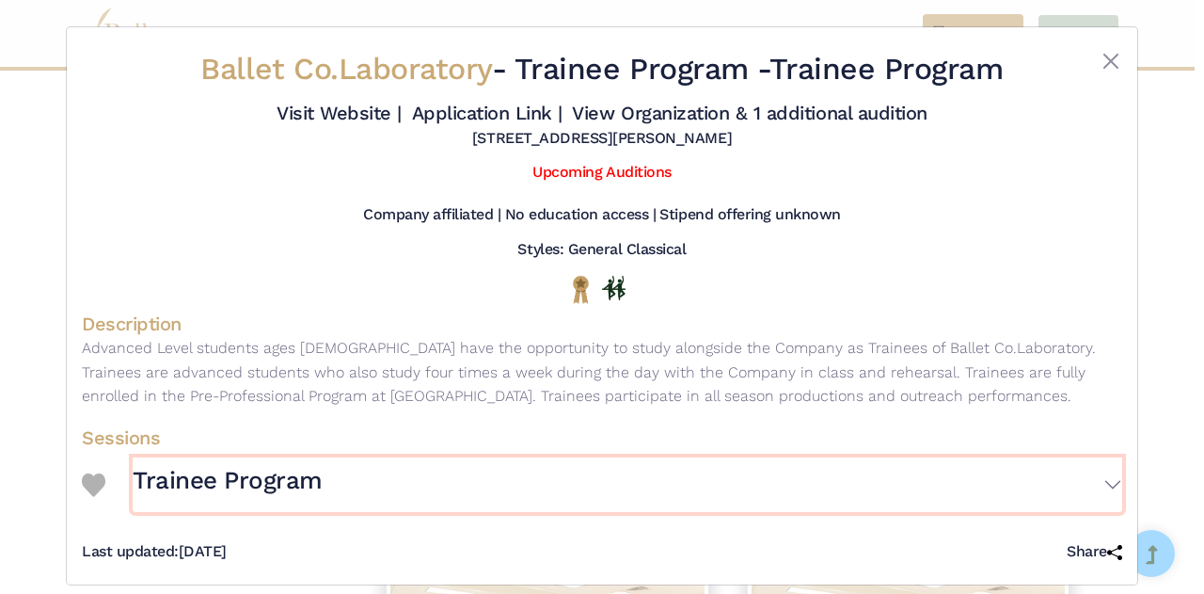
click at [1110, 483] on button "Trainee Program" at bounding box center [628, 484] width 990 height 55
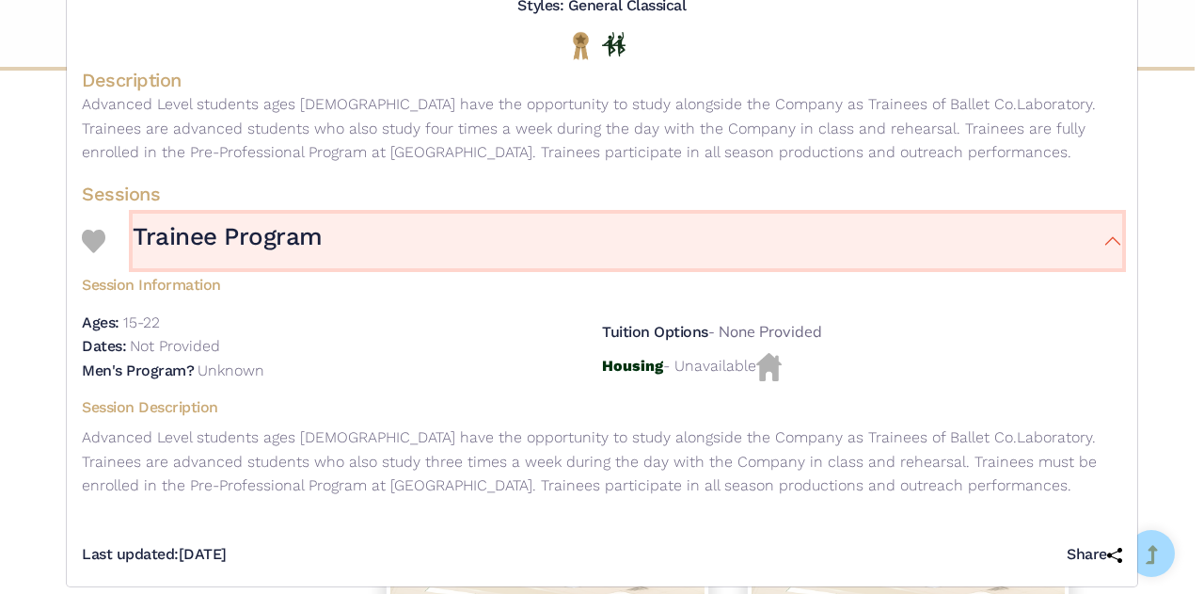
scroll to position [262, 0]
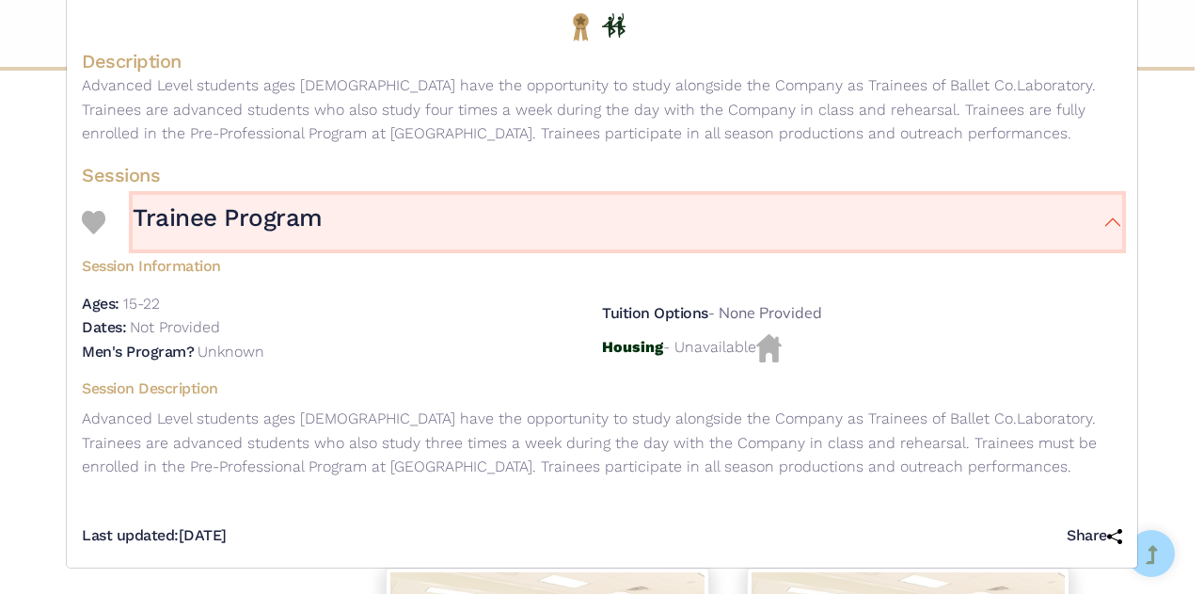
click at [1114, 219] on button "Trainee Program" at bounding box center [628, 222] width 990 height 55
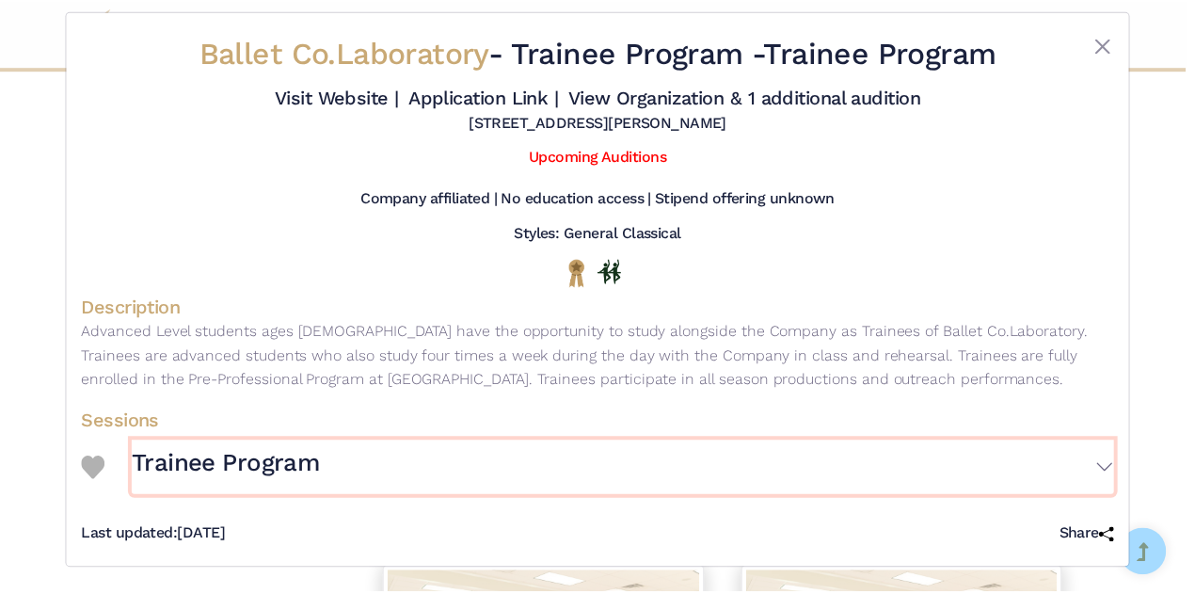
scroll to position [16, 0]
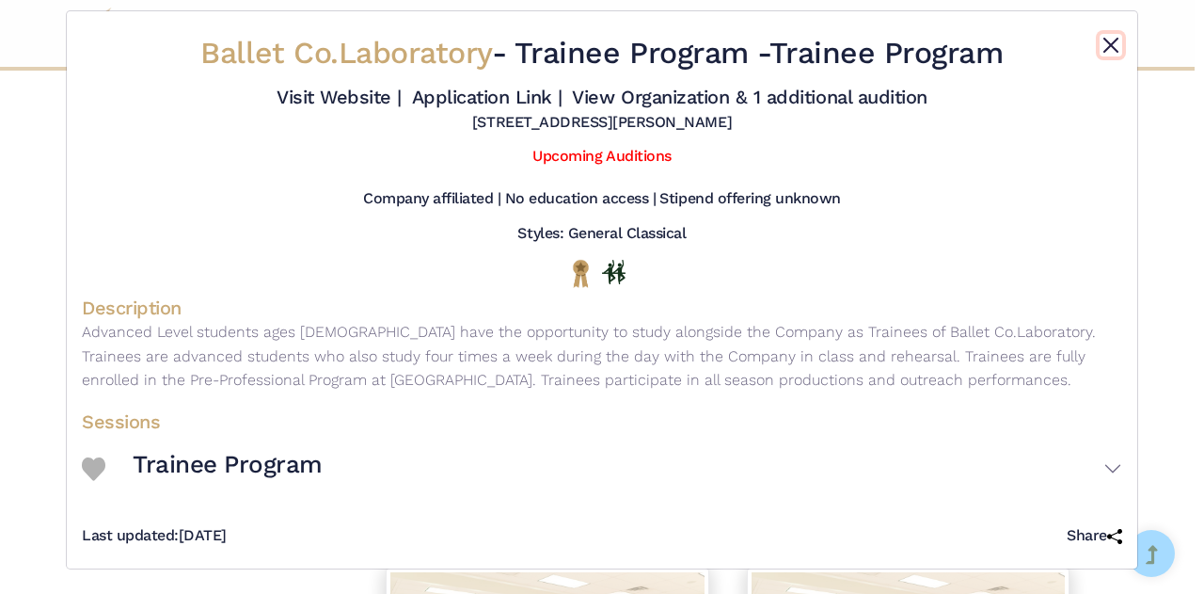
click at [1112, 44] on button "Close" at bounding box center [1111, 45] width 23 height 23
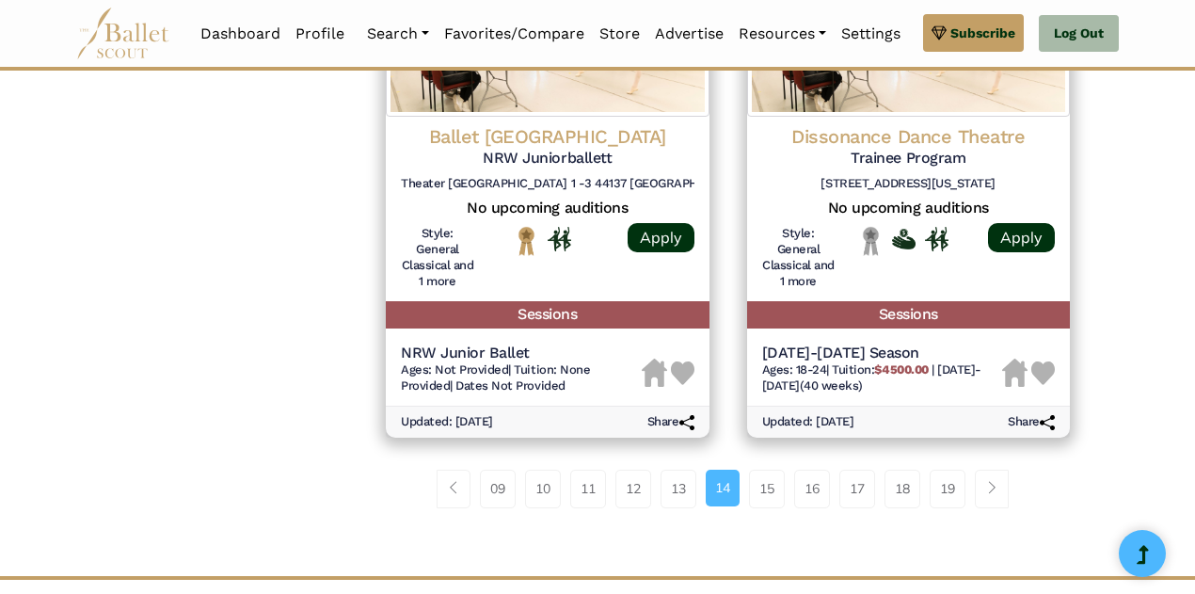
scroll to position [2597, 0]
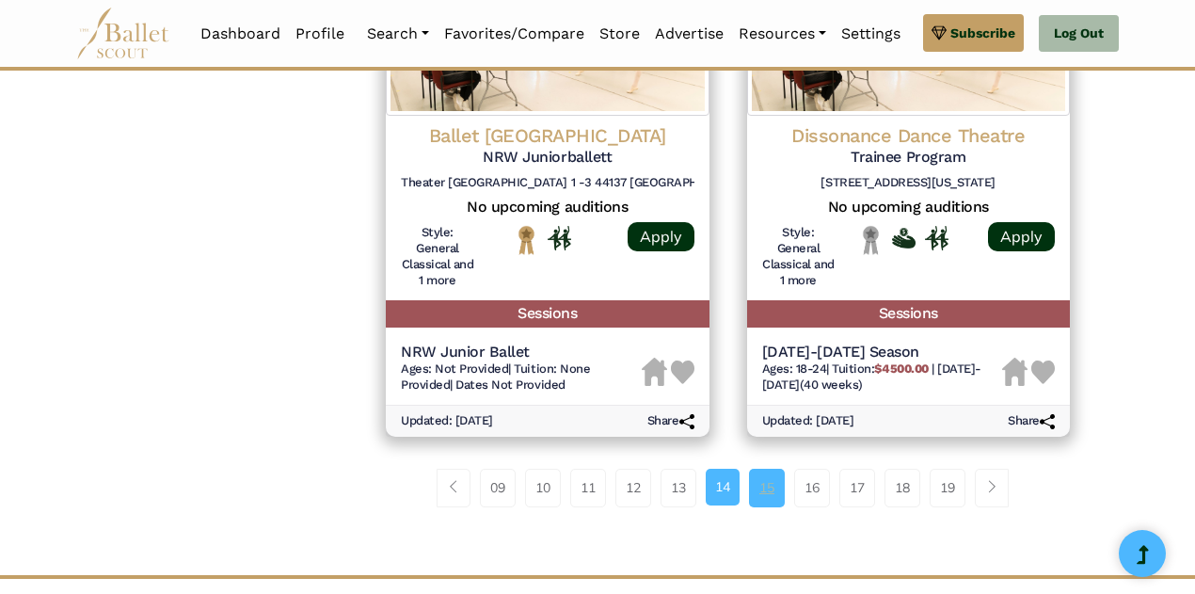
click at [775, 486] on link "15" at bounding box center [767, 488] width 36 height 38
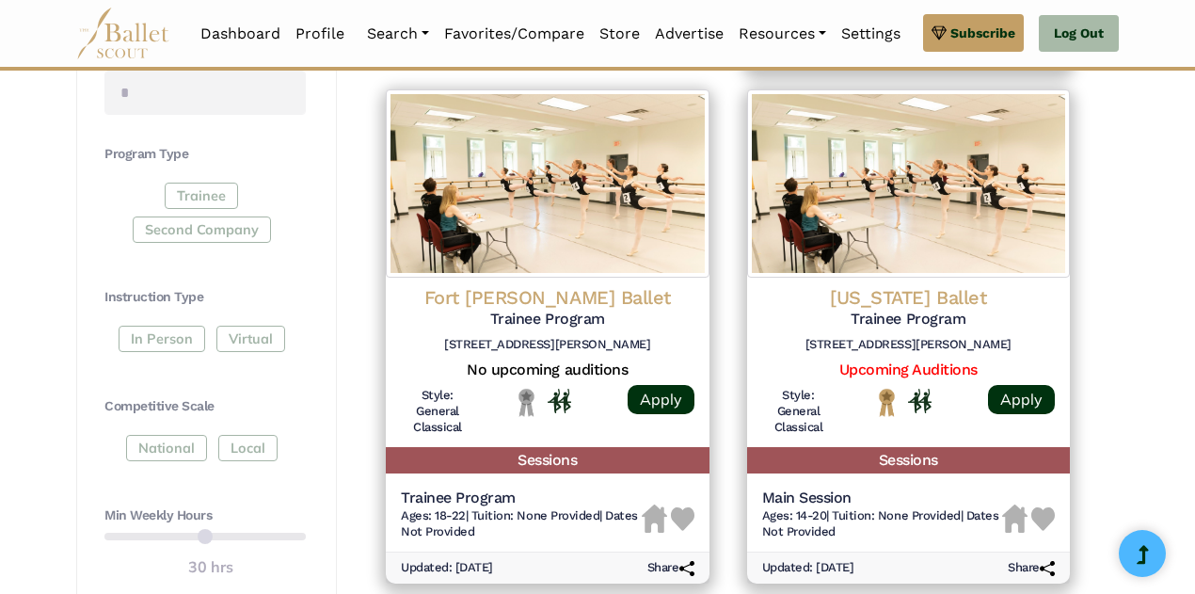
scroll to position [903, 0]
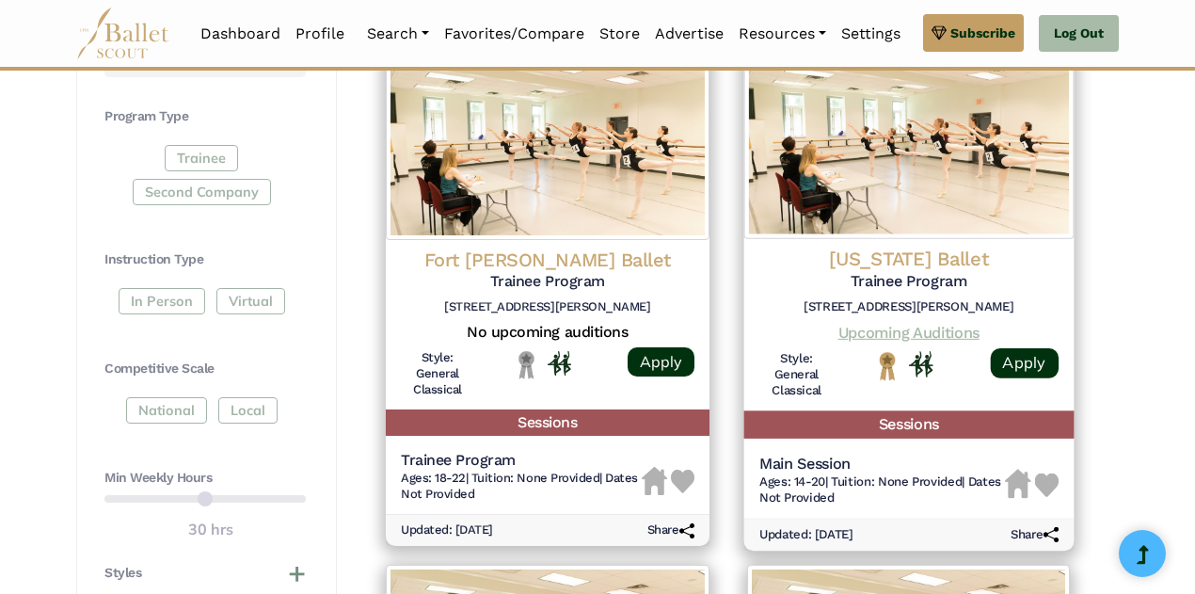
click at [950, 328] on link "Upcoming Auditions" at bounding box center [907, 333] width 141 height 18
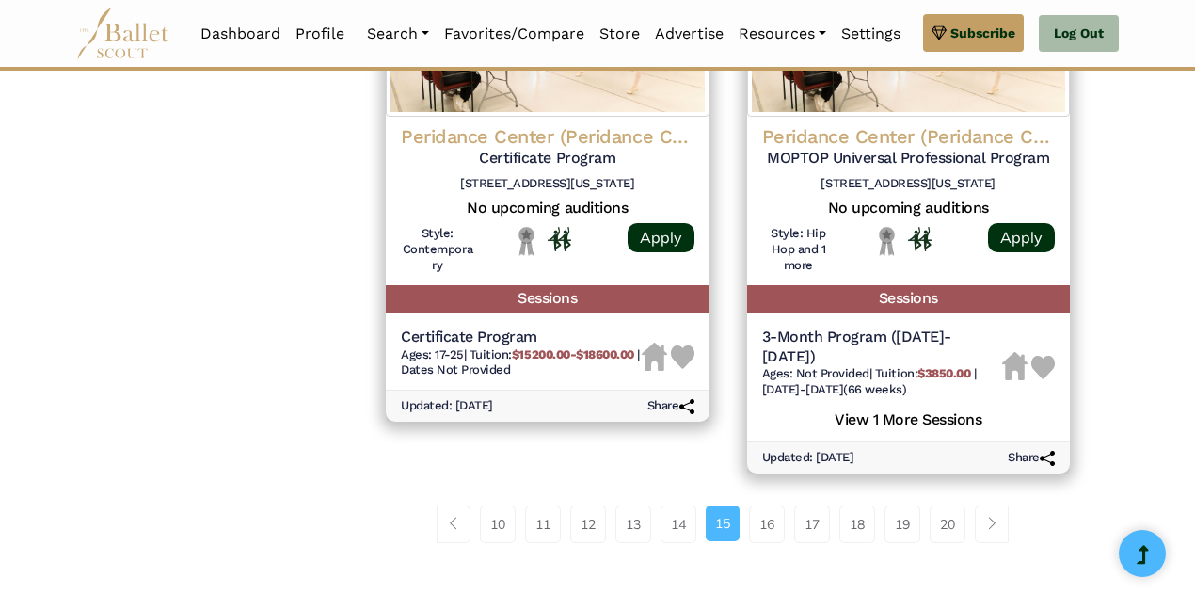
scroll to position [2597, 0]
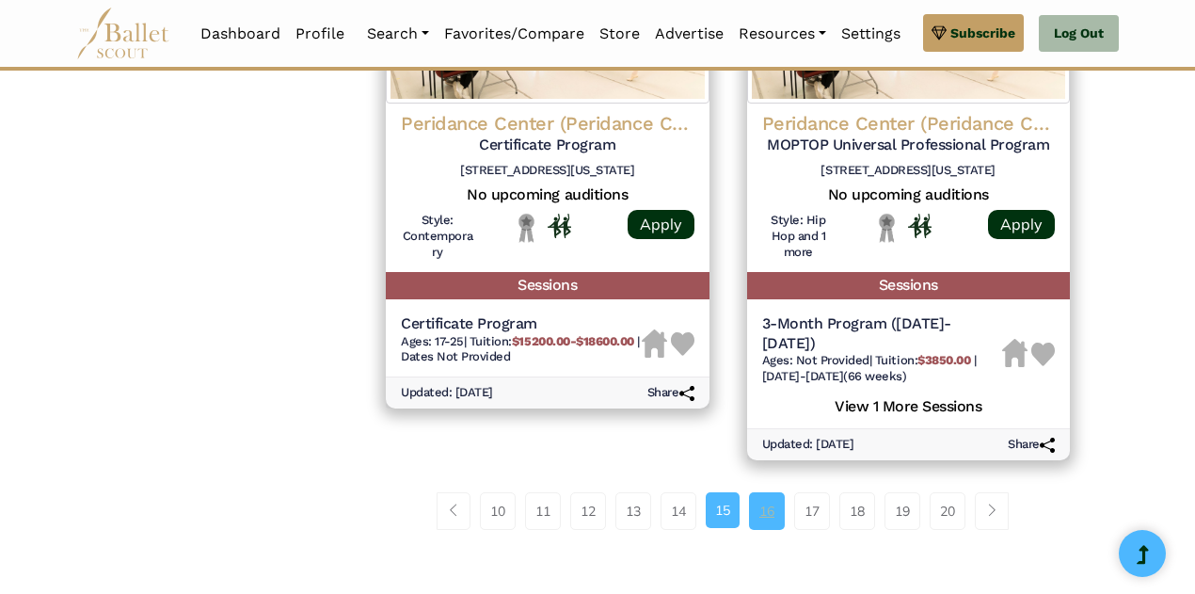
click at [778, 492] on link "16" at bounding box center [767, 511] width 36 height 38
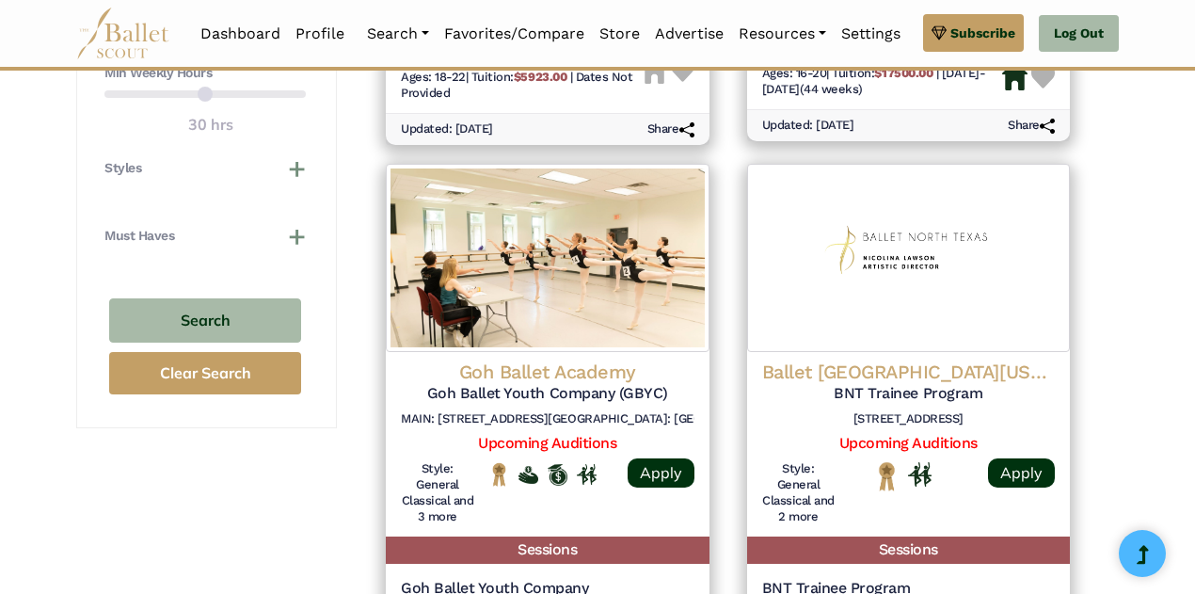
scroll to position [1355, 0]
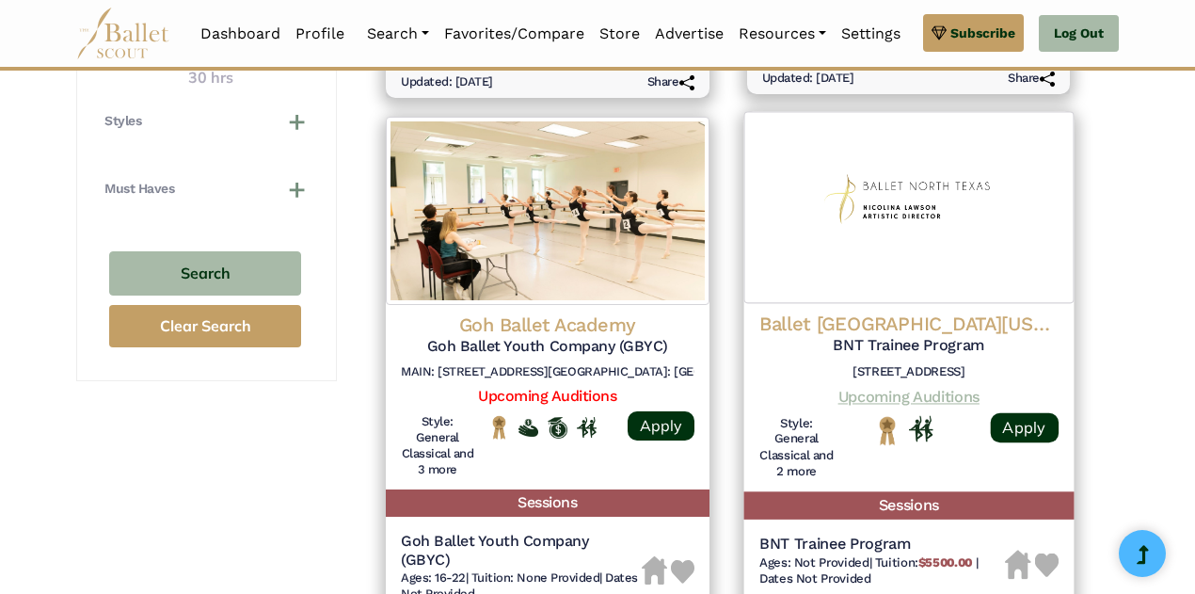
click at [950, 400] on link "Upcoming Auditions" at bounding box center [907, 397] width 141 height 18
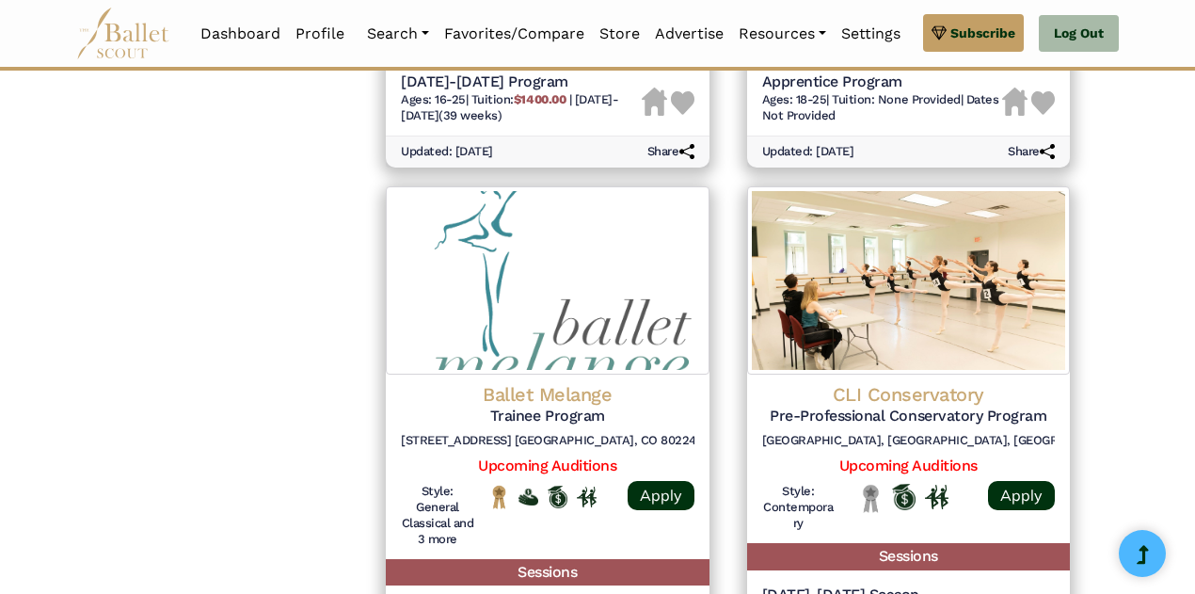
scroll to position [2446, 0]
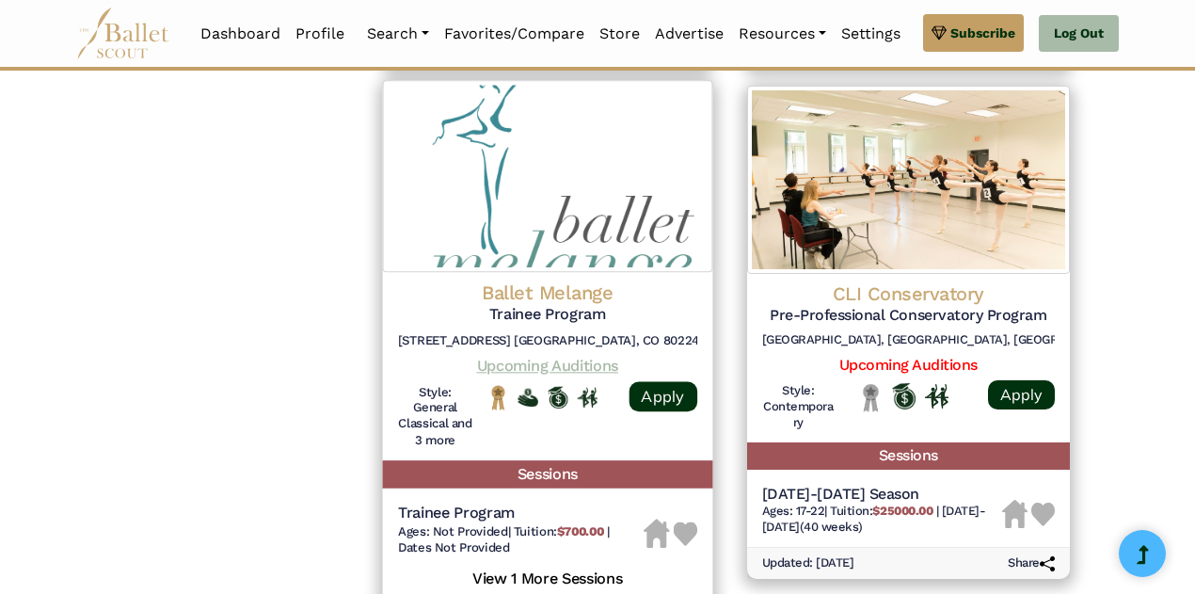
click at [582, 356] on link "Upcoming Auditions" at bounding box center [547, 365] width 141 height 18
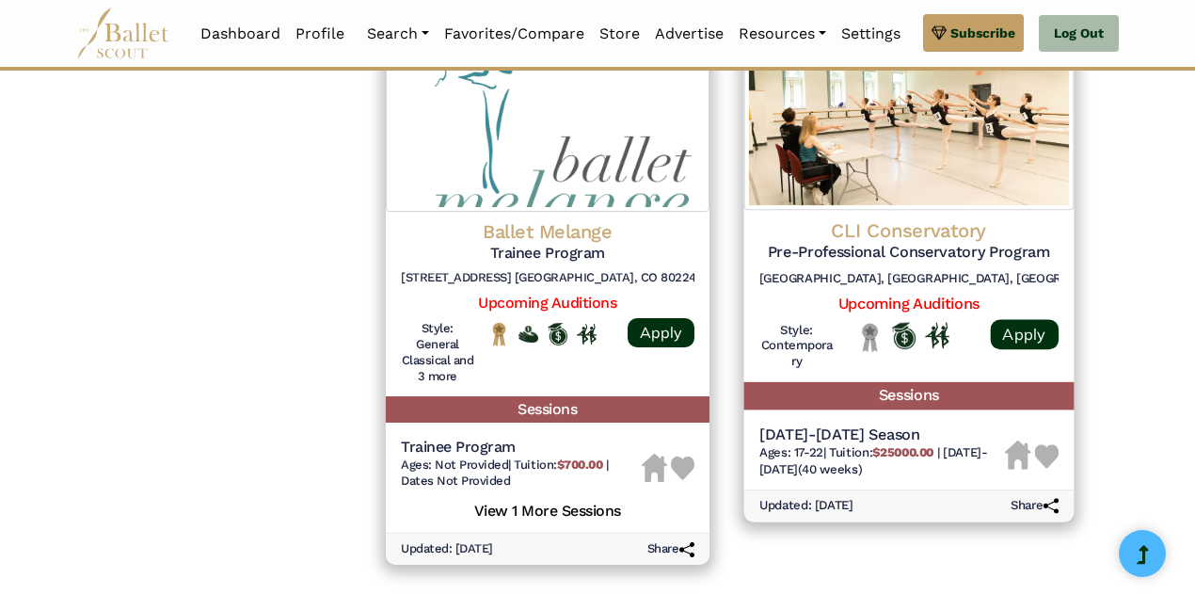
scroll to position [2521, 0]
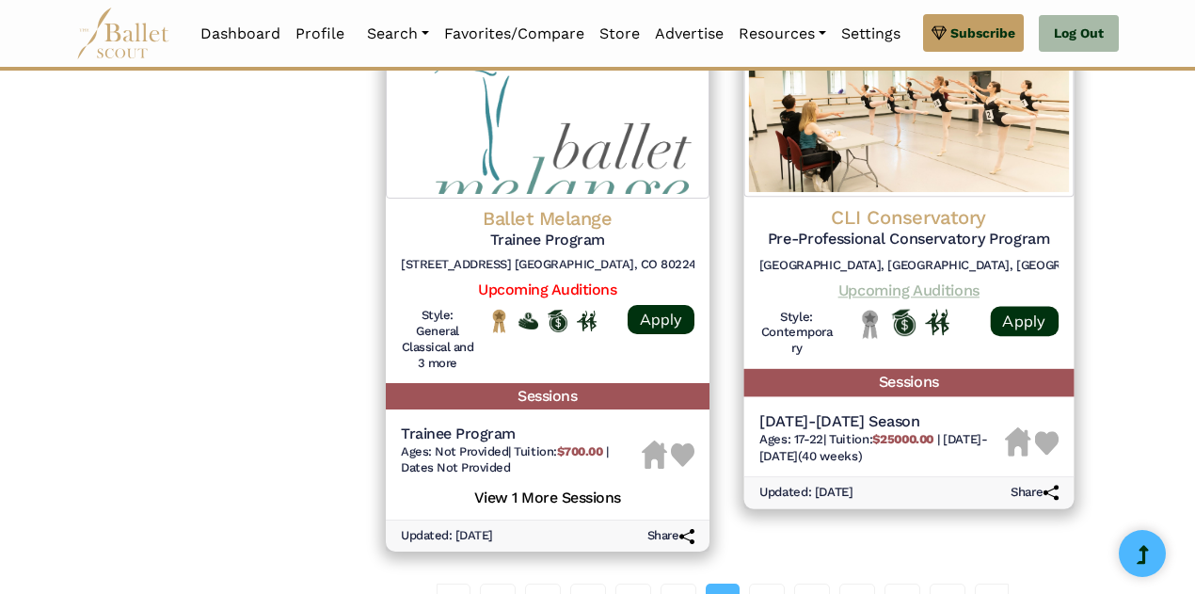
click at [932, 280] on link "Upcoming Auditions" at bounding box center [907, 289] width 141 height 18
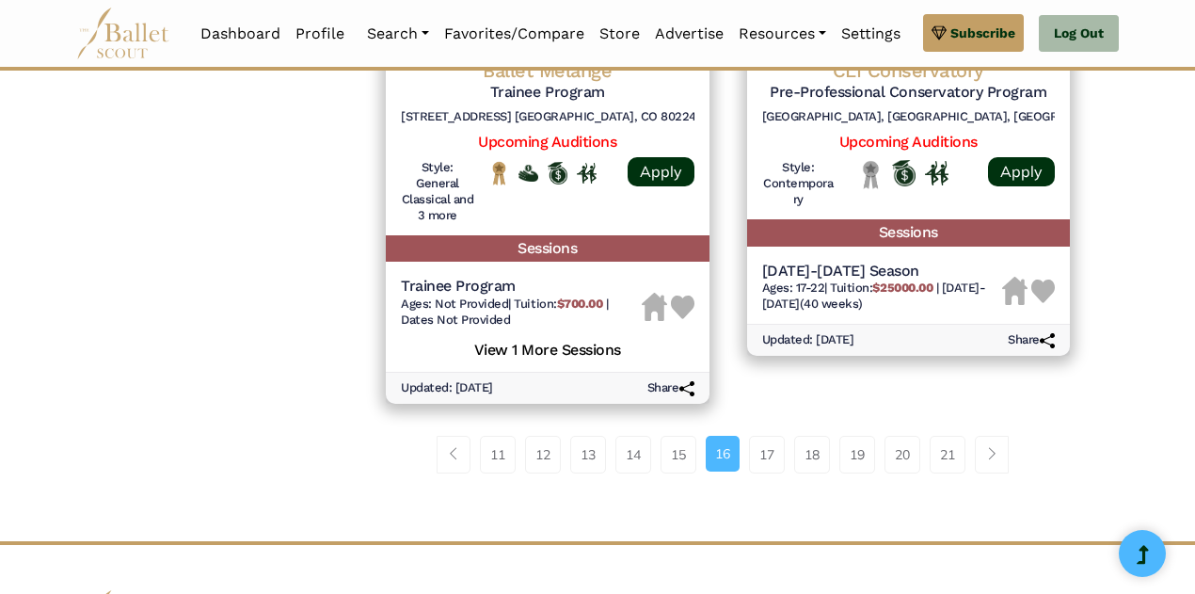
scroll to position [2709, 0]
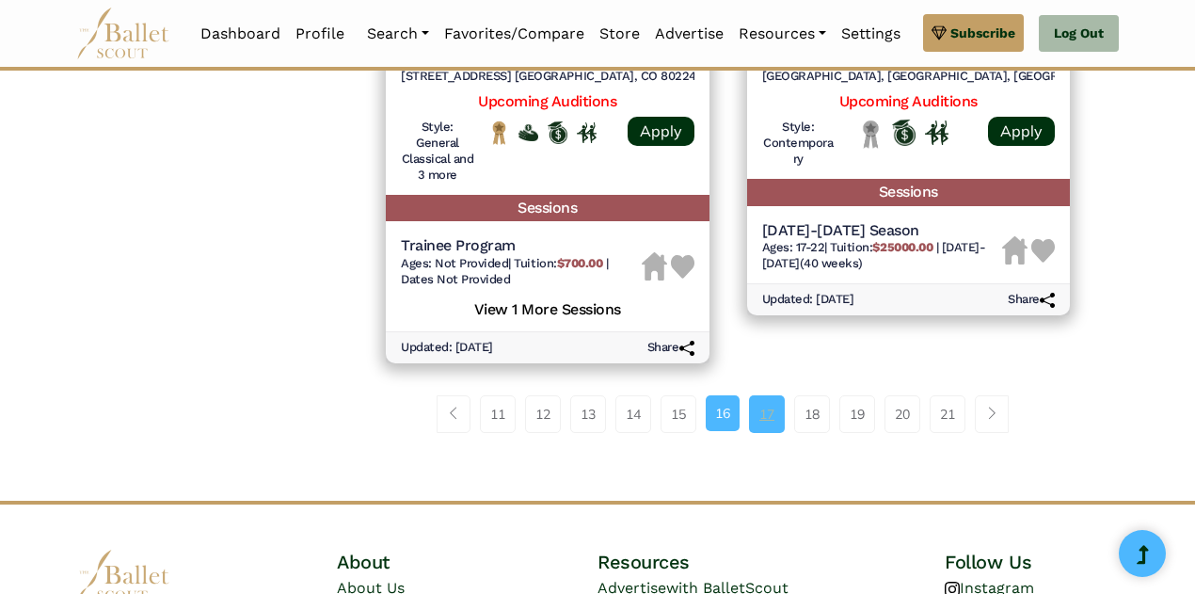
click at [781, 395] on link "17" at bounding box center [767, 414] width 36 height 38
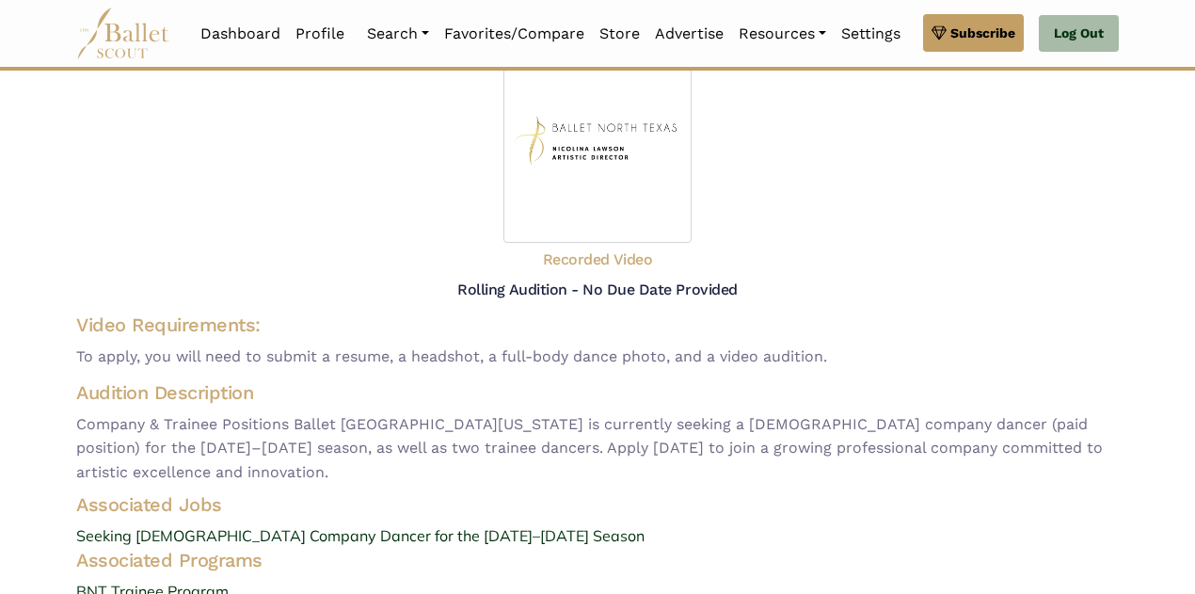
scroll to position [226, 0]
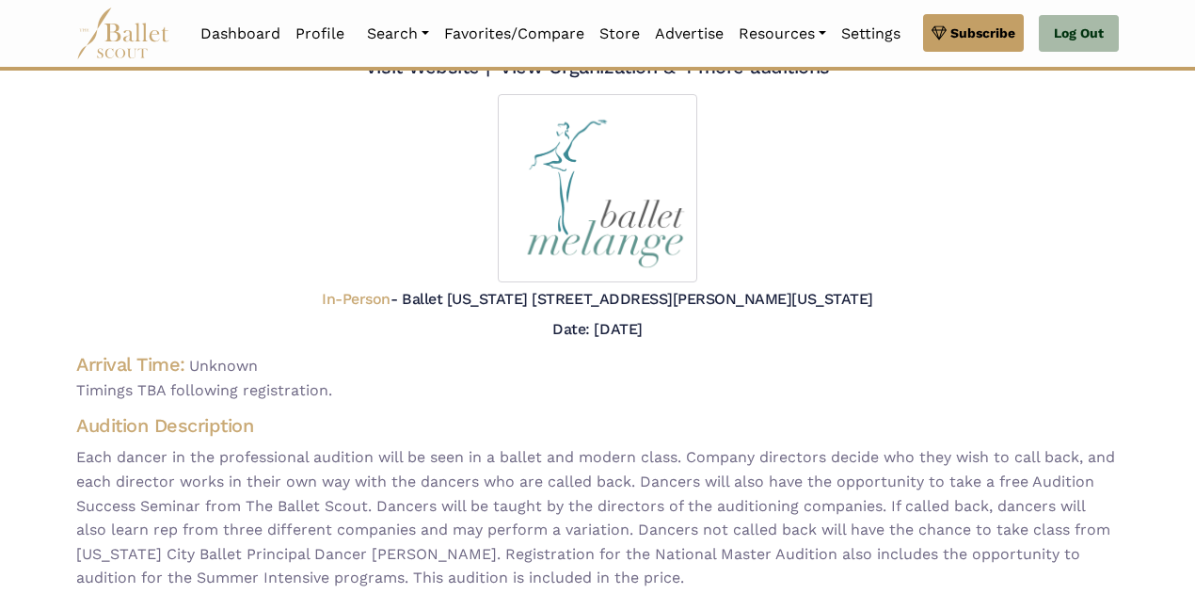
scroll to position [226, 0]
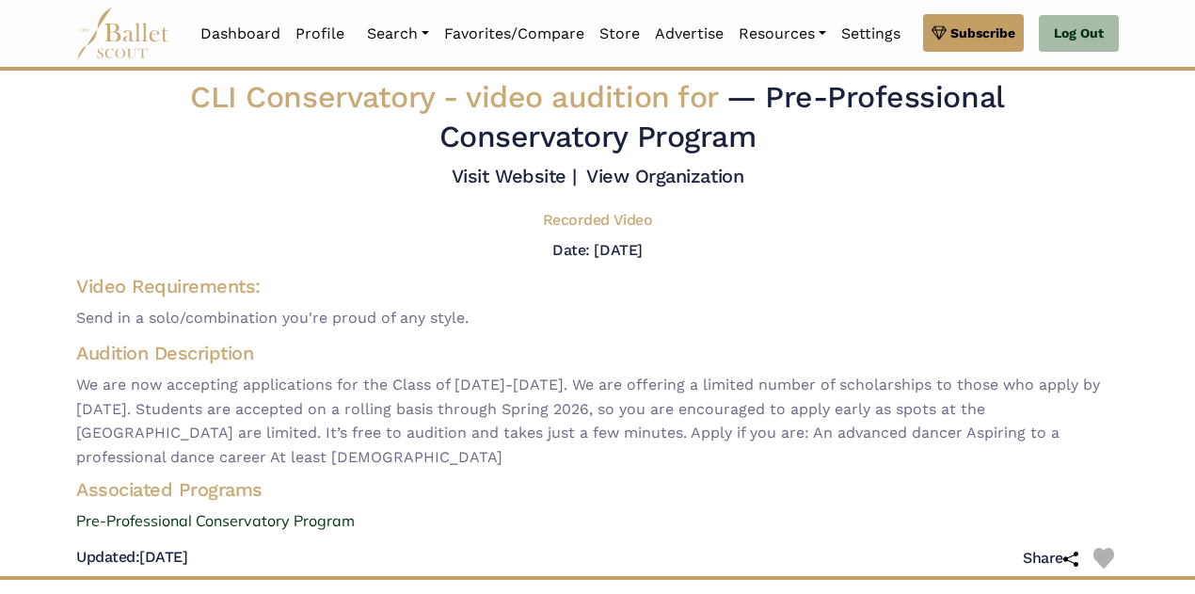
drag, startPoint x: 281, startPoint y: 0, endPoint x: 1076, endPoint y: 215, distance: 823.6
click at [1076, 215] on div "Recorded Video" at bounding box center [597, 224] width 1072 height 27
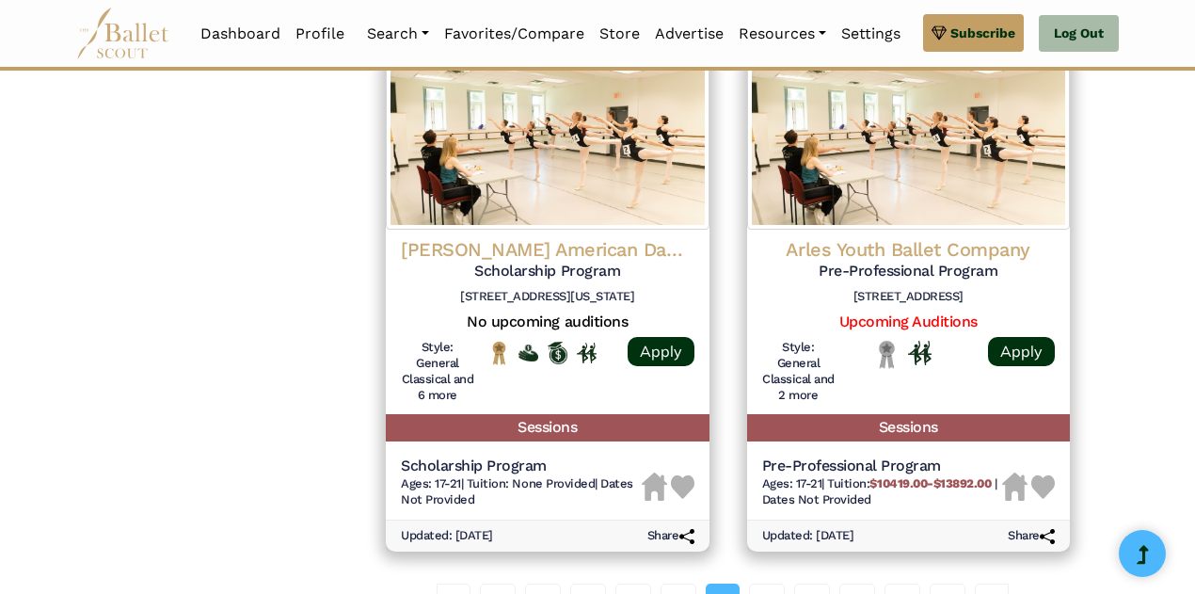
scroll to position [2559, 0]
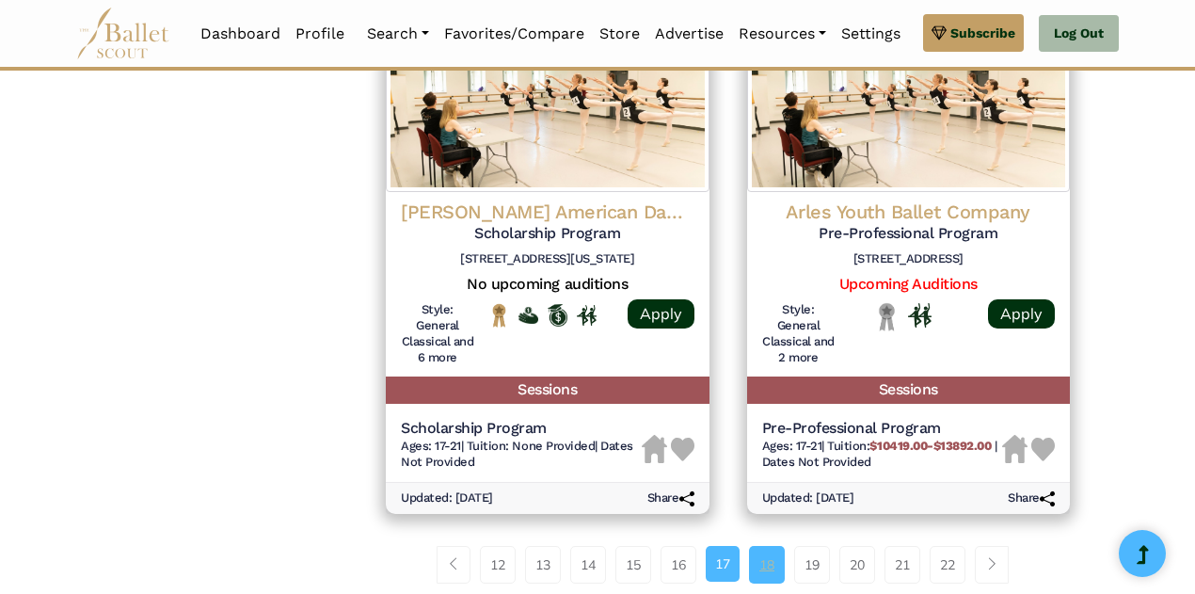
click at [766, 565] on link "18" at bounding box center [767, 565] width 36 height 38
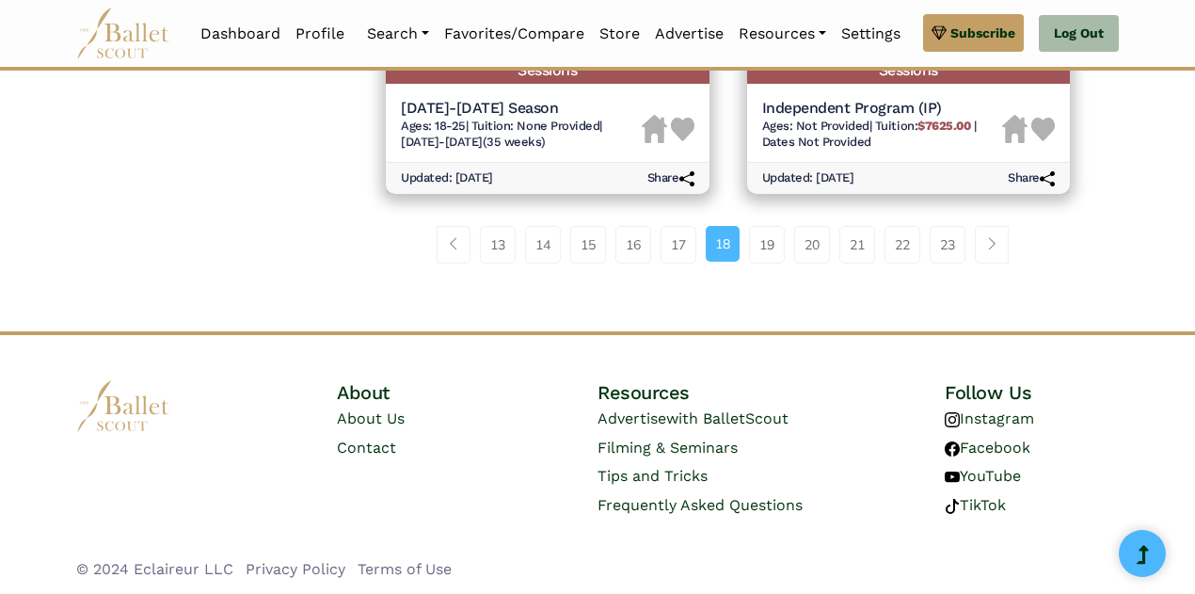
scroll to position [2860, 0]
click at [773, 247] on link "19" at bounding box center [767, 244] width 36 height 38
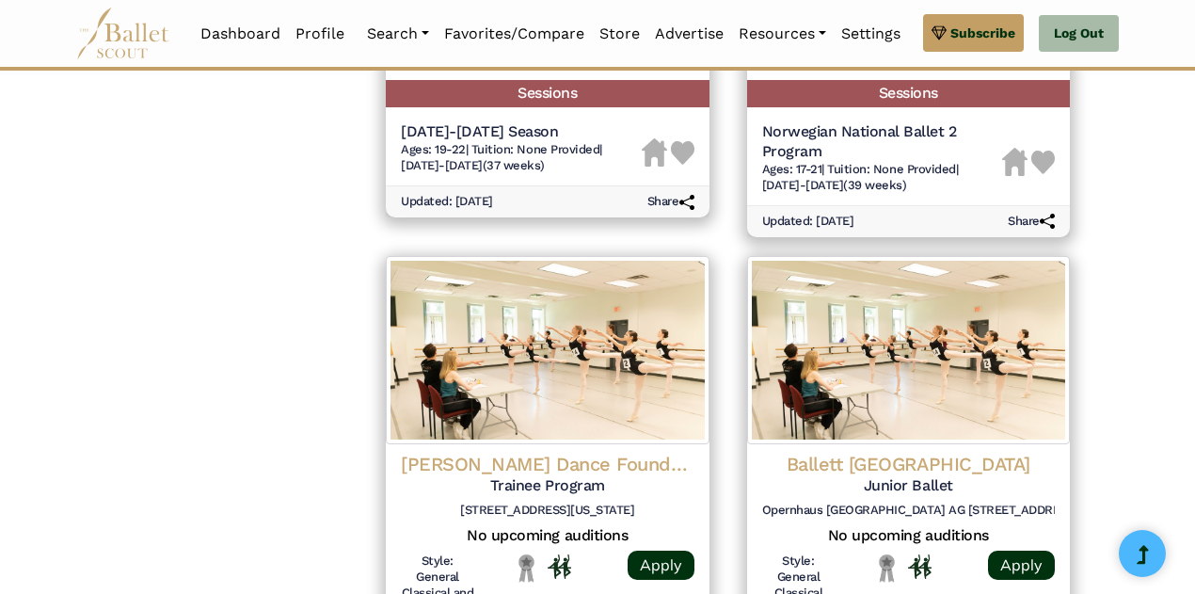
scroll to position [1806, 0]
